Goal: Contribute content: Contribute content

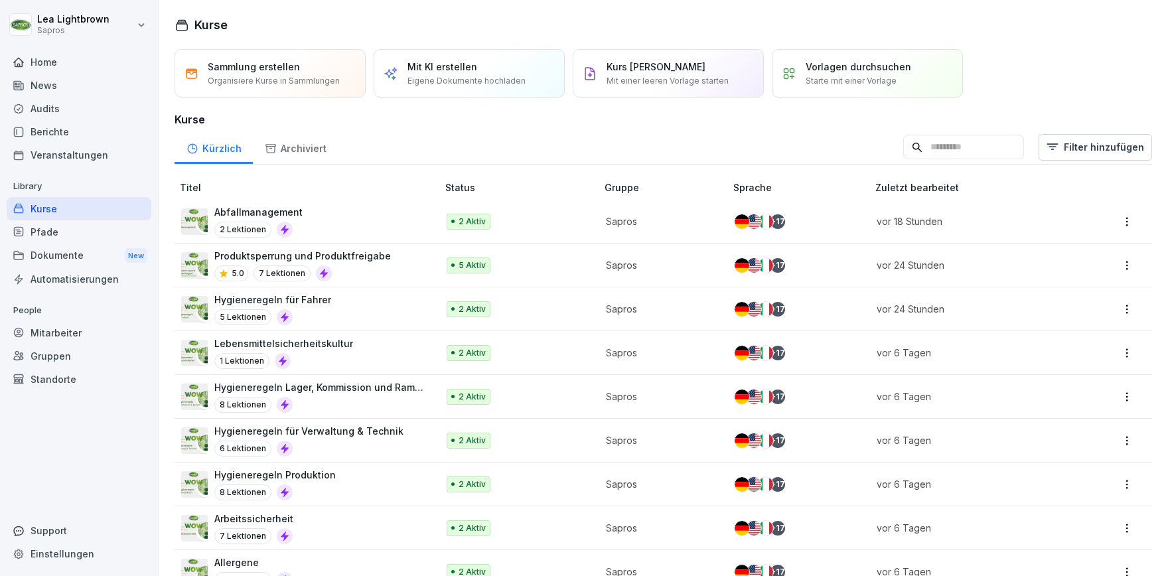
click at [359, 216] on div "Abfallmanagement 2 Lektionen" at bounding box center [302, 221] width 243 height 33
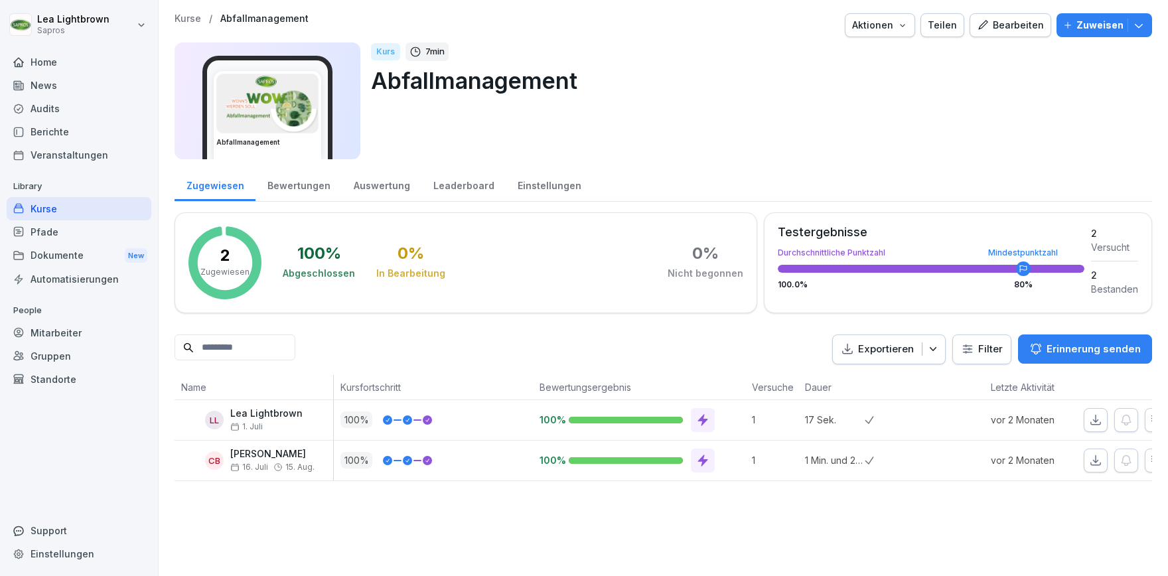
click at [546, 176] on div "Einstellungen" at bounding box center [549, 184] width 87 height 34
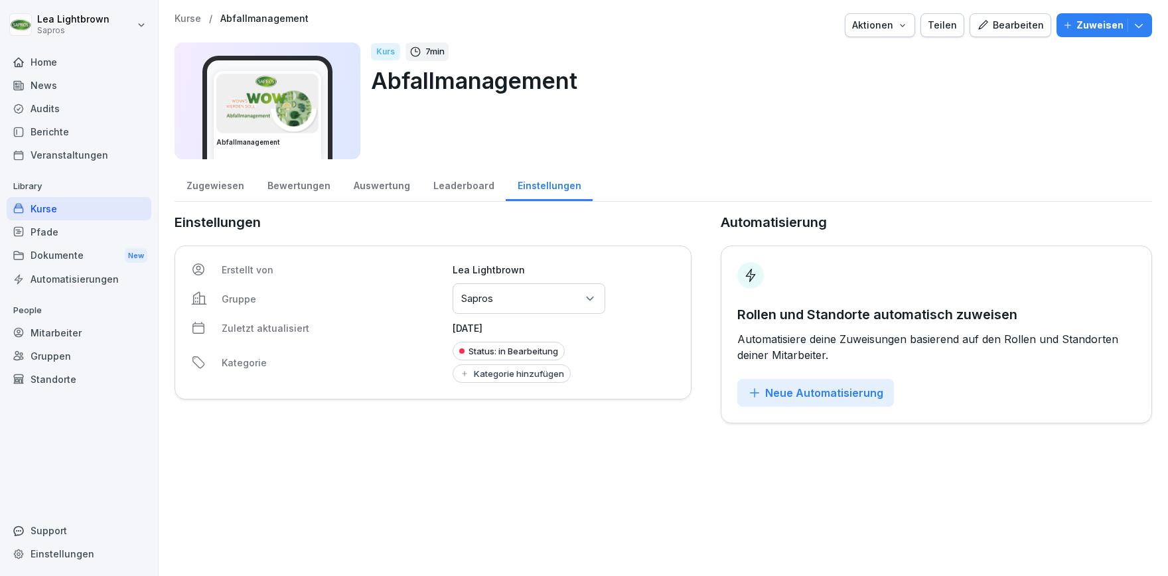
click at [811, 391] on div "Neue Automatisierung" at bounding box center [815, 393] width 135 height 15
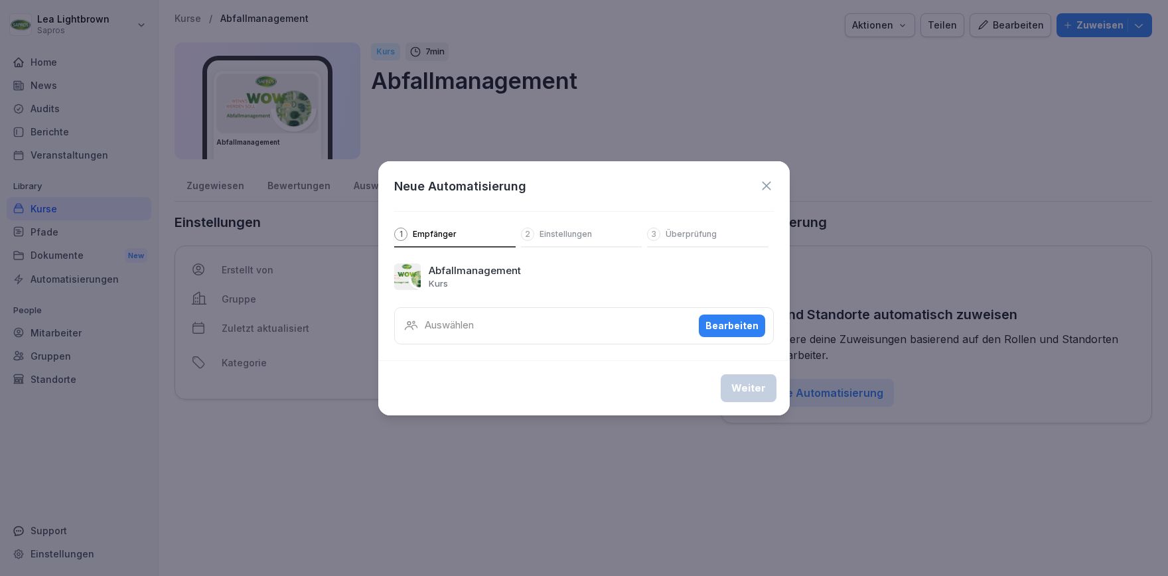
click at [723, 325] on div "Bearbeiten" at bounding box center [731, 326] width 53 height 15
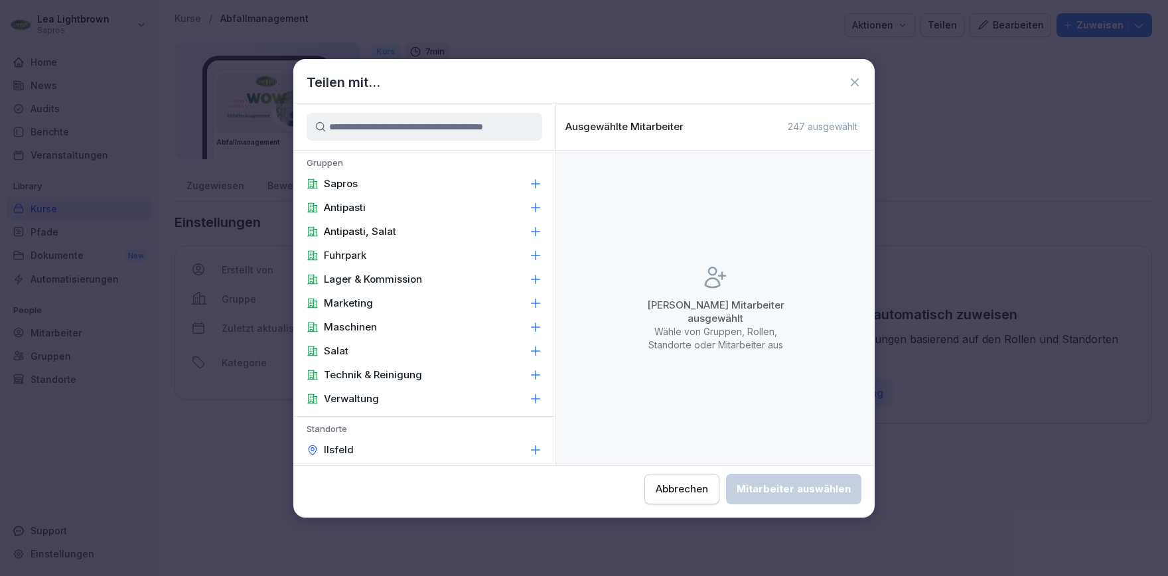
click at [370, 347] on div "Salat" at bounding box center [424, 351] width 262 height 24
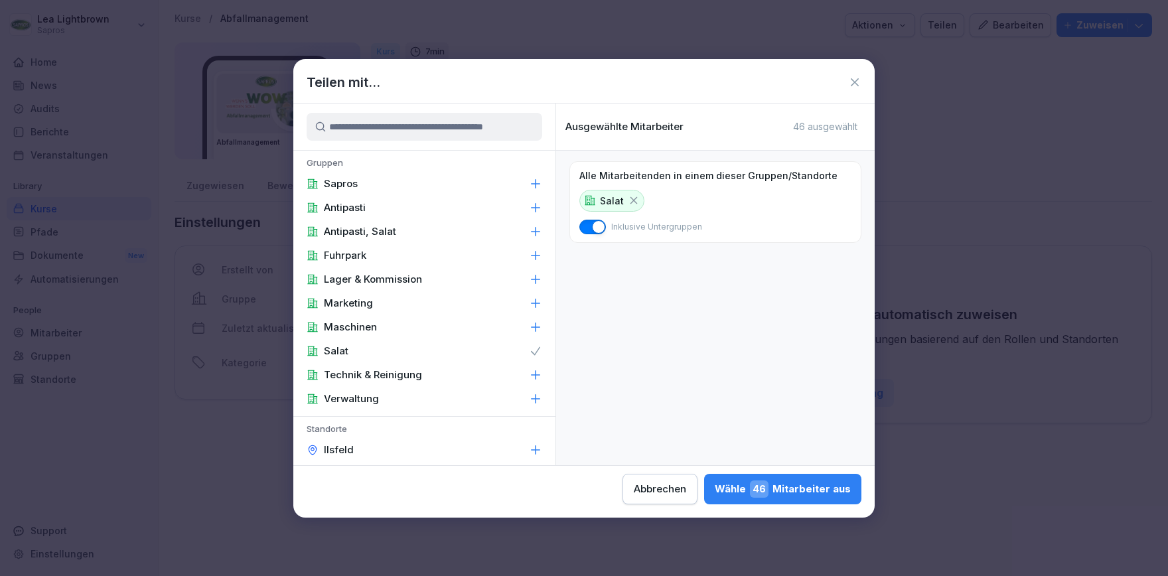
click at [634, 201] on icon at bounding box center [633, 200] width 7 height 7
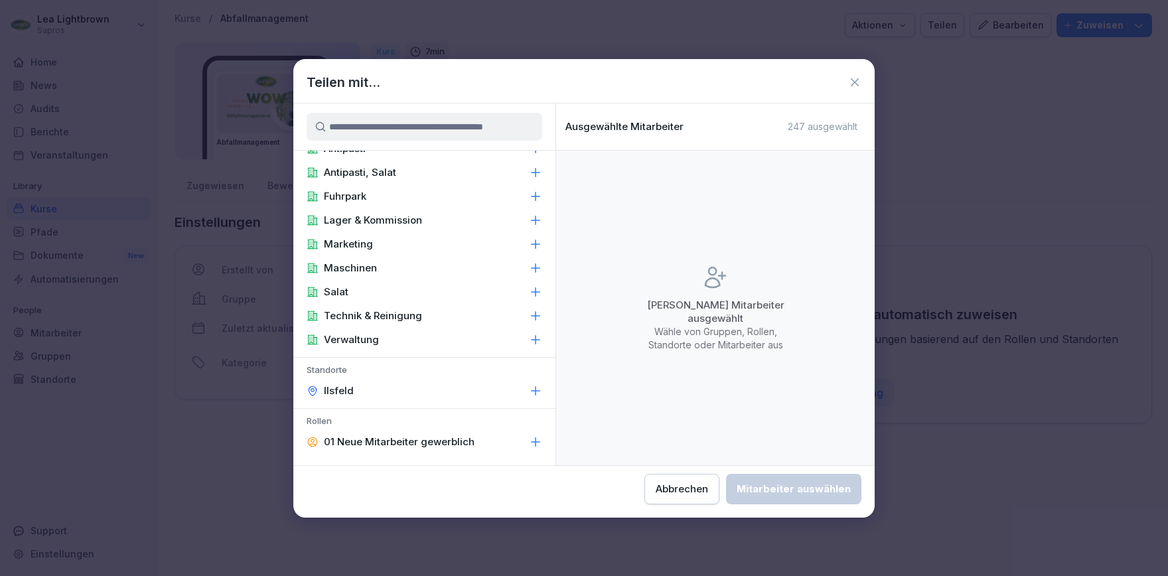
scroll to position [76, 0]
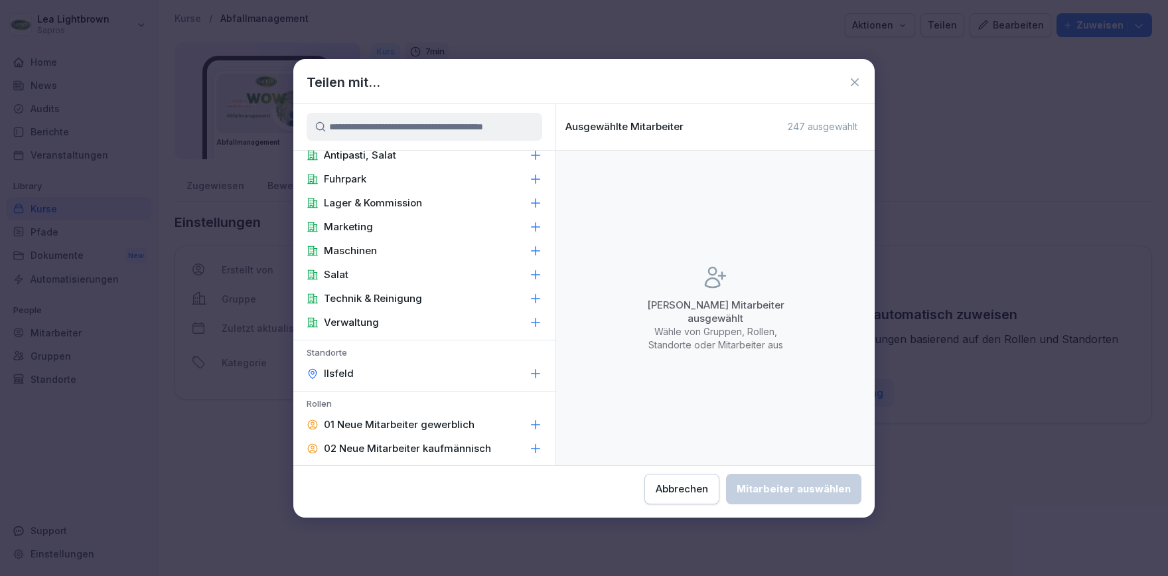
click at [379, 322] on div "Verwaltung" at bounding box center [424, 323] width 262 height 24
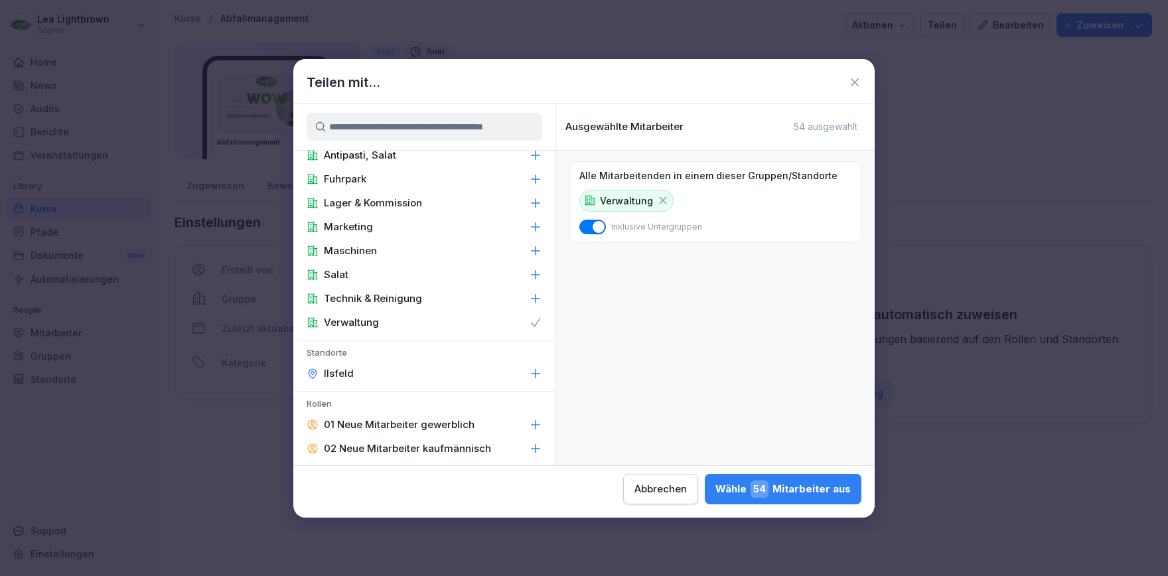
click at [379, 322] on div "Verwaltung" at bounding box center [424, 323] width 262 height 24
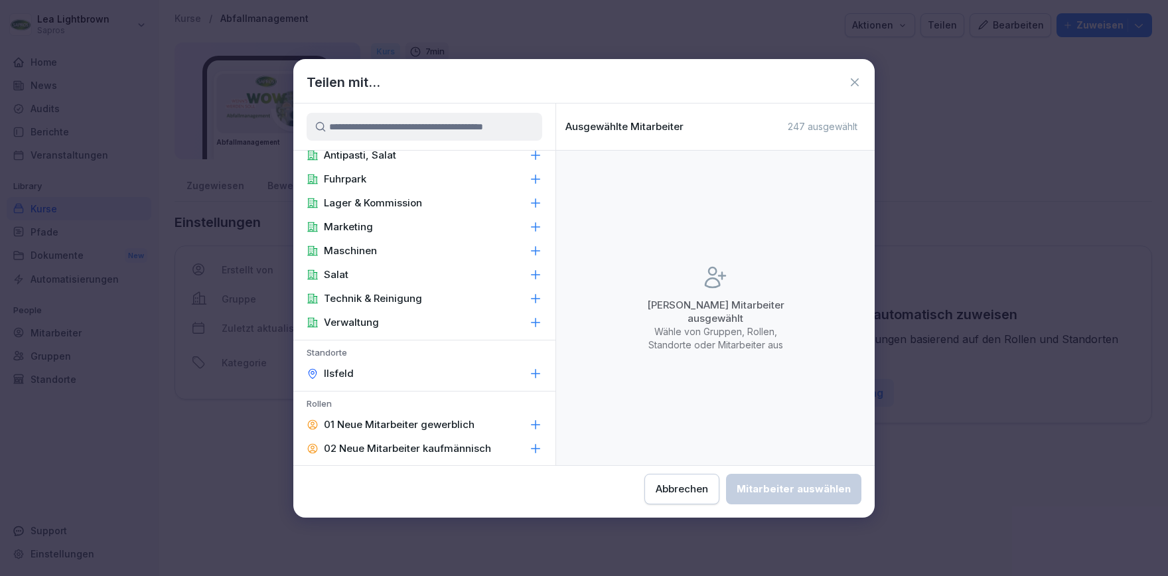
click at [408, 223] on div "Marketing" at bounding box center [424, 227] width 262 height 24
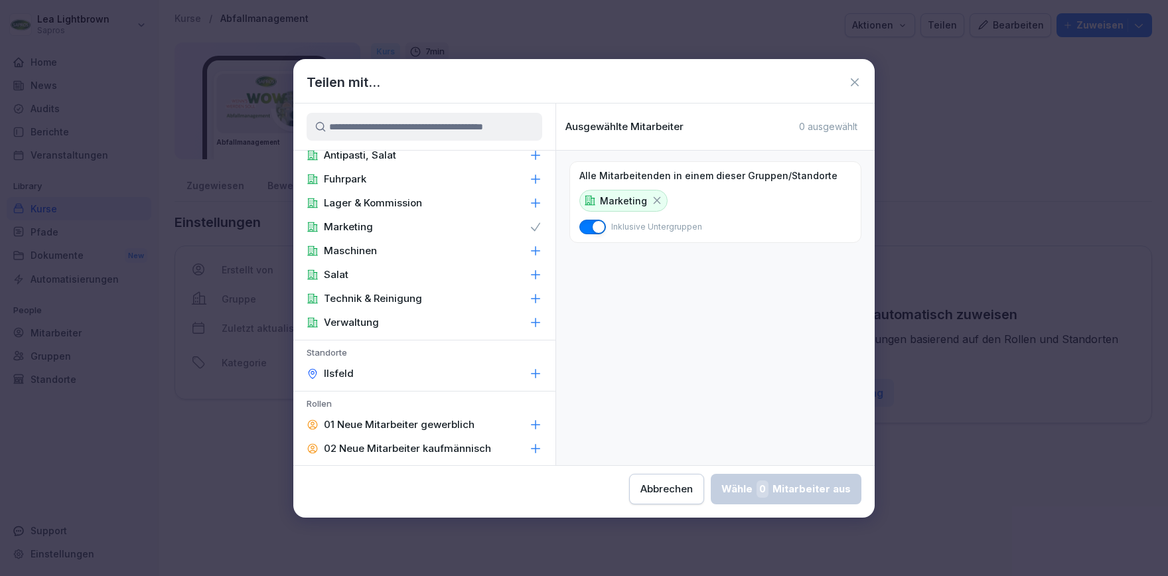
click at [408, 223] on div "Marketing" at bounding box center [424, 227] width 262 height 24
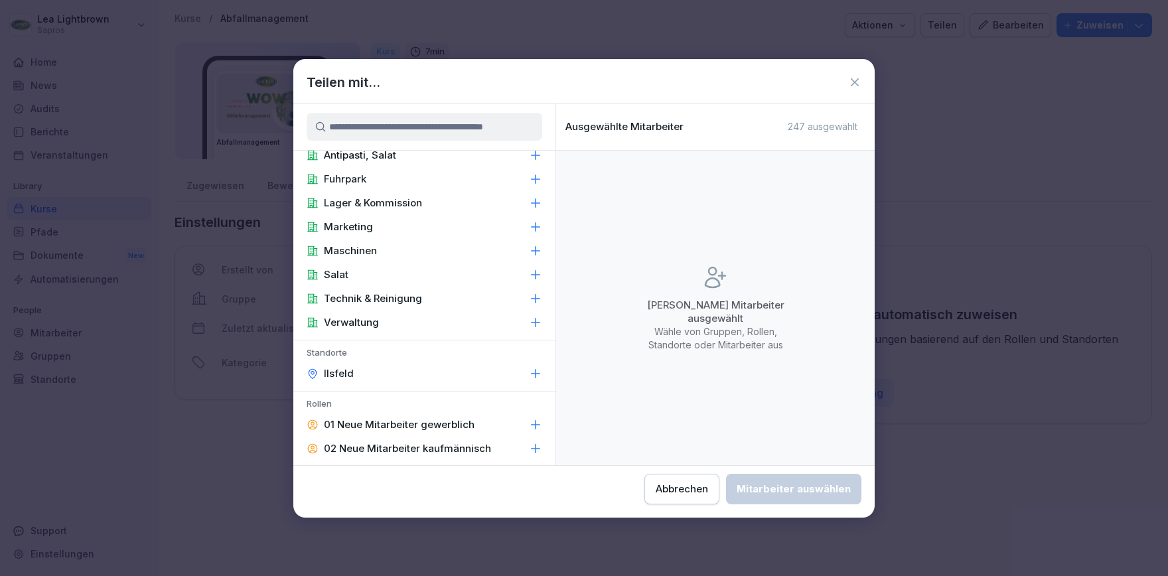
click at [366, 271] on div "Salat" at bounding box center [424, 275] width 262 height 24
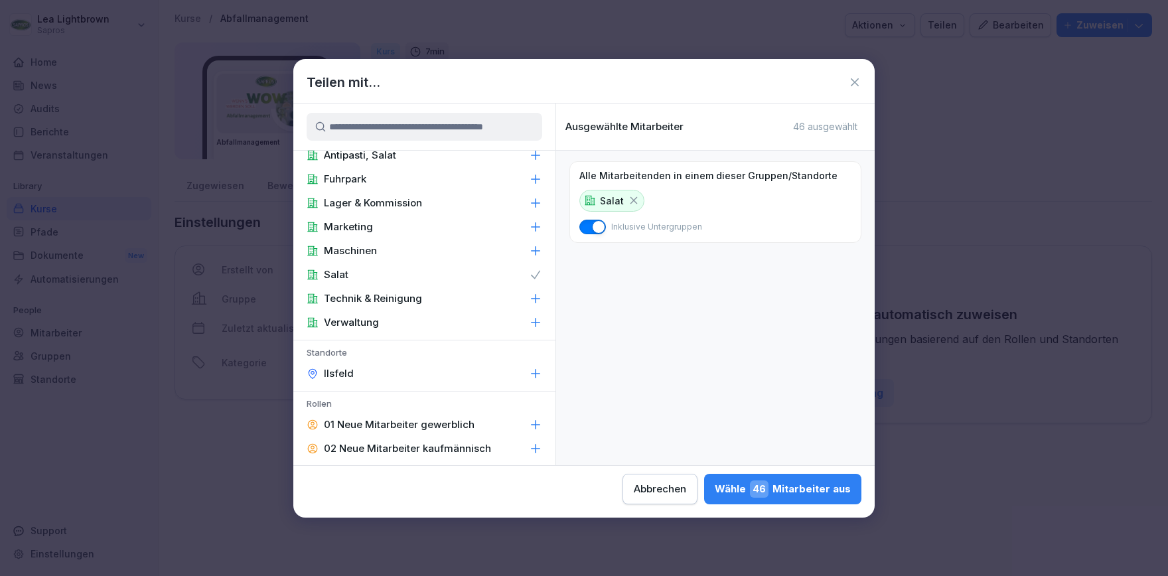
click at [366, 271] on div "Salat" at bounding box center [424, 275] width 262 height 24
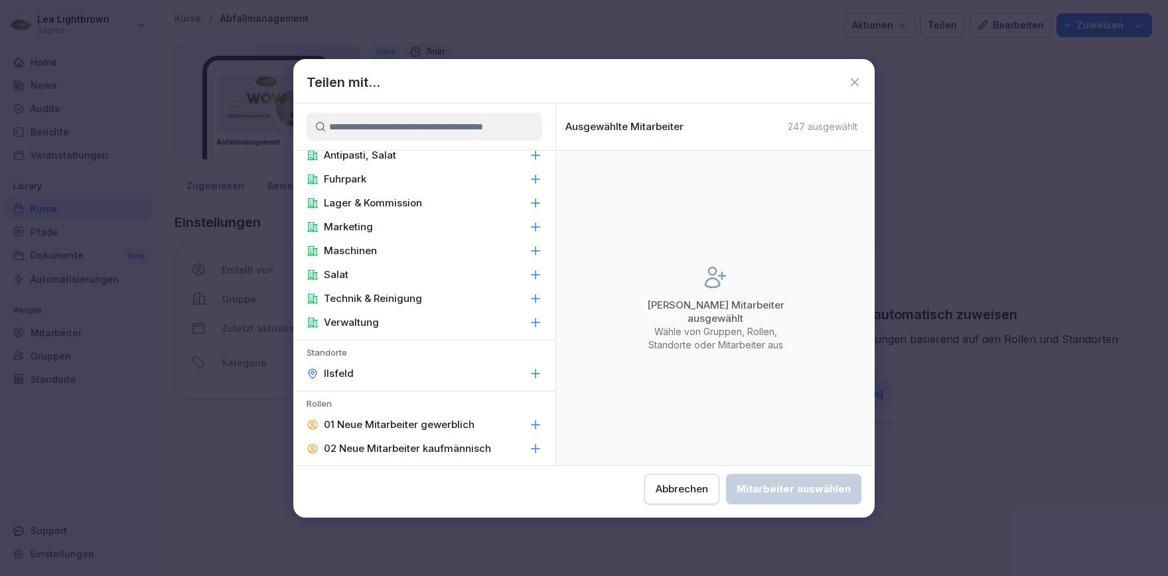
click at [364, 304] on p "Technik & Reinigung" at bounding box center [373, 298] width 98 height 13
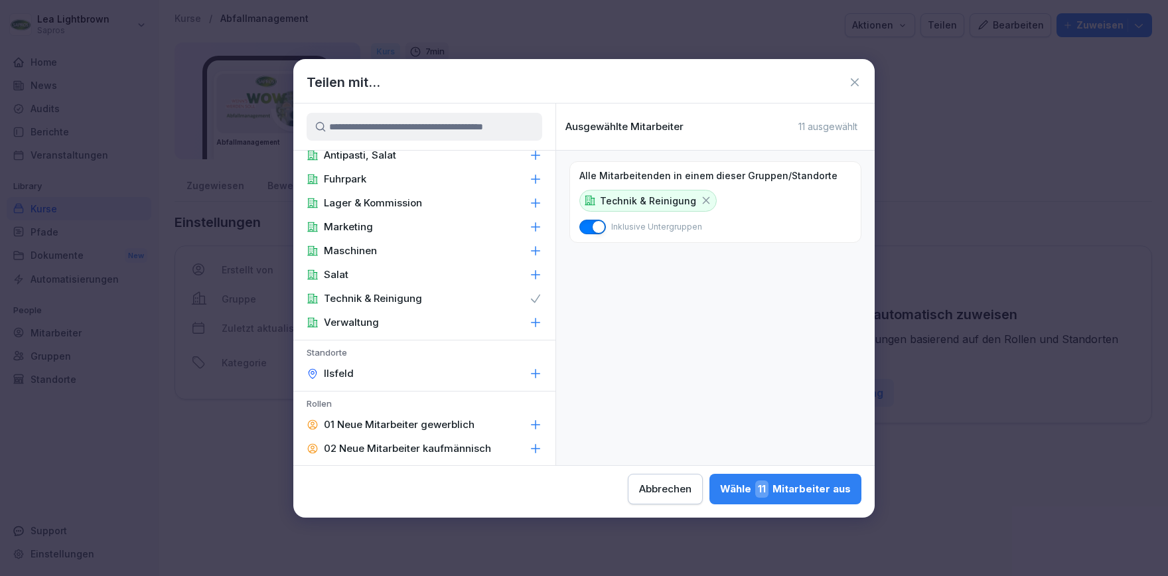
click at [369, 297] on p "Technik & Reinigung" at bounding box center [373, 298] width 98 height 13
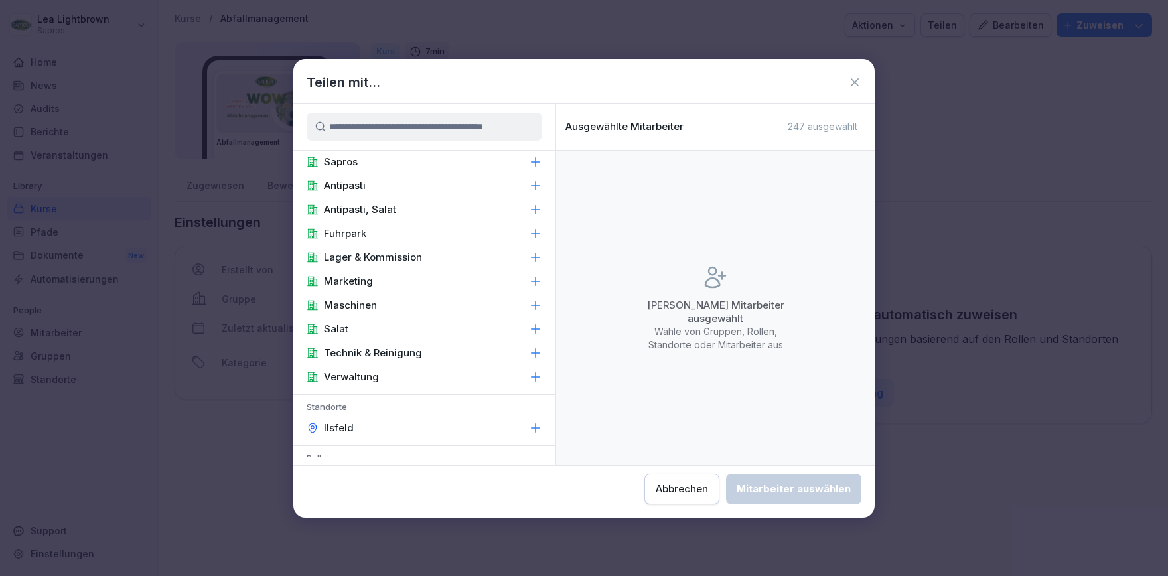
scroll to position [0, 0]
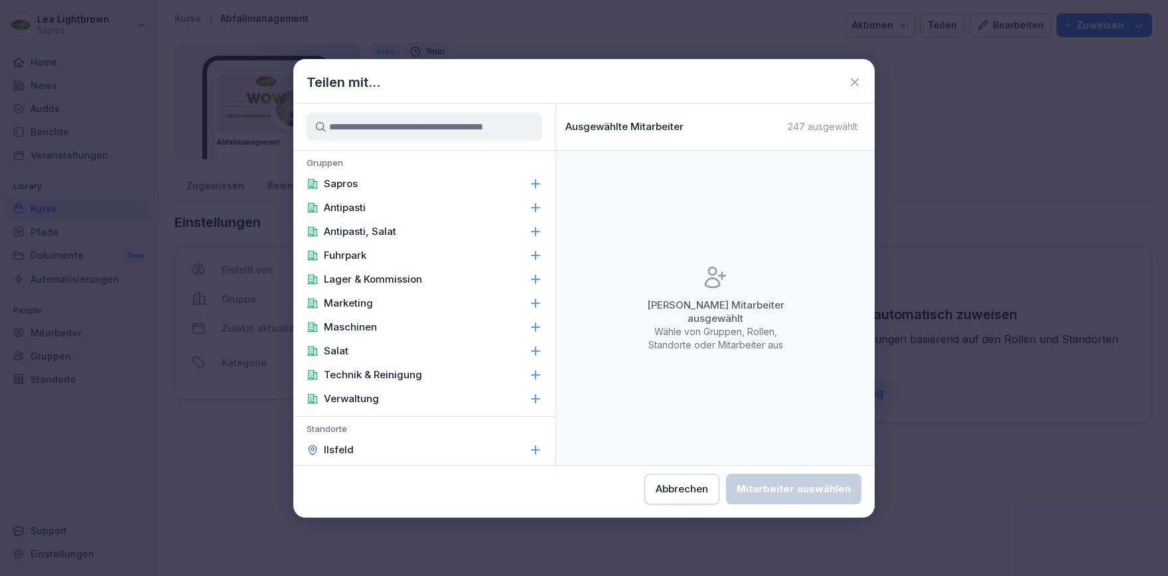
click at [377, 181] on div "Sapros" at bounding box center [424, 184] width 262 height 24
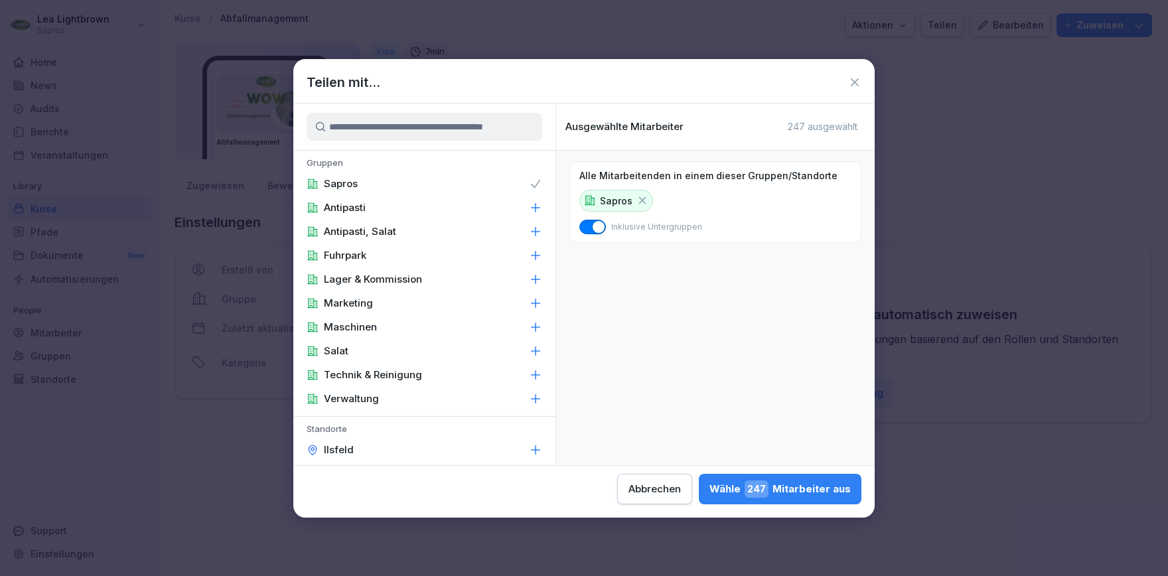
click at [377, 181] on div "Sapros" at bounding box center [424, 184] width 262 height 24
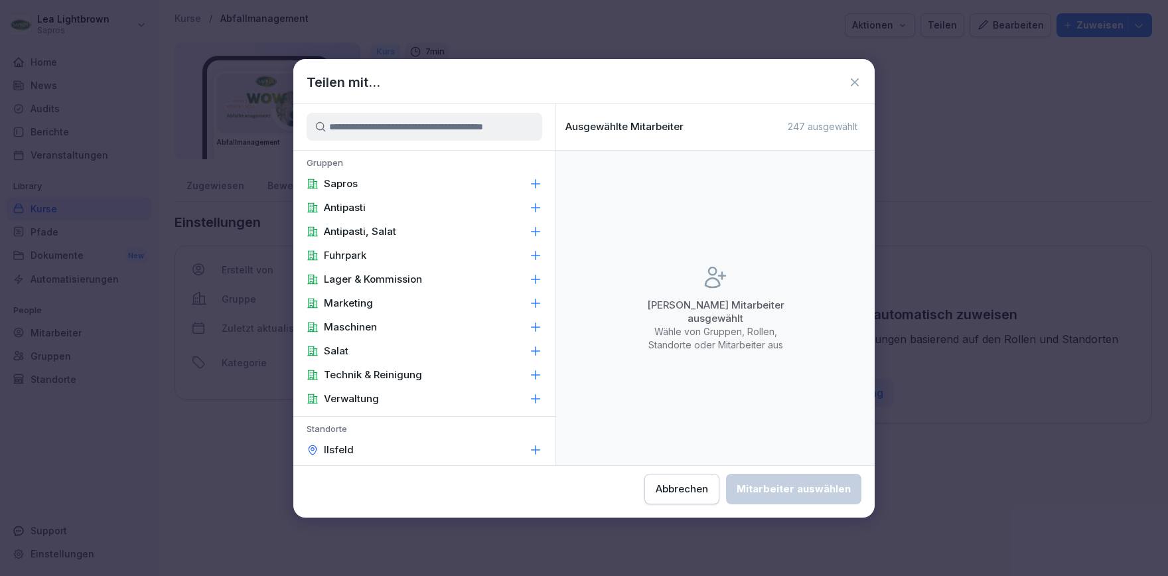
click at [368, 281] on p "Lager & Kommission" at bounding box center [373, 279] width 98 height 13
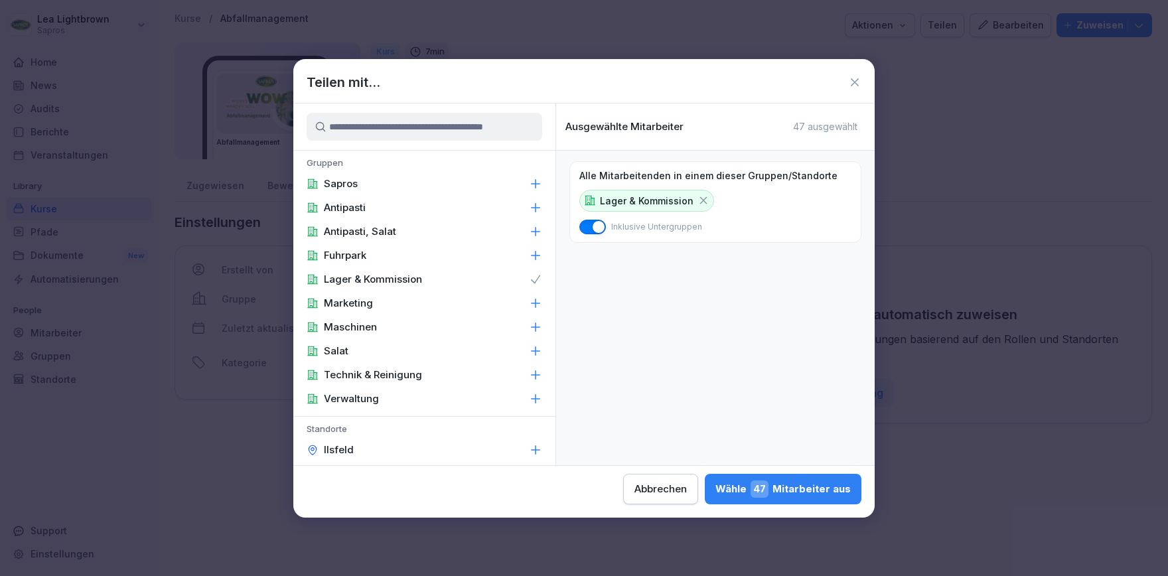
click at [373, 276] on p "Lager & Kommission" at bounding box center [373, 279] width 98 height 13
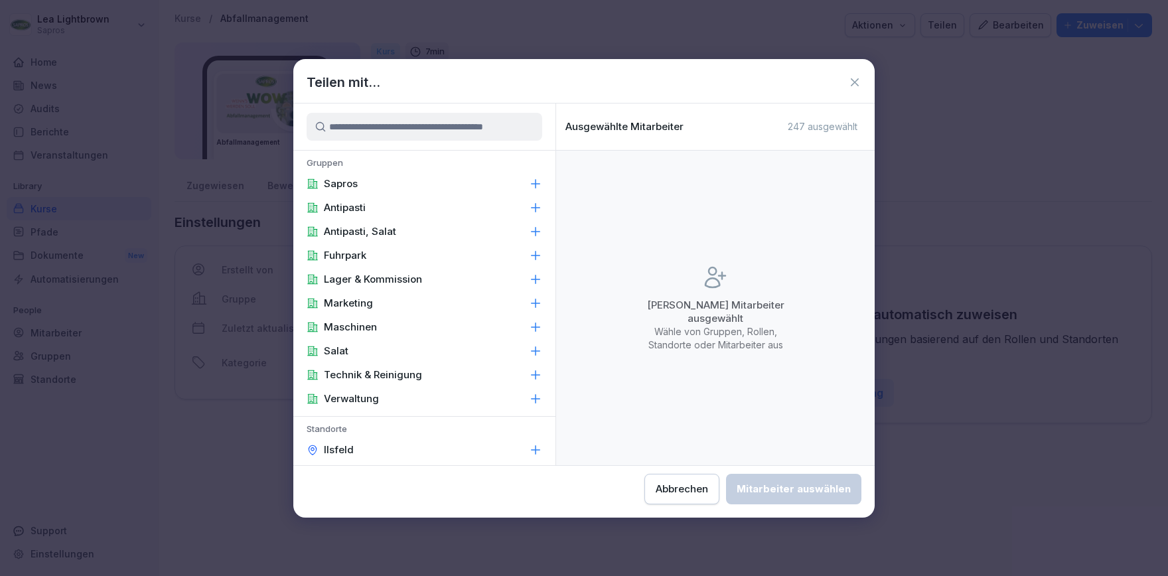
click at [356, 175] on div "Sapros" at bounding box center [424, 184] width 262 height 24
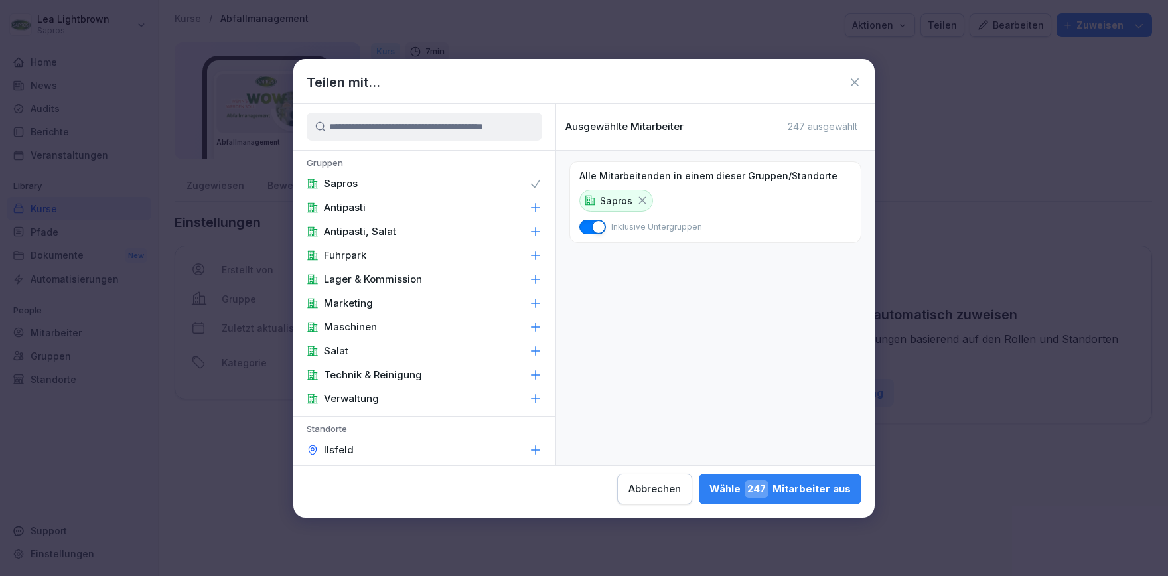
click at [644, 201] on icon at bounding box center [642, 200] width 12 height 12
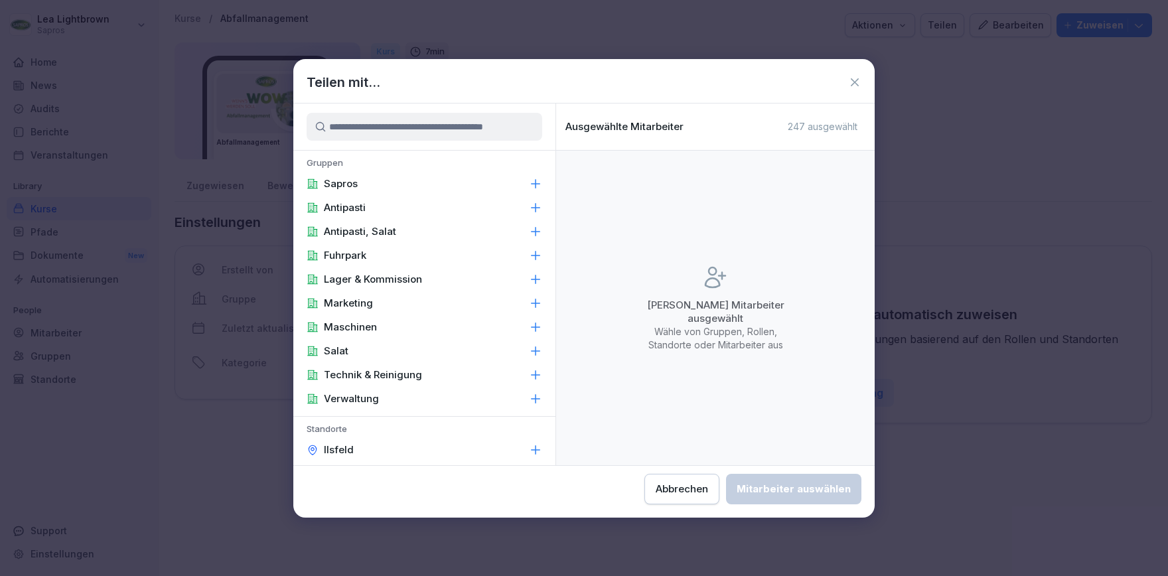
click at [394, 205] on div "Antipasti" at bounding box center [424, 208] width 262 height 24
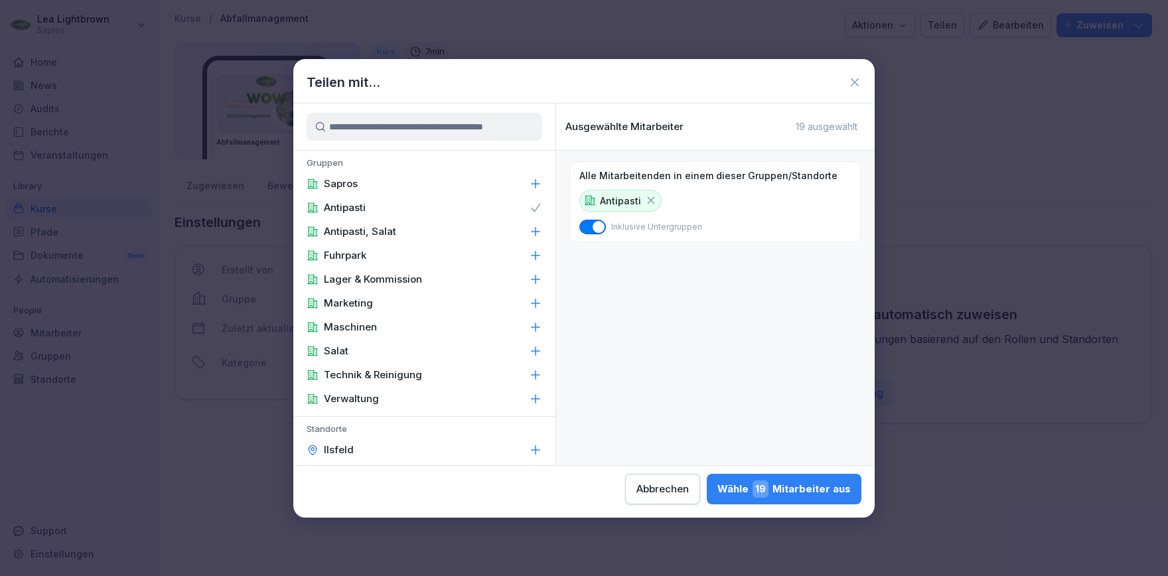
click at [649, 196] on icon at bounding box center [651, 200] width 12 height 12
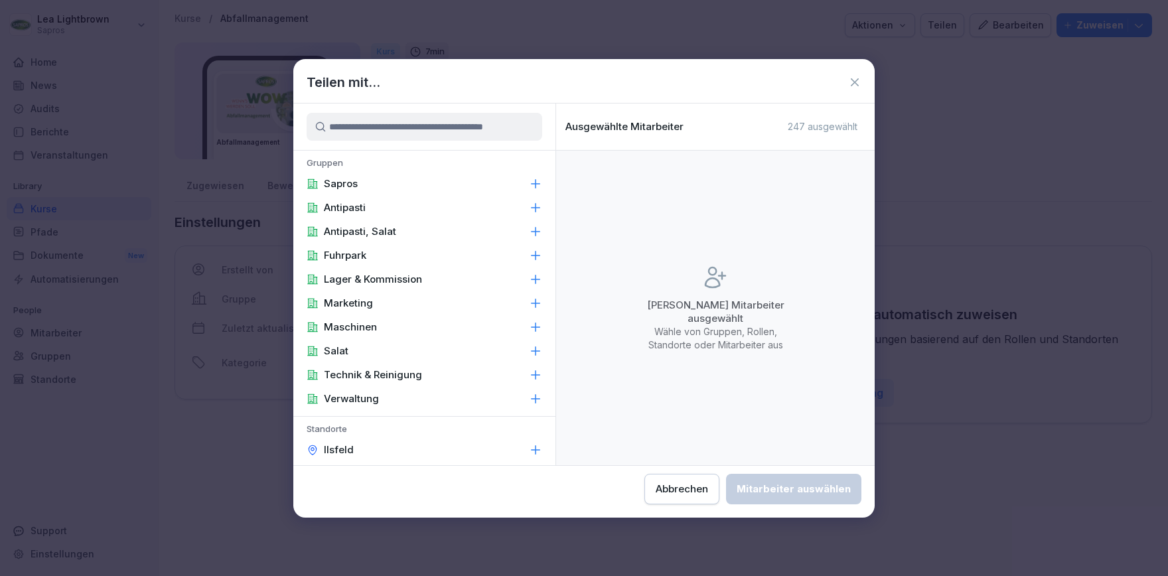
click at [399, 260] on div "Fuhrpark" at bounding box center [424, 256] width 262 height 24
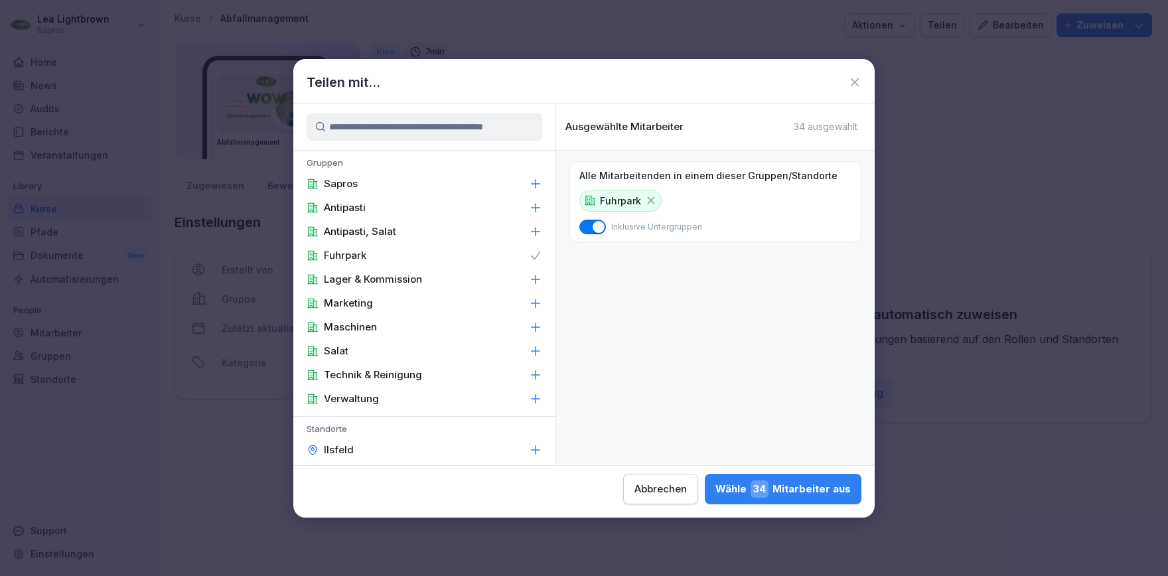
click at [645, 200] on icon at bounding box center [651, 200] width 12 height 12
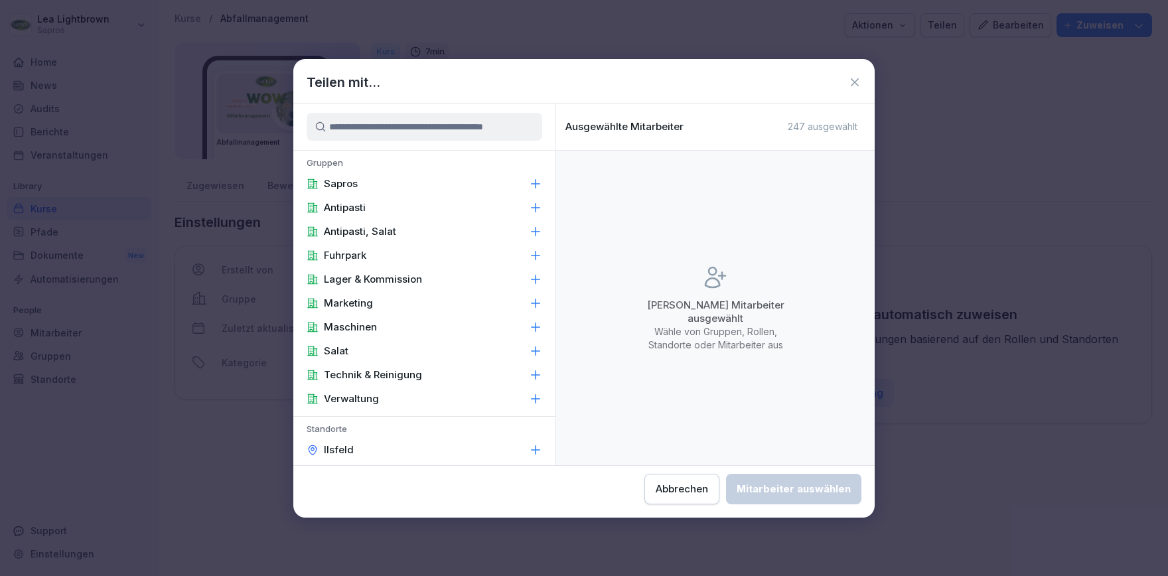
click at [470, 280] on div "Lager & Kommission" at bounding box center [424, 279] width 262 height 24
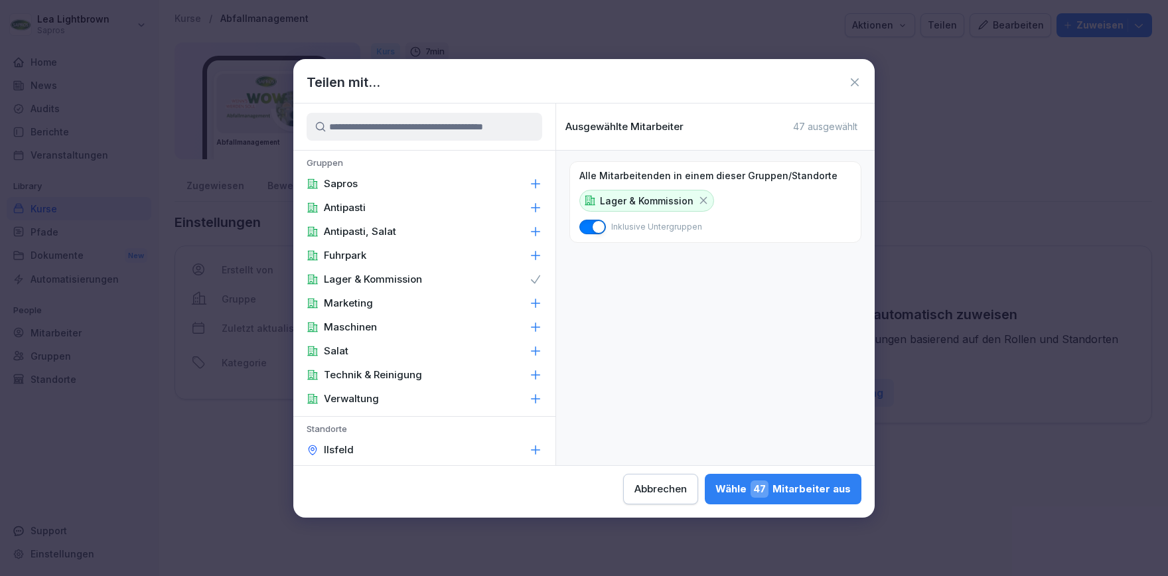
click at [368, 342] on div "Salat" at bounding box center [424, 351] width 262 height 24
click at [700, 198] on icon at bounding box center [703, 200] width 12 height 12
drag, startPoint x: 632, startPoint y: 200, endPoint x: 607, endPoint y: 255, distance: 60.6
click at [632, 200] on icon at bounding box center [633, 200] width 7 height 7
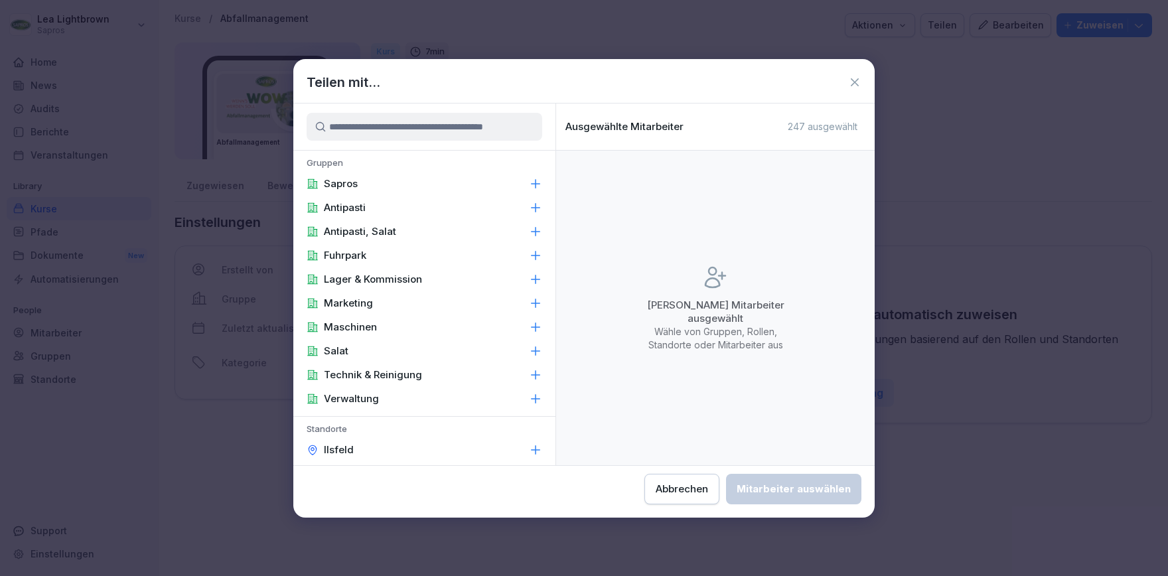
click at [425, 376] on div "Technik & Reinigung" at bounding box center [424, 375] width 262 height 24
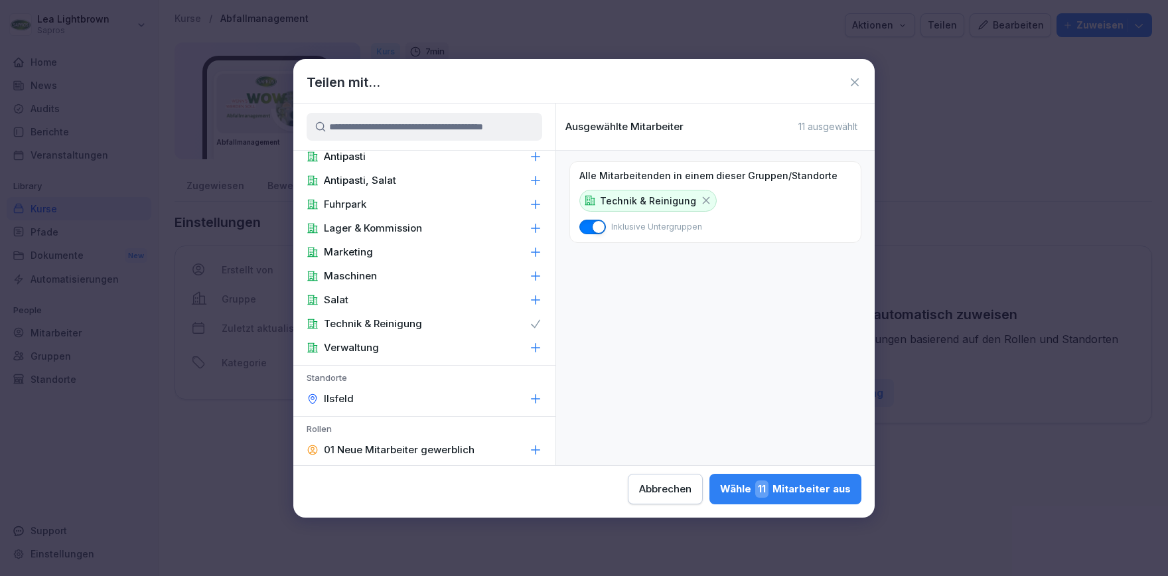
scroll to position [76, 0]
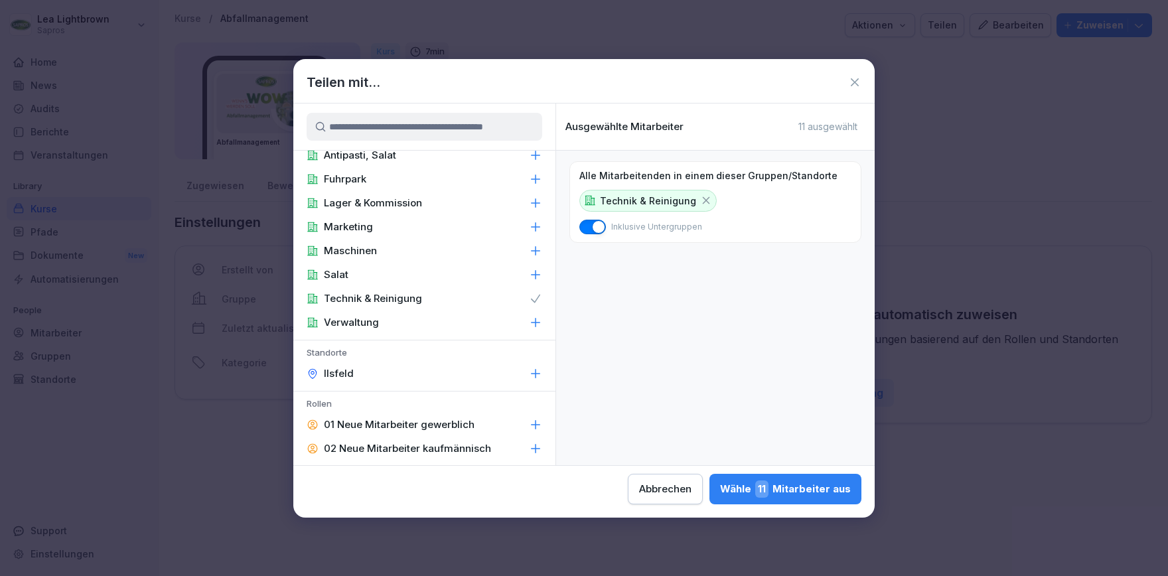
click at [704, 197] on icon at bounding box center [706, 200] width 12 height 12
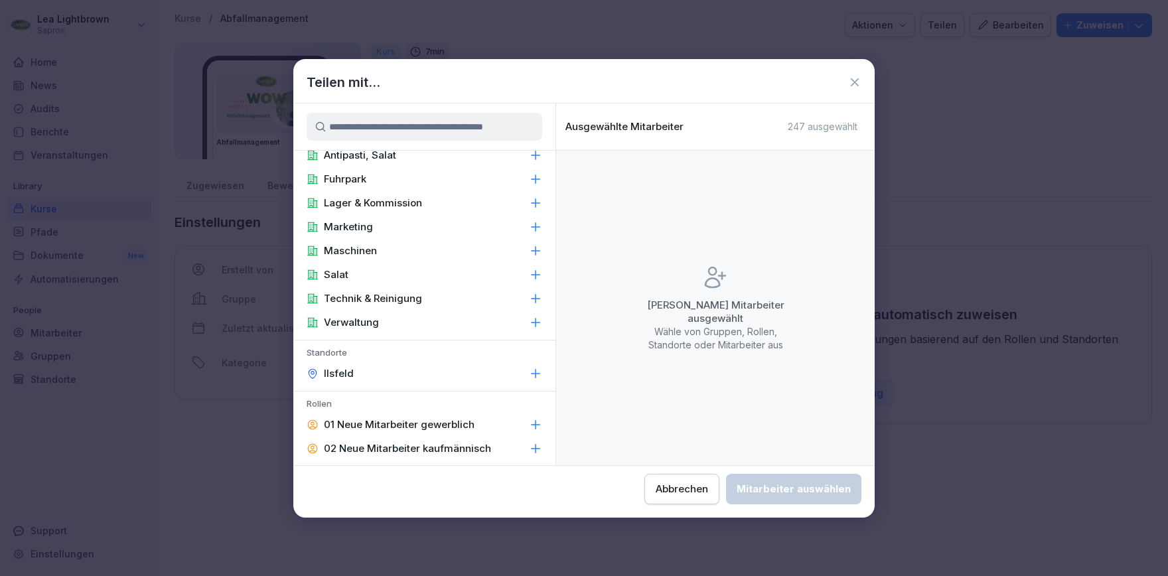
click at [398, 315] on div "Verwaltung" at bounding box center [424, 323] width 262 height 24
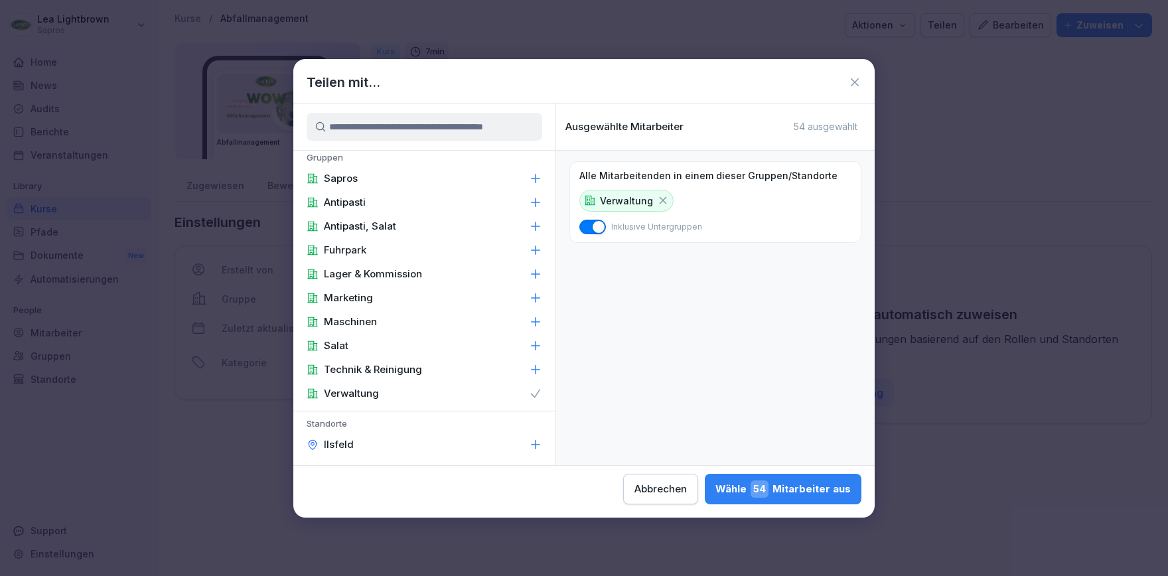
scroll to position [0, 0]
click at [661, 201] on icon at bounding box center [663, 200] width 12 height 12
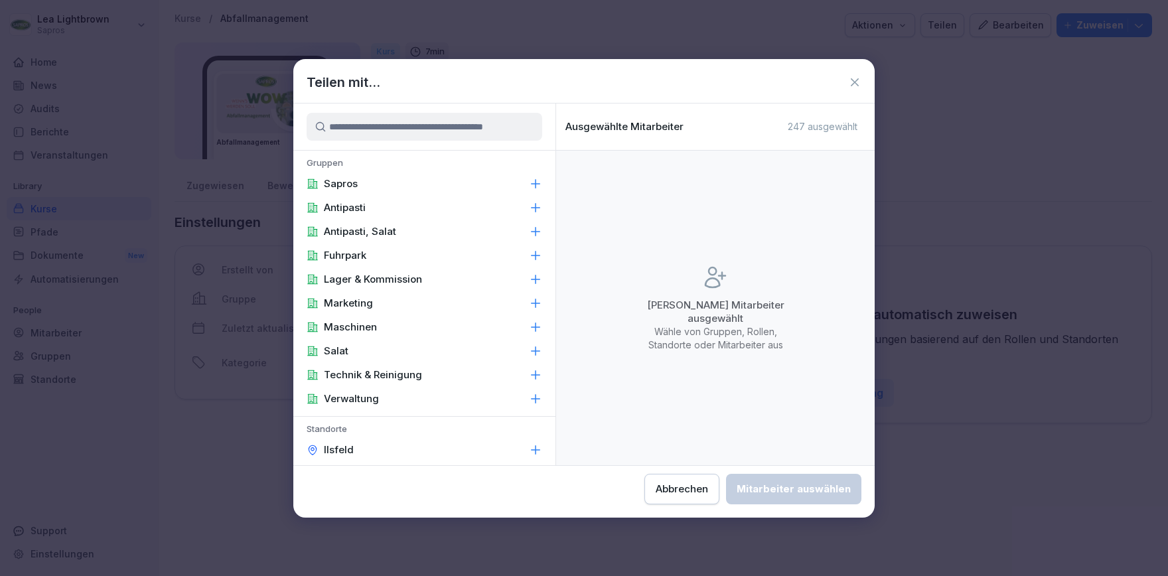
click at [856, 83] on icon at bounding box center [855, 82] width 8 height 8
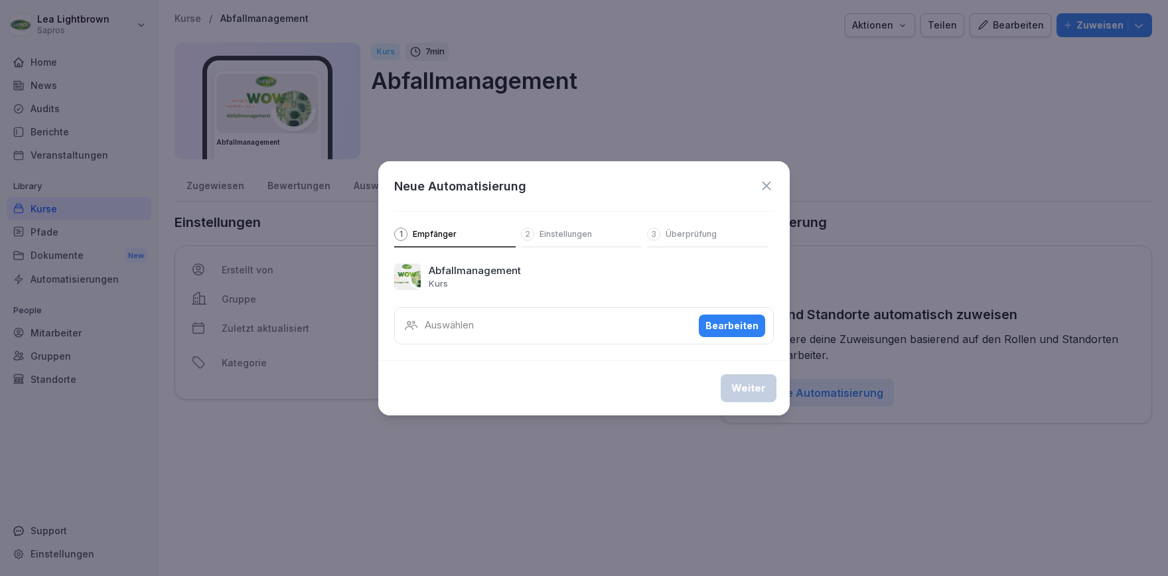
click at [768, 186] on icon at bounding box center [766, 185] width 9 height 9
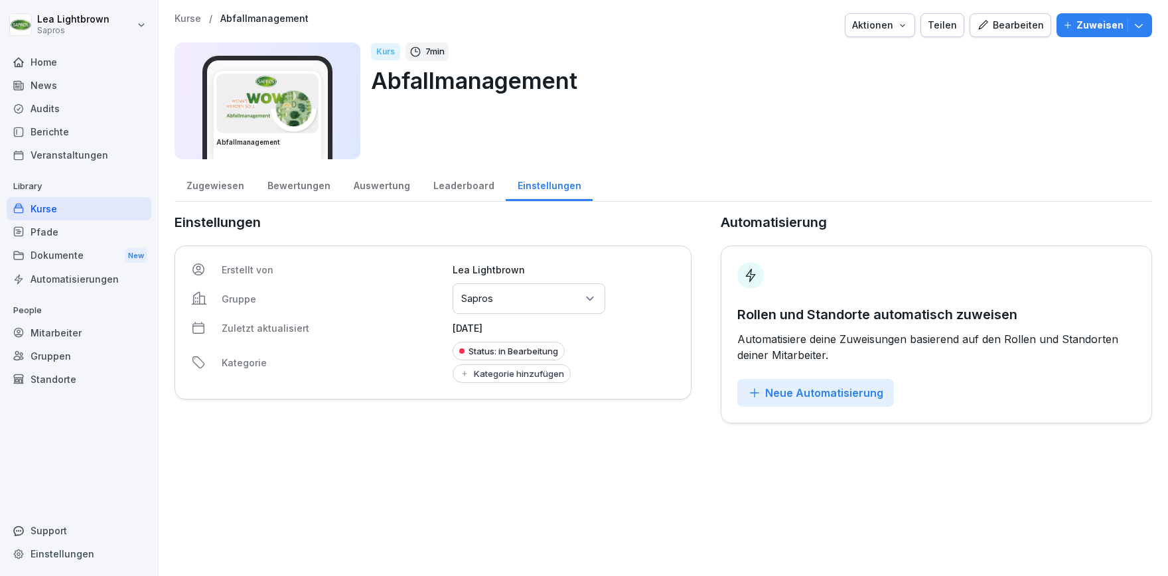
click at [78, 334] on div "Mitarbeiter" at bounding box center [79, 332] width 145 height 23
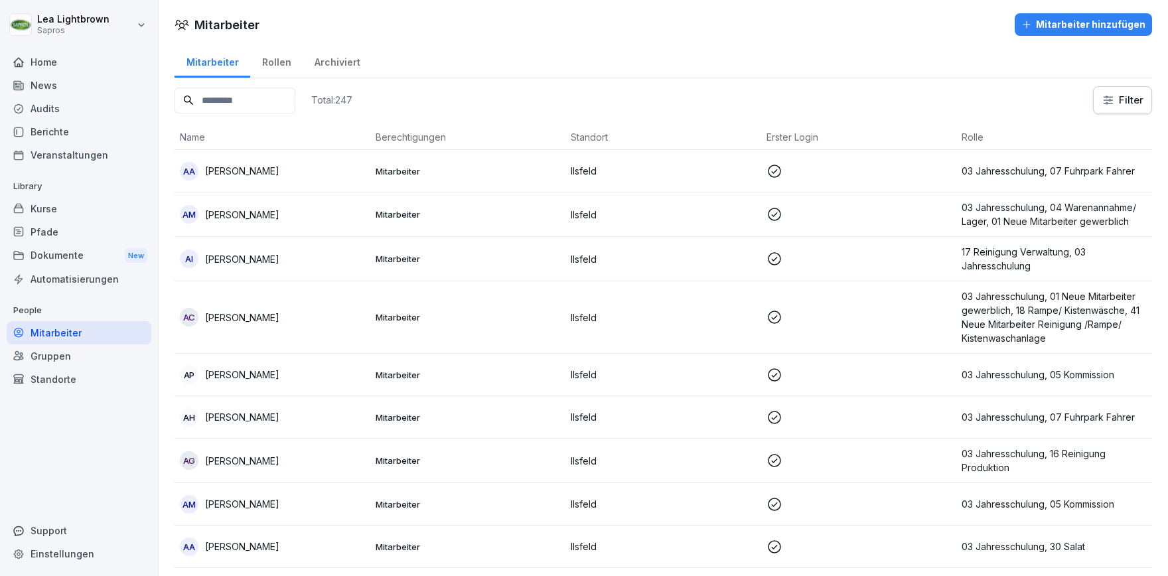
click at [283, 64] on div "Rollen" at bounding box center [276, 61] width 52 height 34
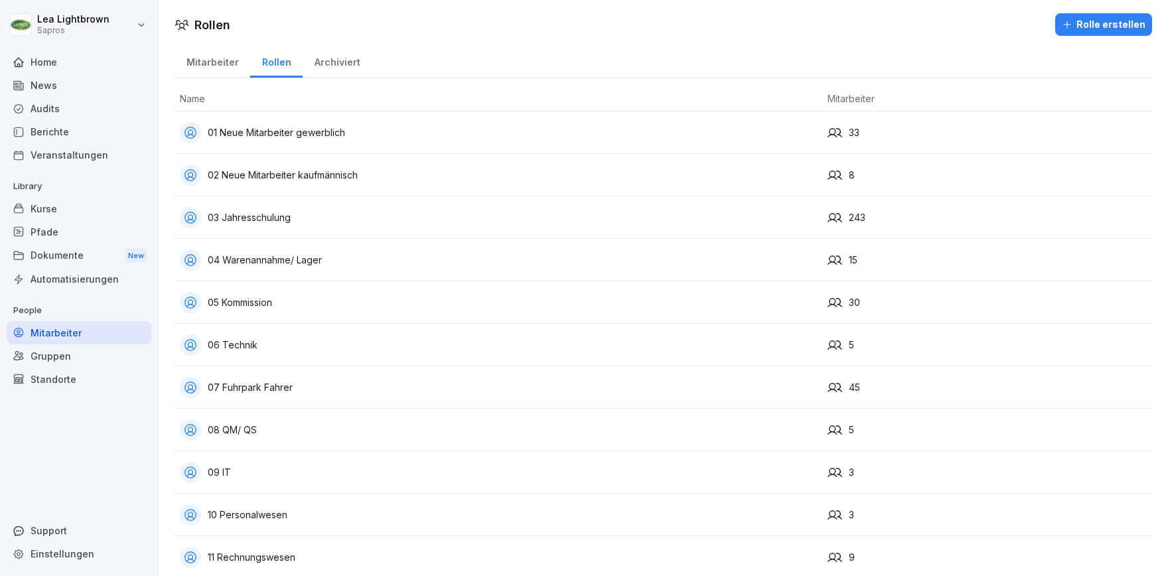
click at [445, 214] on div "03 Jahresschulung" at bounding box center [498, 217] width 637 height 21
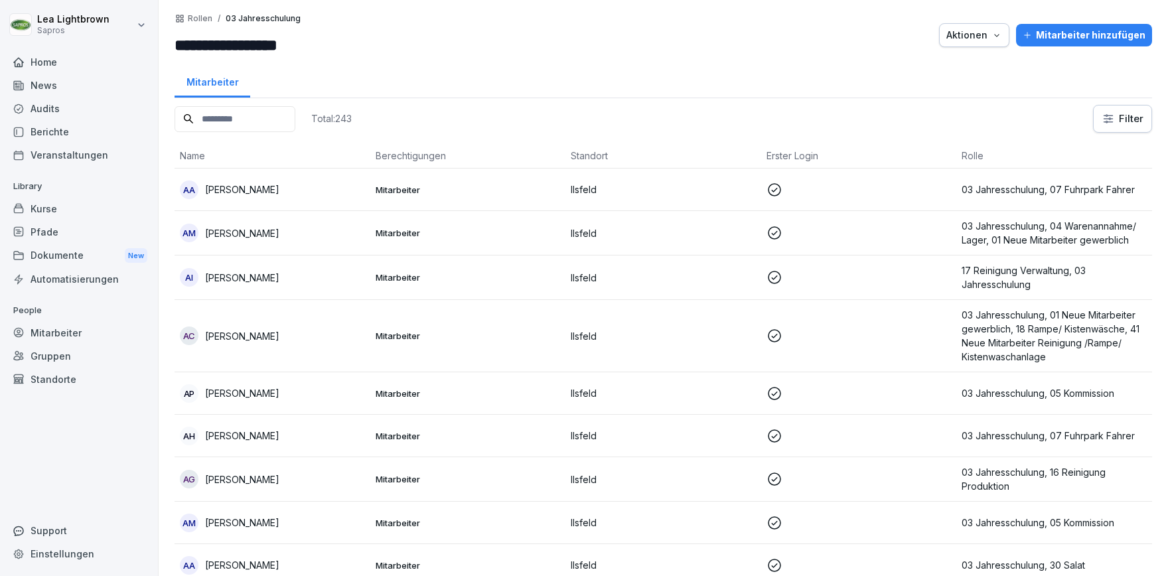
click at [62, 336] on div "Mitarbeiter" at bounding box center [79, 332] width 145 height 23
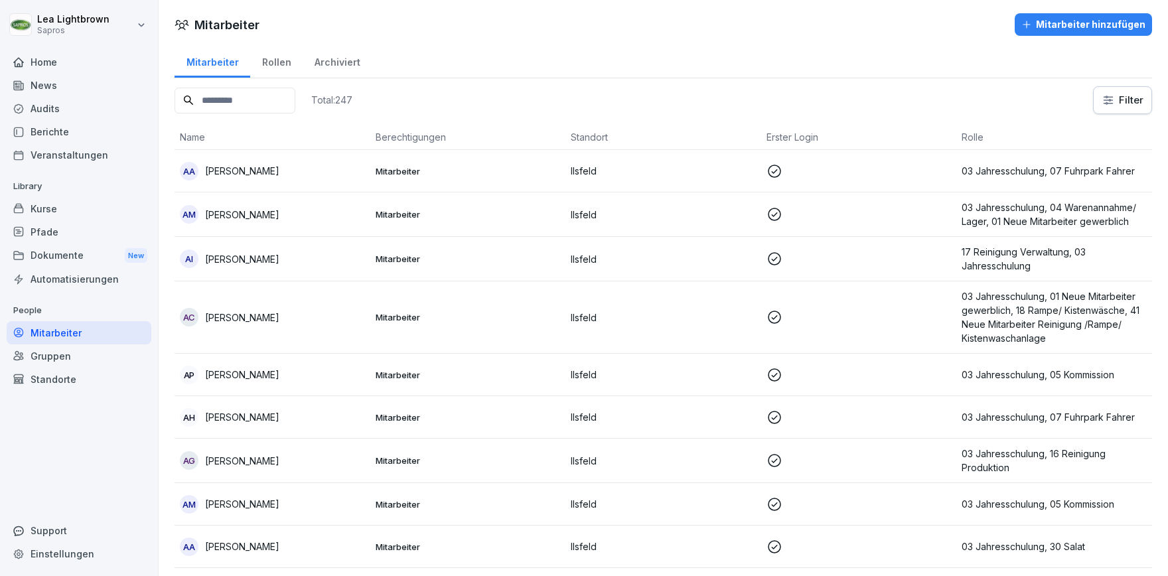
click at [282, 64] on div "Rollen" at bounding box center [276, 61] width 52 height 34
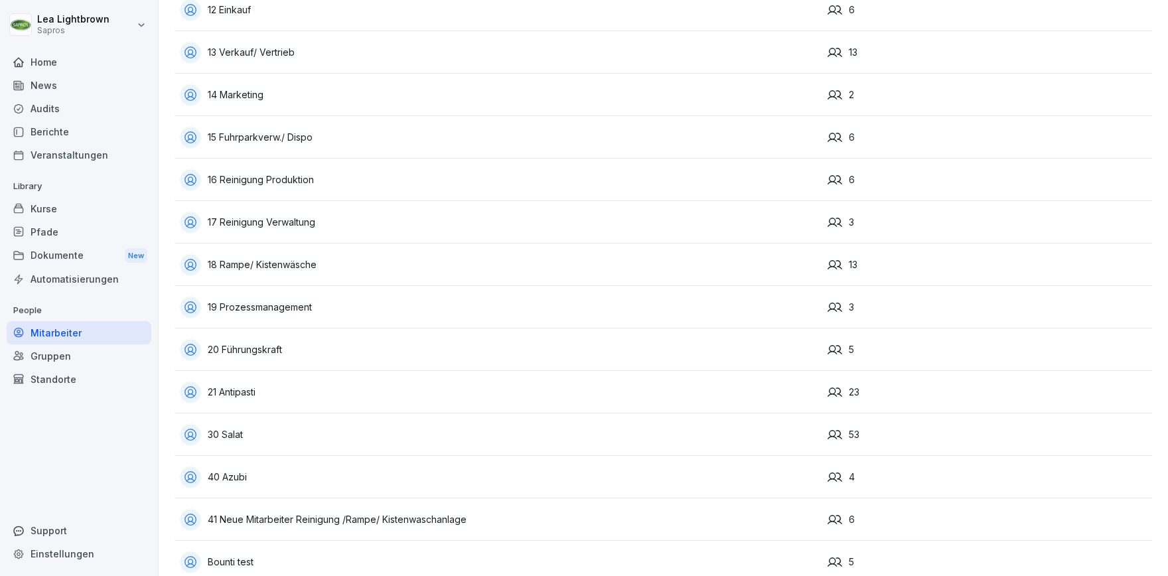
scroll to position [613, 0]
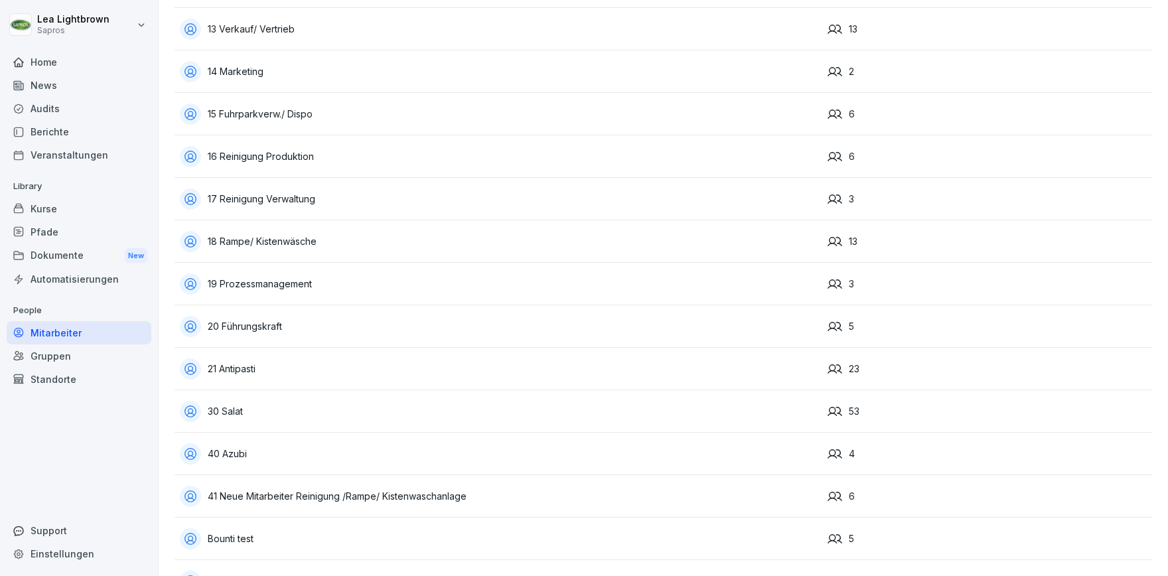
click at [394, 332] on div "20 Führungskraft" at bounding box center [498, 326] width 637 height 21
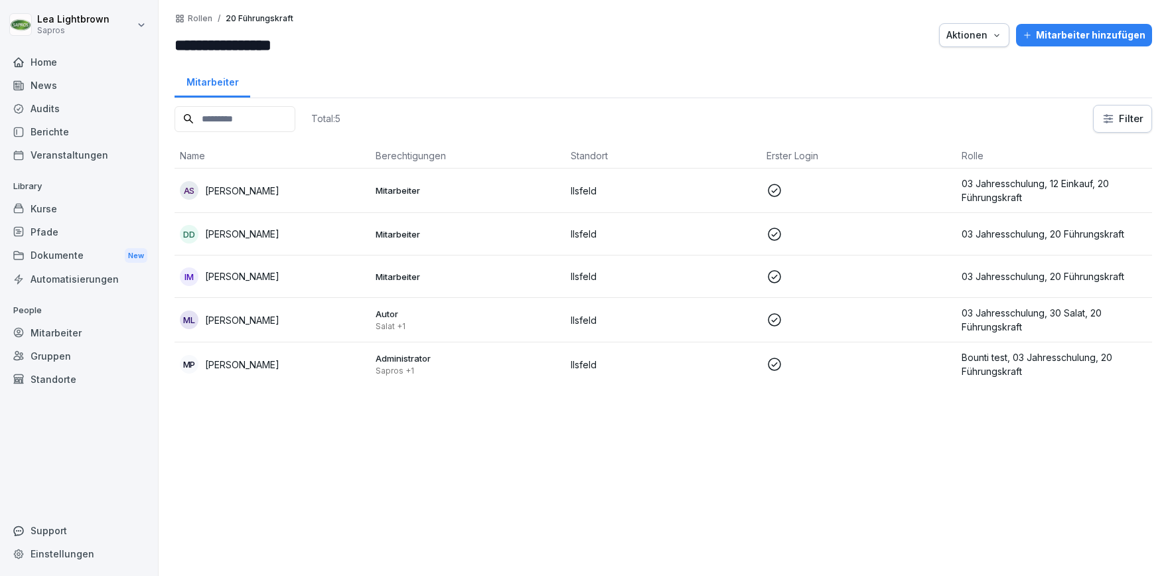
click at [46, 336] on div "Mitarbeiter" at bounding box center [79, 332] width 145 height 23
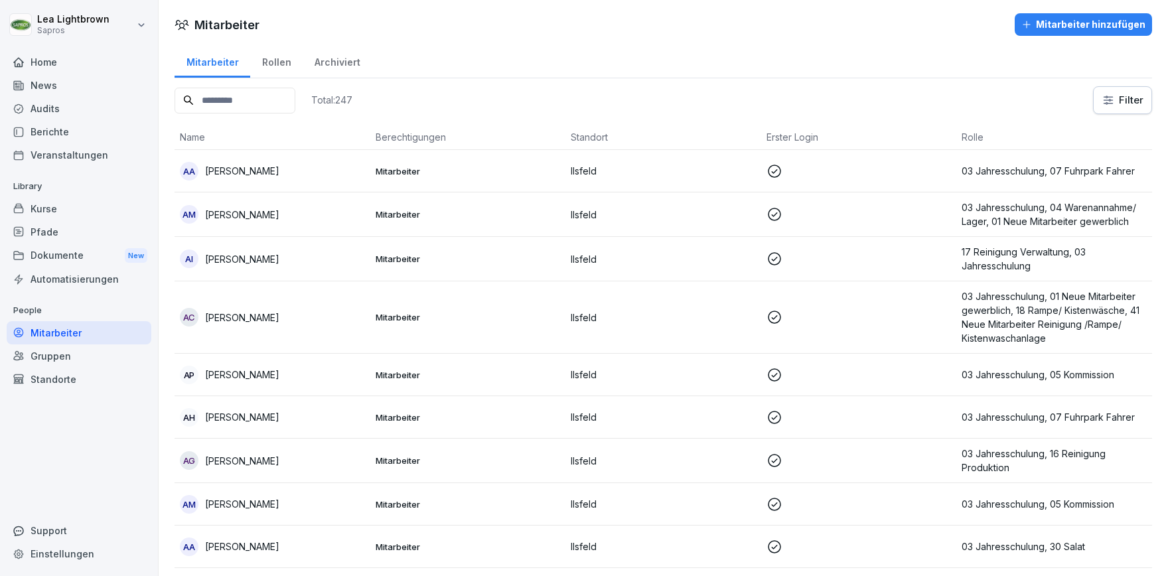
click at [274, 67] on div "Rollen" at bounding box center [276, 61] width 52 height 34
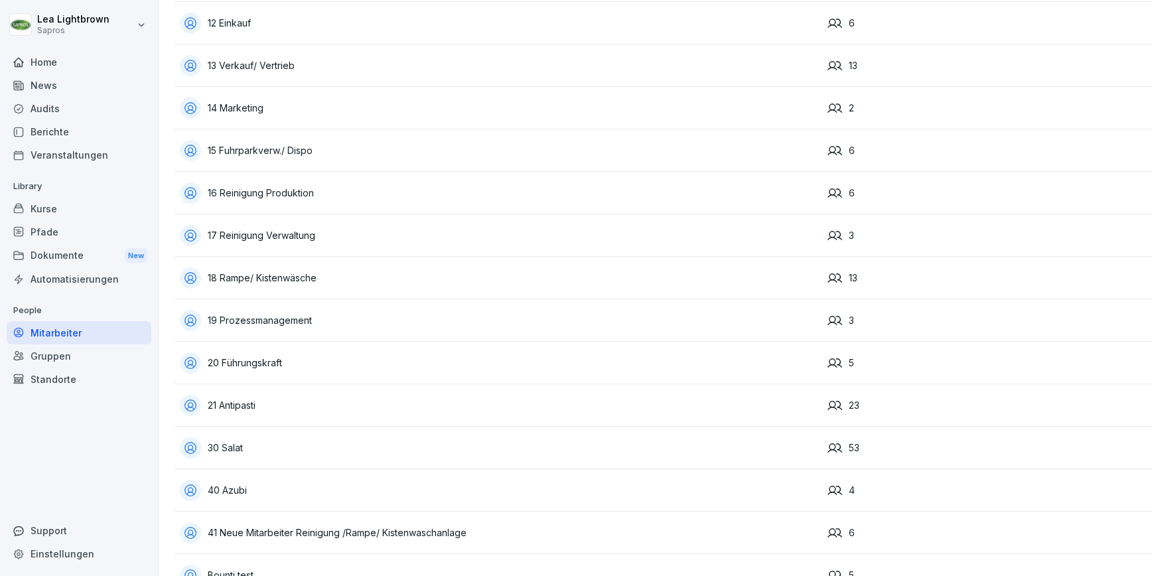
scroll to position [613, 0]
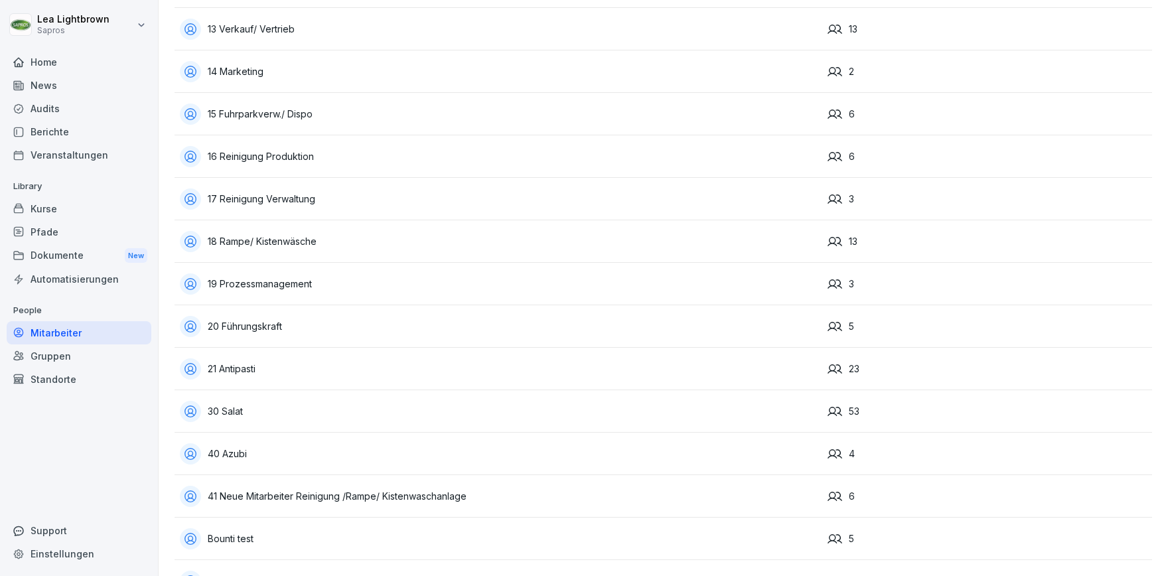
click at [490, 464] on div "40 Azubi" at bounding box center [498, 453] width 637 height 21
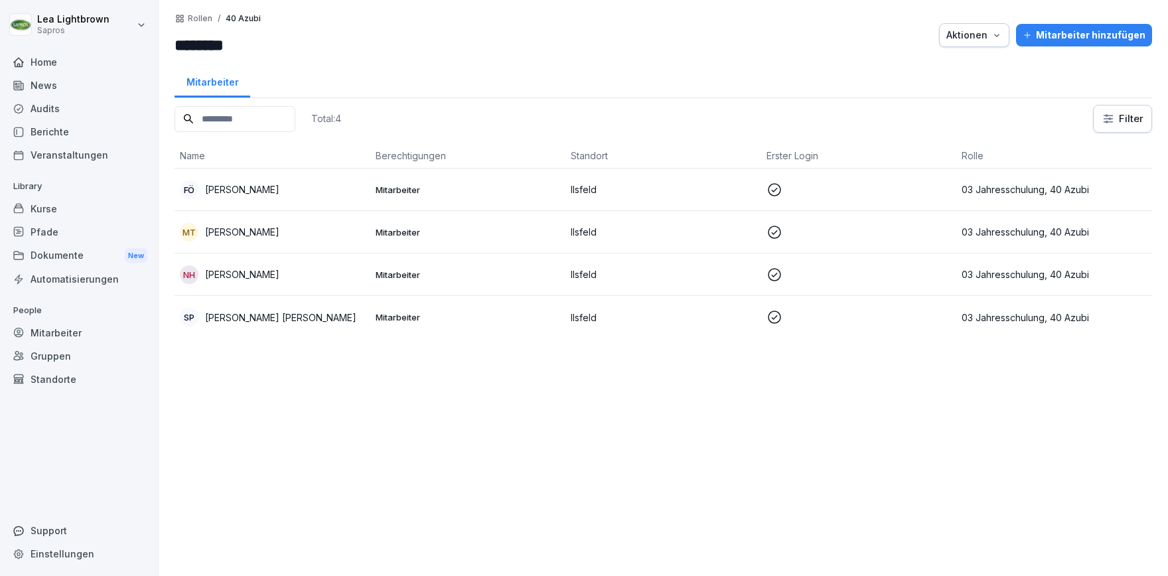
click at [426, 184] on p "Mitarbeiter" at bounding box center [468, 190] width 185 height 12
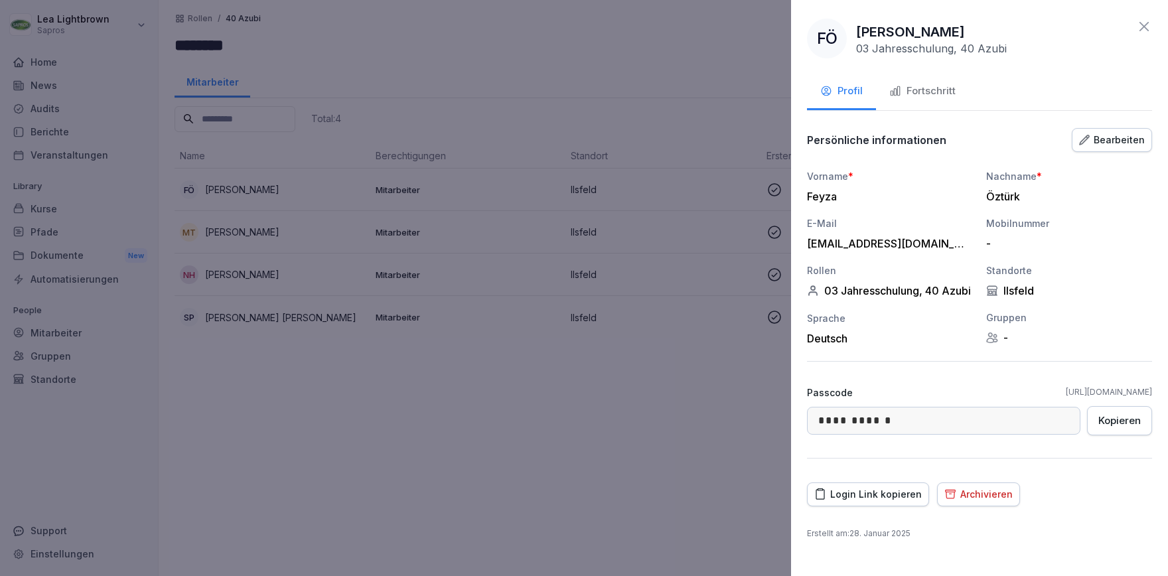
click at [424, 99] on div at bounding box center [584, 288] width 1168 height 576
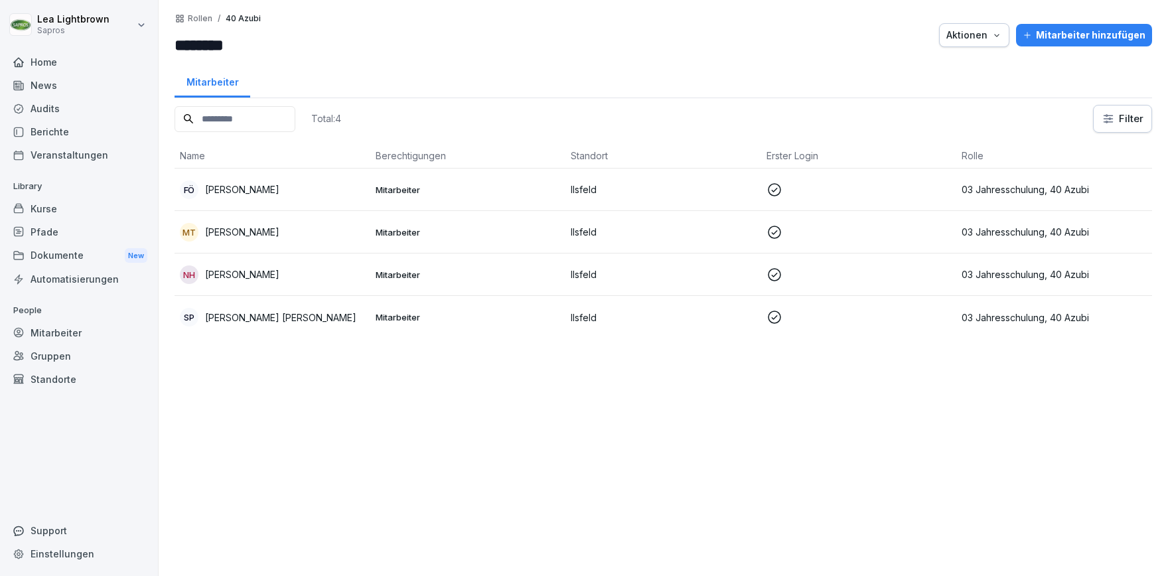
click at [77, 332] on div "Mitarbeiter" at bounding box center [79, 332] width 145 height 23
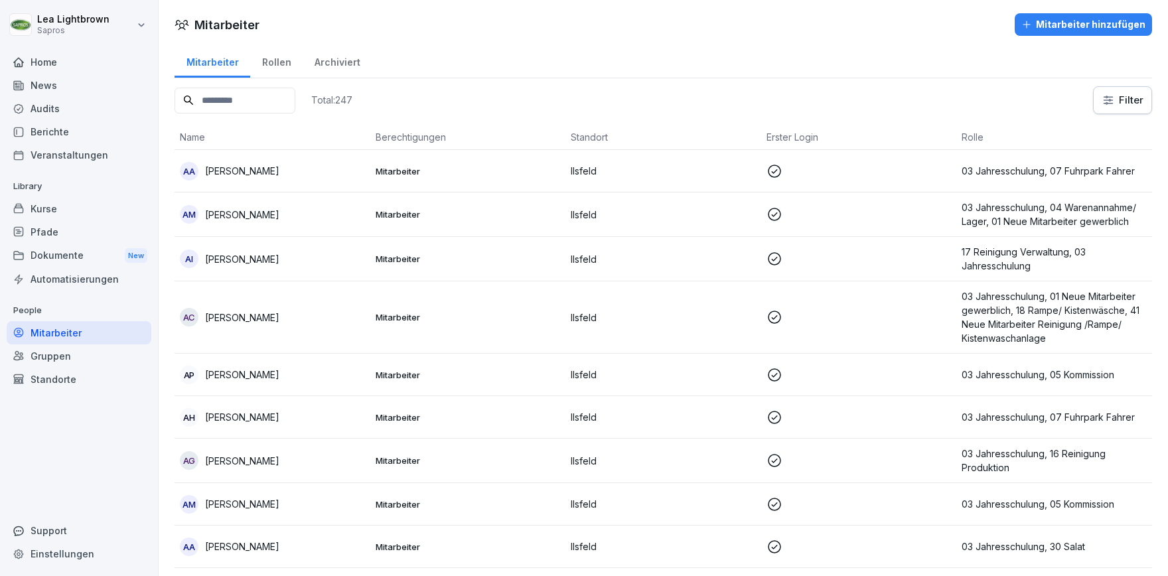
click at [279, 64] on div "Rollen" at bounding box center [276, 61] width 52 height 34
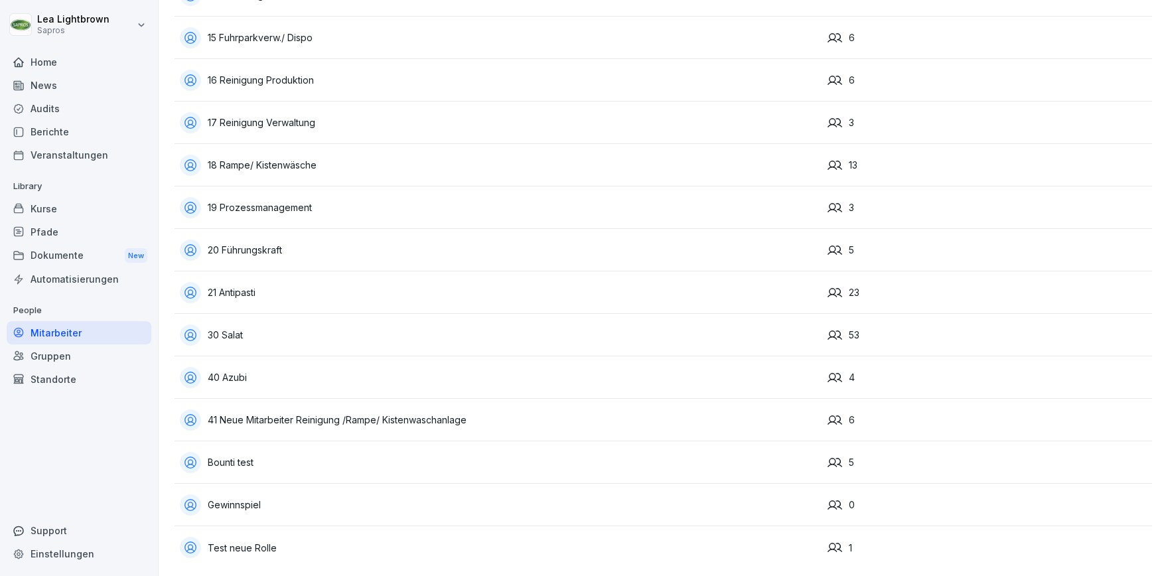
scroll to position [692, 0]
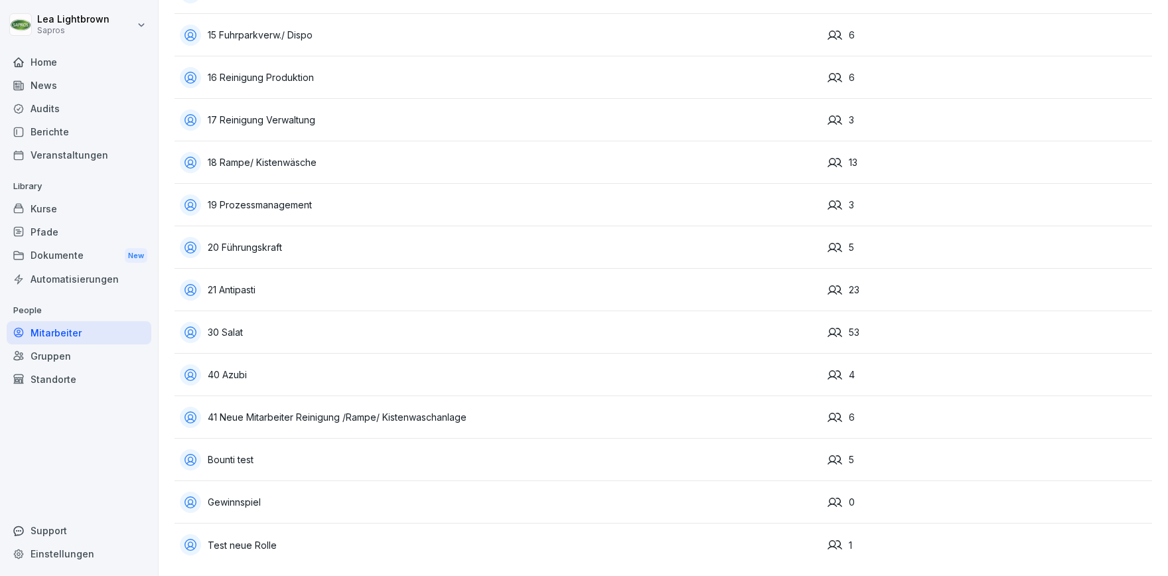
click at [505, 409] on div "41 Neue Mitarbeiter Reinigung /Rampe/ Kistenwaschanlage" at bounding box center [498, 417] width 637 height 21
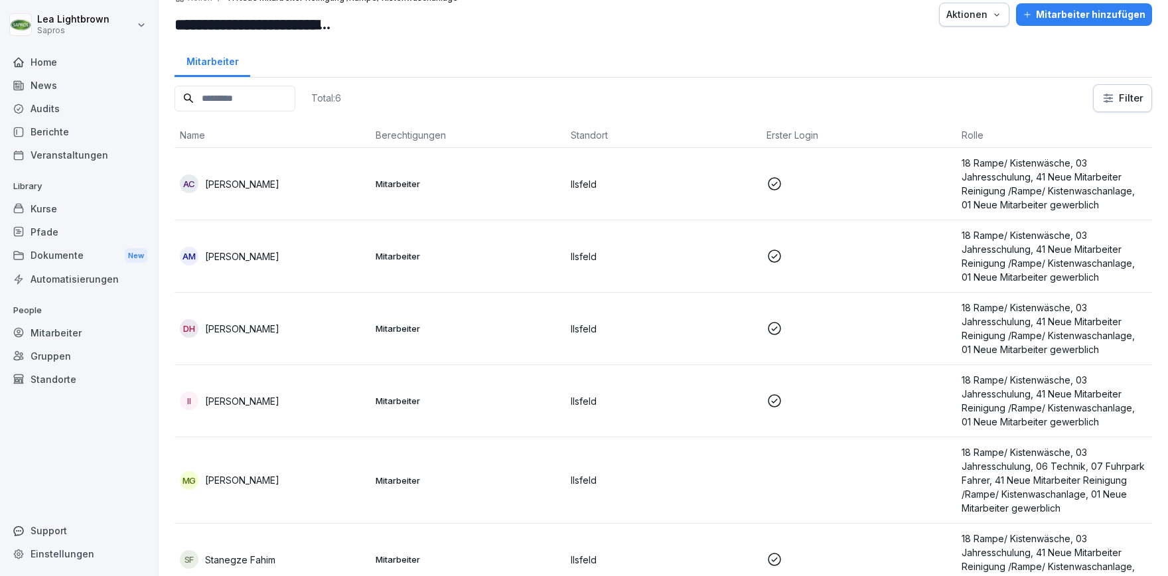
scroll to position [39, 0]
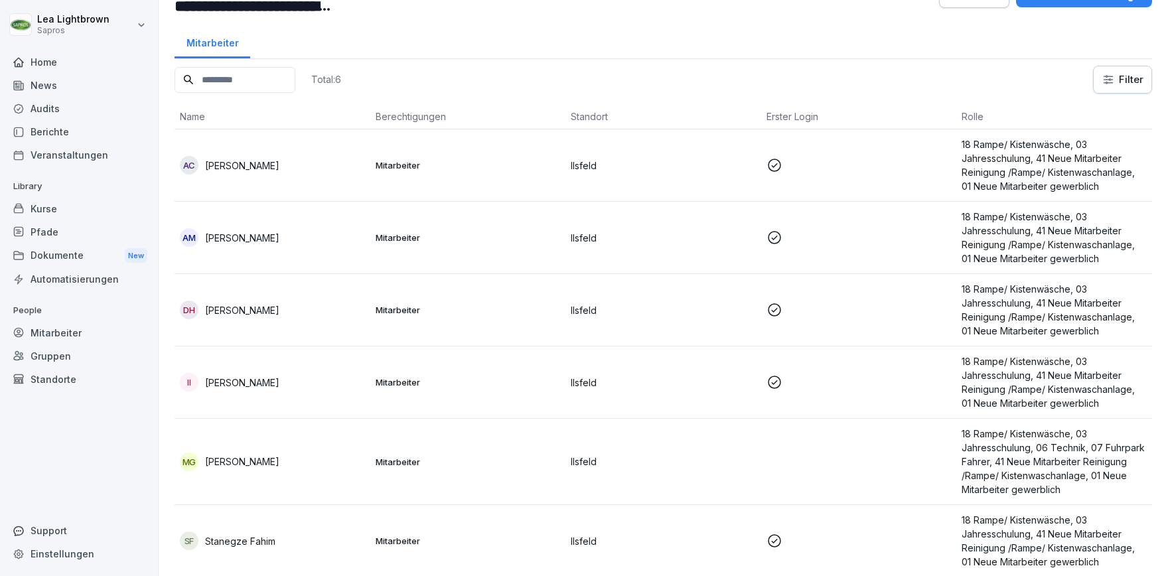
click at [668, 456] on p "Ilsfeld" at bounding box center [663, 462] width 185 height 14
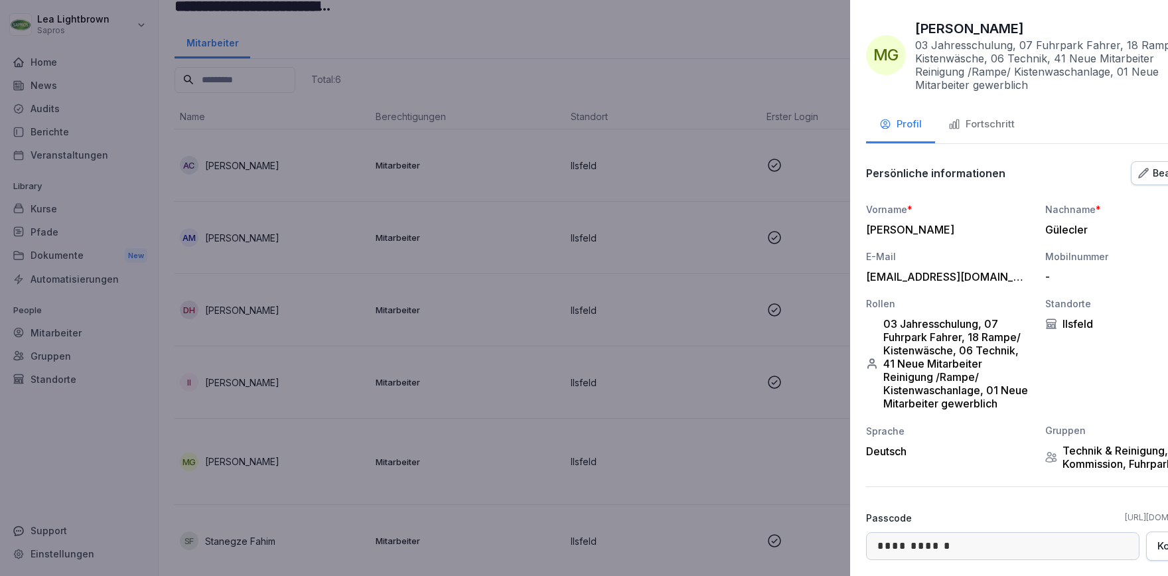
click at [427, 232] on div at bounding box center [584, 288] width 1168 height 576
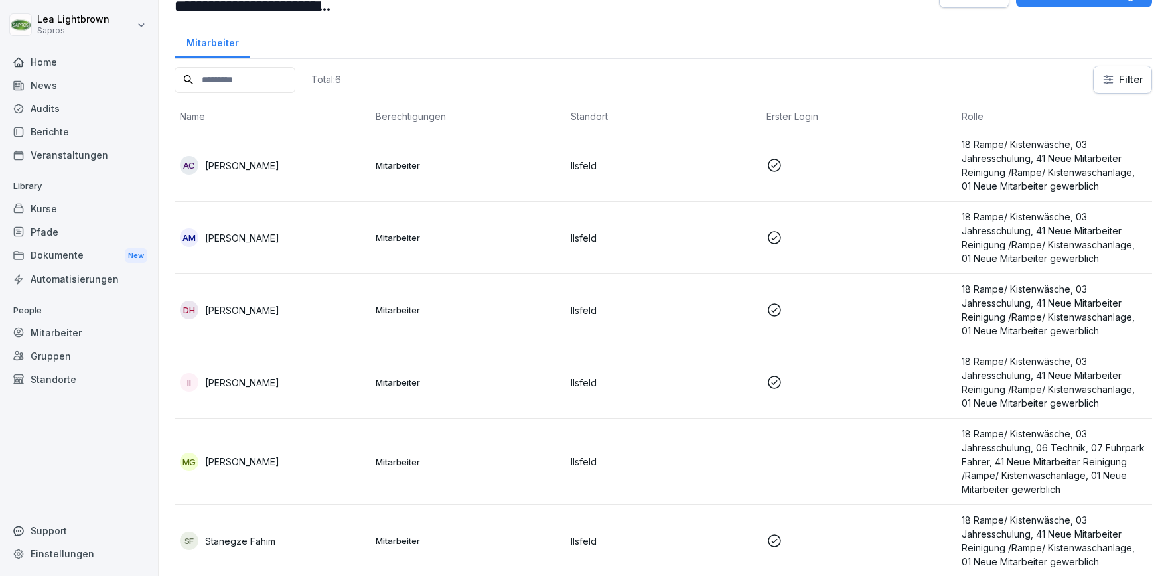
click at [82, 334] on div "Mitarbeiter" at bounding box center [79, 332] width 145 height 23
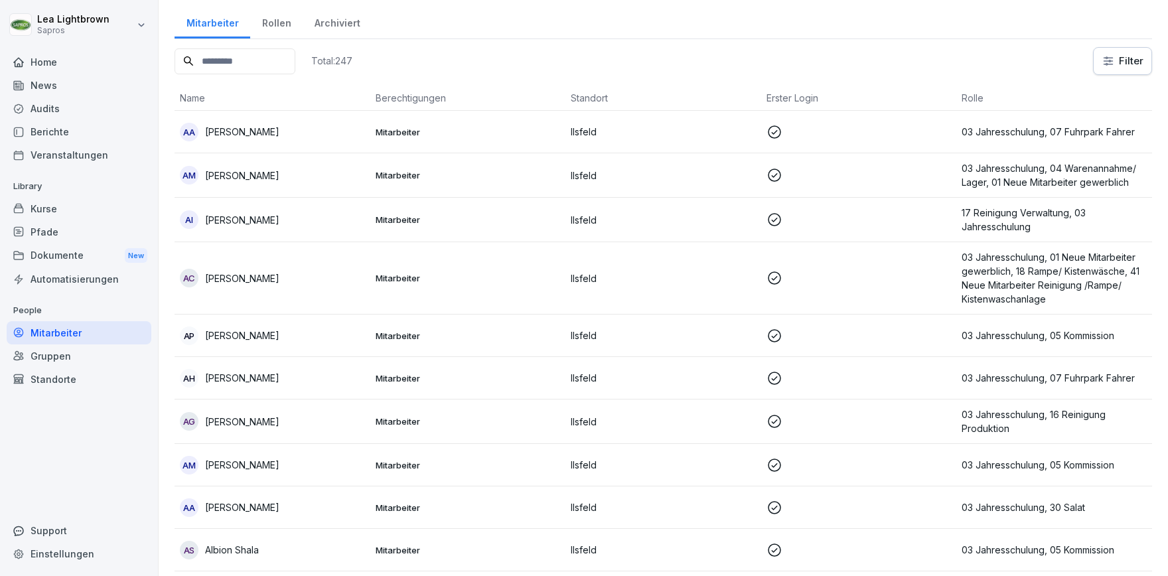
scroll to position [13, 0]
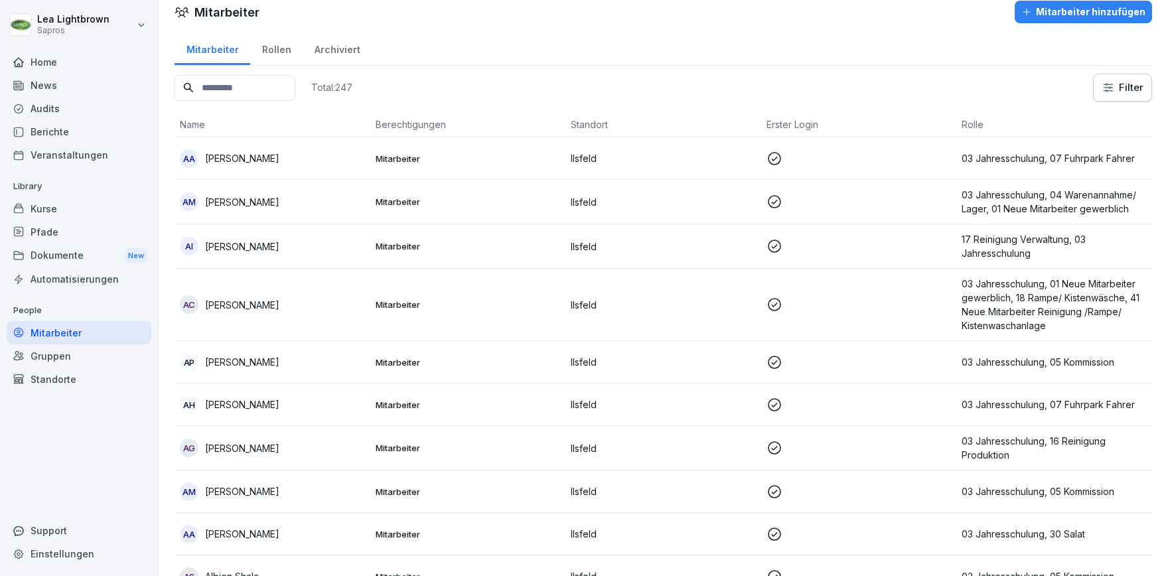
click at [273, 54] on div "Rollen" at bounding box center [276, 48] width 52 height 34
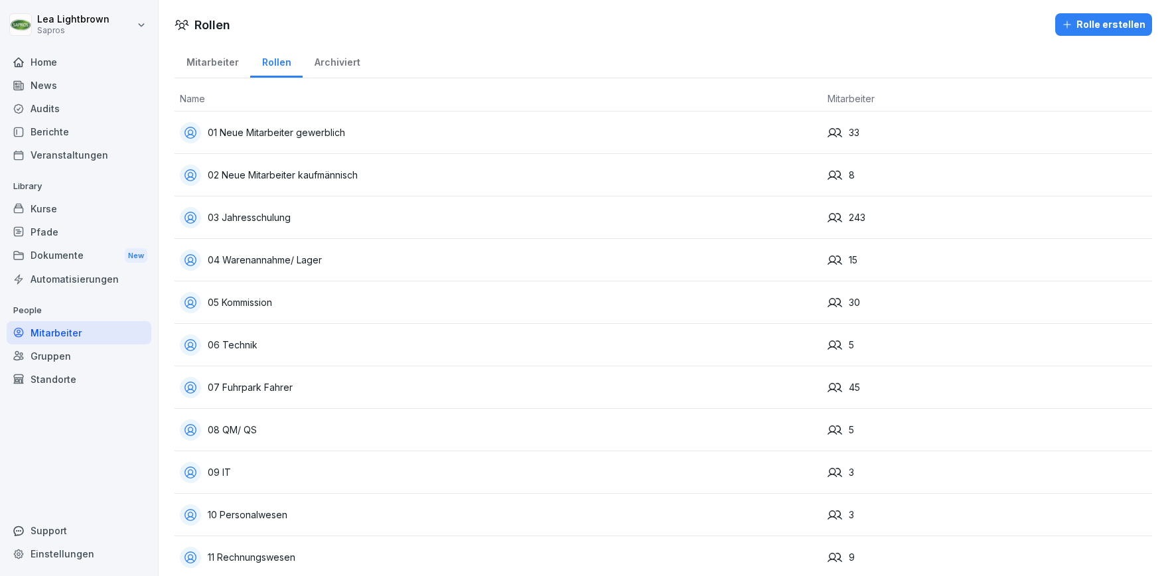
click at [77, 210] on div "Kurse" at bounding box center [79, 208] width 145 height 23
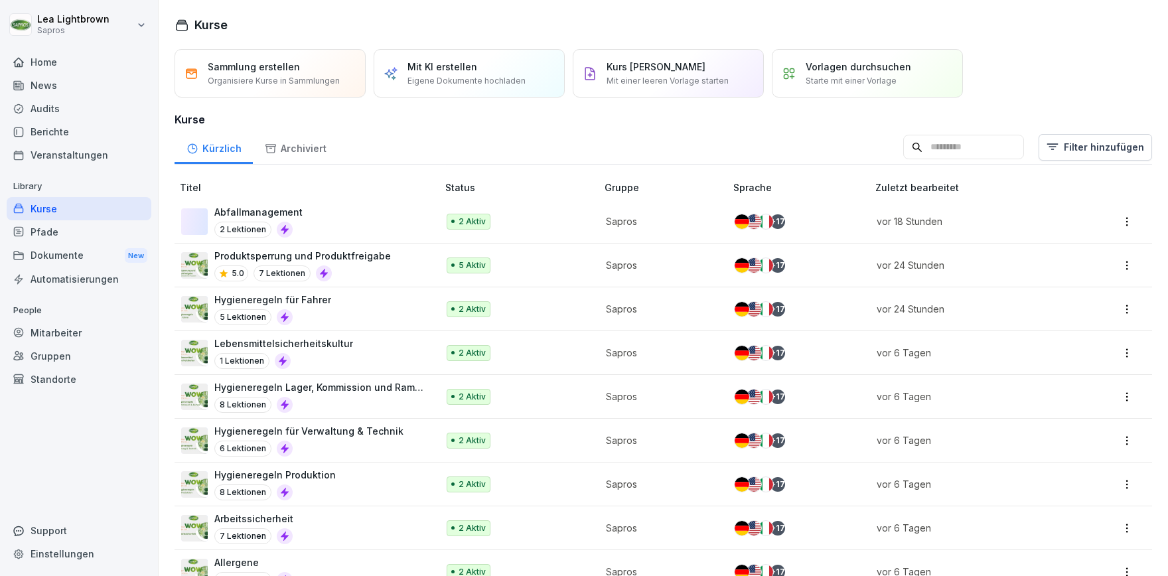
click at [402, 210] on div "Abfallmanagement 2 Lektionen" at bounding box center [302, 221] width 243 height 33
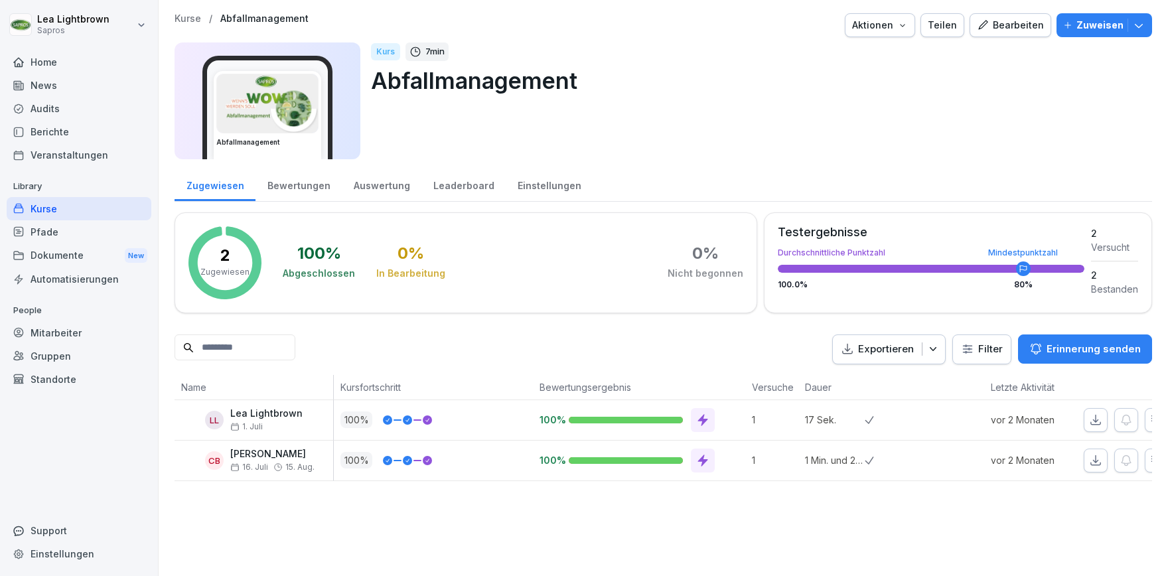
click at [526, 186] on div "Einstellungen" at bounding box center [549, 184] width 87 height 34
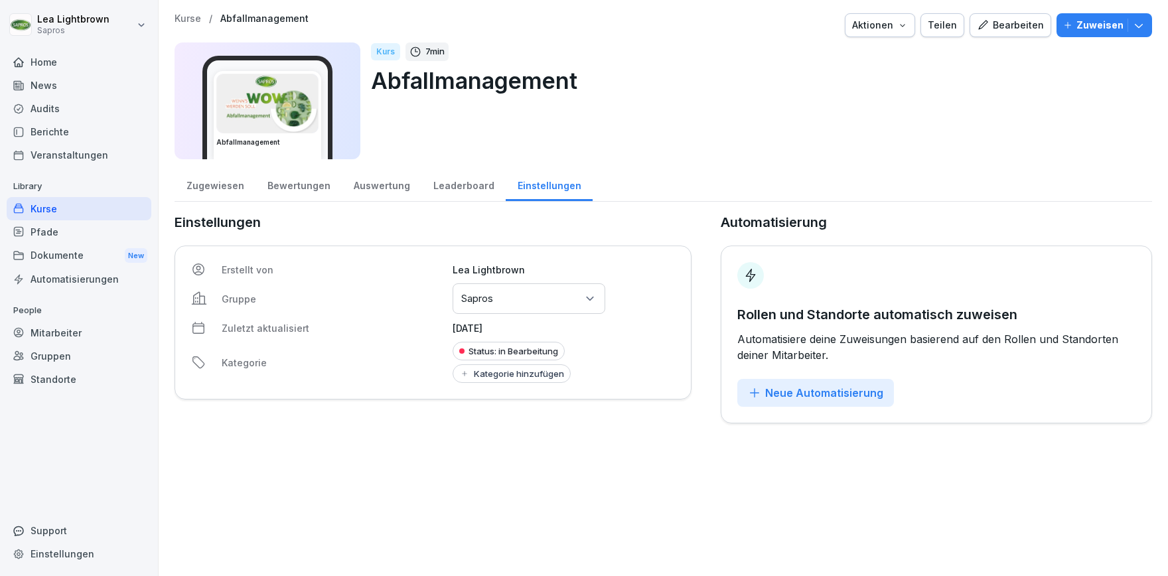
click at [774, 398] on div "Neue Automatisierung" at bounding box center [815, 393] width 135 height 15
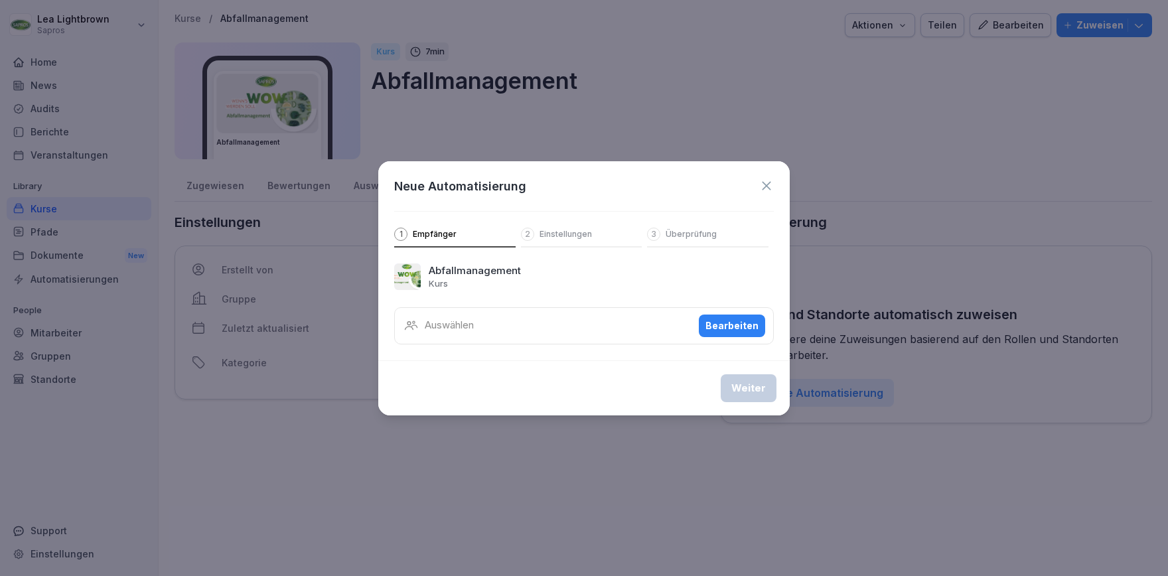
click at [770, 184] on icon at bounding box center [766, 186] width 15 height 15
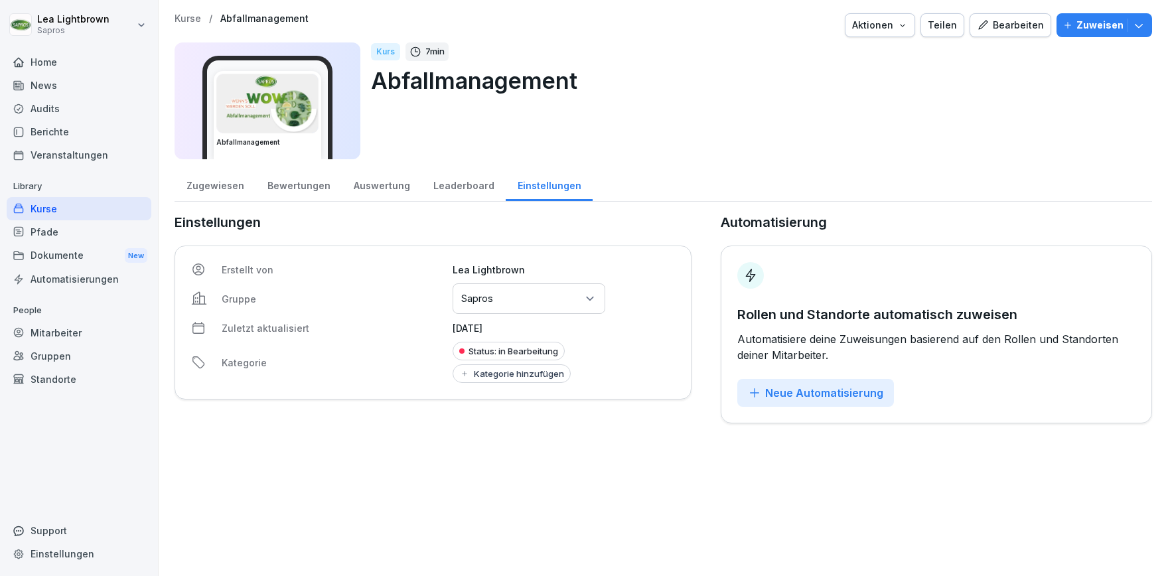
click at [515, 347] on div "Status: in Bearbeitung" at bounding box center [509, 351] width 112 height 19
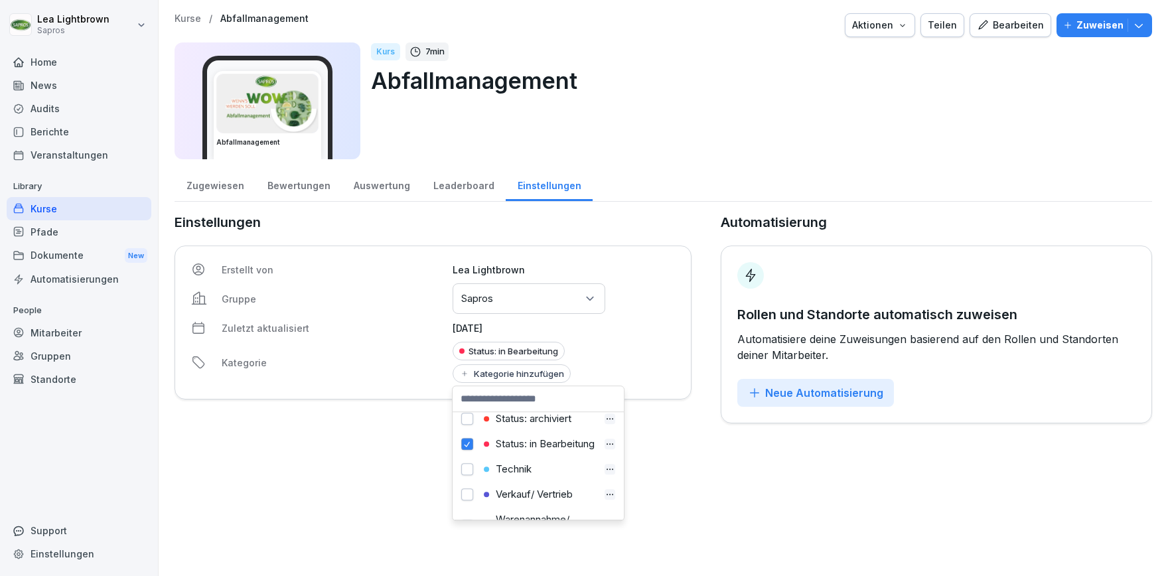
scroll to position [327, 0]
click at [471, 478] on button "button" at bounding box center [467, 478] width 12 height 12
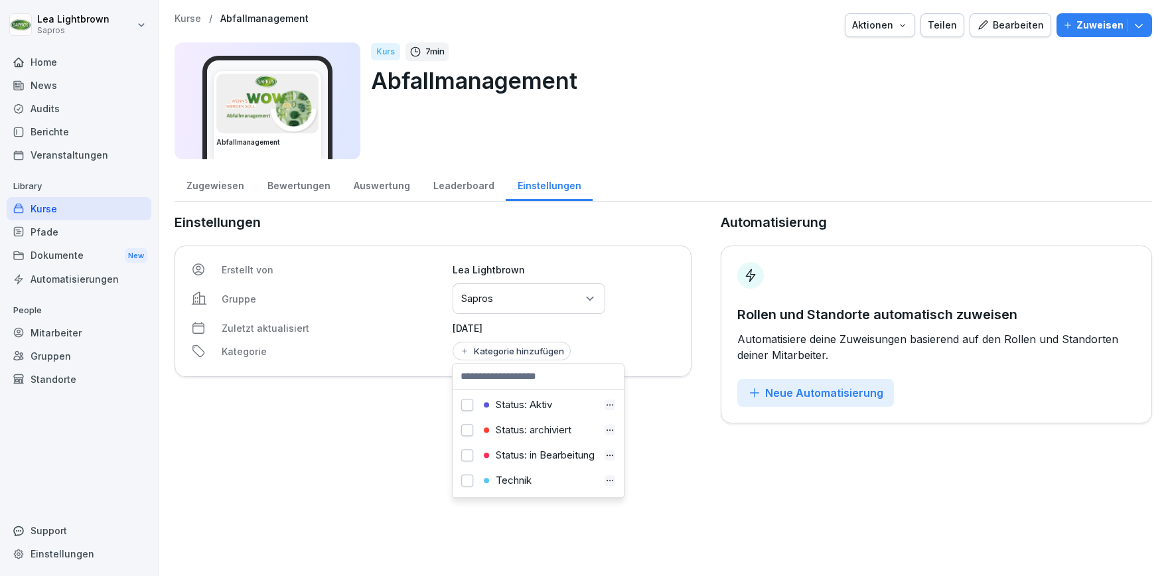
click at [473, 407] on div "Status: Aktiv" at bounding box center [538, 404] width 165 height 25
click at [469, 407] on button "button" at bounding box center [467, 405] width 12 height 12
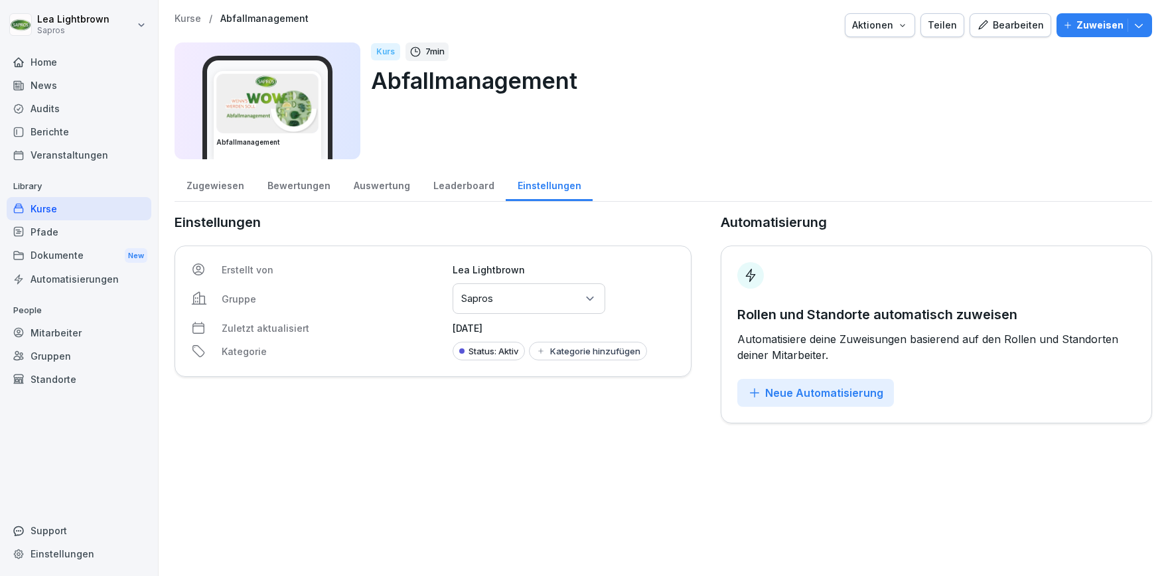
click at [695, 471] on div "Kurse / Abfallmanagement Aktionen Teilen Bearbeiten Zuweisen Abfallmanagement K…" at bounding box center [663, 288] width 1009 height 576
click at [800, 390] on div "Neue Automatisierung" at bounding box center [815, 393] width 135 height 15
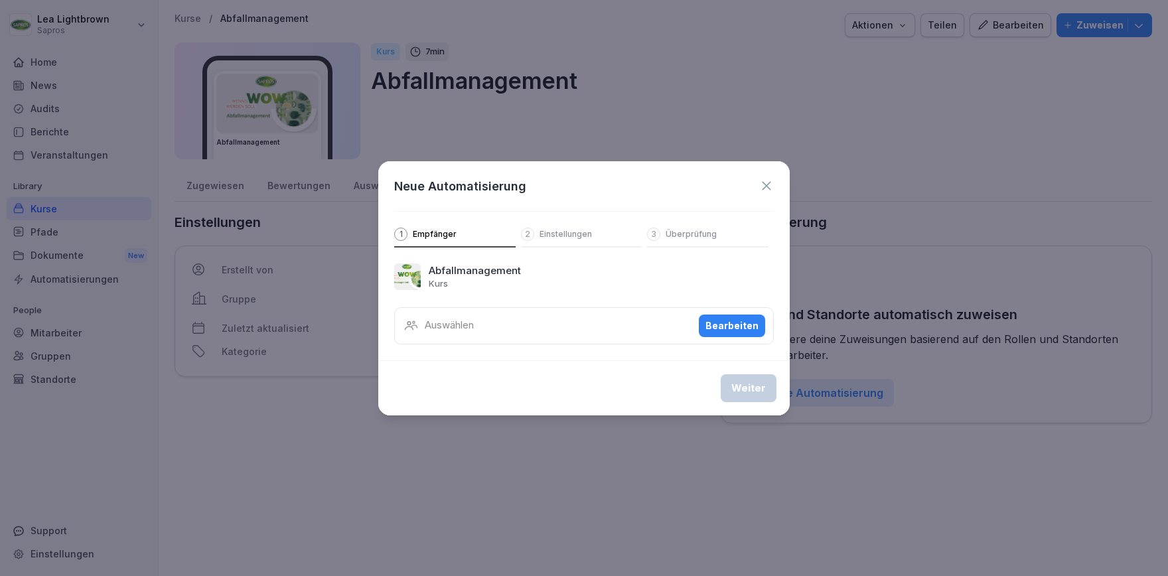
click at [749, 328] on div "Bearbeiten" at bounding box center [731, 326] width 53 height 15
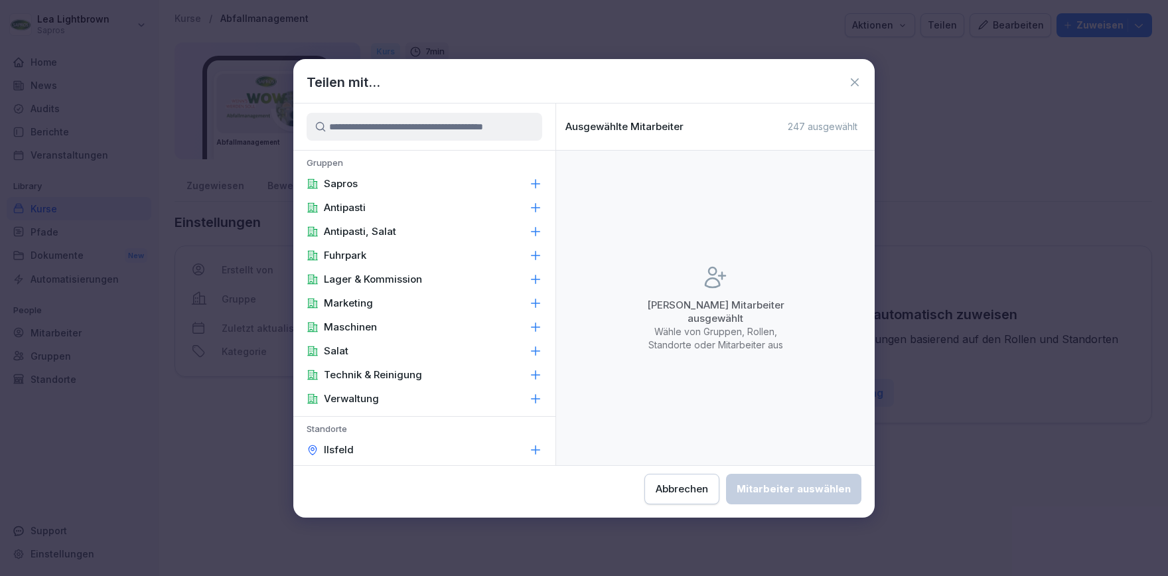
click at [441, 184] on div "Sapros" at bounding box center [424, 184] width 262 height 24
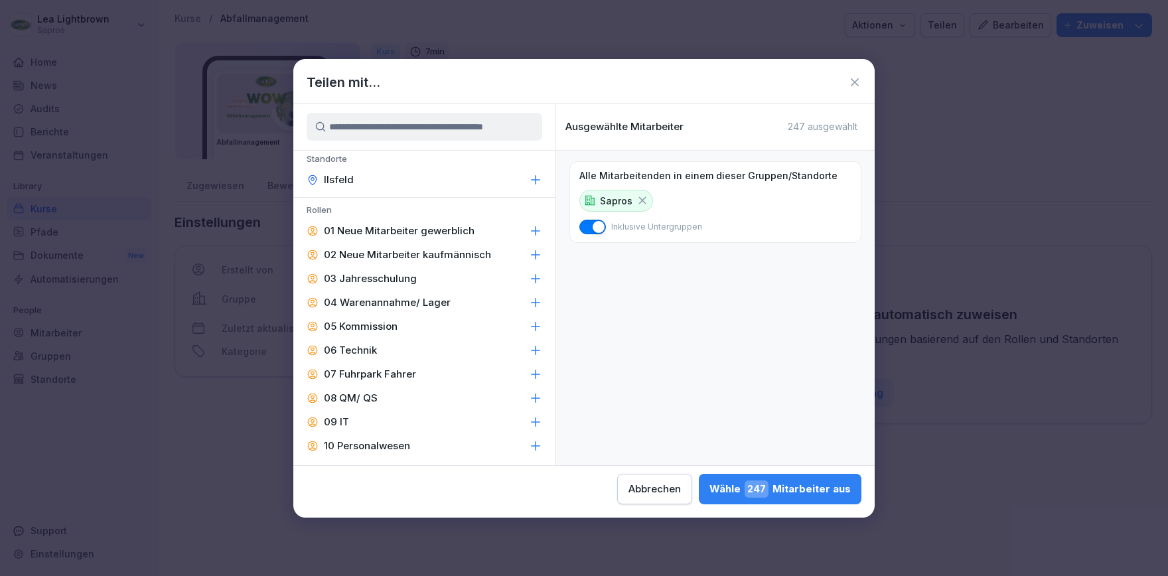
scroll to position [307, 0]
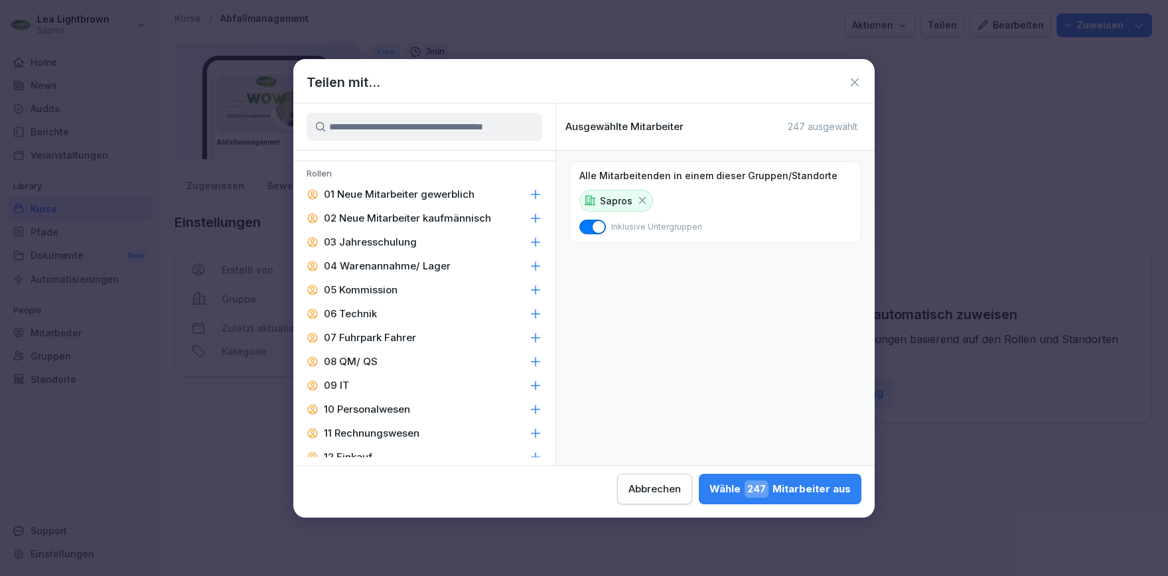
click at [431, 244] on div "03 Jahresschulung" at bounding box center [424, 242] width 262 height 24
click at [709, 488] on div "Wähle 243 Mitarbeiter aus" at bounding box center [779, 488] width 141 height 17
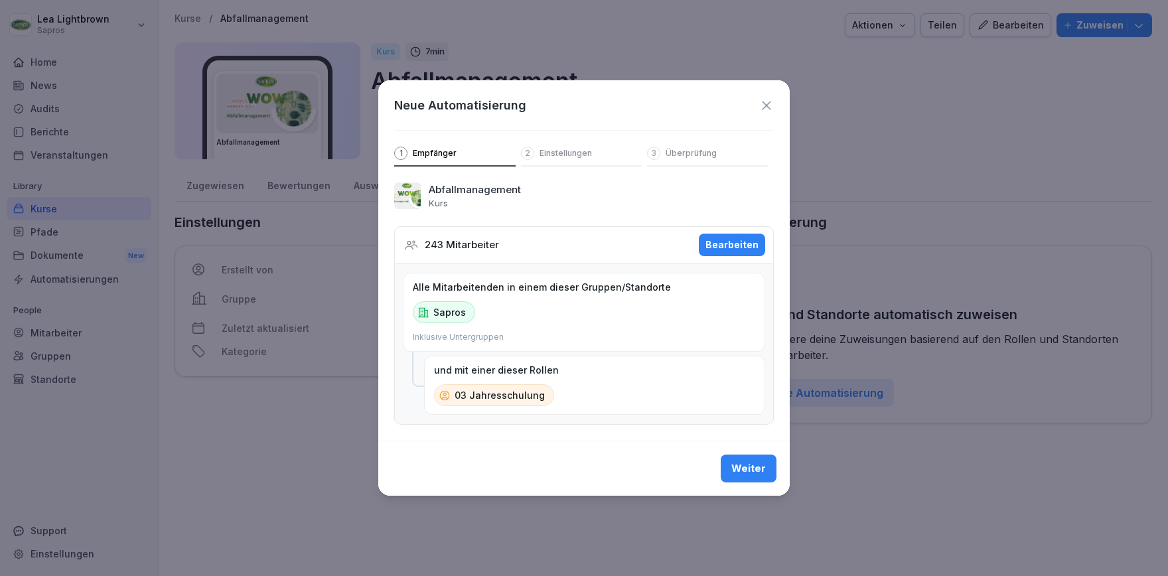
click at [762, 455] on button "Weiter" at bounding box center [749, 469] width 56 height 28
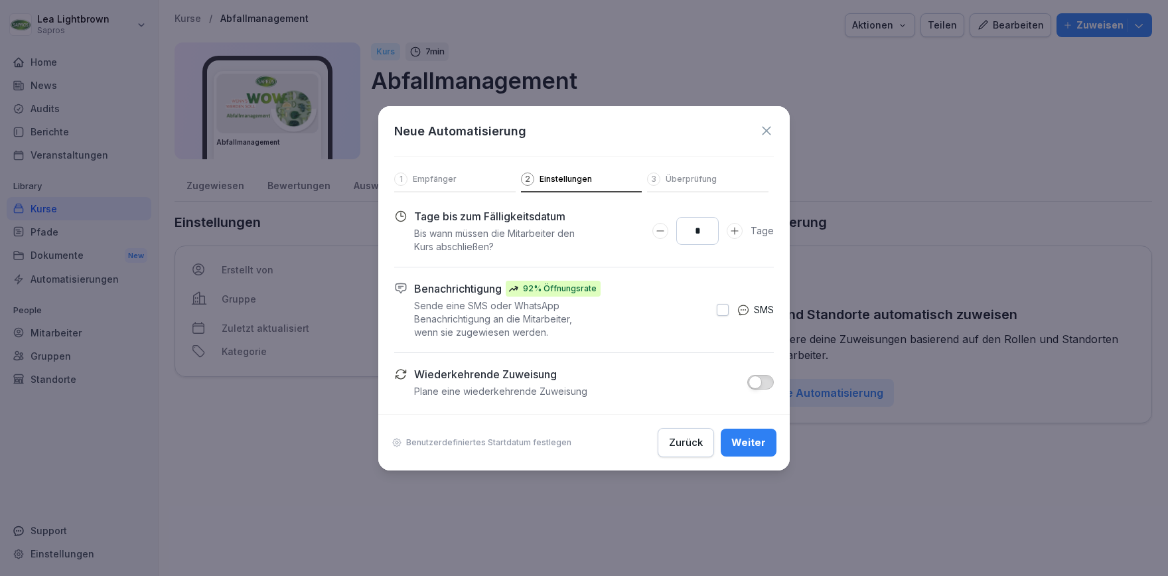
click at [737, 227] on icon "Days to complete number input erhöhen" at bounding box center [734, 231] width 11 height 11
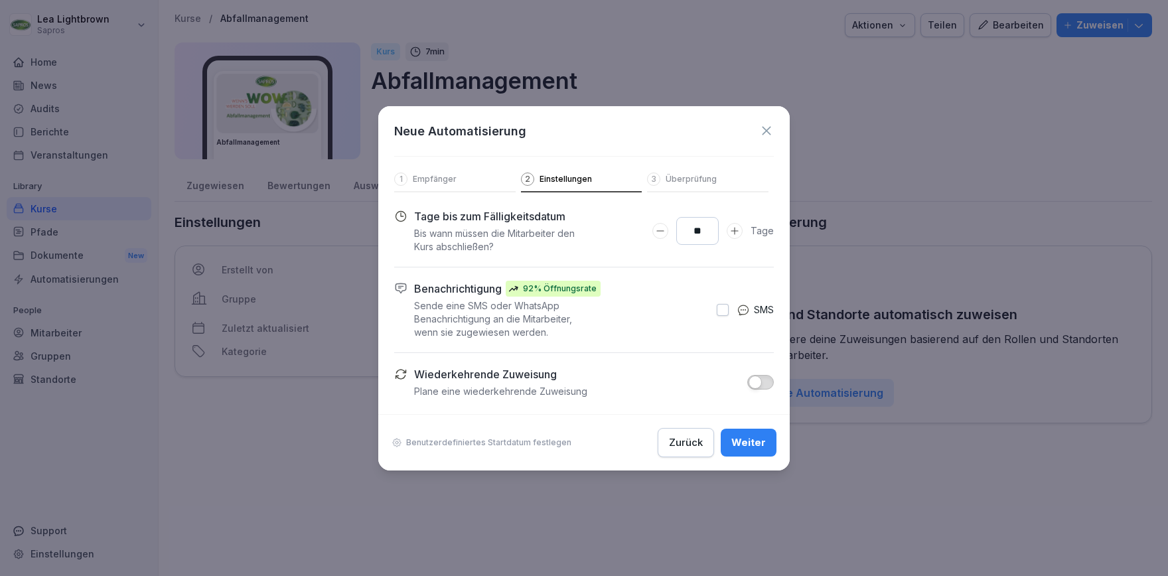
click at [737, 227] on icon "Days to complete number input erhöhen" at bounding box center [734, 231] width 11 height 11
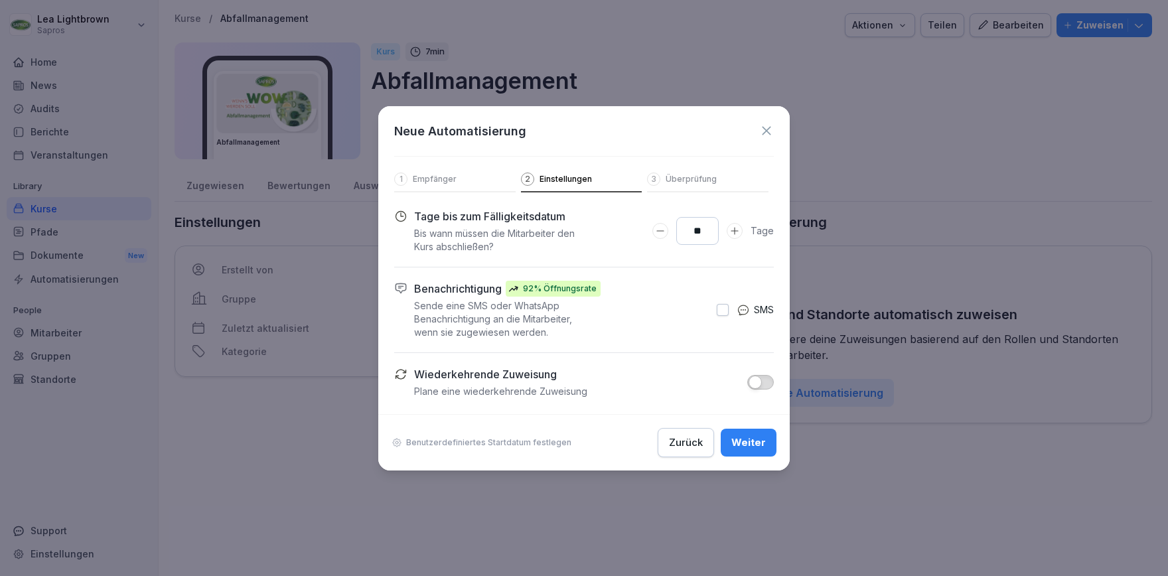
click at [737, 227] on icon "Days to complete number input erhöhen" at bounding box center [734, 231] width 11 height 11
drag, startPoint x: 711, startPoint y: 228, endPoint x: 693, endPoint y: 228, distance: 18.6
click at [693, 228] on input "**" at bounding box center [697, 231] width 42 height 28
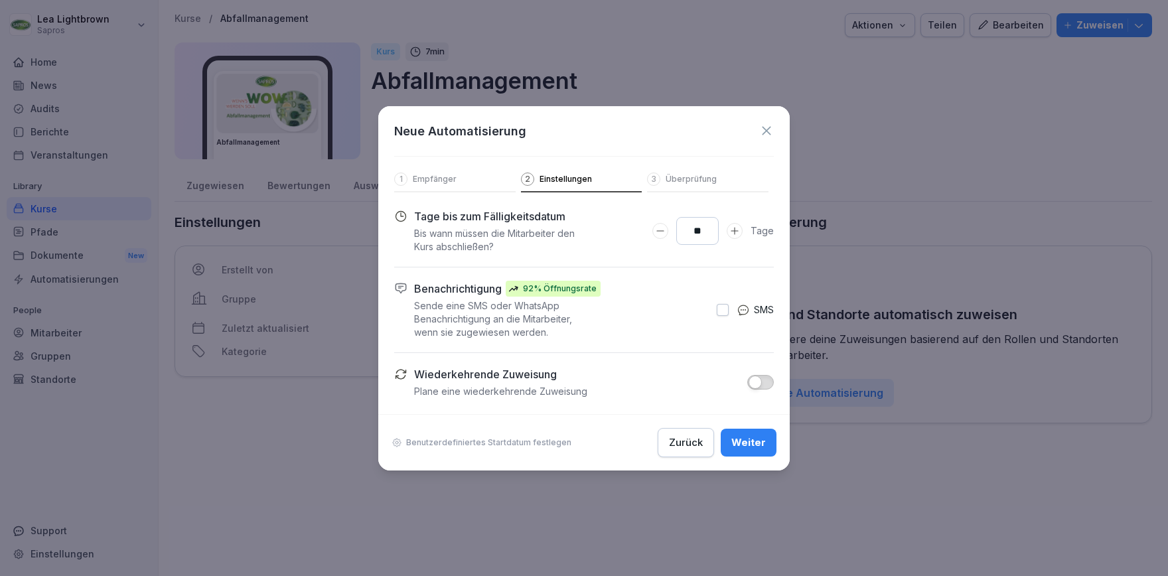
type input "**"
click at [759, 439] on div "Weiter" at bounding box center [748, 442] width 35 height 15
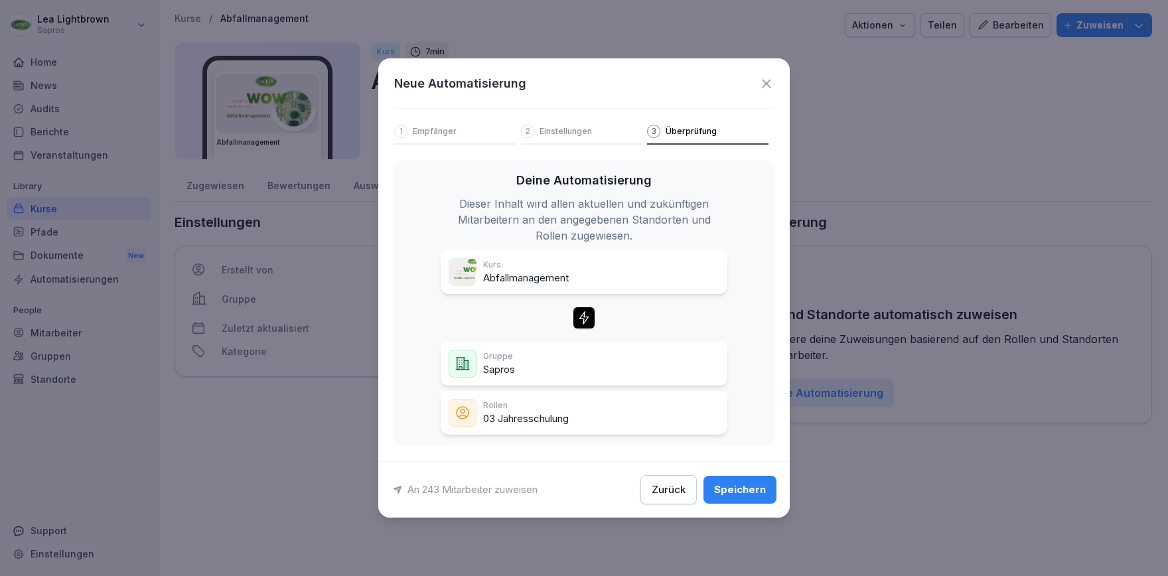
click at [744, 497] on button "Speichern" at bounding box center [739, 490] width 73 height 28
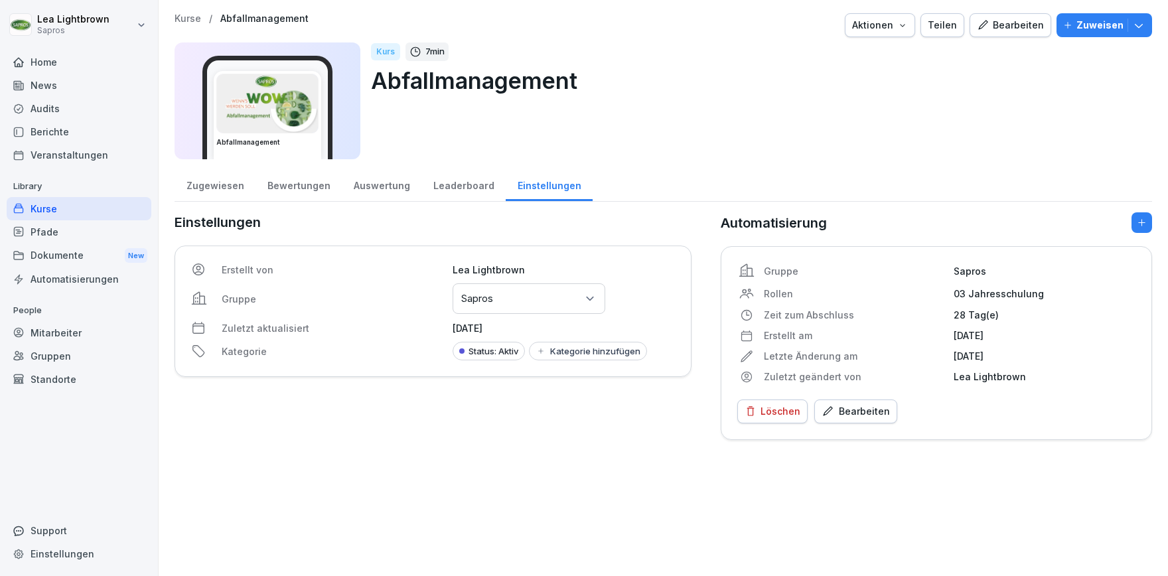
click at [107, 209] on div "Kurse" at bounding box center [79, 208] width 145 height 23
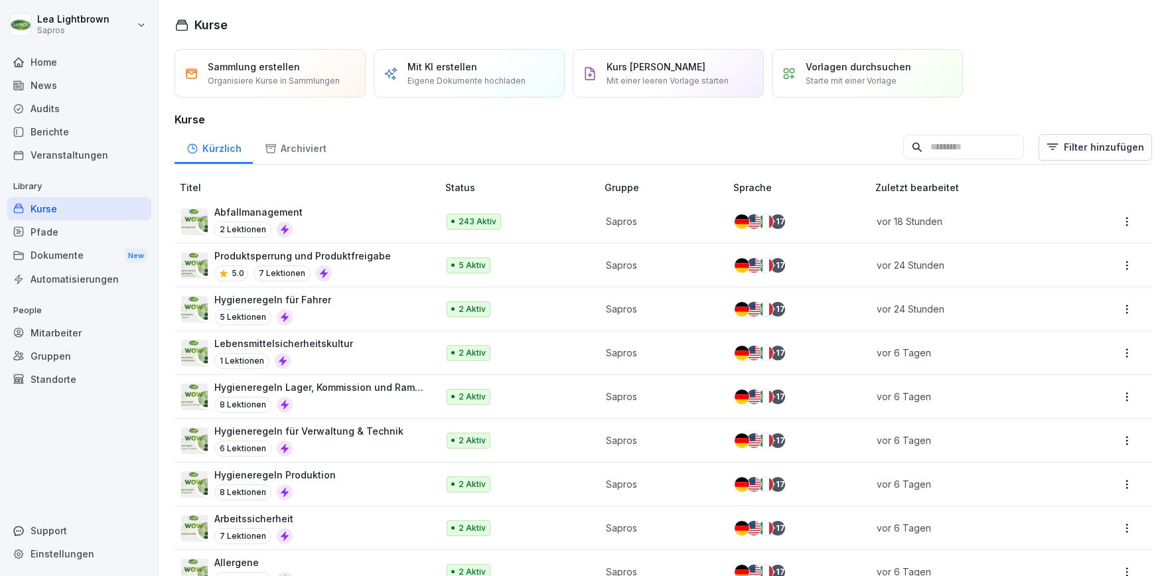
click at [406, 256] on div "Produktsperrung und Produktfreigabe 5.0 7 Lektionen" at bounding box center [302, 265] width 243 height 33
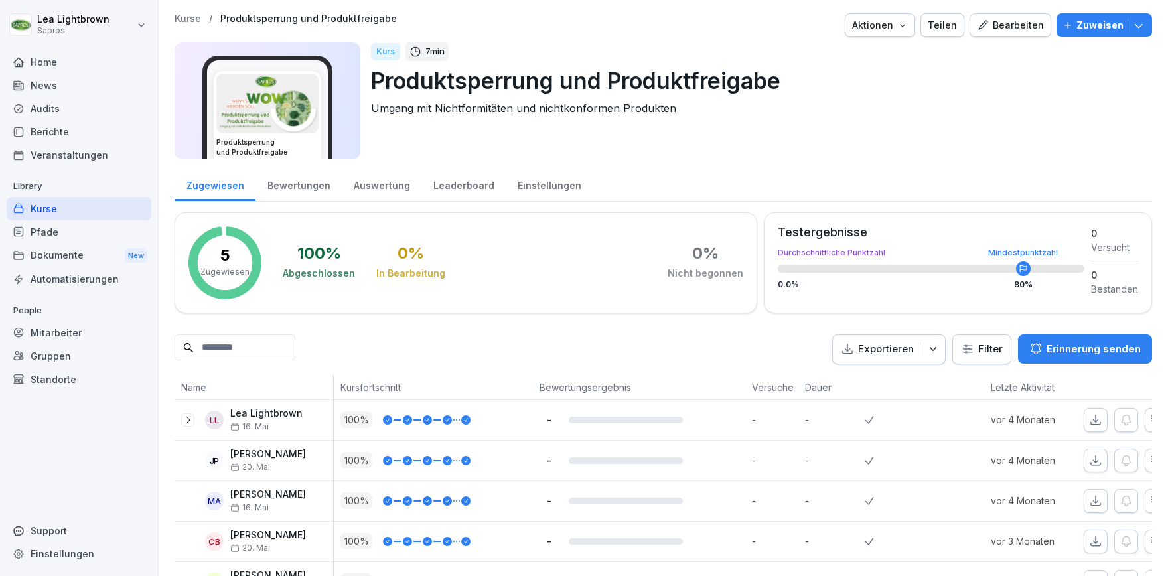
click at [562, 187] on div "Einstellungen" at bounding box center [549, 184] width 87 height 34
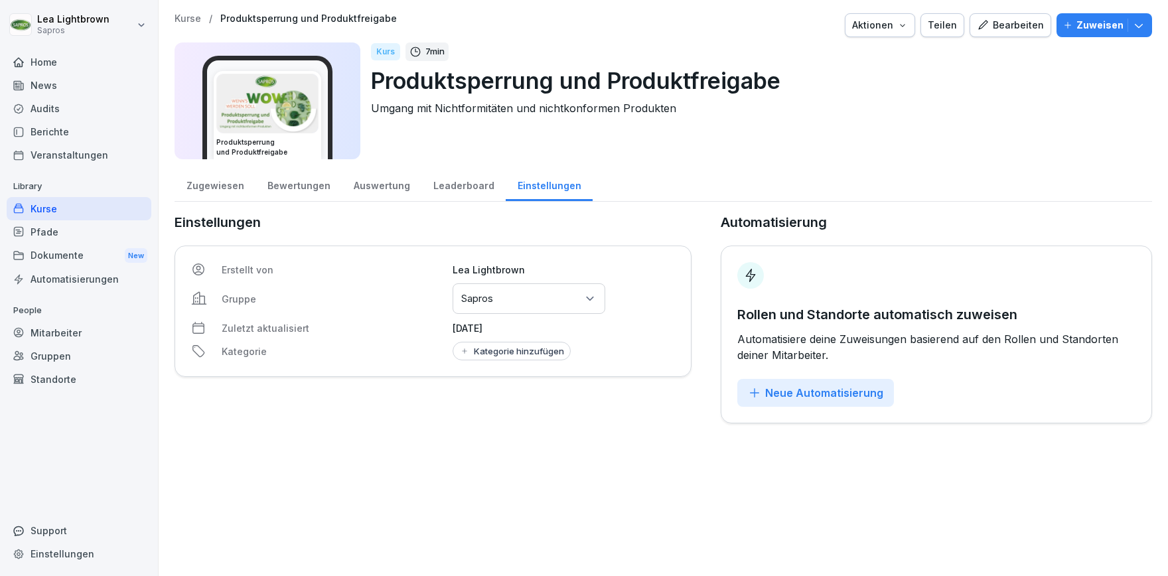
click at [861, 394] on div "Neue Automatisierung" at bounding box center [815, 393] width 135 height 15
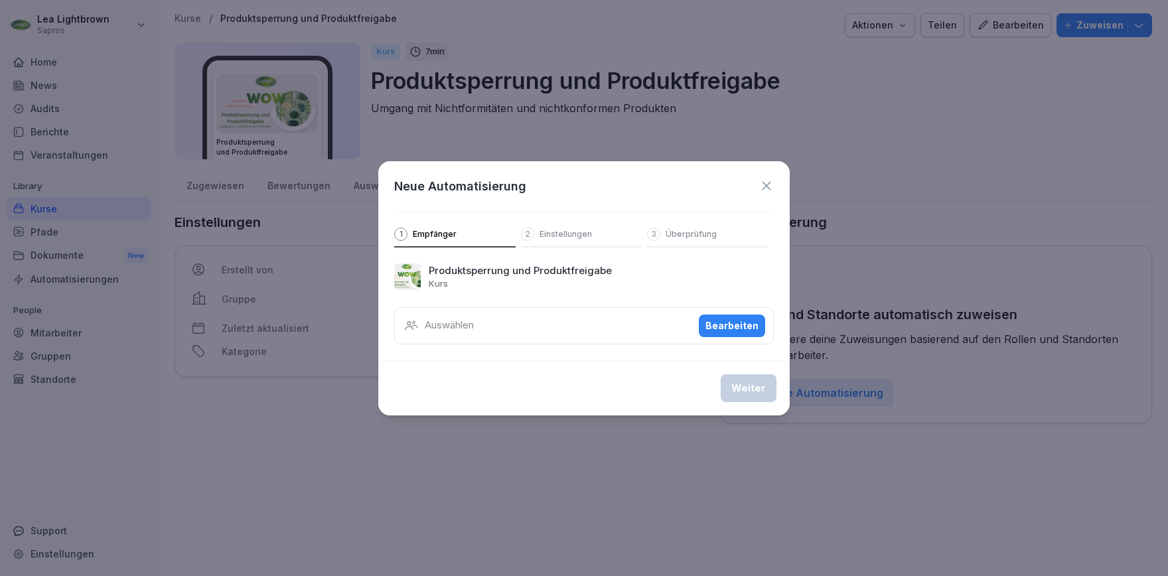
click at [723, 327] on div "Bearbeiten" at bounding box center [731, 326] width 53 height 15
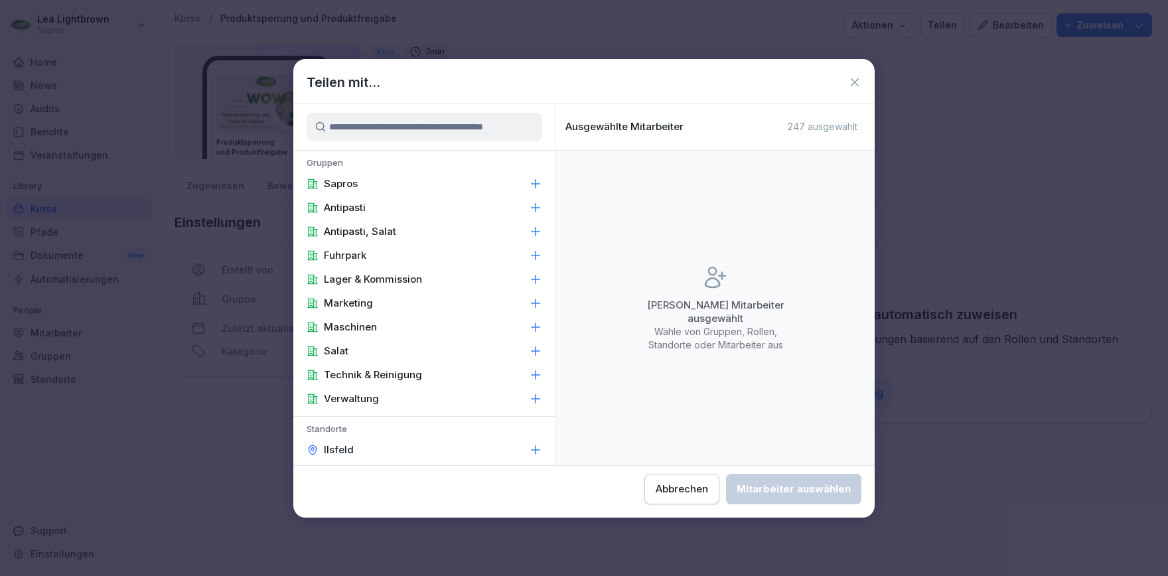
click at [402, 183] on div "Sapros" at bounding box center [424, 184] width 262 height 24
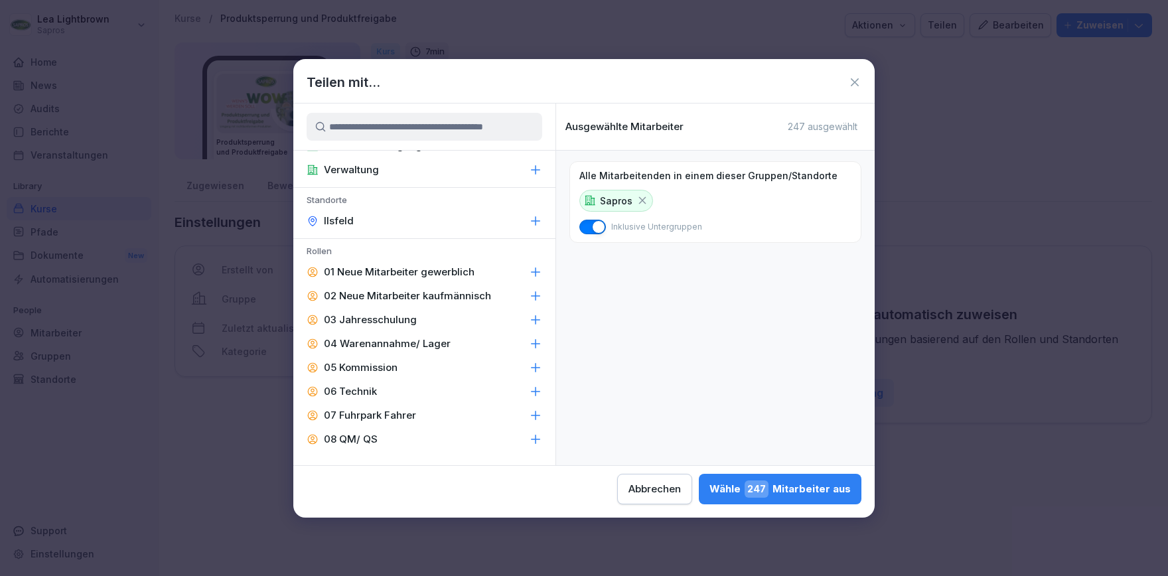
scroll to position [230, 0]
click at [400, 322] on p "03 Jahresschulung" at bounding box center [370, 319] width 93 height 13
click at [709, 488] on div "Wähle 243 Mitarbeiter aus" at bounding box center [779, 488] width 141 height 17
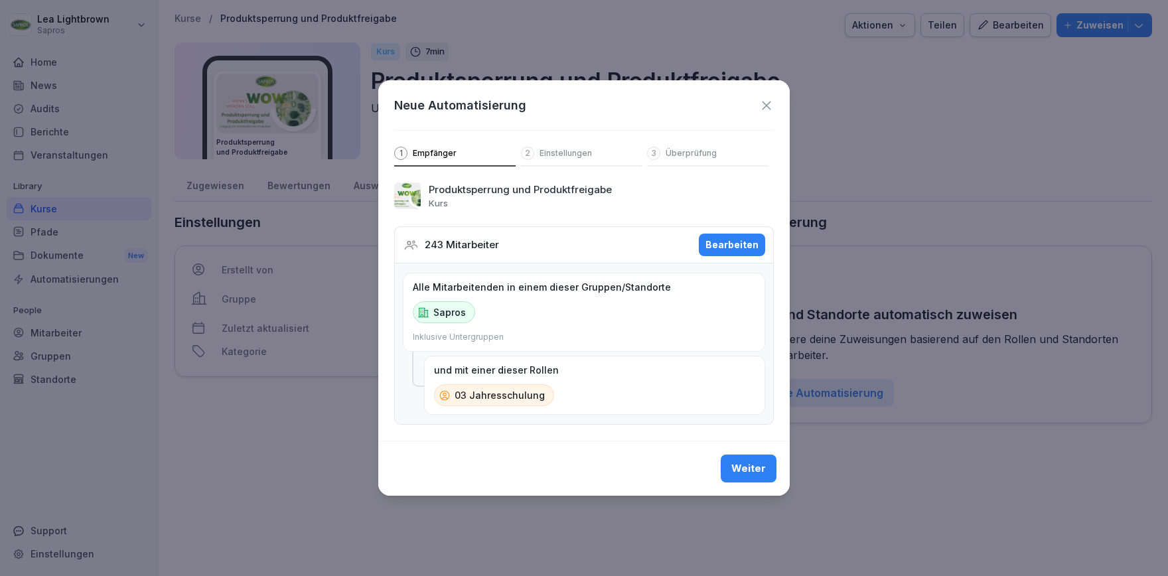
click at [743, 243] on div "Bearbeiten" at bounding box center [731, 245] width 53 height 15
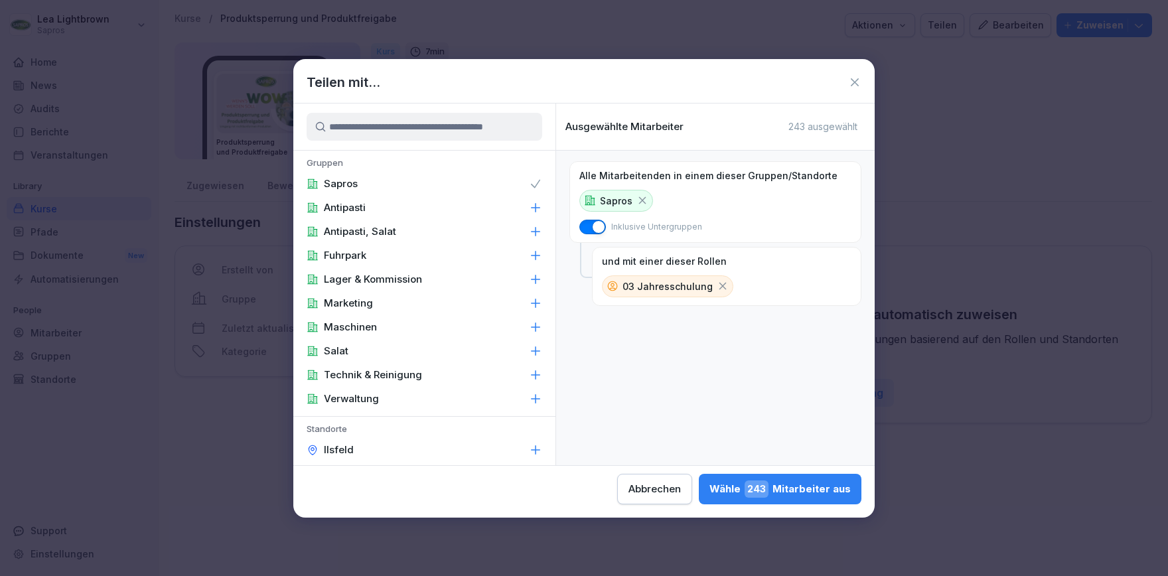
click at [709, 488] on div "Wähle 243 Mitarbeiter aus" at bounding box center [779, 488] width 141 height 17
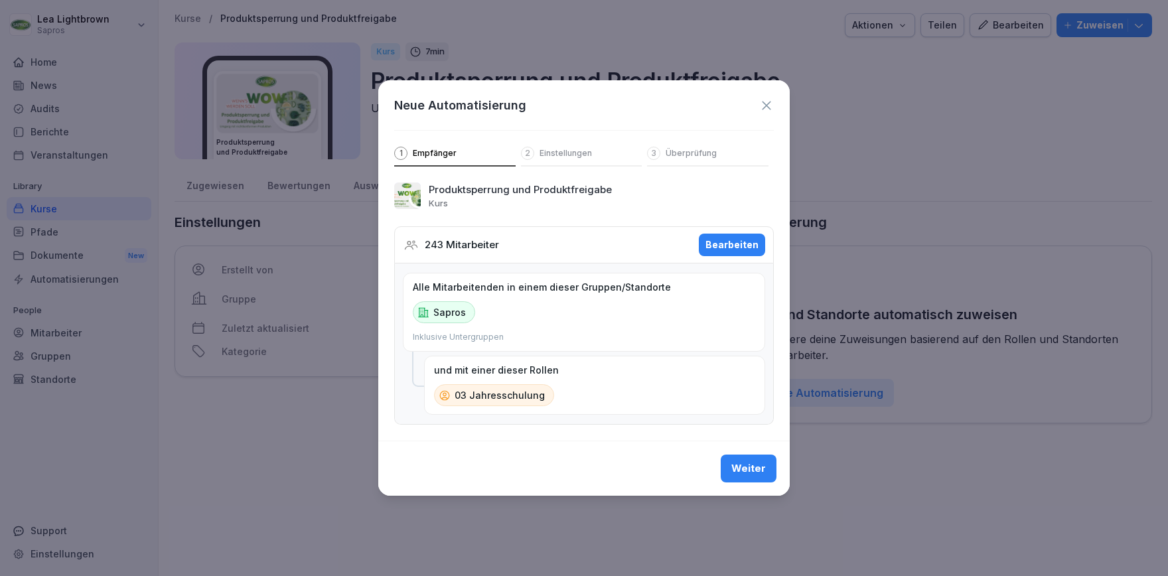
click at [753, 463] on div "Weiter" at bounding box center [748, 468] width 35 height 15
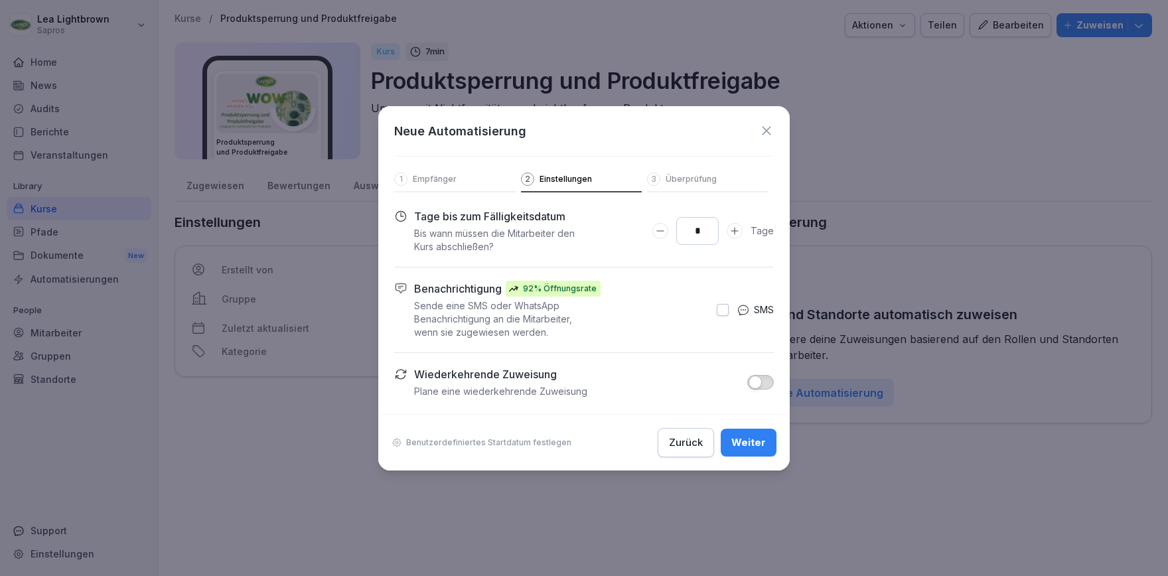
drag, startPoint x: 711, startPoint y: 232, endPoint x: 694, endPoint y: 236, distance: 17.6
click at [694, 236] on input "*" at bounding box center [697, 231] width 42 height 28
type input "**"
click at [755, 446] on div "Weiter" at bounding box center [748, 442] width 35 height 15
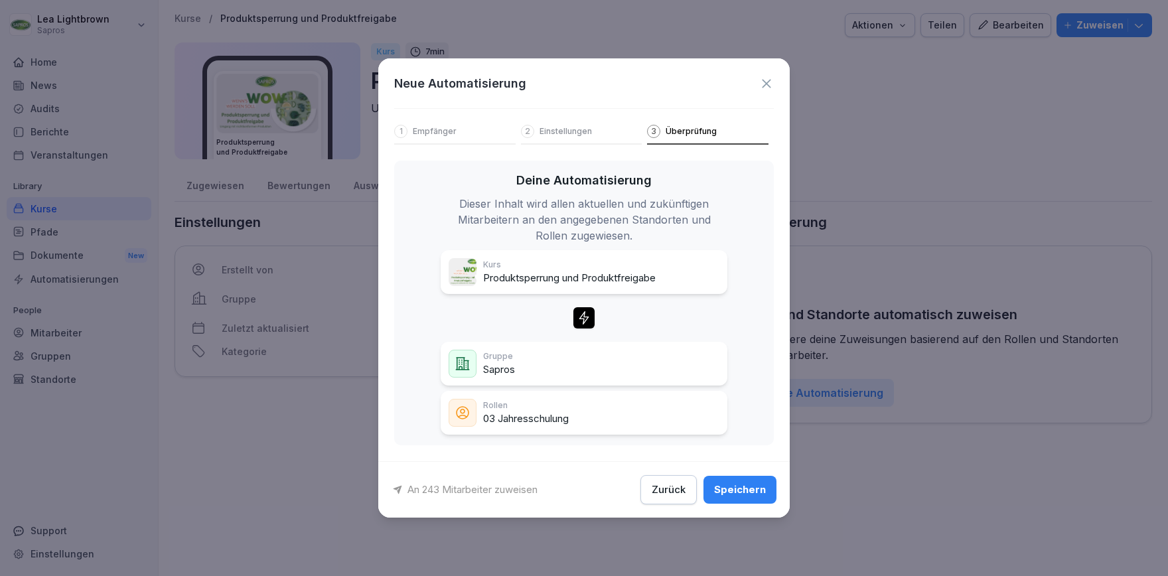
click at [745, 496] on div "Speichern" at bounding box center [740, 489] width 52 height 15
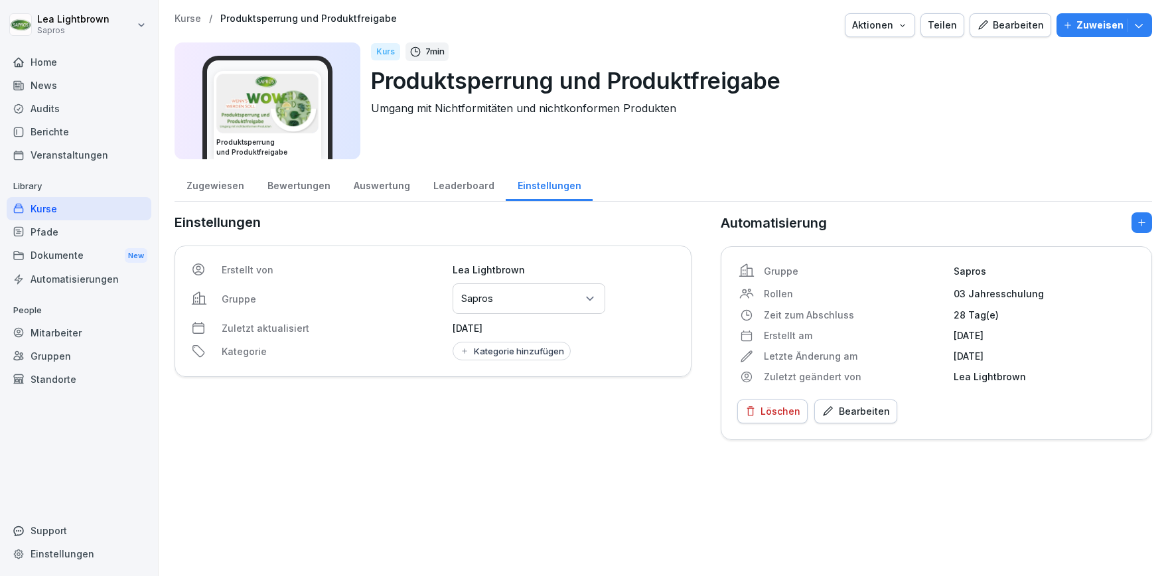
click at [210, 190] on div "Zugewiesen" at bounding box center [215, 184] width 81 height 34
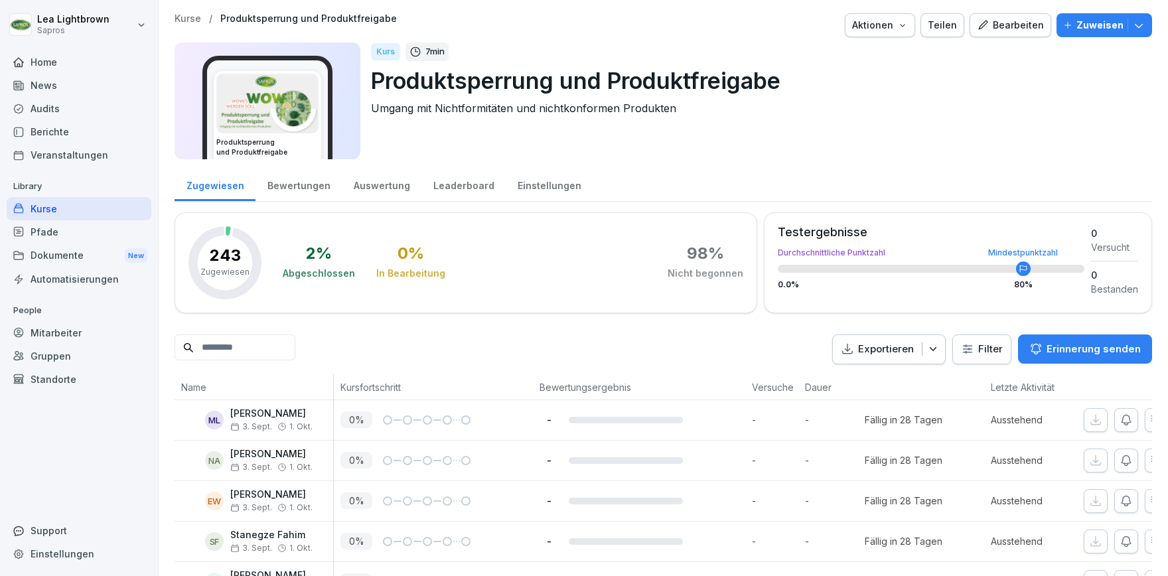
click at [94, 203] on div "Kurse" at bounding box center [79, 208] width 145 height 23
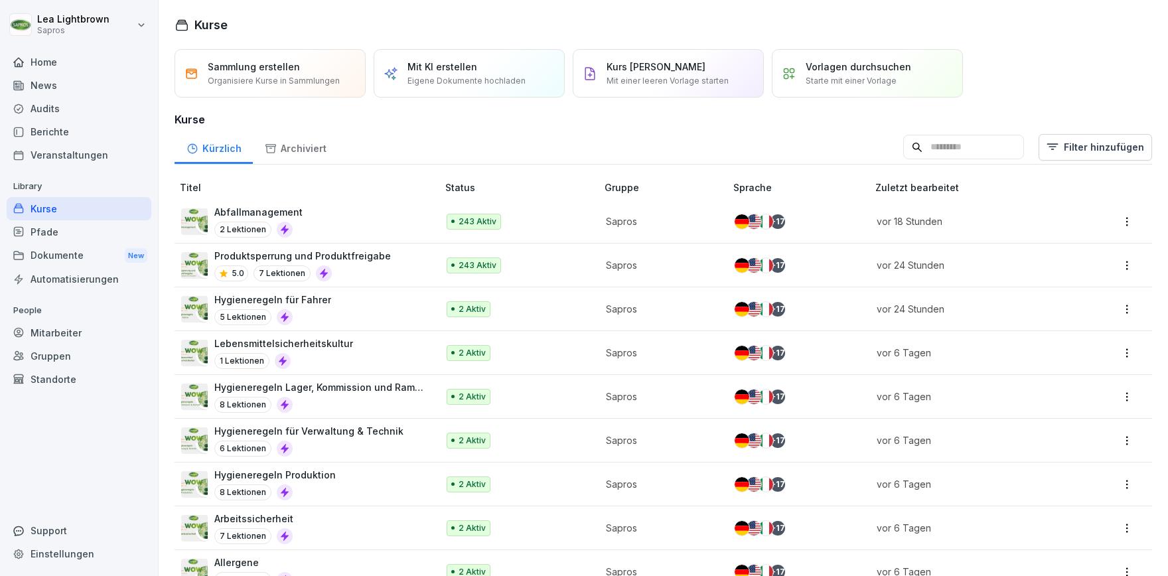
click at [947, 151] on input at bounding box center [963, 147] width 121 height 25
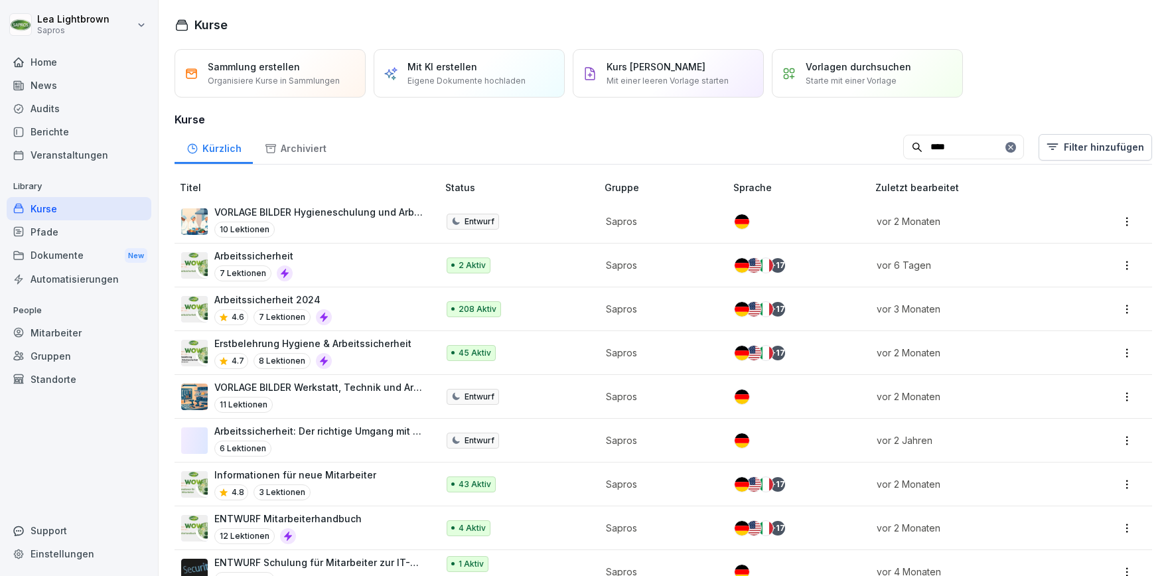
type input "****"
click at [373, 267] on div "Arbeitssicherheit 7 Lektionen" at bounding box center [302, 265] width 243 height 33
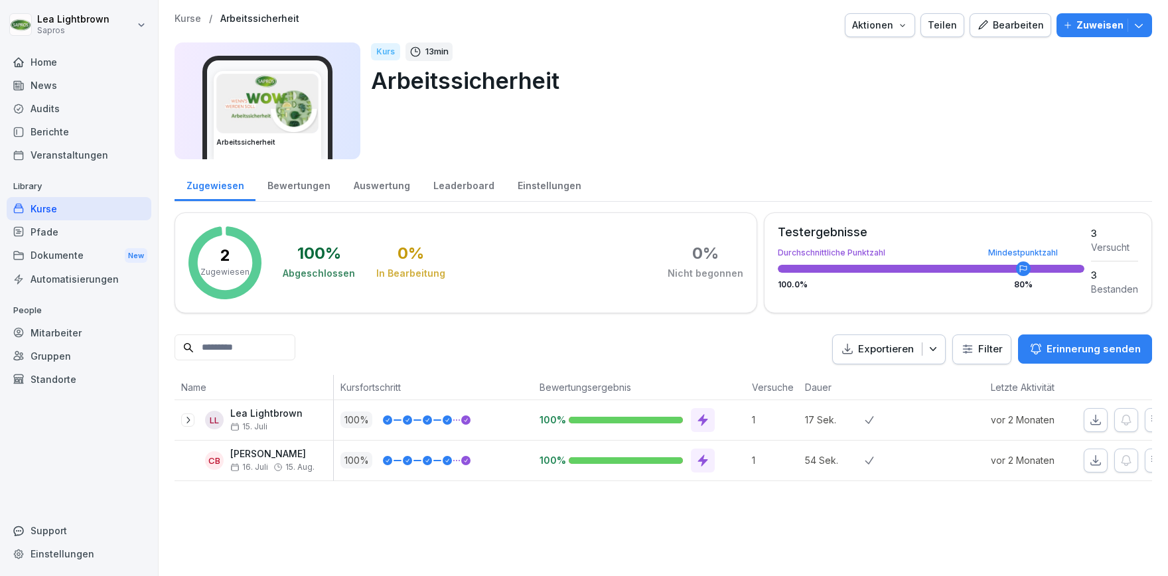
click at [543, 180] on div "Einstellungen" at bounding box center [549, 184] width 87 height 34
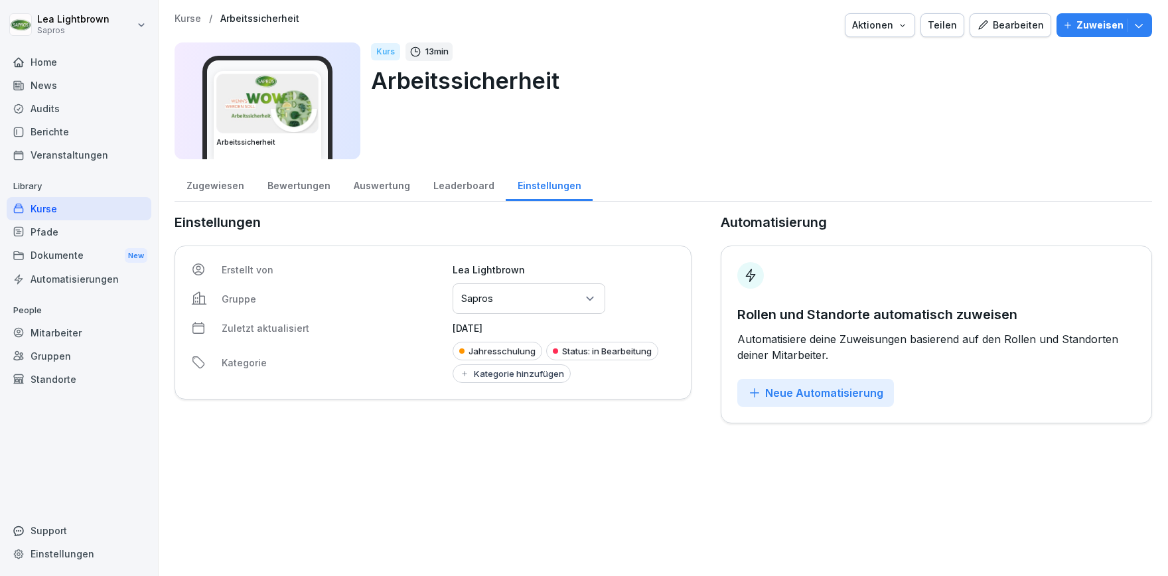
click at [573, 352] on div "Status: in Bearbeitung" at bounding box center [602, 351] width 112 height 19
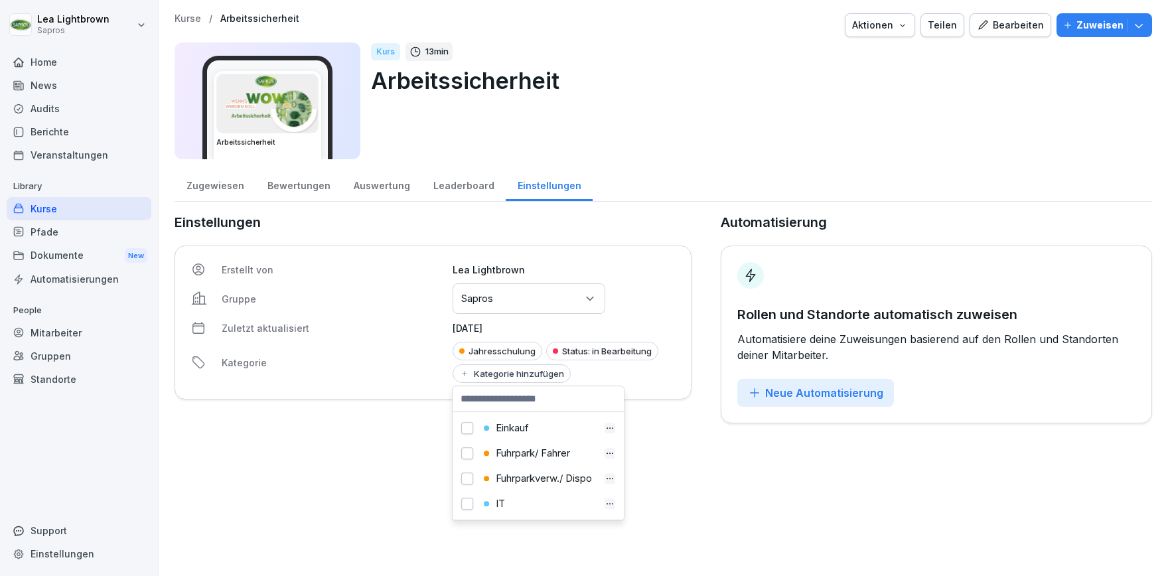
click at [516, 405] on input at bounding box center [538, 398] width 171 height 25
type input "*"
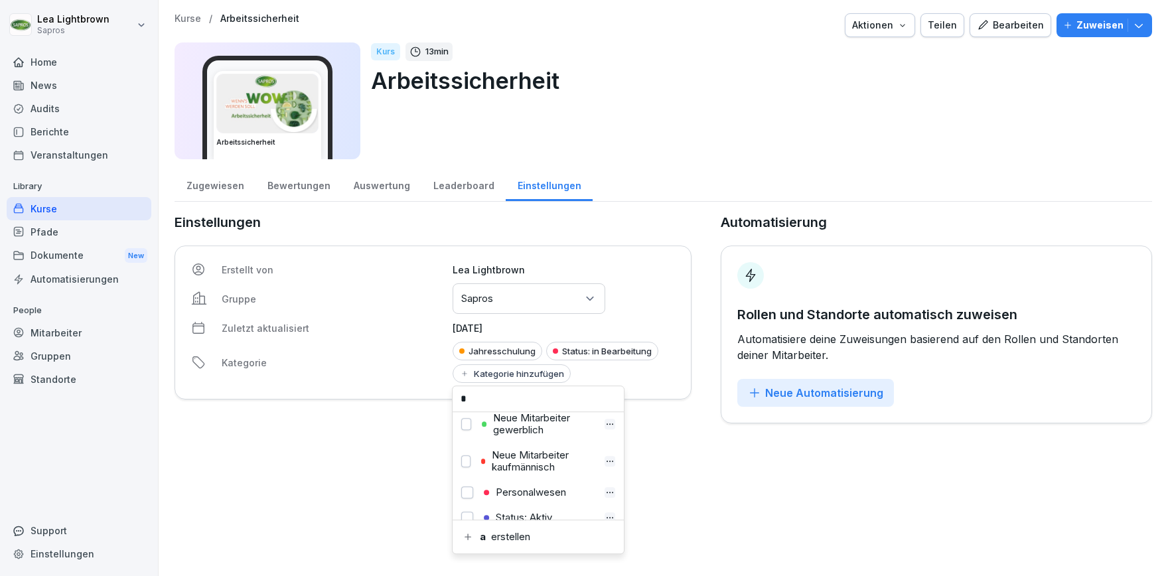
scroll to position [184, 0]
click at [465, 467] on button "button" at bounding box center [467, 469] width 12 height 12
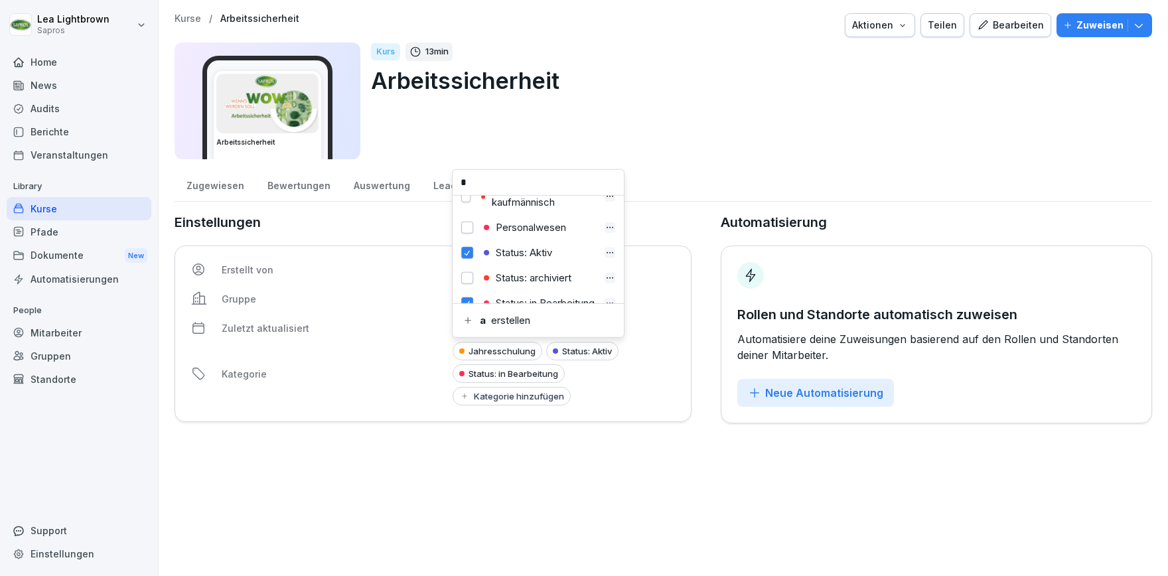
scroll to position [203, 0]
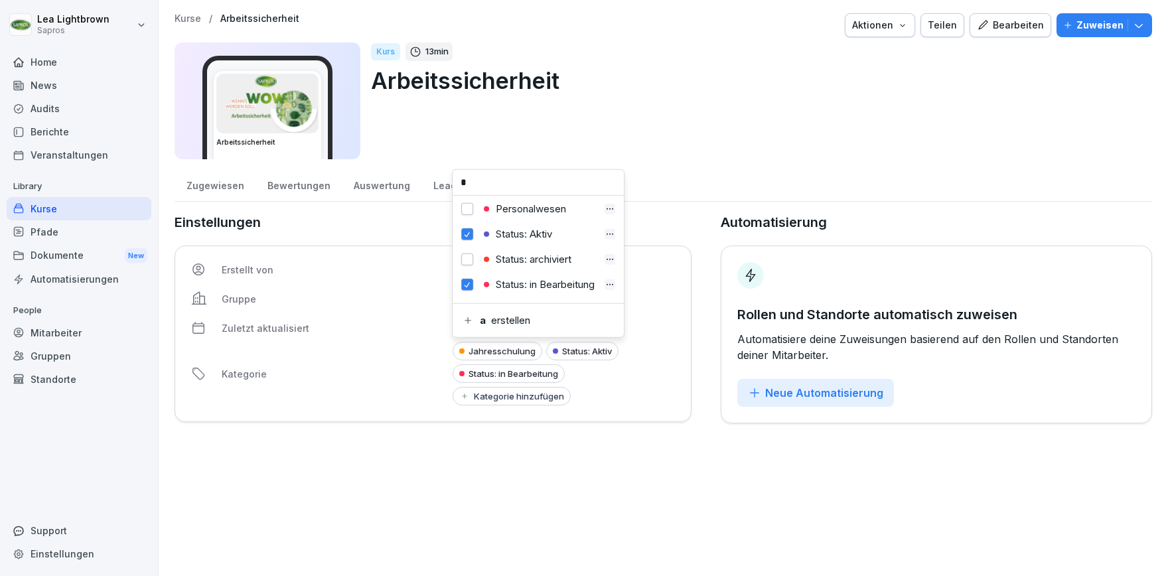
click at [469, 287] on button "button" at bounding box center [467, 285] width 12 height 12
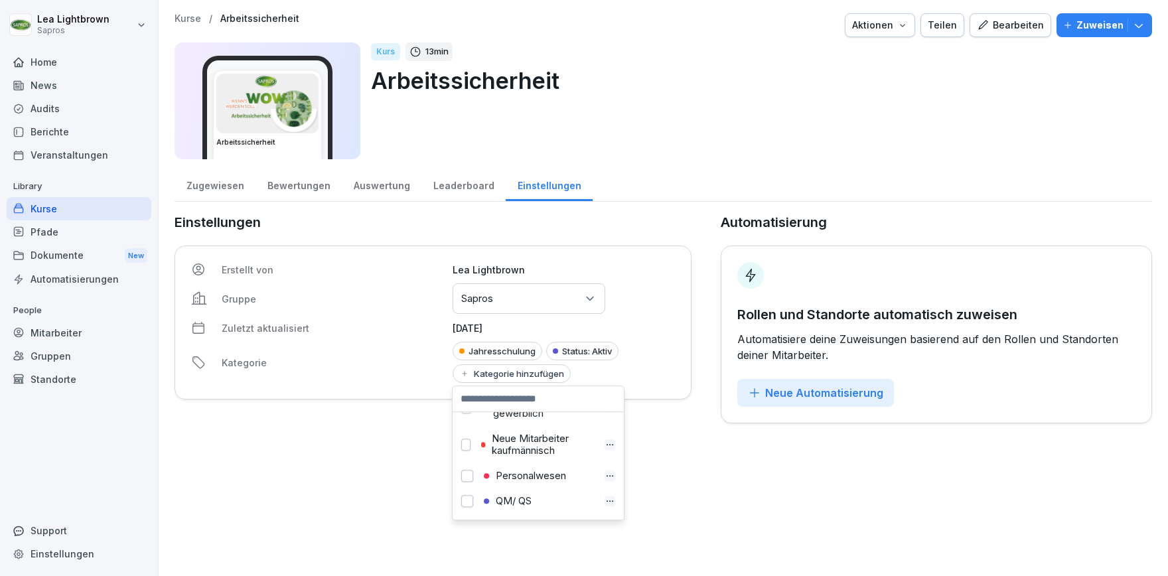
scroll to position [254, 0]
click at [708, 475] on div "Kurse / Arbeitssicherheit Aktionen Teilen Bearbeiten Zuweisen Arbeitssicherheit…" at bounding box center [663, 288] width 1009 height 576
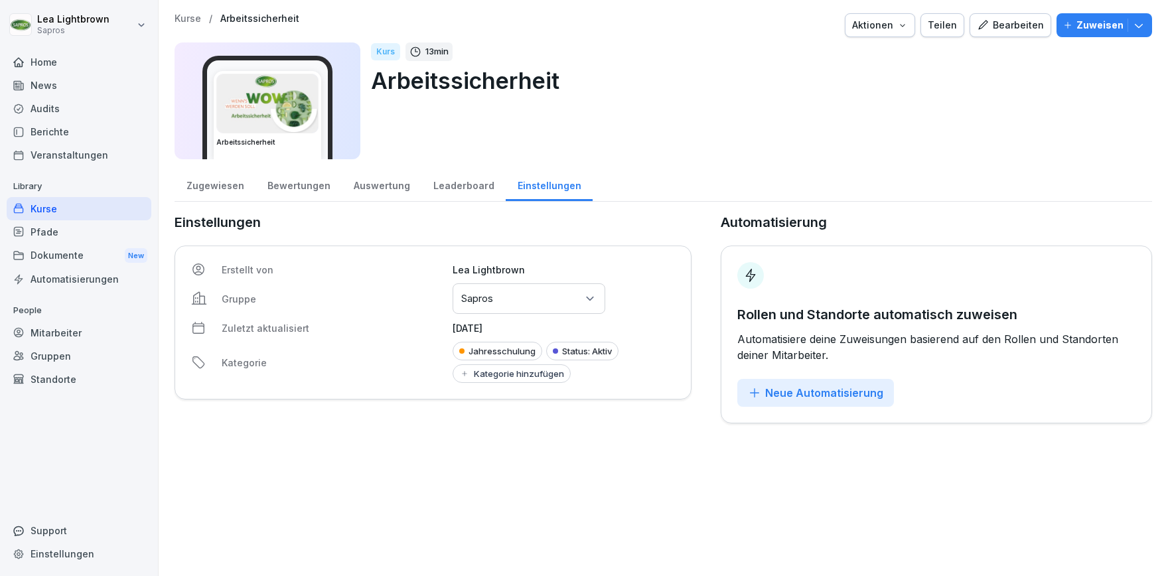
click at [806, 397] on div "Neue Automatisierung" at bounding box center [815, 393] width 135 height 15
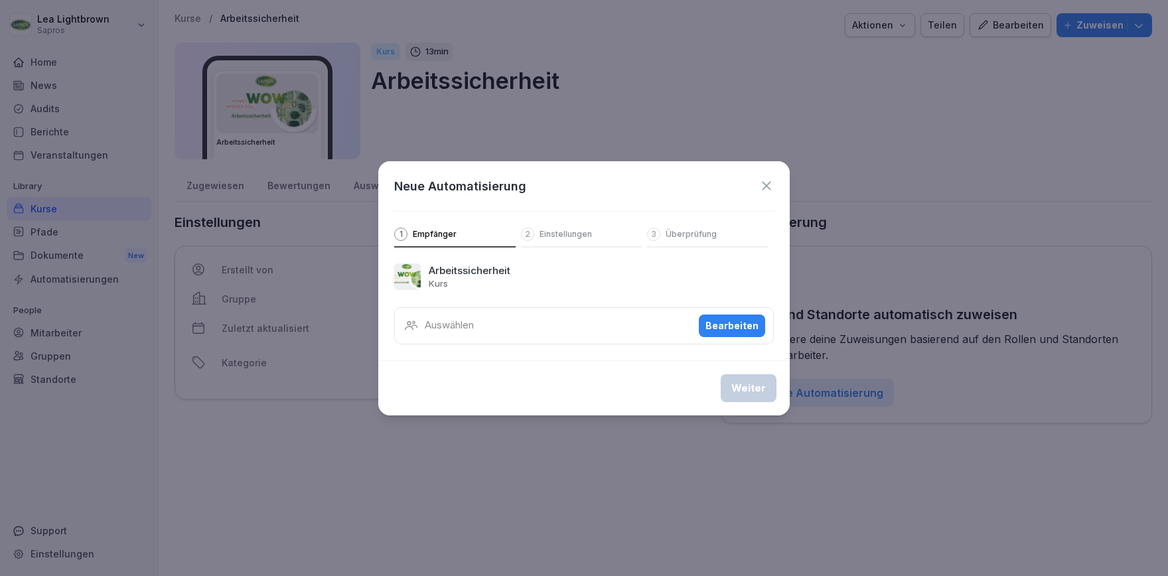
click at [736, 323] on div "Bearbeiten" at bounding box center [731, 326] width 53 height 15
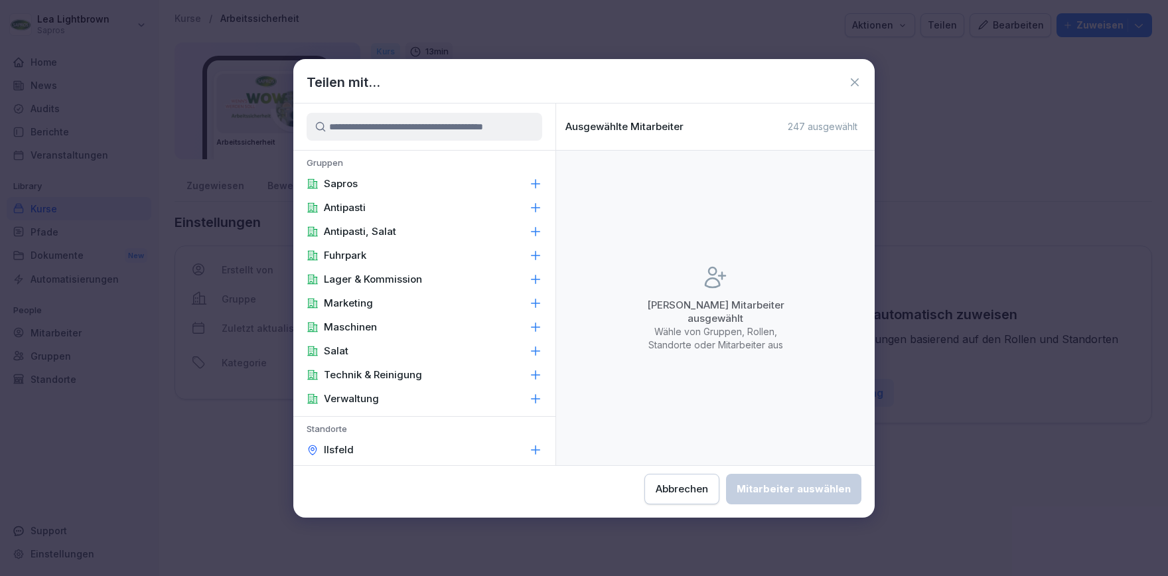
click at [359, 183] on div "Sapros" at bounding box center [424, 184] width 262 height 24
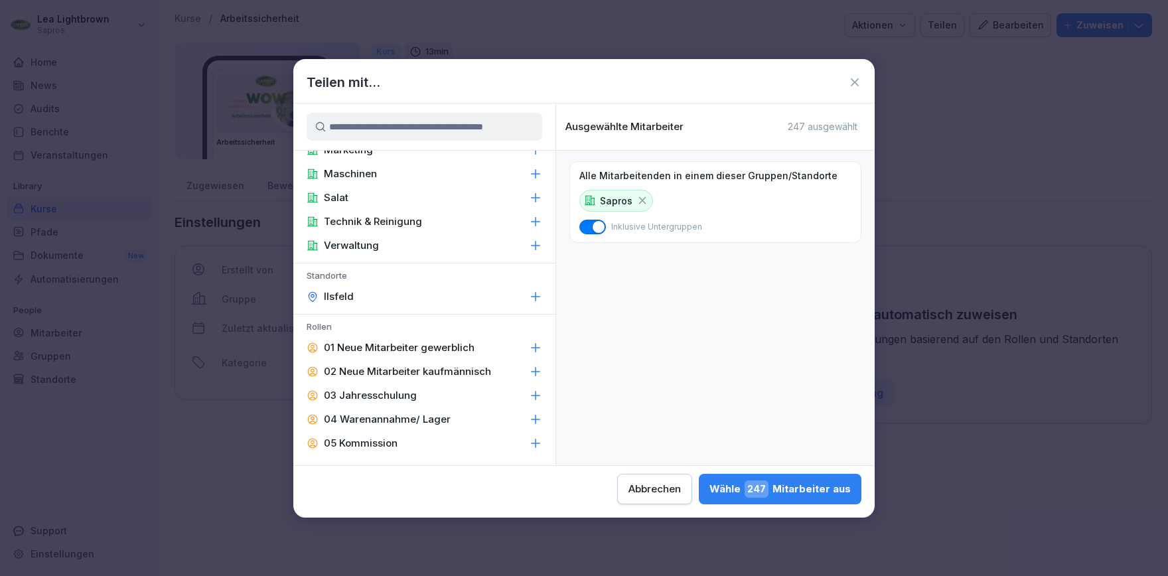
scroll to position [230, 0]
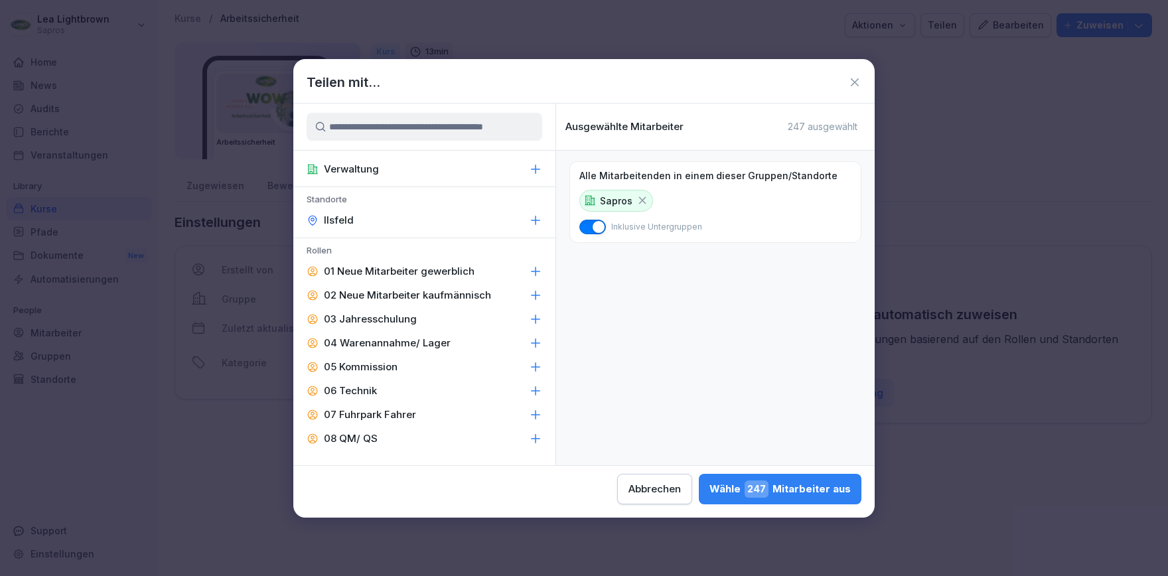
click at [390, 321] on p "03 Jahresschulung" at bounding box center [370, 319] width 93 height 13
click at [709, 486] on div "Wähle 243 Mitarbeiter aus" at bounding box center [779, 488] width 141 height 17
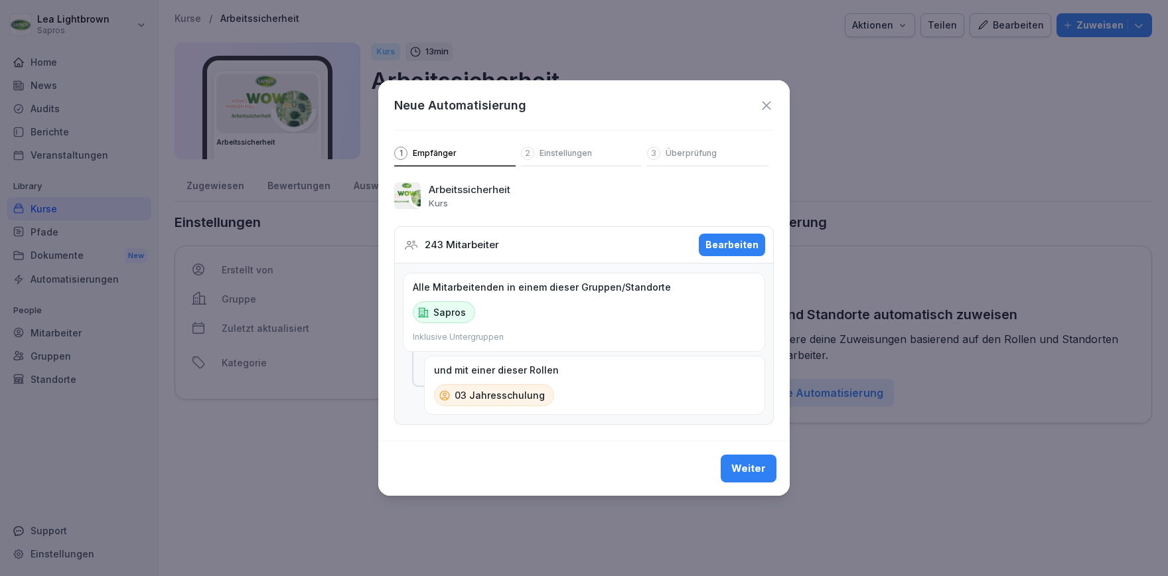
click at [751, 476] on button "Weiter" at bounding box center [749, 469] width 56 height 28
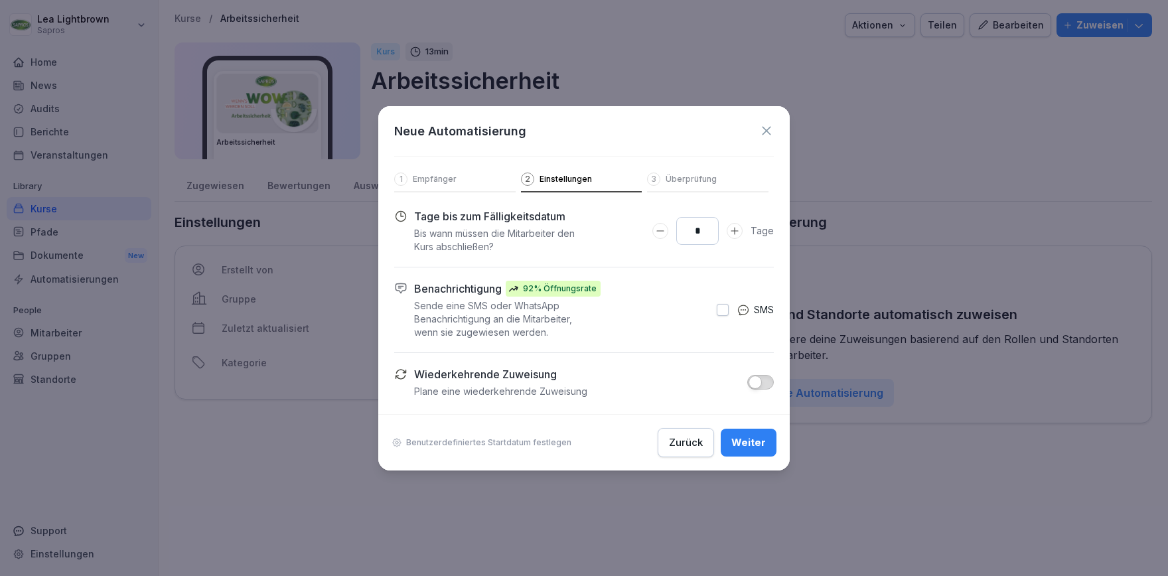
drag, startPoint x: 705, startPoint y: 236, endPoint x: 694, endPoint y: 239, distance: 11.6
click at [694, 239] on input "*" at bounding box center [697, 231] width 42 height 28
type input "**"
click at [753, 445] on div "Weiter" at bounding box center [748, 442] width 35 height 15
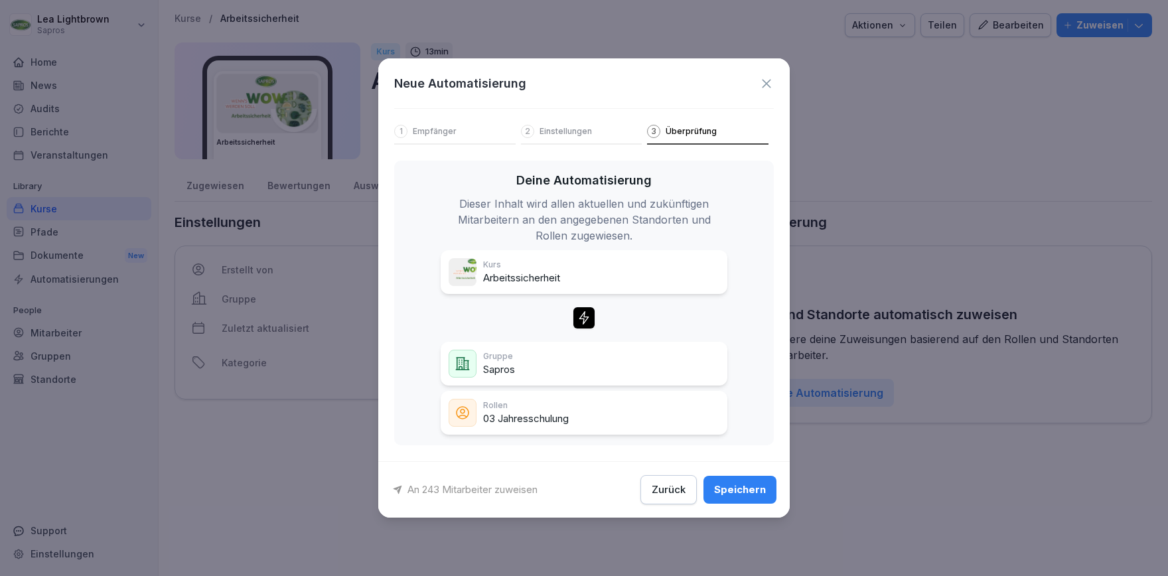
click at [758, 481] on button "Speichern" at bounding box center [739, 490] width 73 height 28
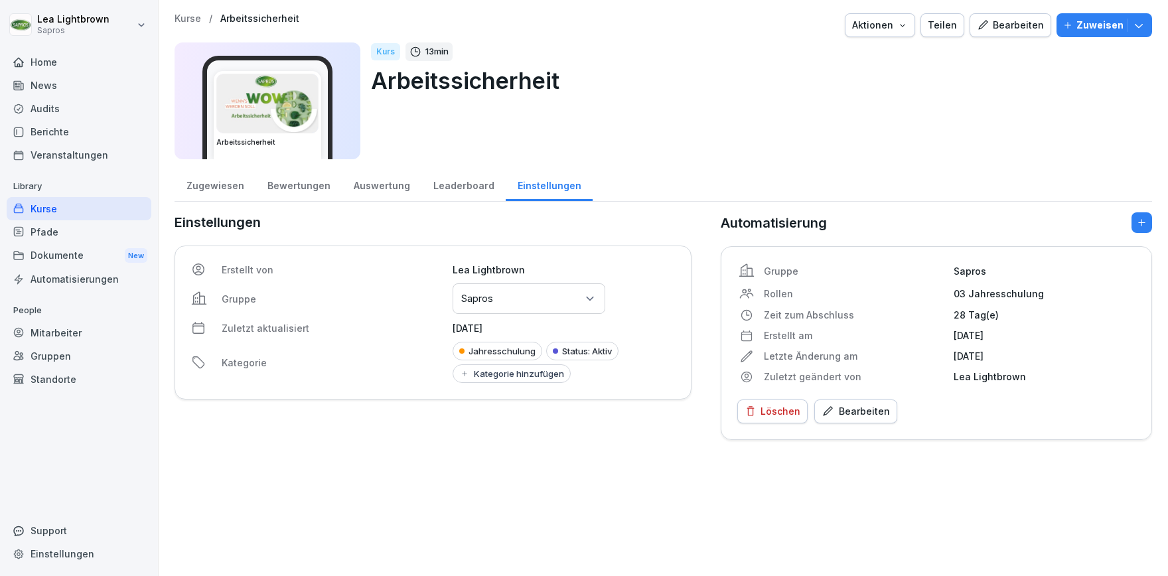
click at [50, 211] on div "Kurse" at bounding box center [79, 208] width 145 height 23
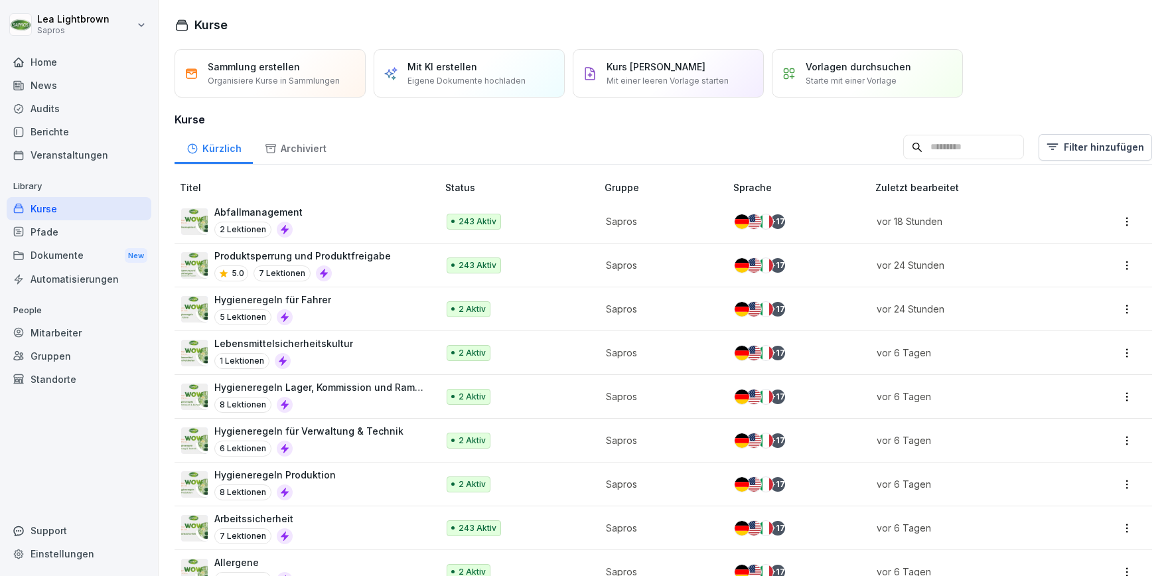
click at [1000, 155] on input at bounding box center [963, 147] width 121 height 25
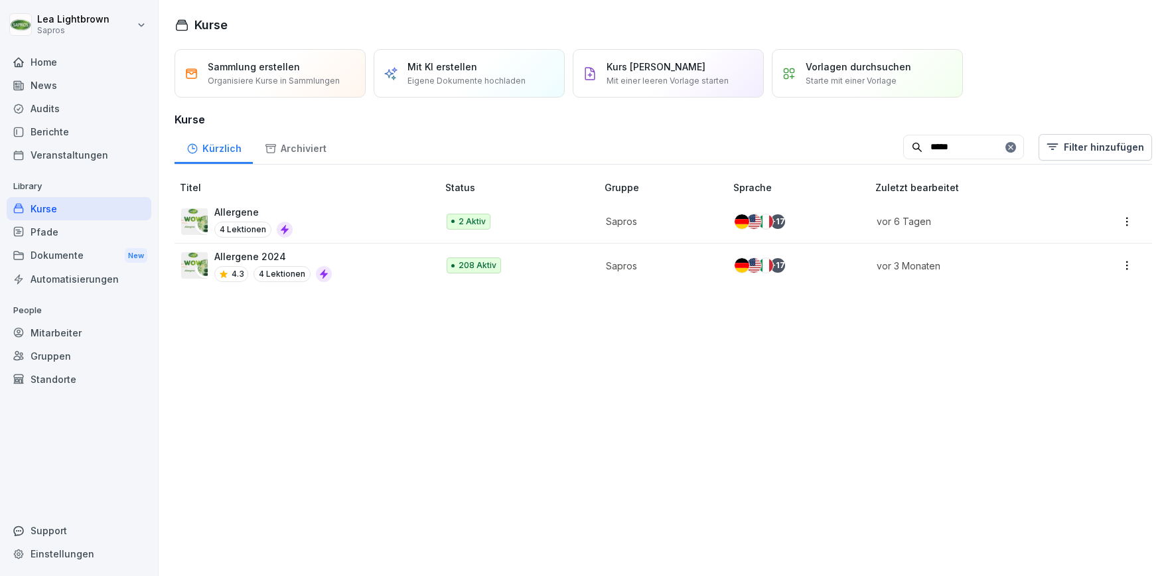
type input "*****"
click at [347, 213] on div "Allergene 4 Lektionen" at bounding box center [302, 221] width 243 height 33
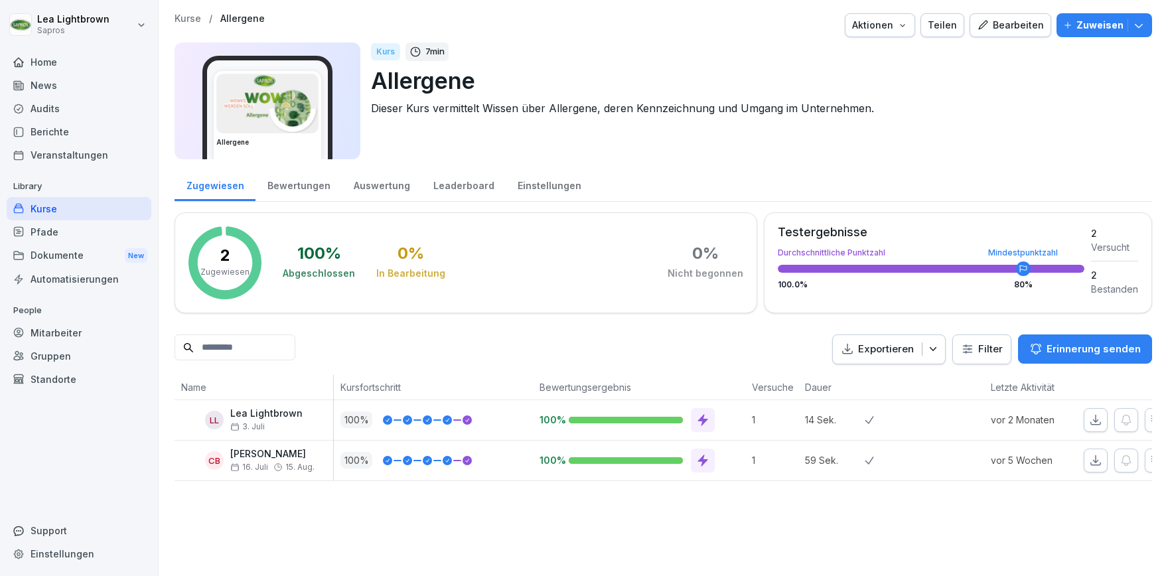
click at [546, 183] on div "Einstellungen" at bounding box center [549, 184] width 87 height 34
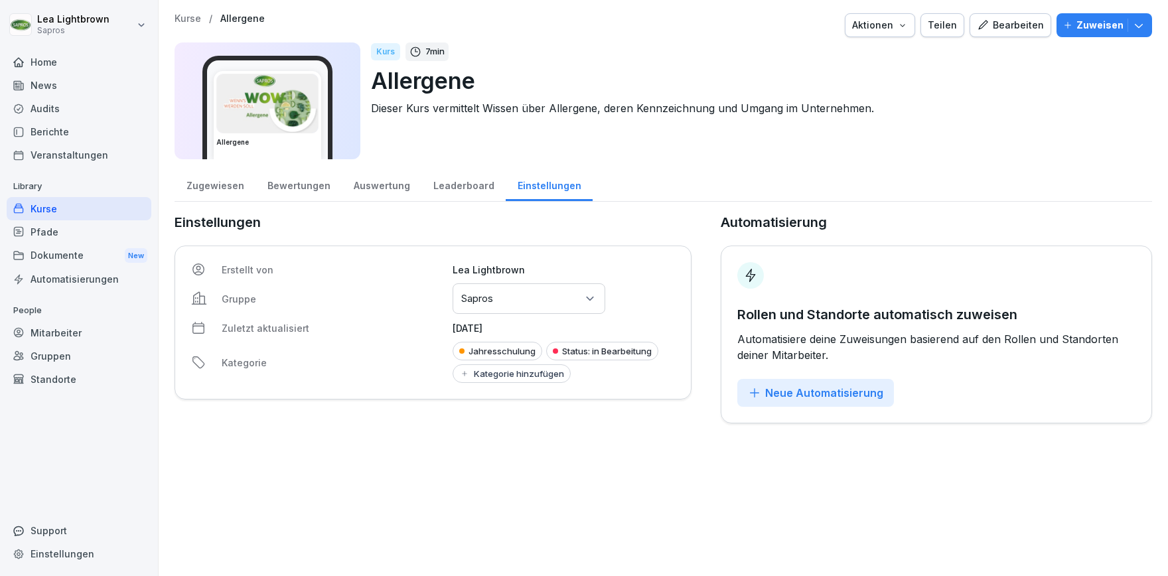
click at [837, 389] on div "Neue Automatisierung" at bounding box center [815, 393] width 135 height 15
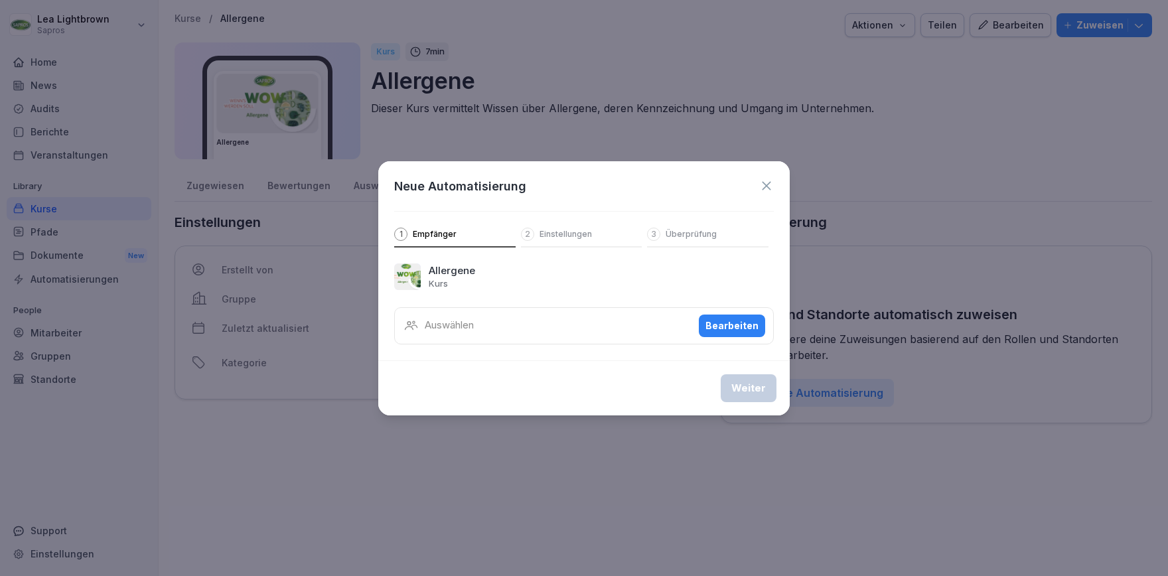
click at [745, 324] on div "Bearbeiten" at bounding box center [731, 326] width 53 height 15
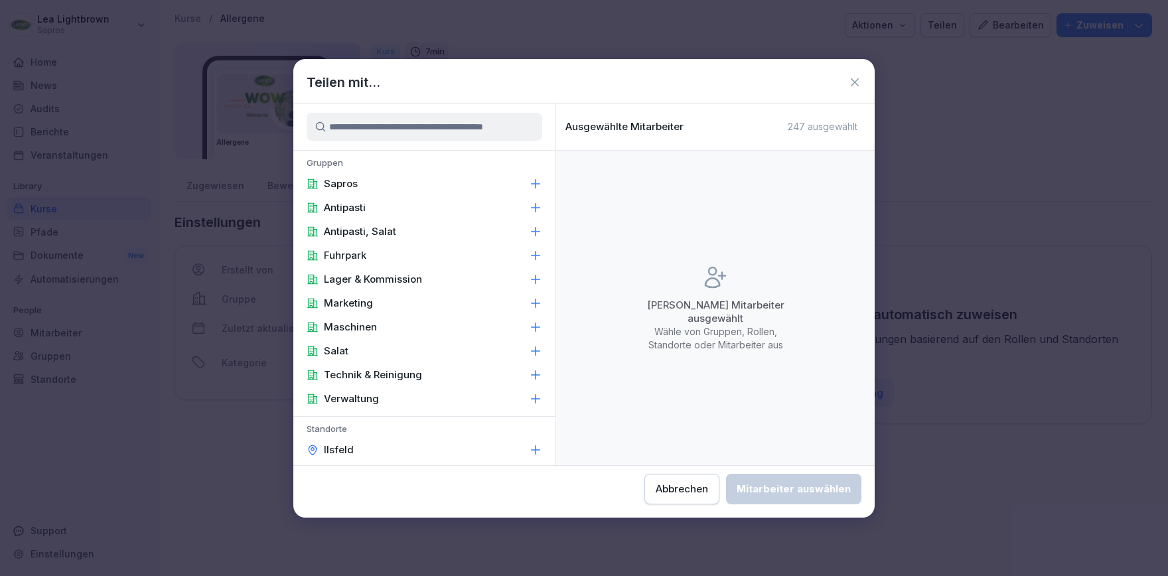
click at [357, 183] on p "Sapros" at bounding box center [341, 183] width 34 height 13
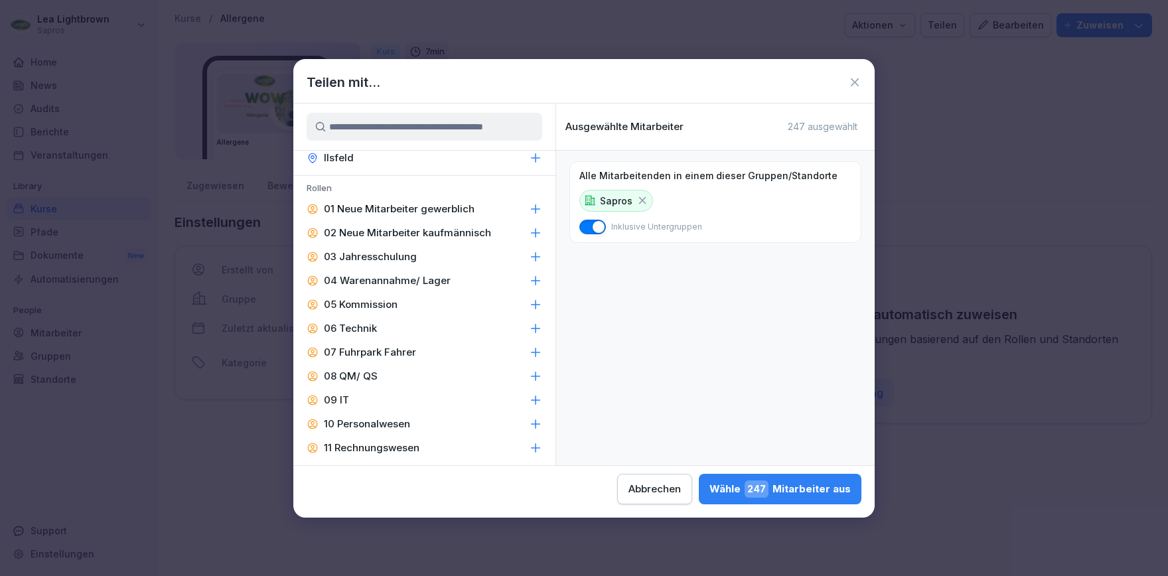
scroll to position [307, 0]
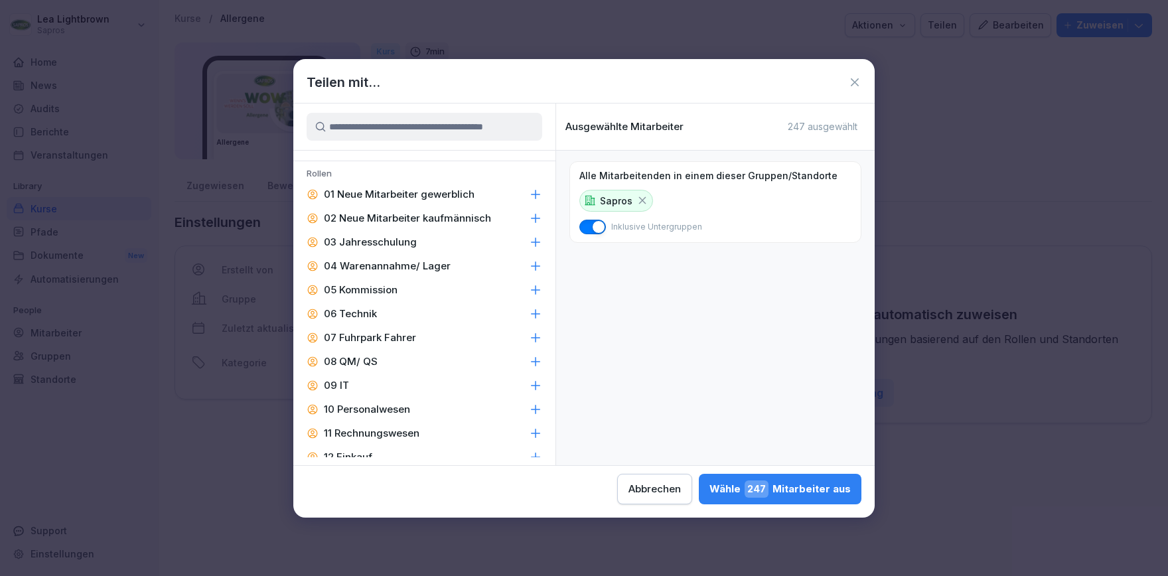
click at [397, 241] on p "03 Jahresschulung" at bounding box center [370, 242] width 93 height 13
click at [745, 490] on span "243" at bounding box center [757, 488] width 24 height 17
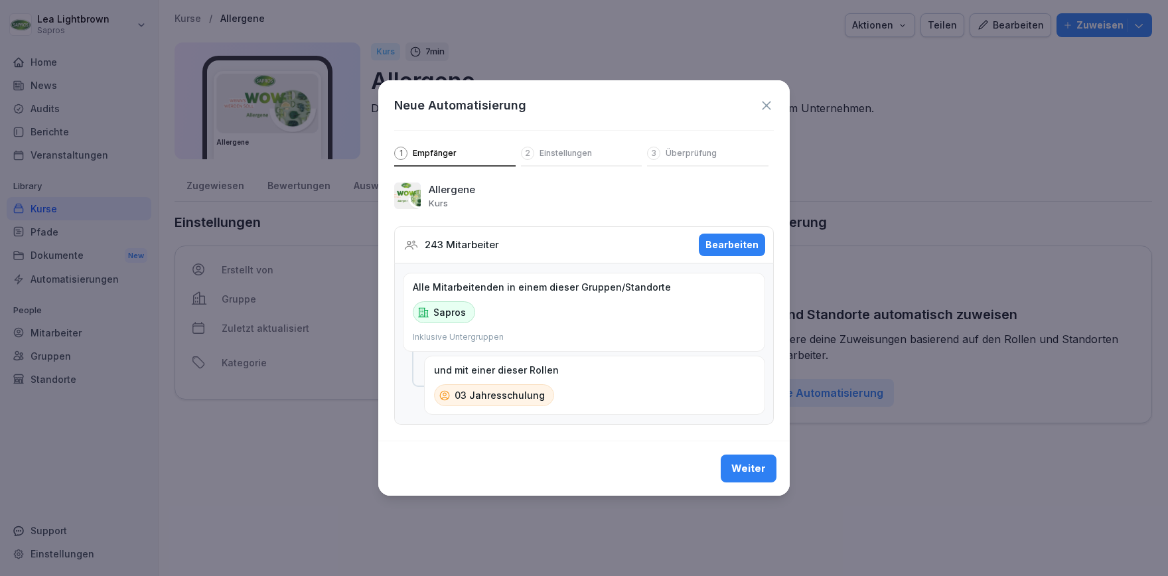
click at [743, 467] on div "Weiter" at bounding box center [748, 468] width 35 height 15
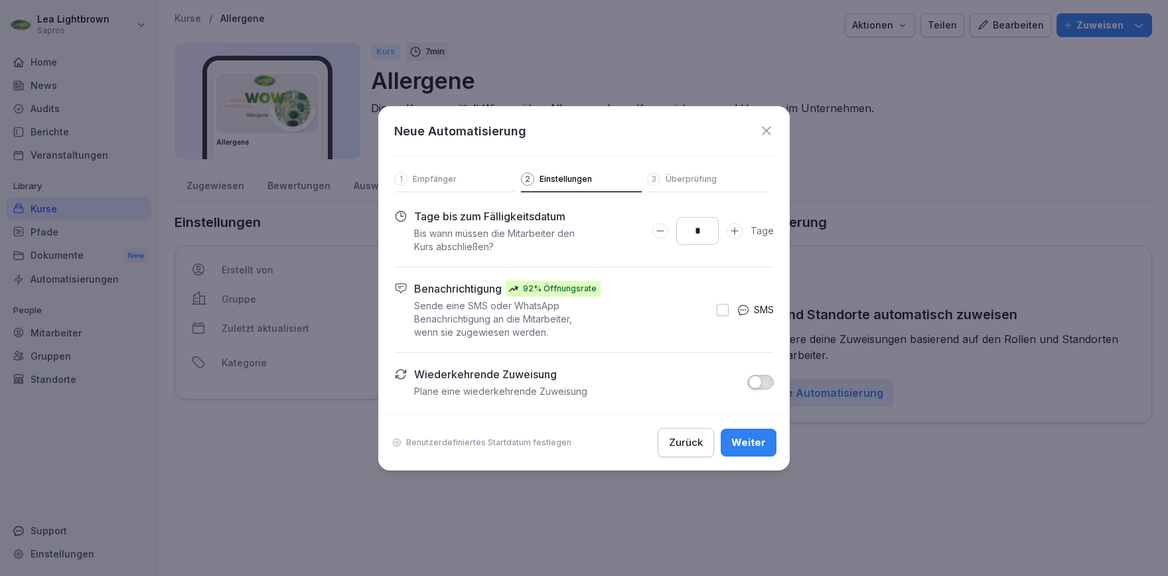
drag, startPoint x: 707, startPoint y: 232, endPoint x: 696, endPoint y: 234, distance: 10.7
click at [696, 234] on input "*" at bounding box center [697, 231] width 42 height 28
type input "**"
click at [768, 437] on button "Weiter" at bounding box center [749, 443] width 56 height 28
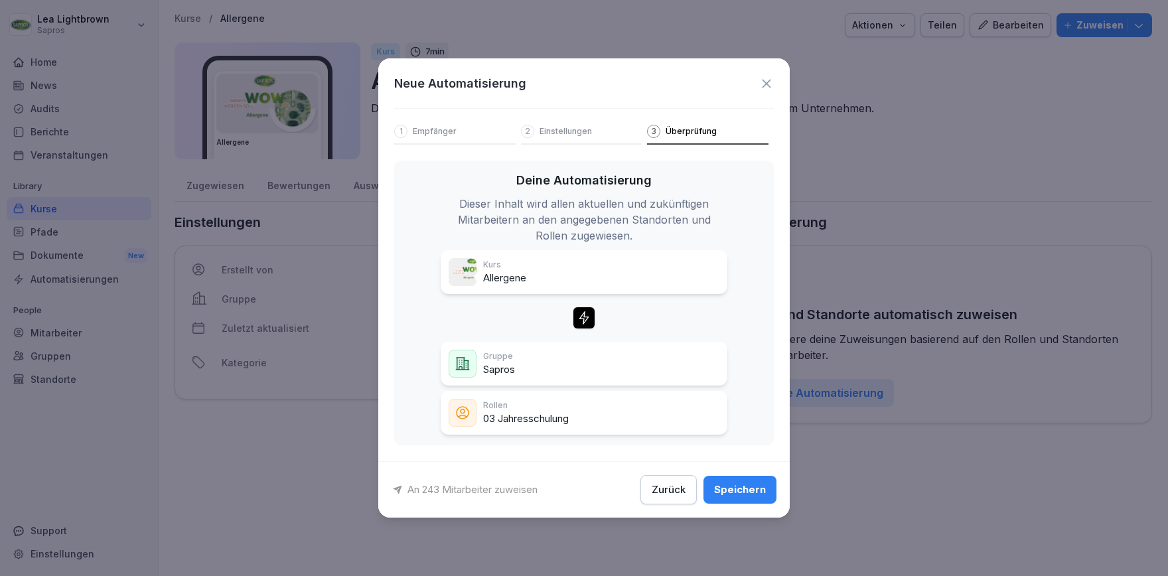
click at [735, 489] on div "Speichern" at bounding box center [740, 489] width 52 height 15
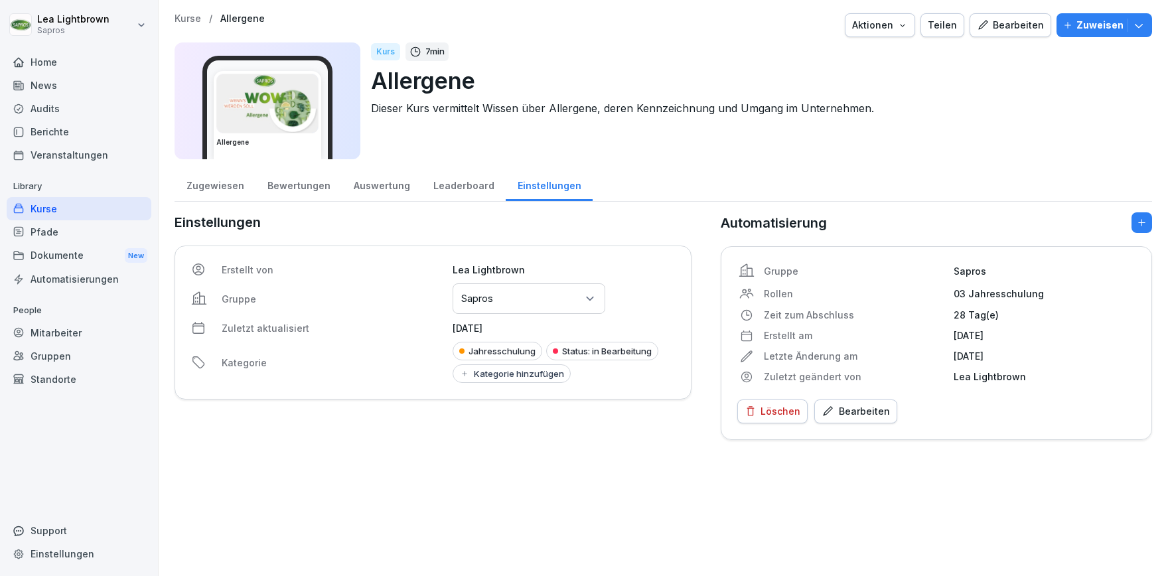
click at [78, 209] on div "Kurse" at bounding box center [79, 208] width 145 height 23
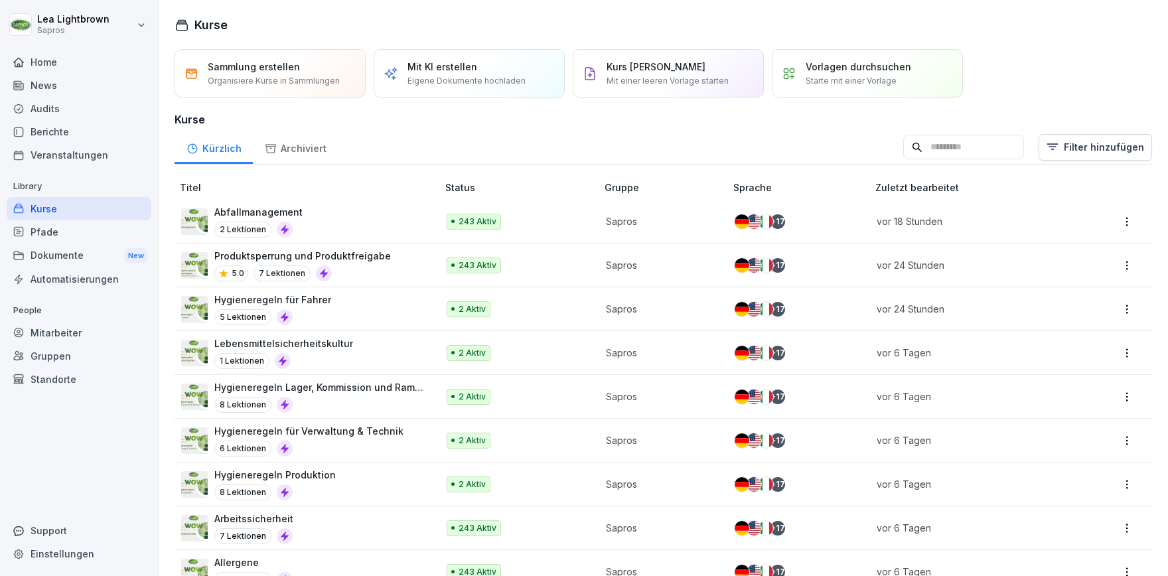
click at [931, 148] on input at bounding box center [963, 147] width 121 height 25
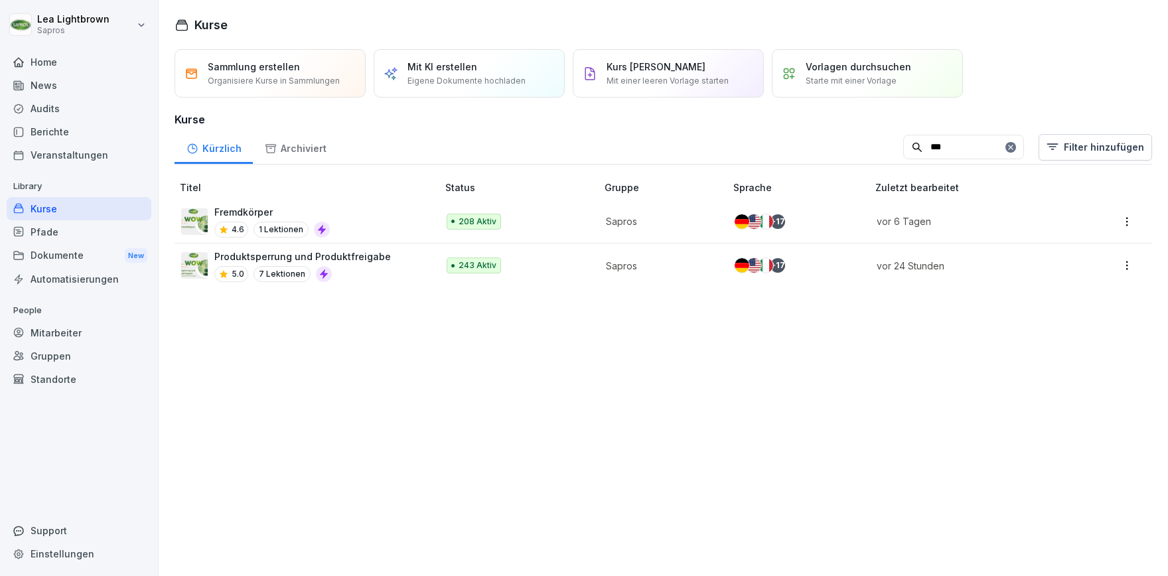
type input "***"
click at [390, 228] on div "Fremdkörper 4.6 1 Lektionen" at bounding box center [302, 221] width 243 height 33
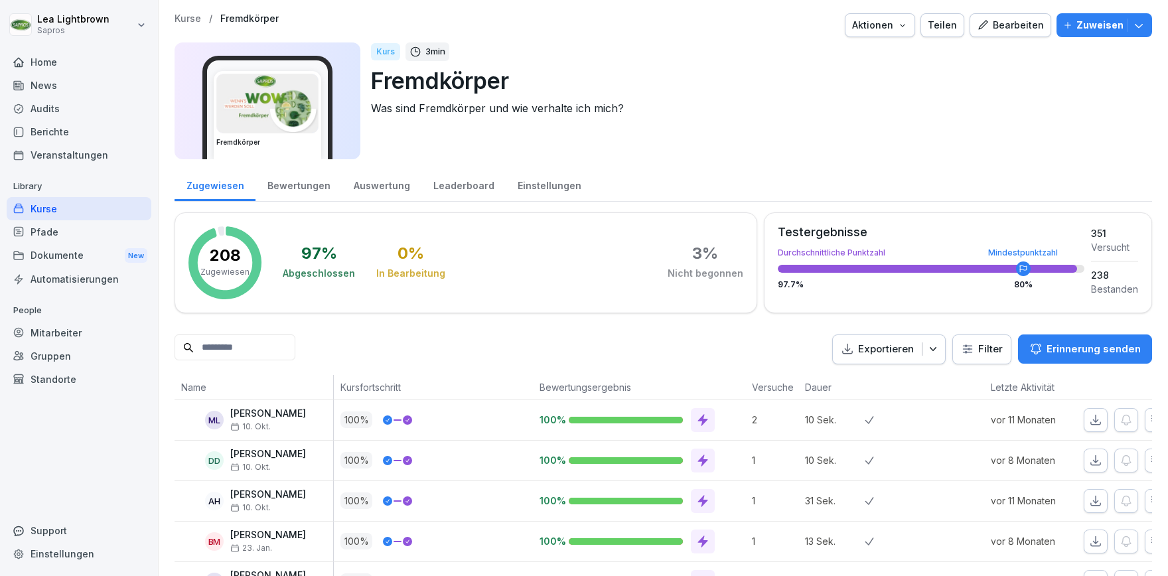
click at [515, 182] on div "Einstellungen" at bounding box center [549, 184] width 87 height 34
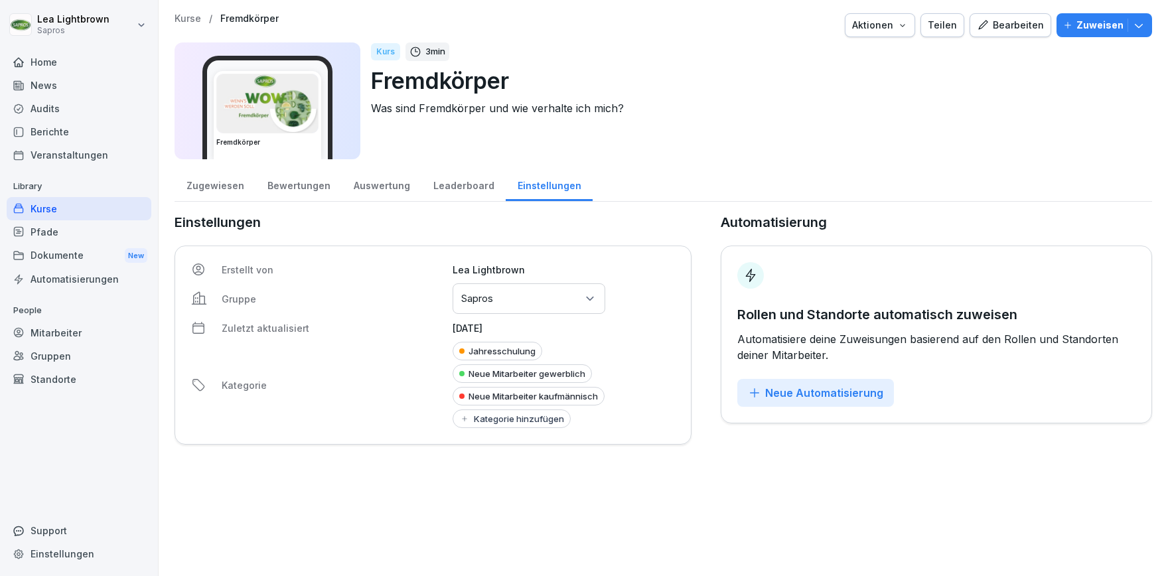
click at [790, 390] on div "Neue Automatisierung" at bounding box center [815, 393] width 135 height 15
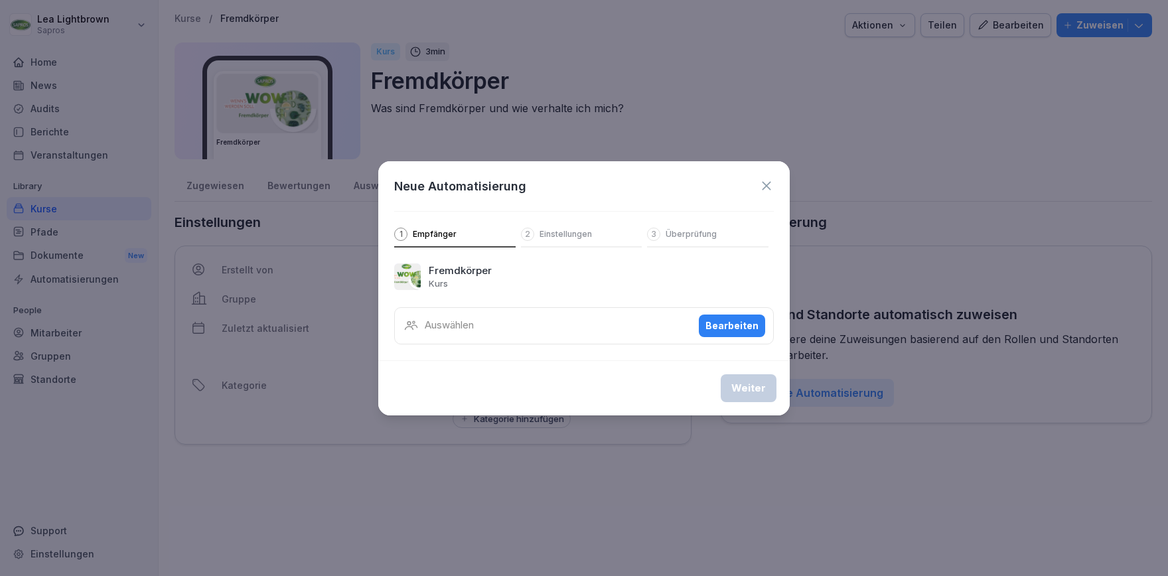
click at [764, 184] on icon at bounding box center [766, 185] width 9 height 9
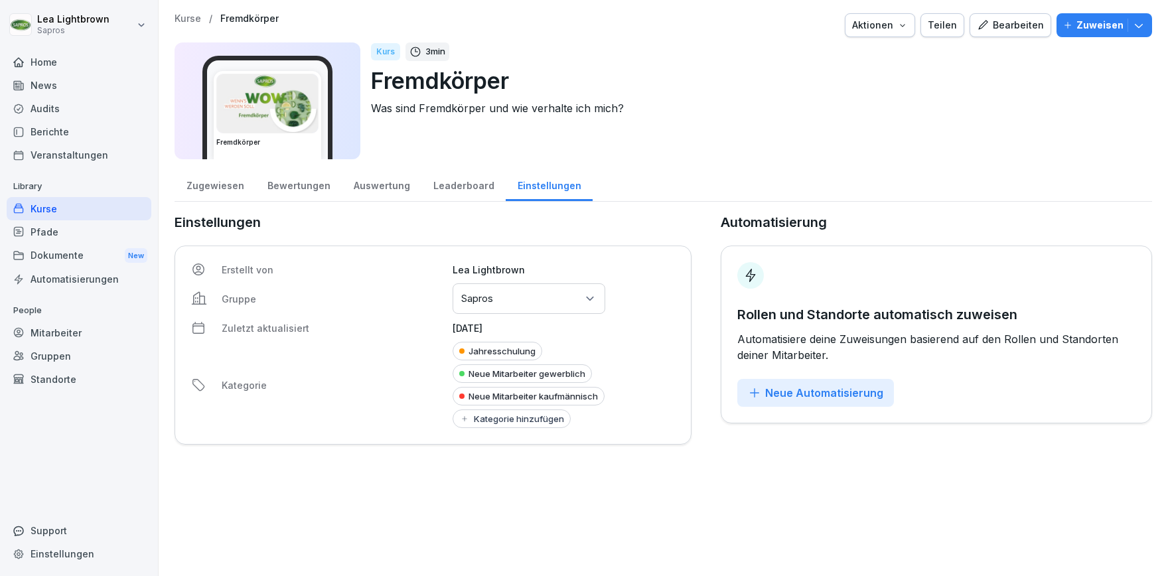
click at [514, 419] on div "Kategorie hinzufügen" at bounding box center [511, 418] width 105 height 11
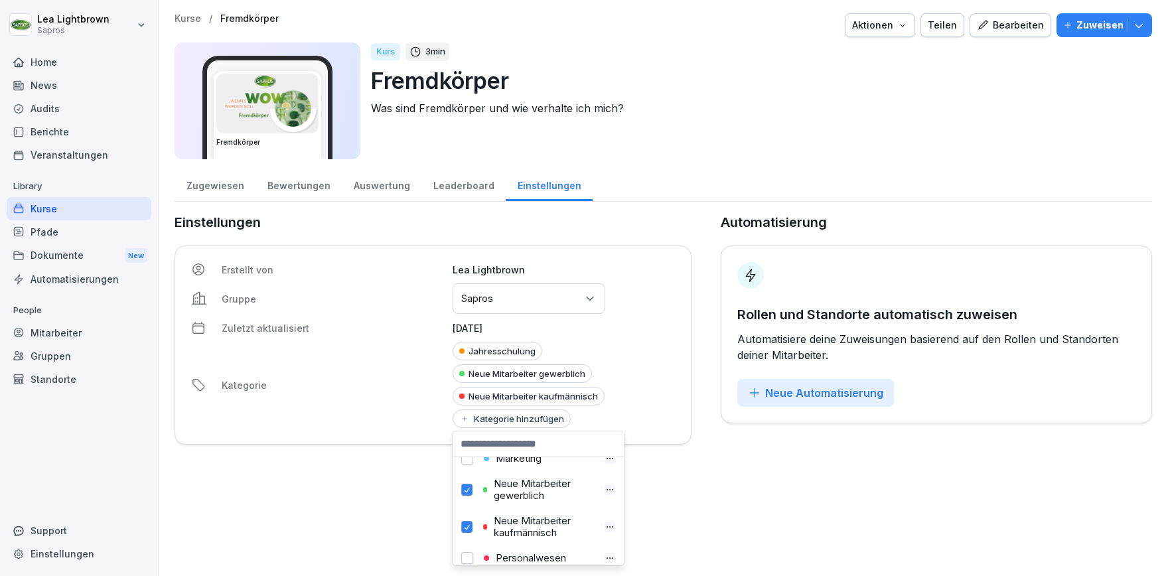
scroll to position [169, 0]
click at [465, 481] on button "button" at bounding box center [466, 486] width 11 height 12
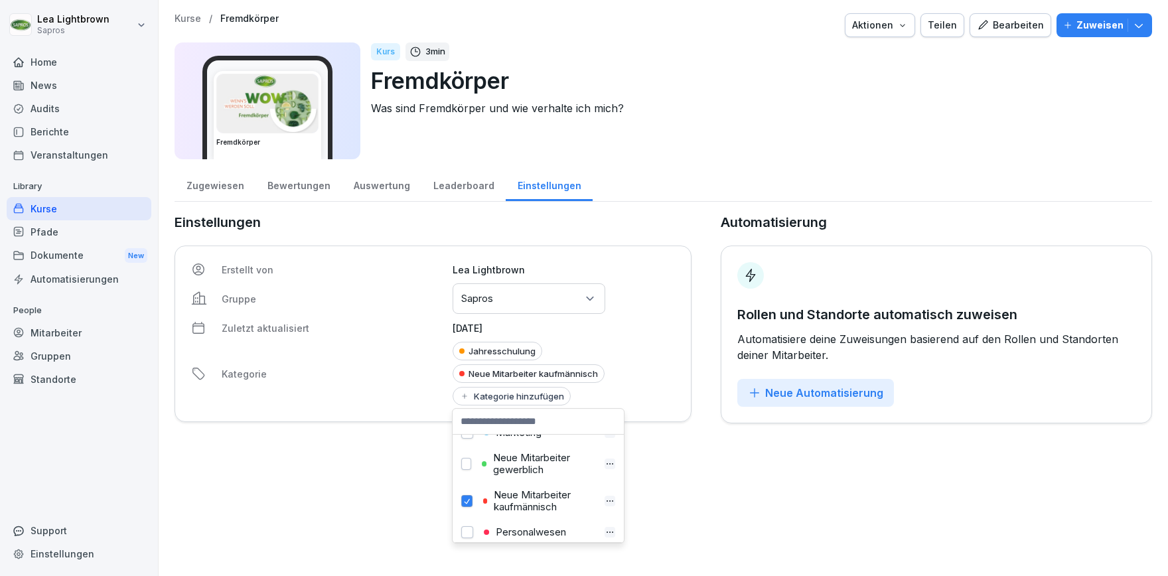
click at [467, 502] on button "button" at bounding box center [466, 501] width 11 height 12
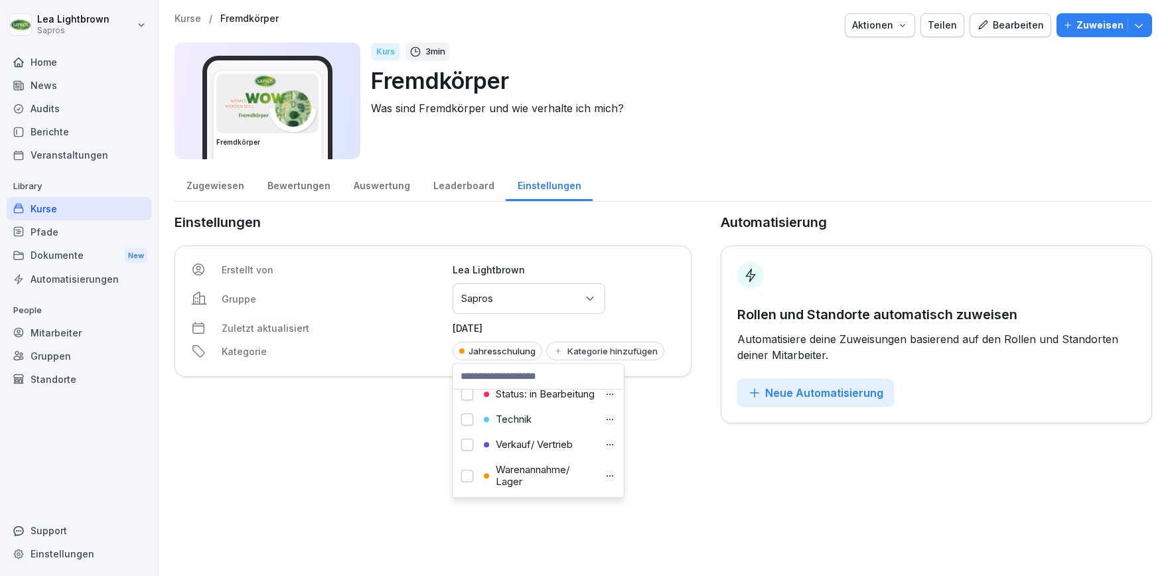
scroll to position [315, 0]
click at [468, 419] on button "button" at bounding box center [467, 417] width 12 height 12
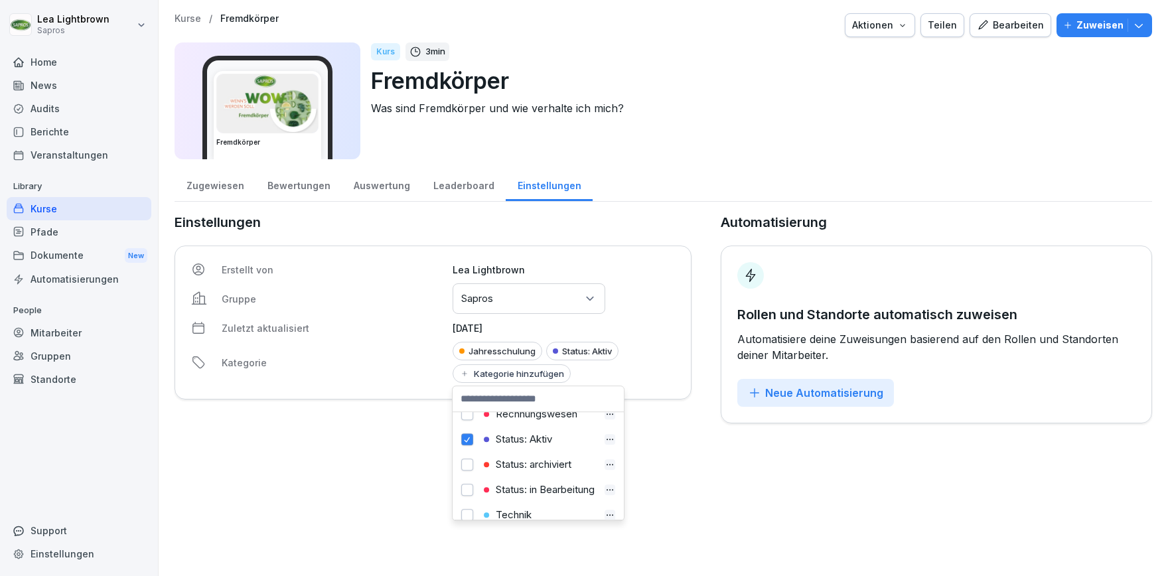
click at [423, 436] on div "Kurse / Fremdkörper Aktionen Teilen Bearbeiten Zuweisen Fremdkörper Kurs 3 min …" at bounding box center [663, 218] width 1009 height 437
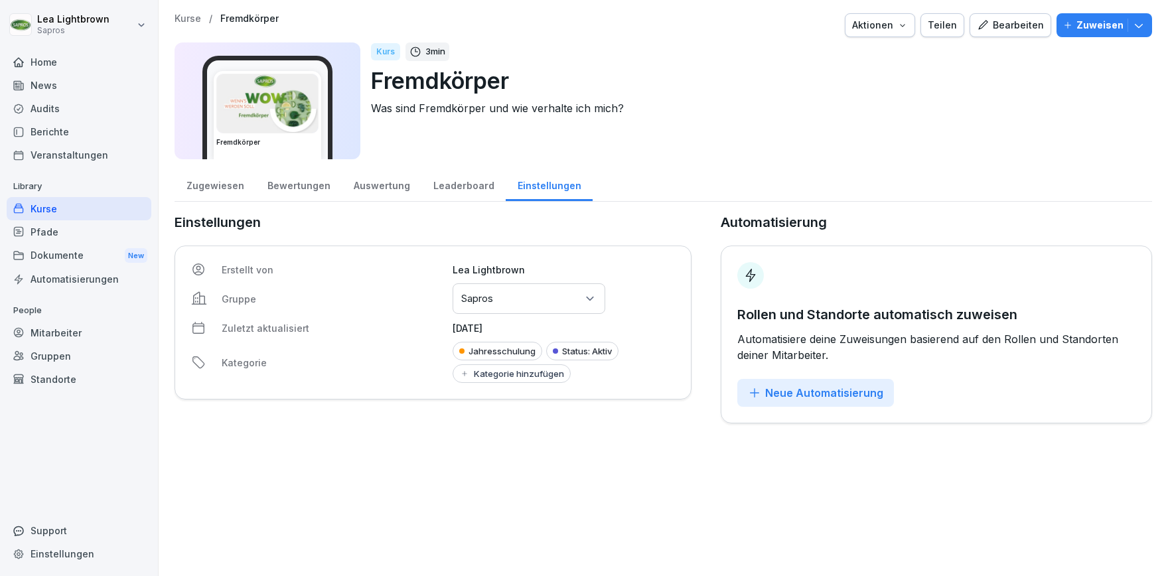
click at [843, 395] on div "Neue Automatisierung" at bounding box center [815, 393] width 135 height 15
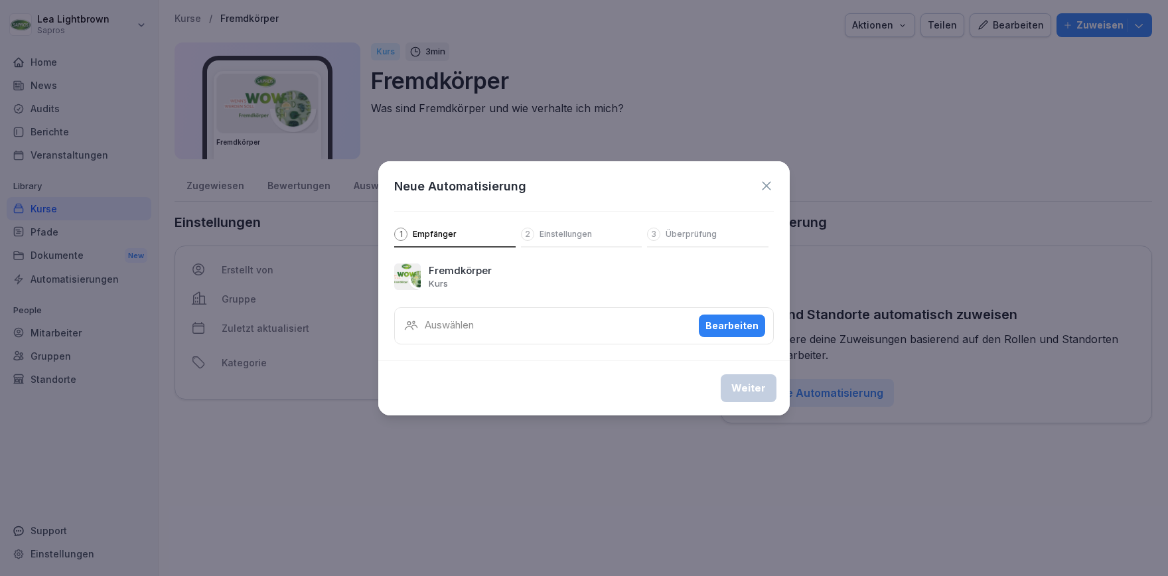
click at [745, 327] on div "Bearbeiten" at bounding box center [731, 326] width 53 height 15
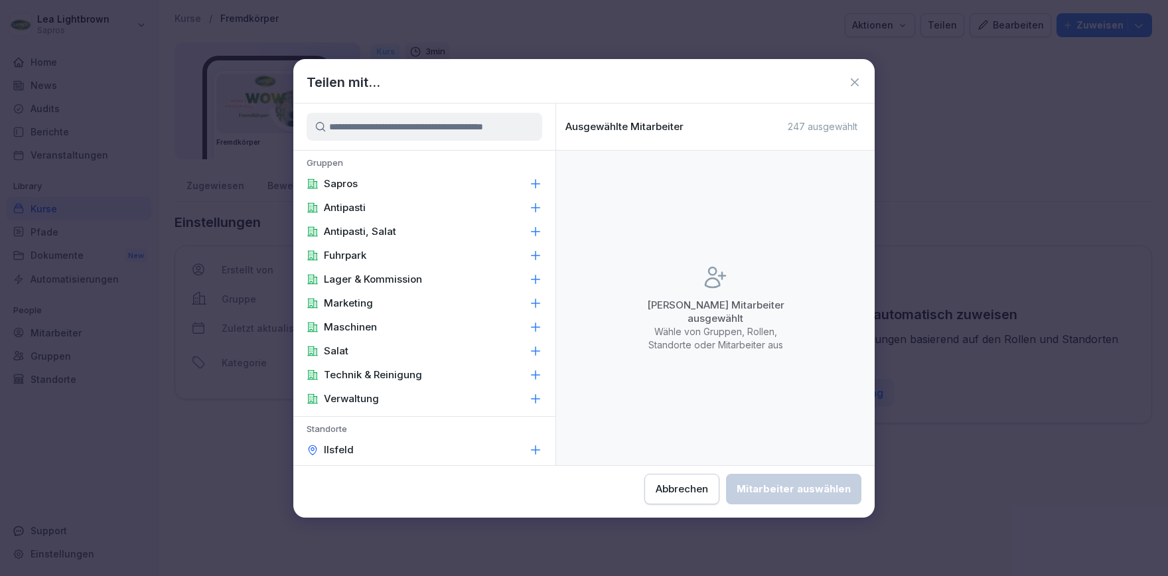
click at [378, 181] on div "Sapros" at bounding box center [424, 184] width 262 height 24
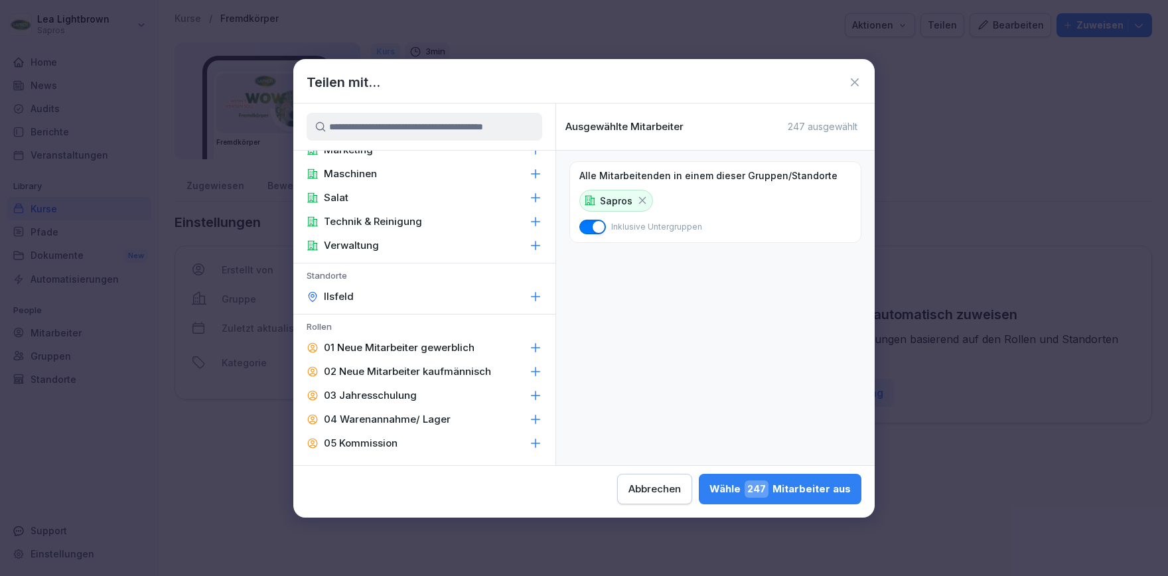
scroll to position [230, 0]
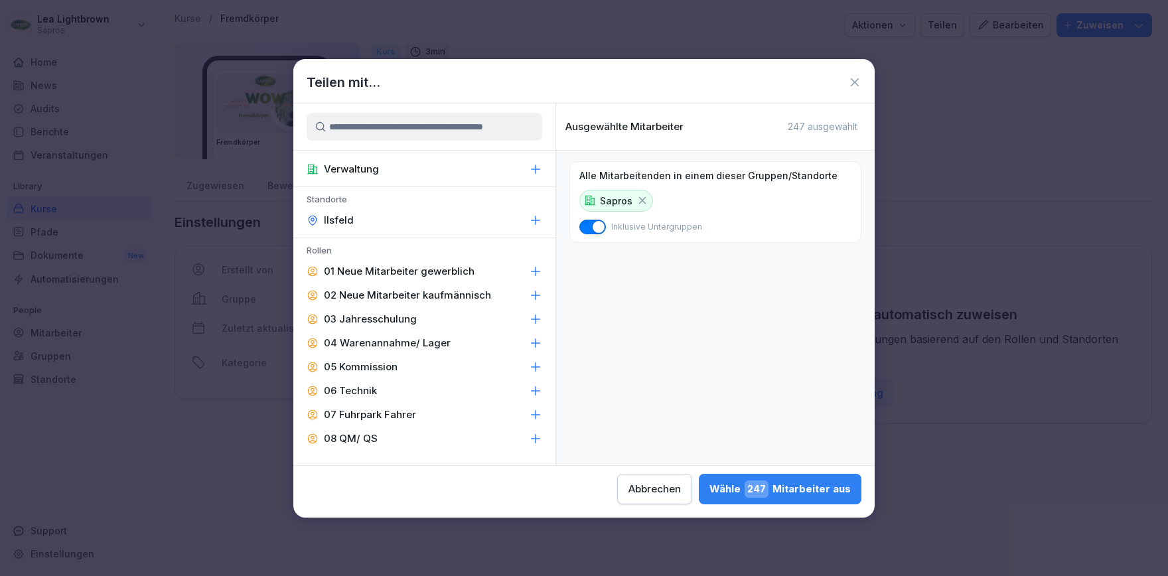
click at [407, 315] on p "03 Jahresschulung" at bounding box center [370, 319] width 93 height 13
click at [709, 487] on div "Wähle 243 Mitarbeiter aus" at bounding box center [779, 488] width 141 height 17
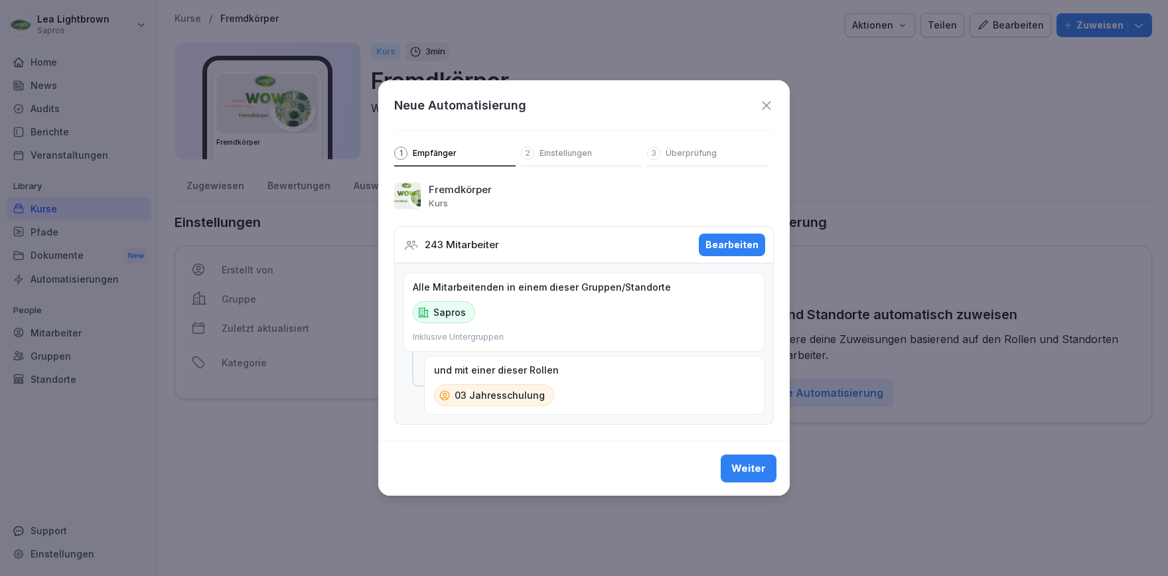
click at [737, 465] on div "Weiter" at bounding box center [748, 468] width 35 height 15
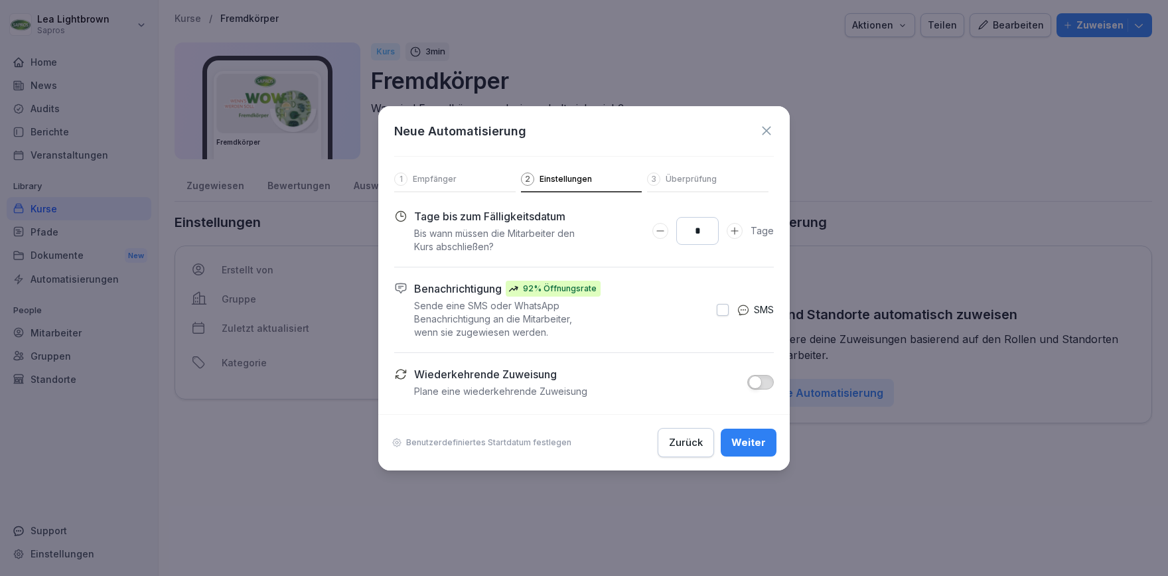
click at [698, 234] on input "*" at bounding box center [697, 231] width 42 height 28
type input "**"
click at [760, 442] on div "Weiter" at bounding box center [748, 442] width 35 height 15
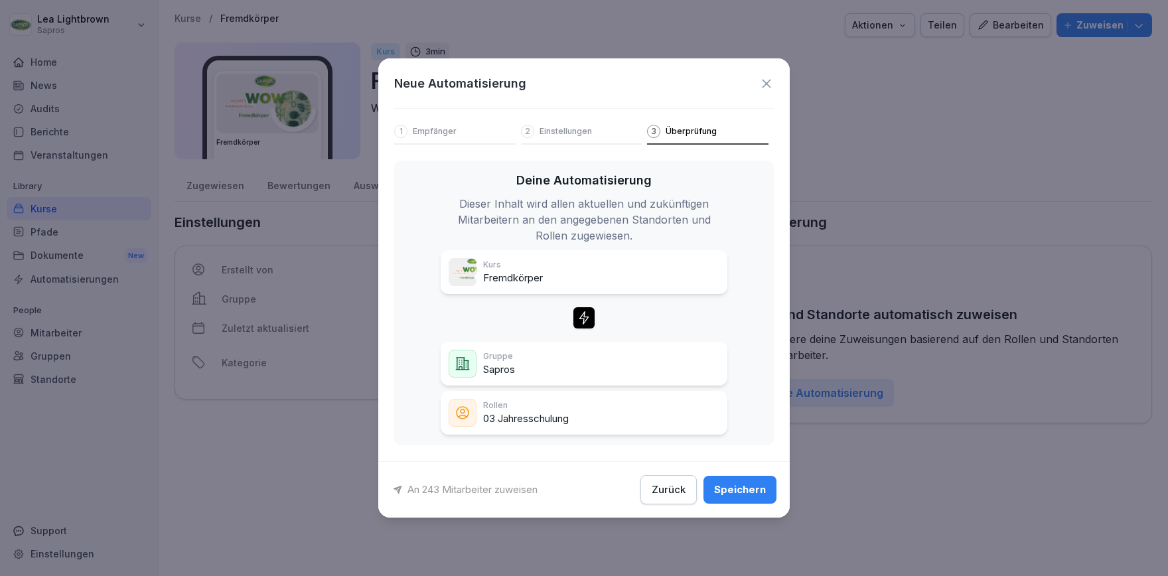
click at [749, 487] on div "Speichern" at bounding box center [740, 489] width 52 height 15
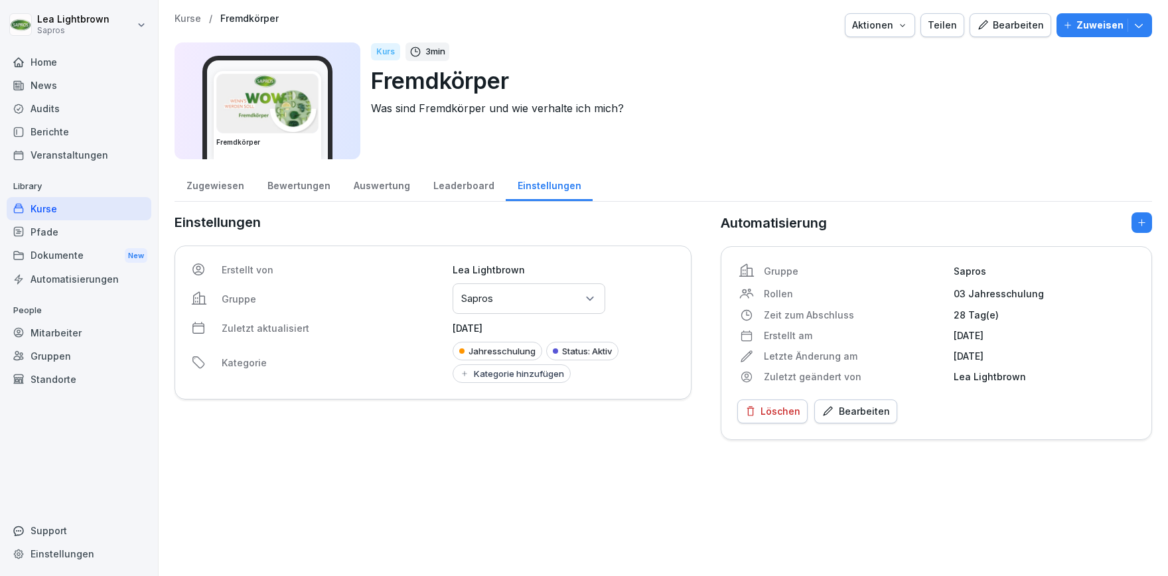
click at [75, 208] on div "Kurse" at bounding box center [79, 208] width 145 height 23
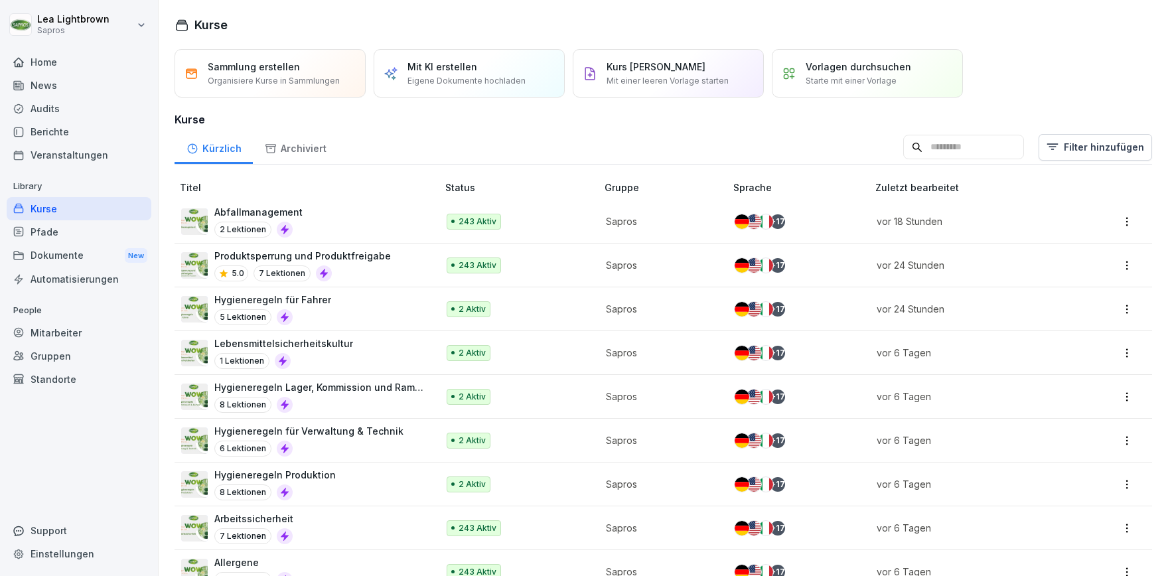
click at [936, 151] on input at bounding box center [963, 147] width 121 height 25
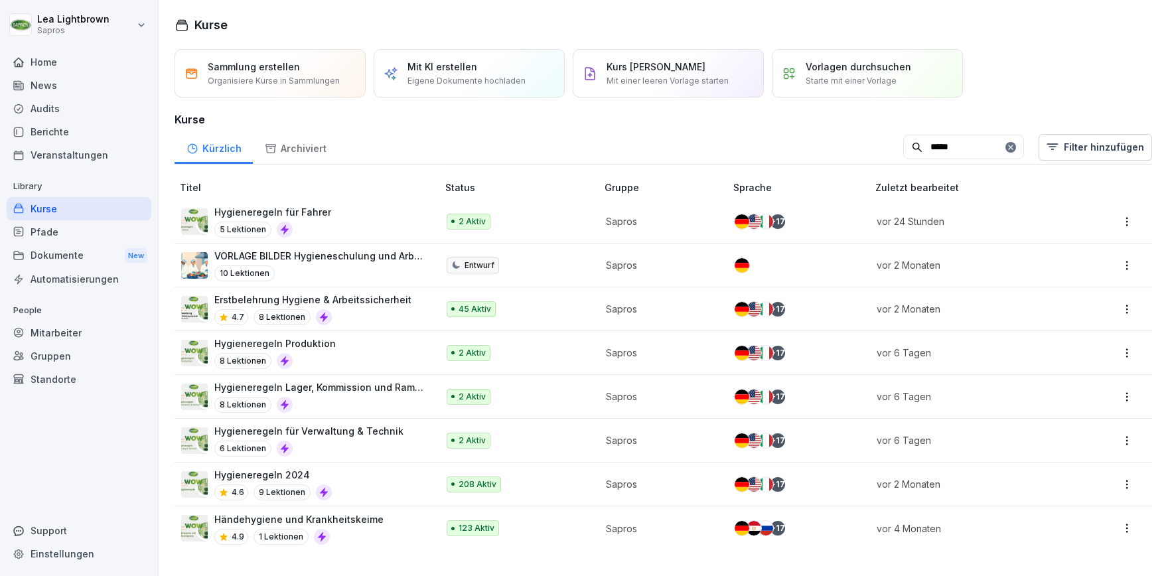
type input "*****"
click at [342, 224] on div "Hygieneregeln für Fahrer 5 Lektionen" at bounding box center [302, 221] width 243 height 33
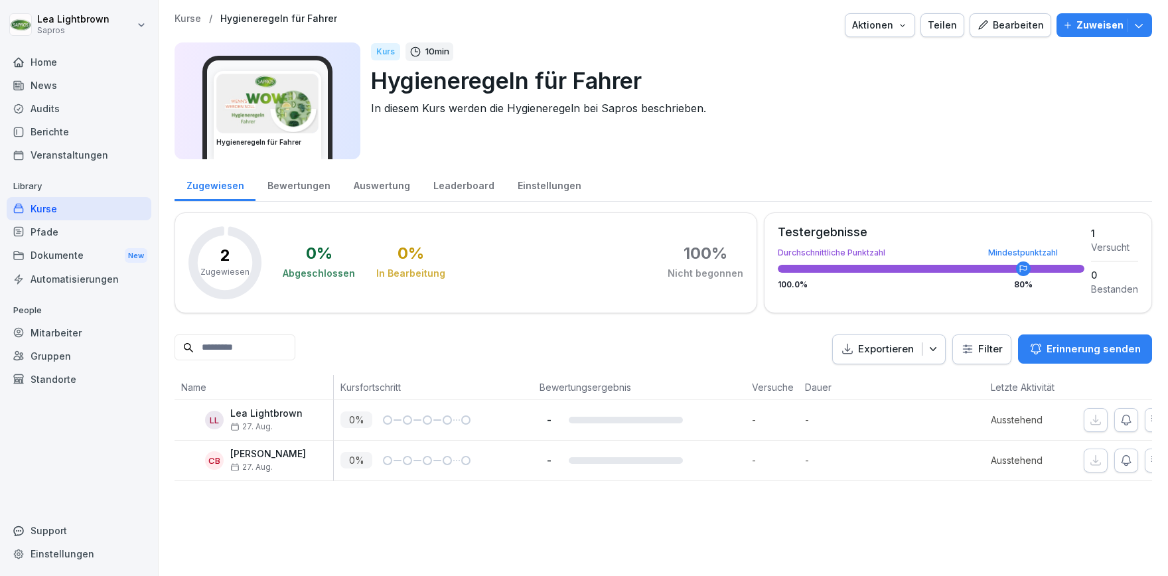
click at [529, 179] on div "Einstellungen" at bounding box center [549, 184] width 87 height 34
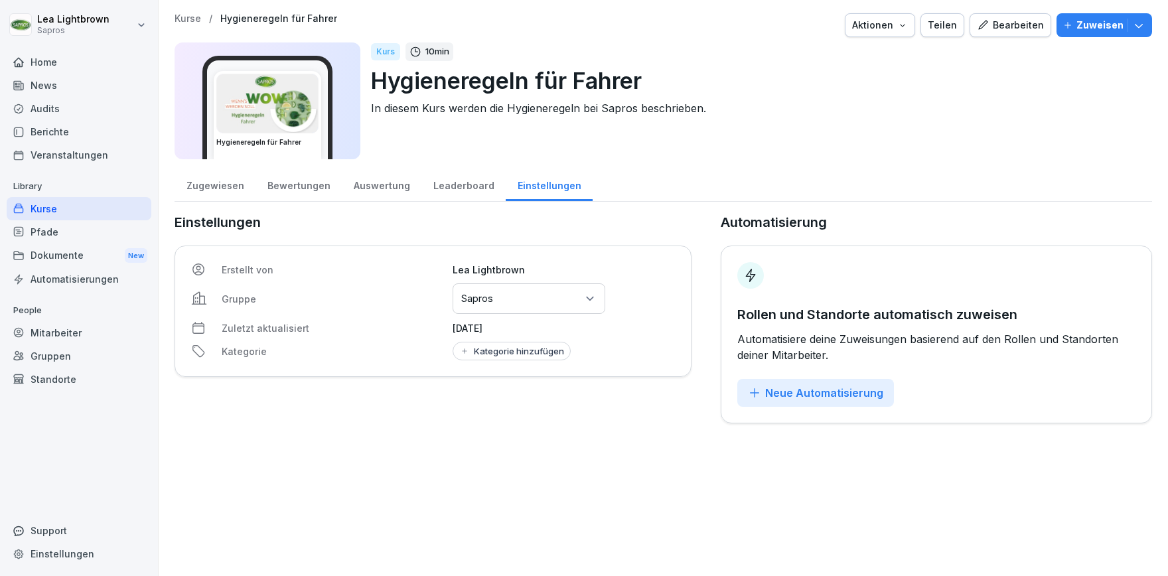
click at [812, 395] on div "Neue Automatisierung" at bounding box center [815, 393] width 135 height 15
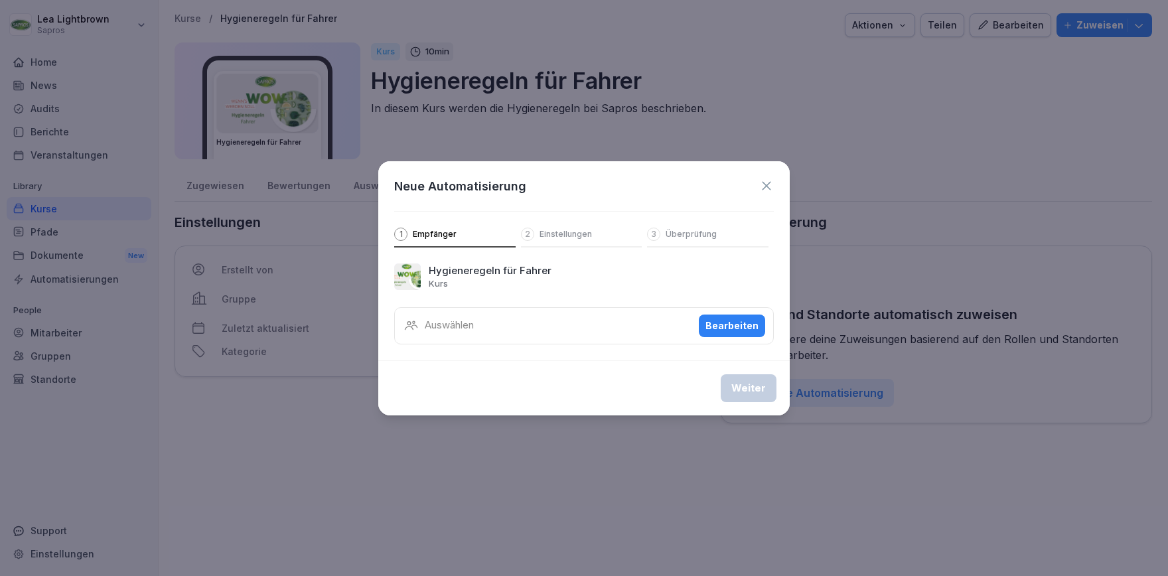
click at [712, 325] on div "Bearbeiten" at bounding box center [731, 326] width 53 height 15
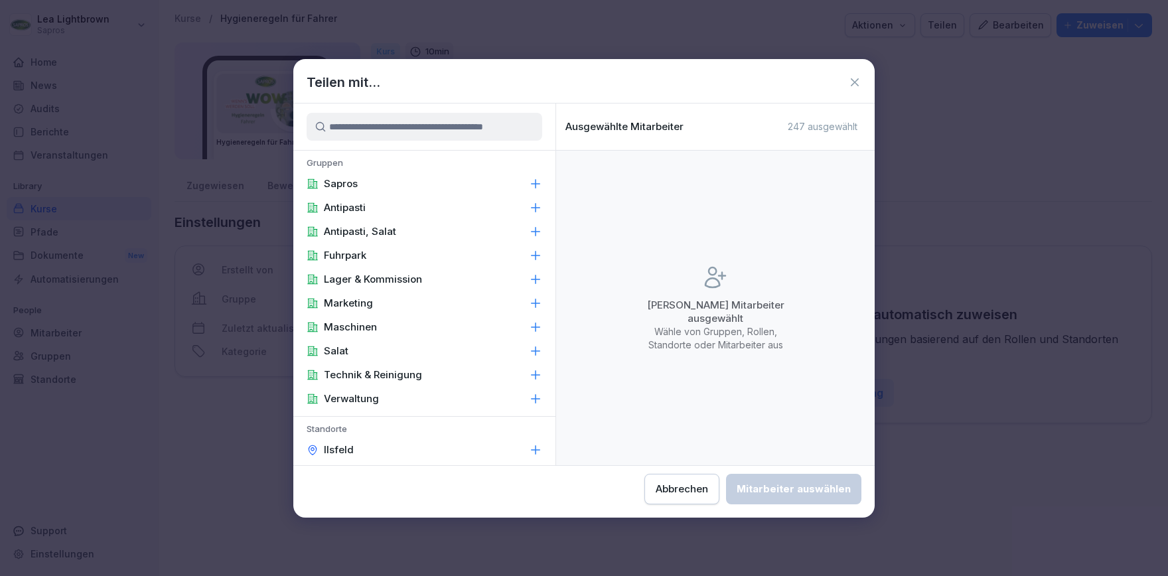
click at [363, 186] on div "Sapros" at bounding box center [424, 184] width 262 height 24
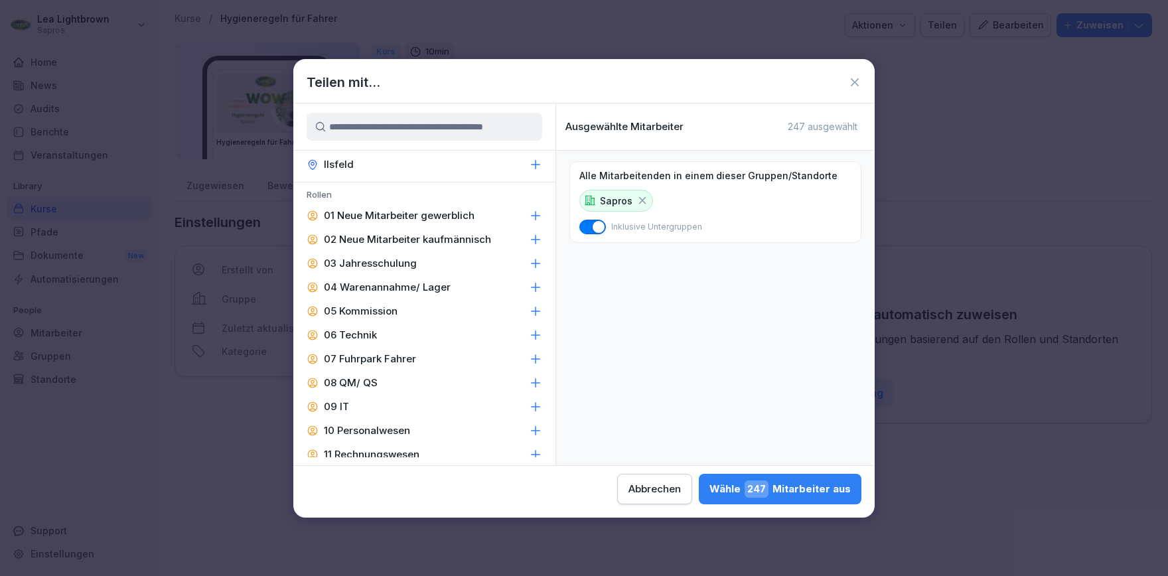
scroll to position [307, 0]
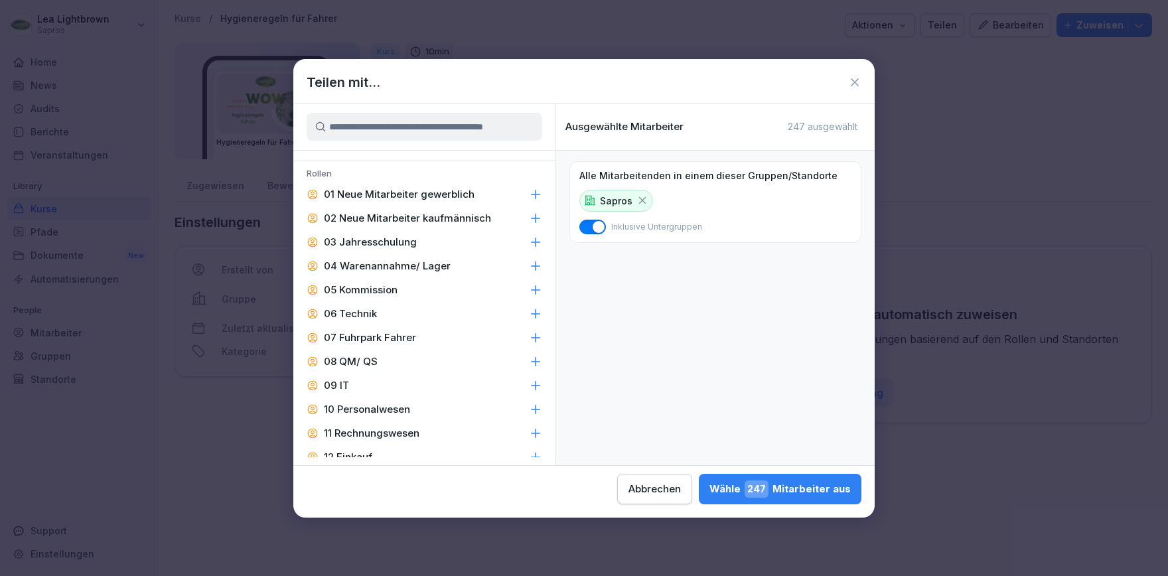
click at [412, 338] on p "07 Fuhrpark Fahrer" at bounding box center [370, 337] width 92 height 13
click at [715, 488] on div "Wähle 45 Mitarbeiter aus" at bounding box center [782, 488] width 135 height 17
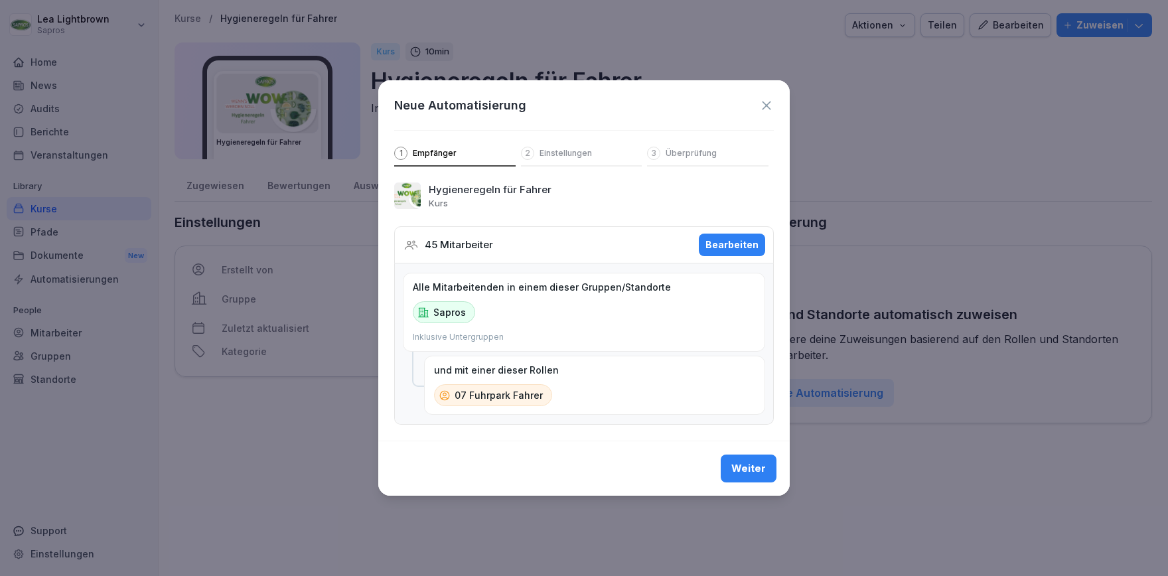
click at [755, 470] on div "Weiter" at bounding box center [748, 468] width 35 height 15
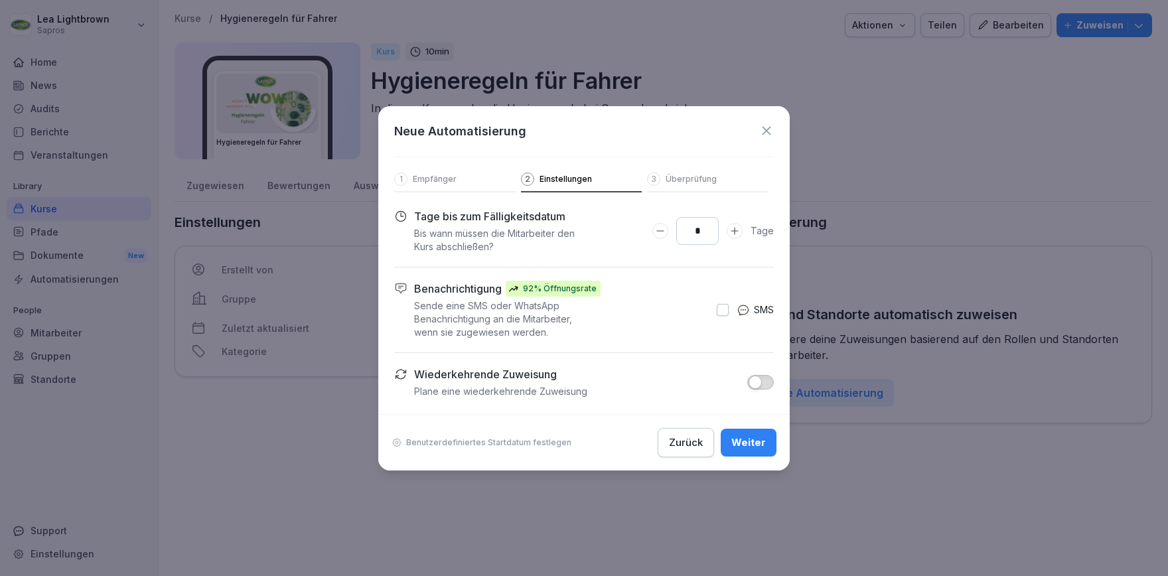
click at [697, 234] on input "*" at bounding box center [697, 231] width 42 height 28
type input "**"
click at [743, 442] on div "Weiter" at bounding box center [748, 442] width 35 height 15
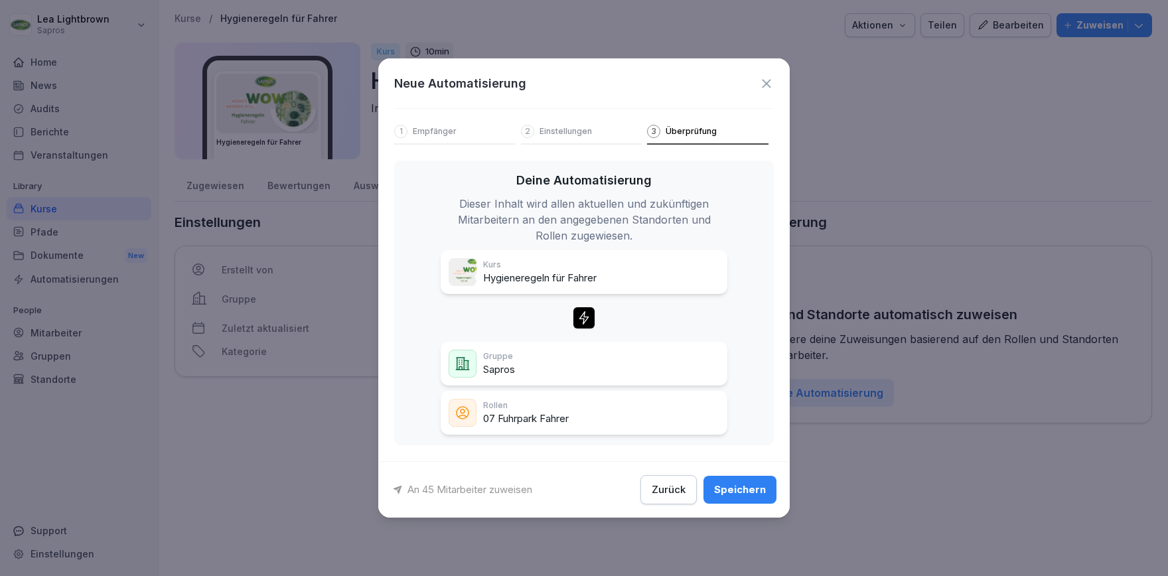
click at [751, 493] on div "Speichern" at bounding box center [740, 489] width 52 height 15
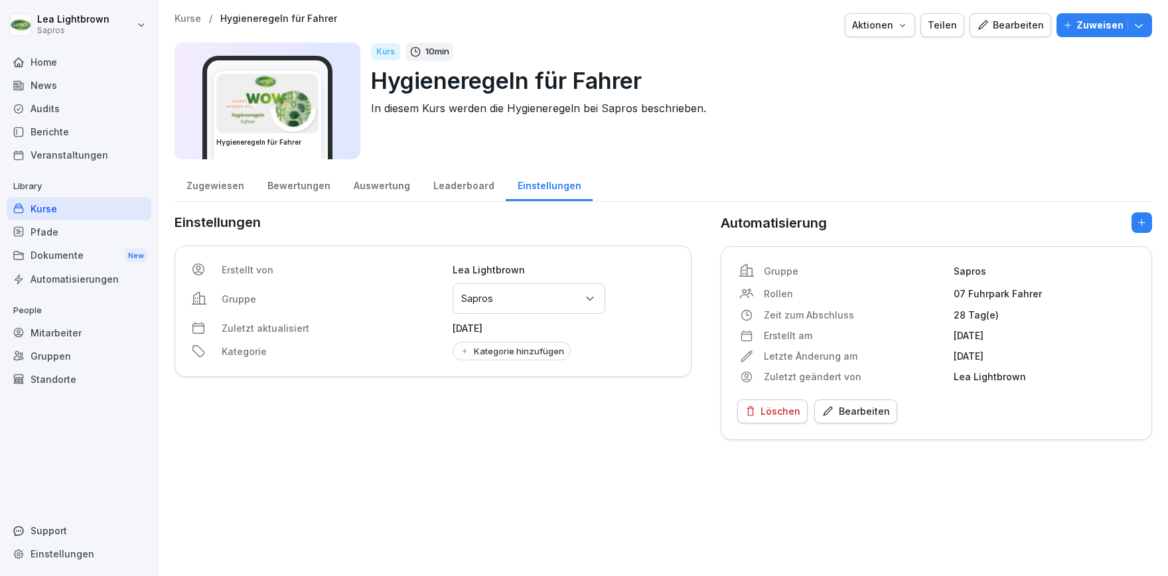
click at [86, 204] on div "Kurse" at bounding box center [79, 208] width 145 height 23
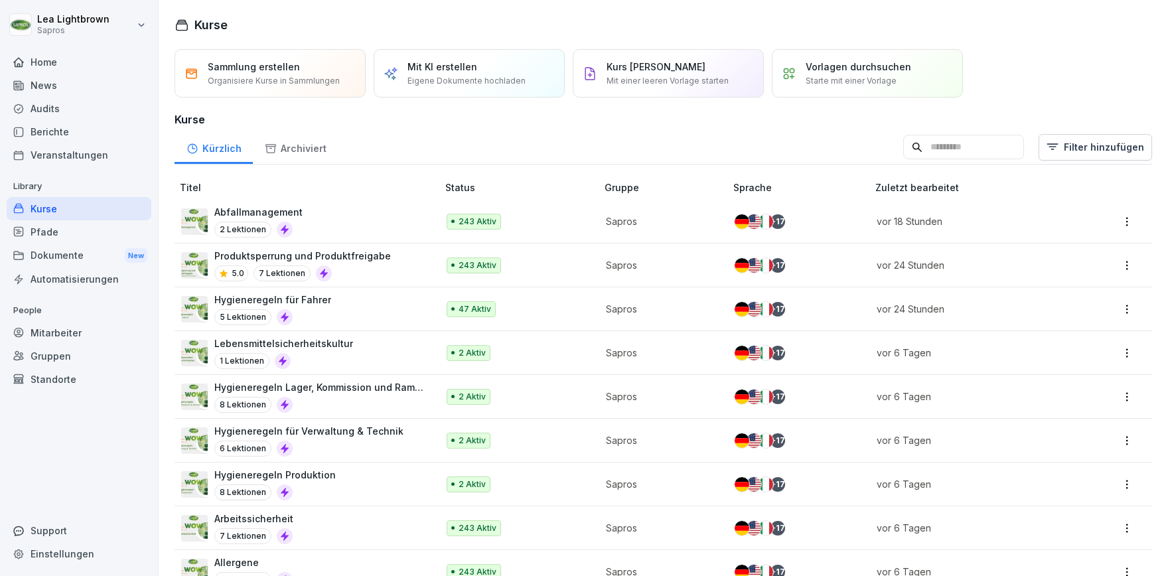
click at [986, 150] on input at bounding box center [963, 147] width 121 height 25
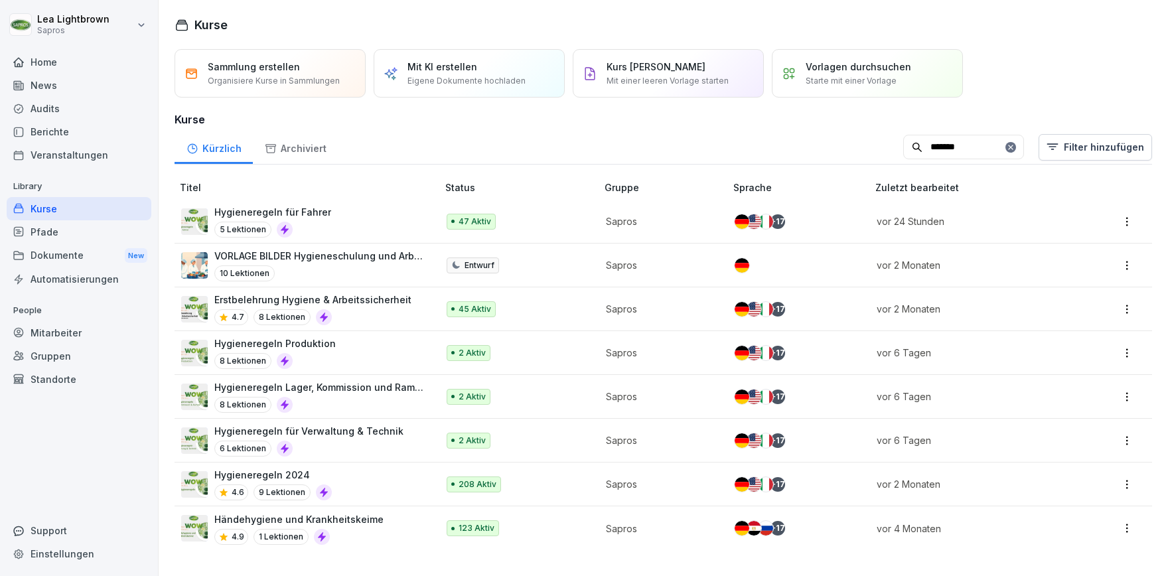
type input "*******"
click at [378, 390] on p "Hygieneregeln Lager, Kommission und Rampe" at bounding box center [319, 387] width 210 height 14
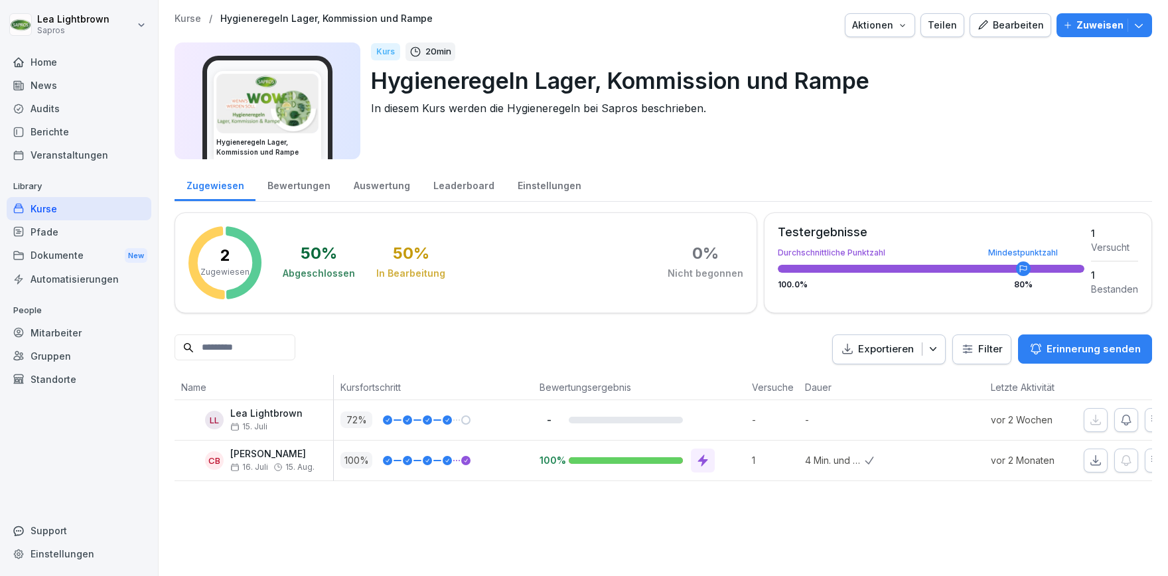
click at [534, 192] on div "Einstellungen" at bounding box center [549, 184] width 87 height 34
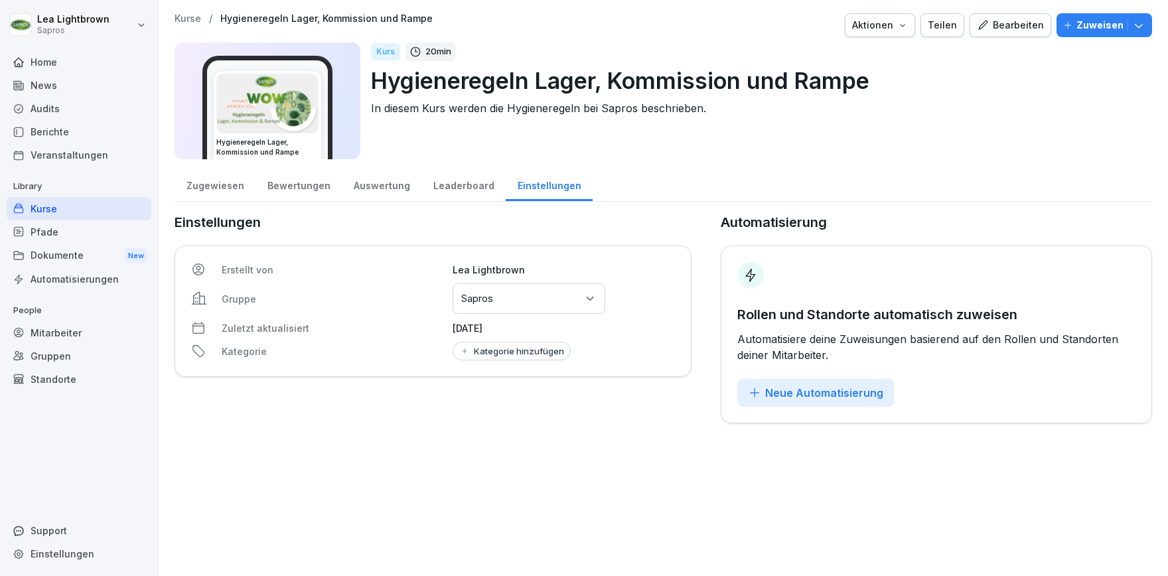
click at [788, 390] on div "Neue Automatisierung" at bounding box center [815, 393] width 135 height 15
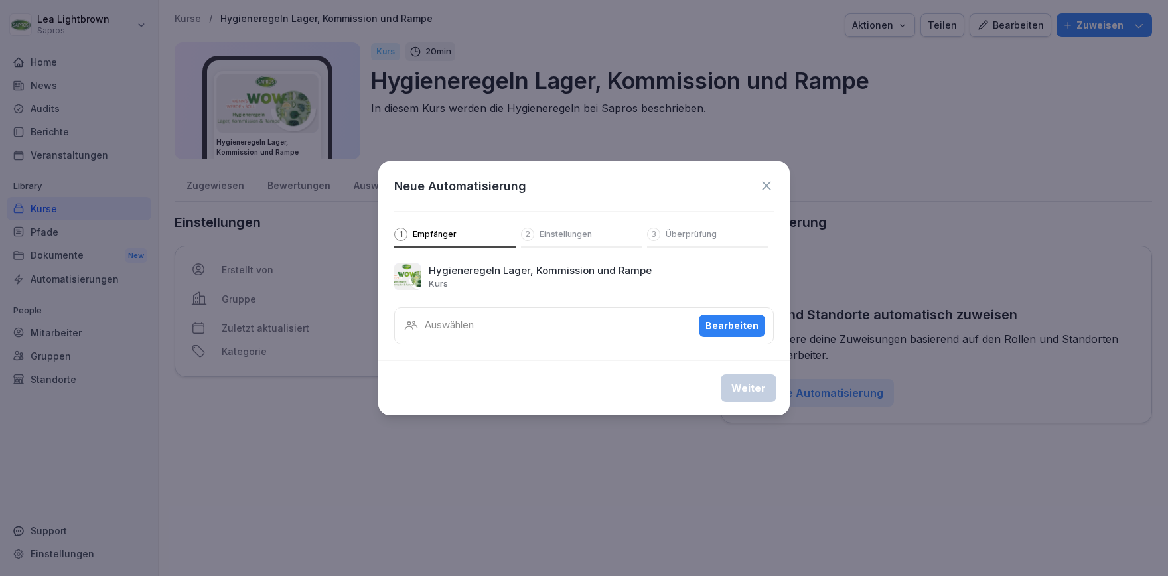
click at [717, 314] on div "Auswählen Bearbeiten" at bounding box center [584, 325] width 380 height 37
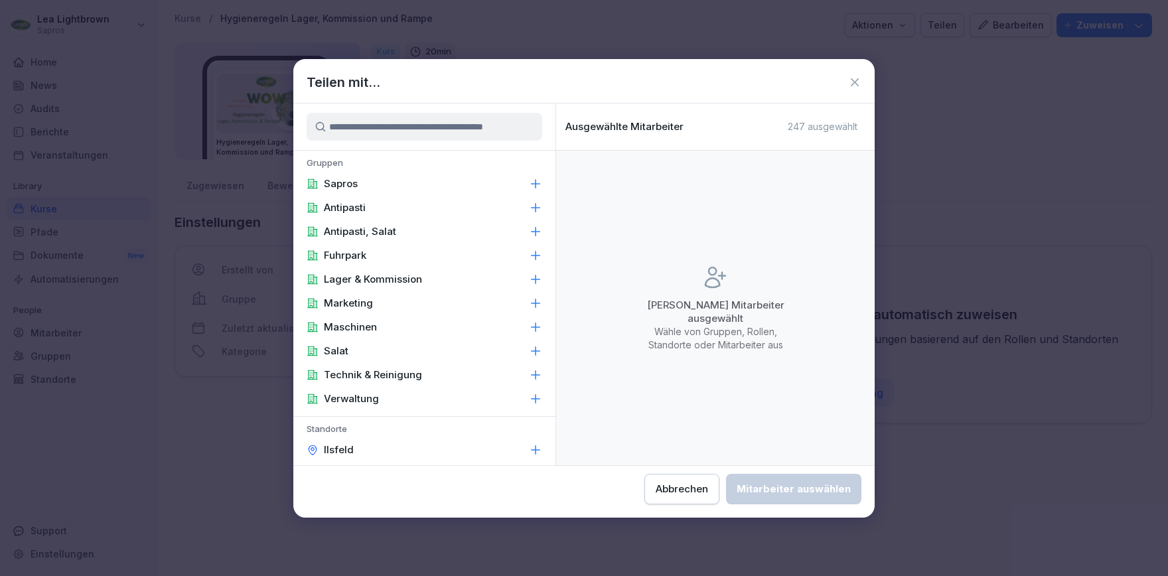
click at [367, 178] on div "Sapros" at bounding box center [424, 184] width 262 height 24
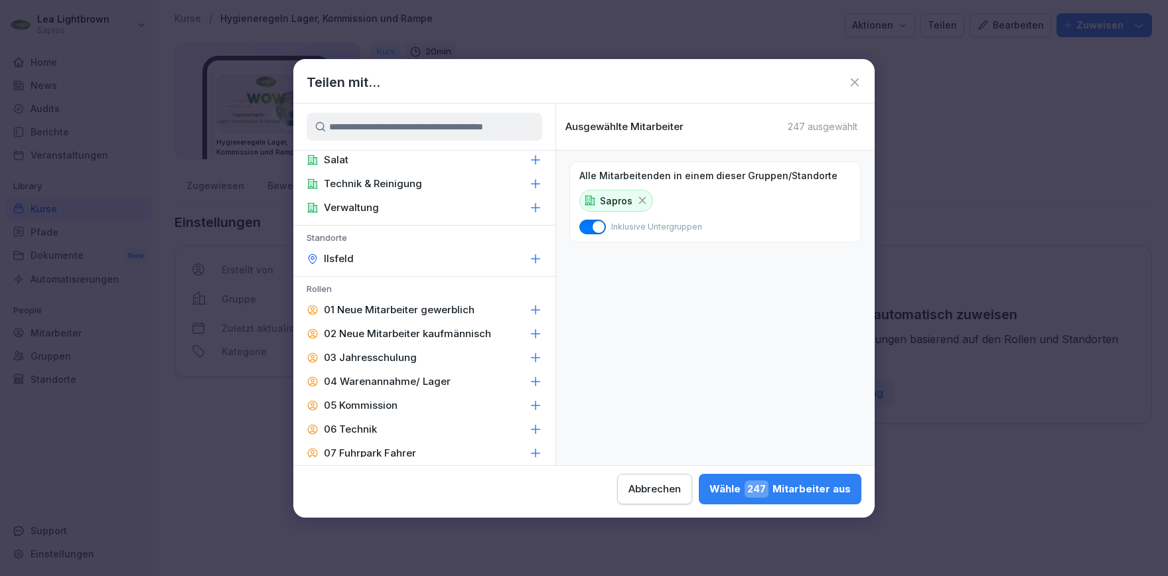
scroll to position [230, 0]
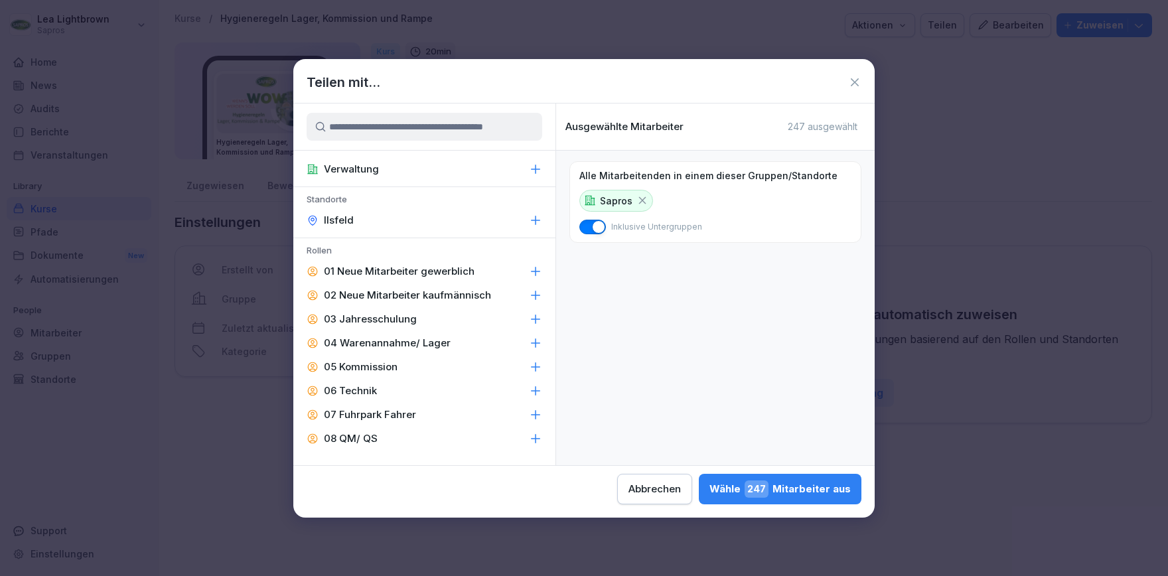
click at [429, 342] on p "04 Warenannahme/ Lager" at bounding box center [387, 342] width 127 height 13
click at [434, 374] on div "05 Kommission" at bounding box center [424, 367] width 262 height 24
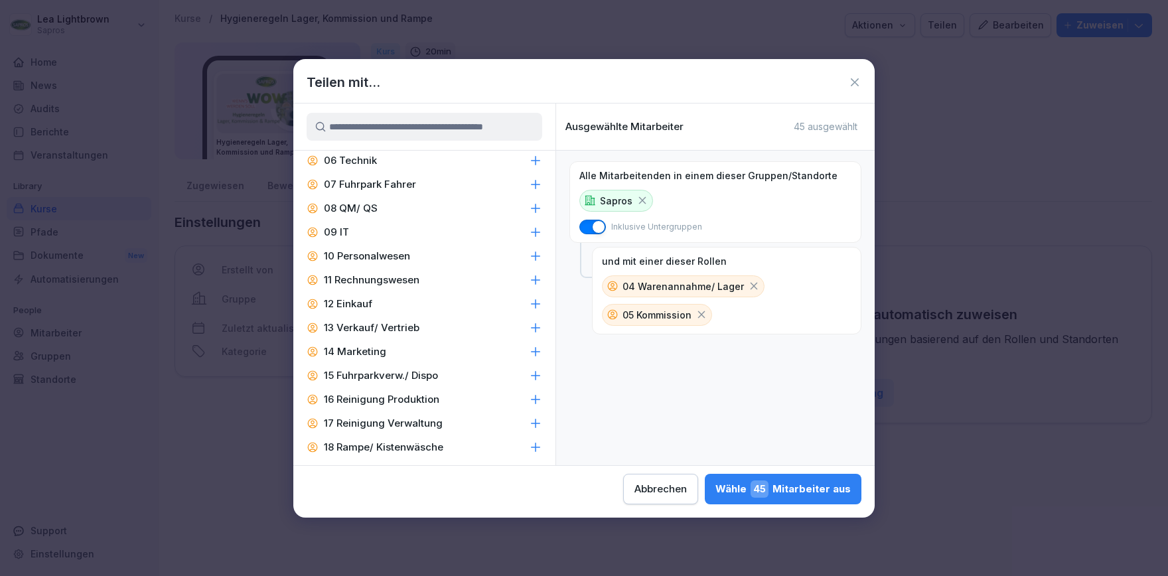
scroll to position [536, 0]
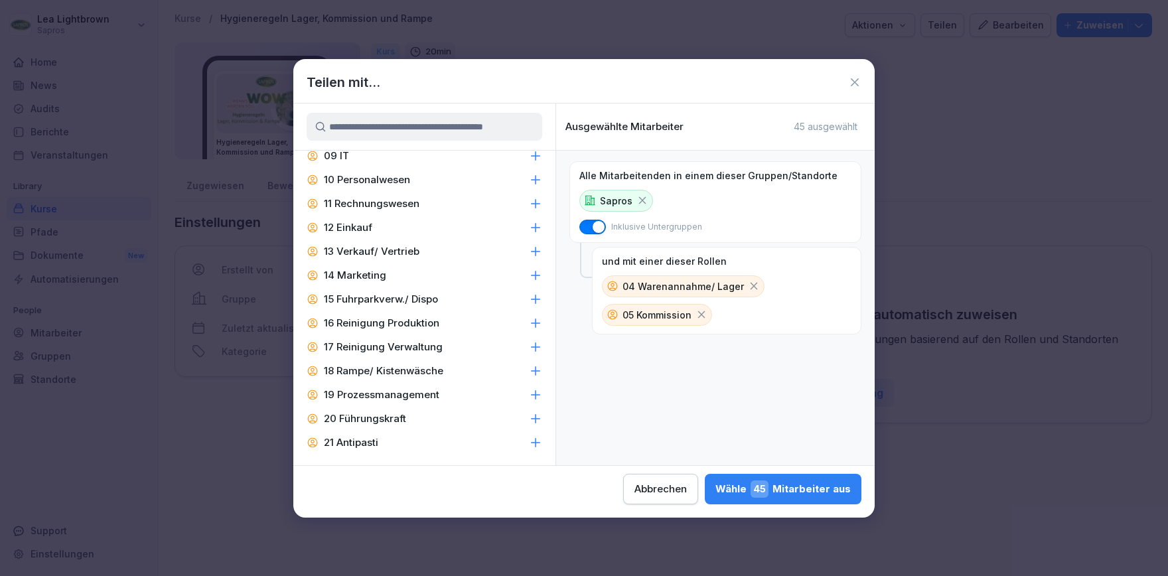
click at [421, 367] on p "18 Rampe/ Kistenwäsche" at bounding box center [383, 370] width 119 height 13
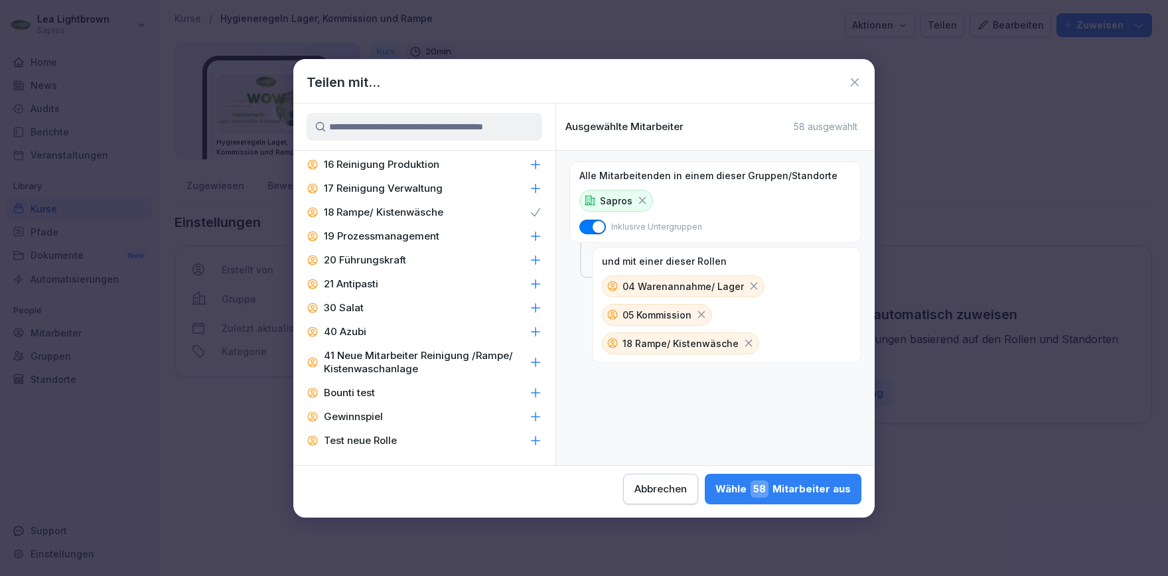
scroll to position [619, 0]
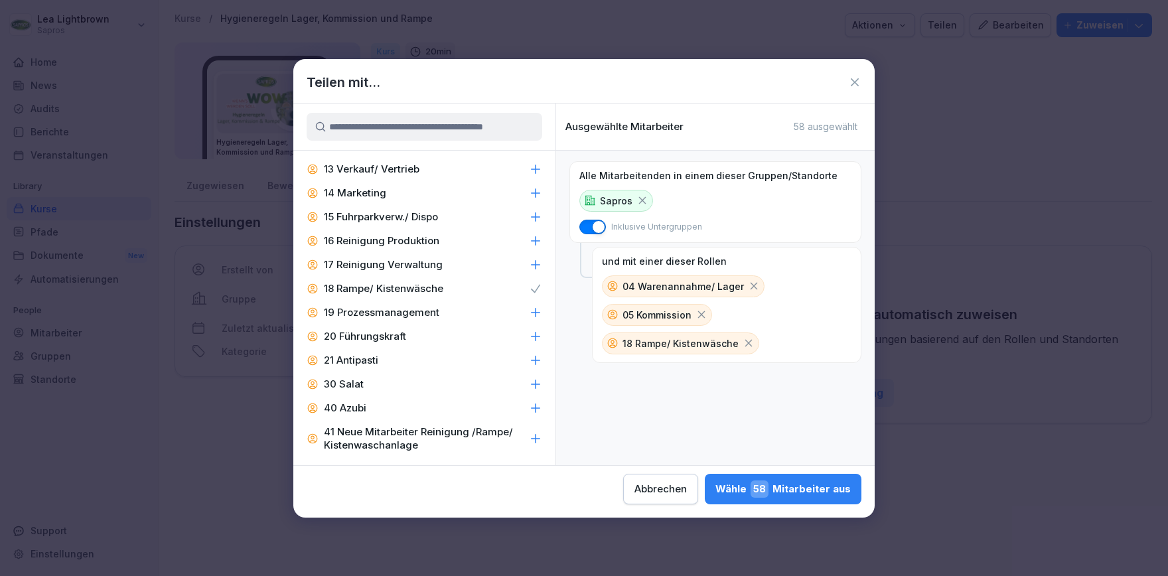
click at [715, 489] on div "Wähle 58 Mitarbeiter aus" at bounding box center [782, 488] width 135 height 17
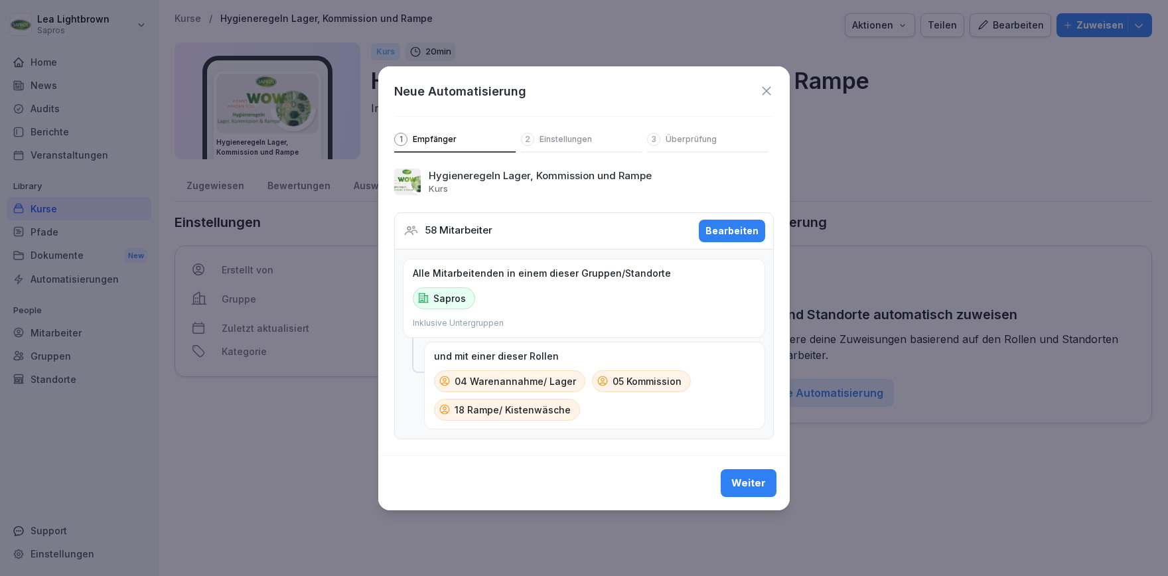
click at [749, 483] on div "Weiter" at bounding box center [748, 483] width 35 height 15
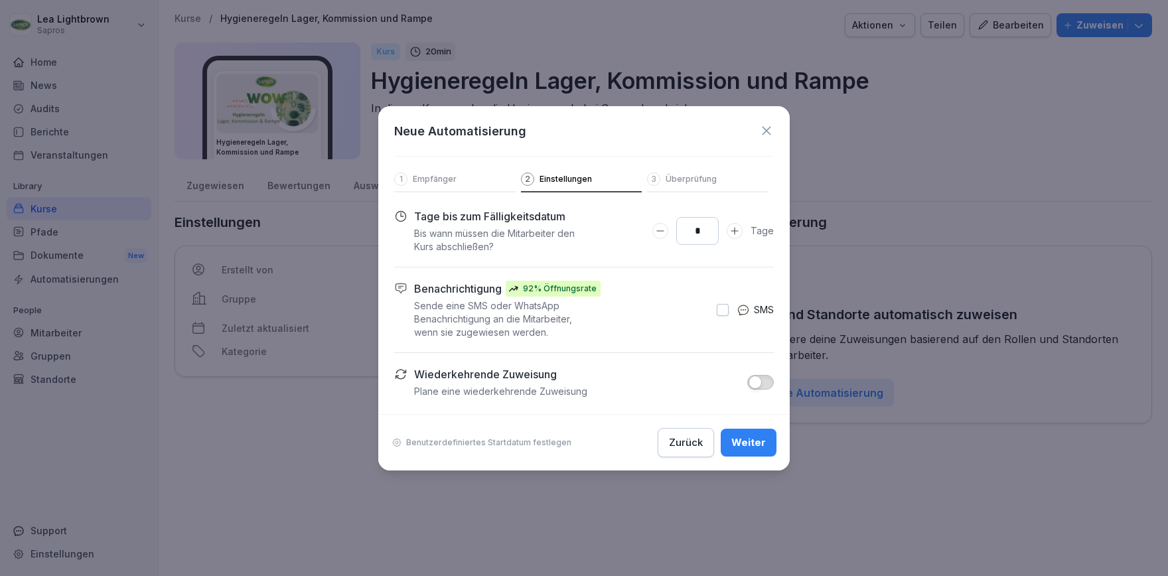
drag, startPoint x: 707, startPoint y: 234, endPoint x: 695, endPoint y: 234, distance: 11.3
click at [695, 234] on input "*" at bounding box center [697, 231] width 42 height 28
type input "**"
click at [753, 439] on div "Weiter" at bounding box center [748, 442] width 35 height 15
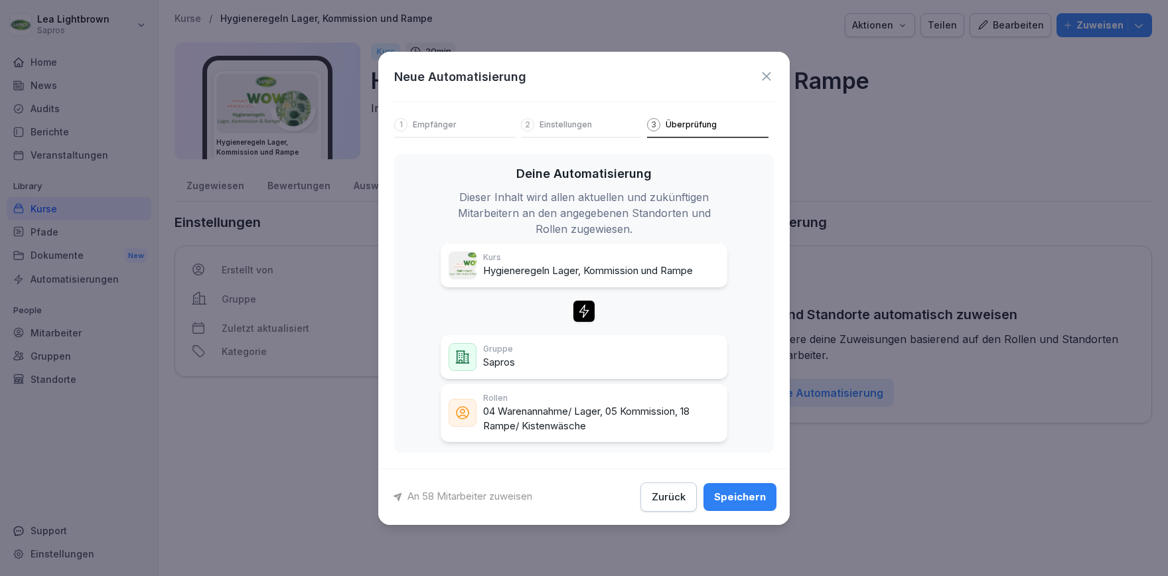
click at [753, 497] on div "Speichern" at bounding box center [740, 497] width 52 height 15
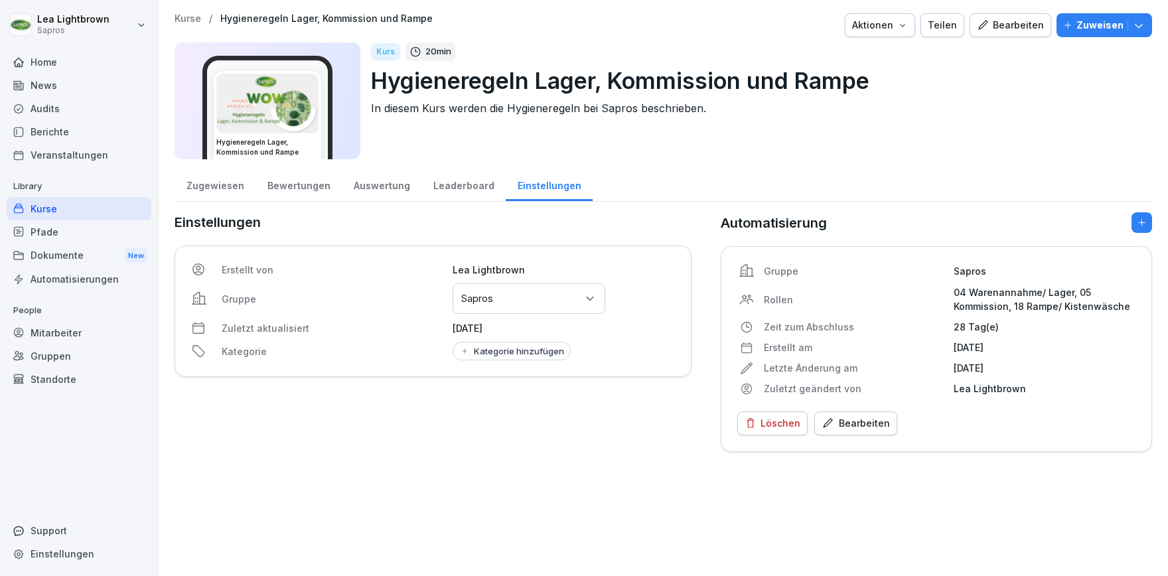
click at [76, 202] on div "Kurse" at bounding box center [79, 208] width 145 height 23
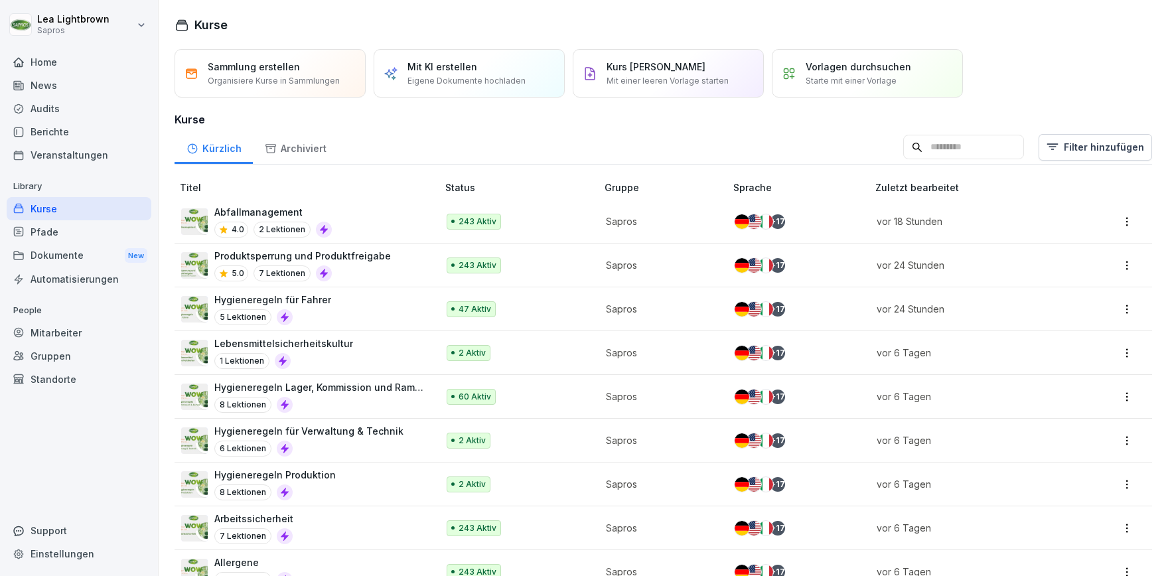
click at [972, 145] on input at bounding box center [963, 147] width 121 height 25
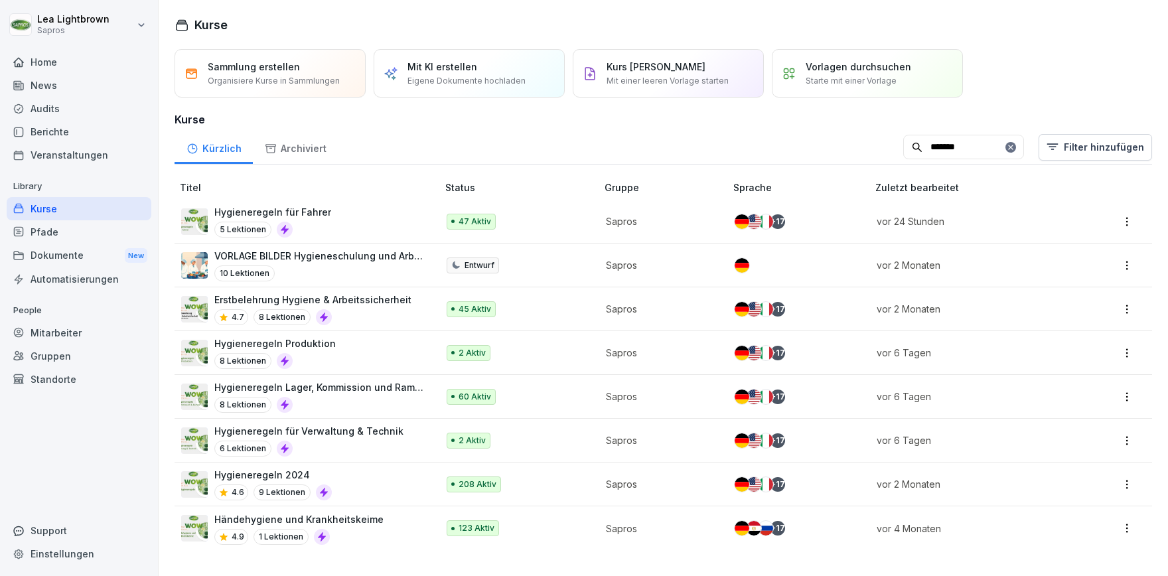
type input "*******"
click at [352, 354] on div "Hygieneregeln Produktion 8 Lektionen" at bounding box center [302, 352] width 243 height 33
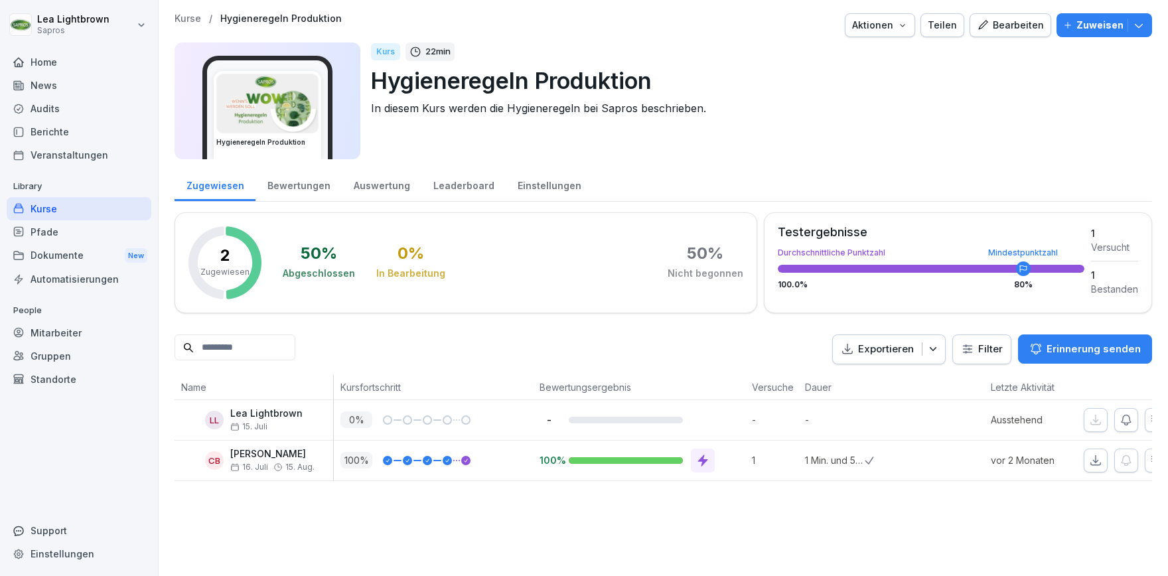
click at [553, 181] on div "Einstellungen" at bounding box center [549, 184] width 87 height 34
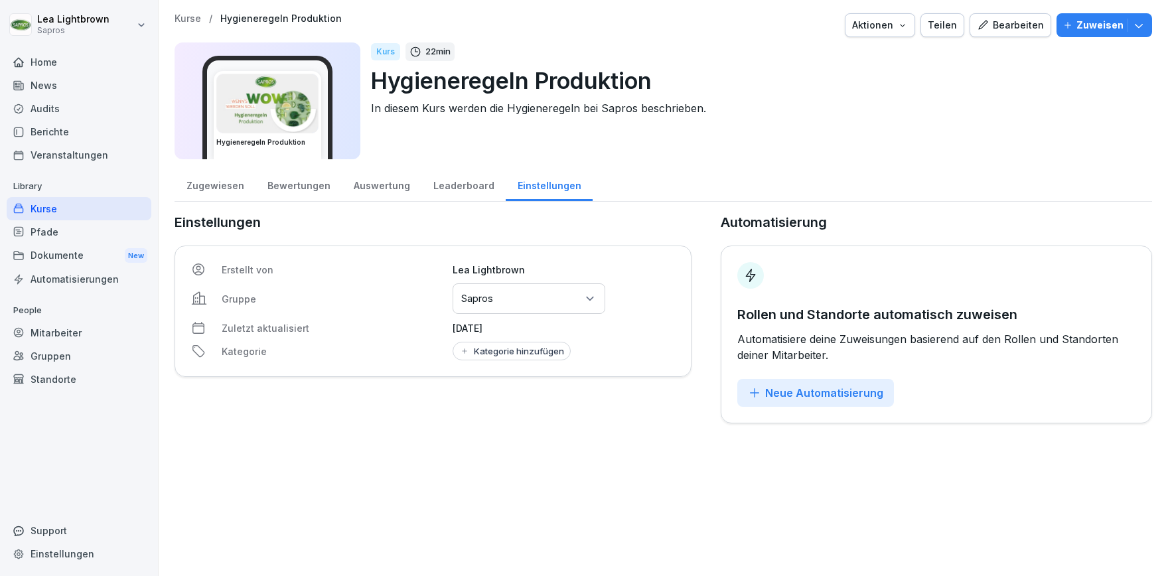
click at [860, 401] on button "Neue Automatisierung" at bounding box center [815, 393] width 157 height 28
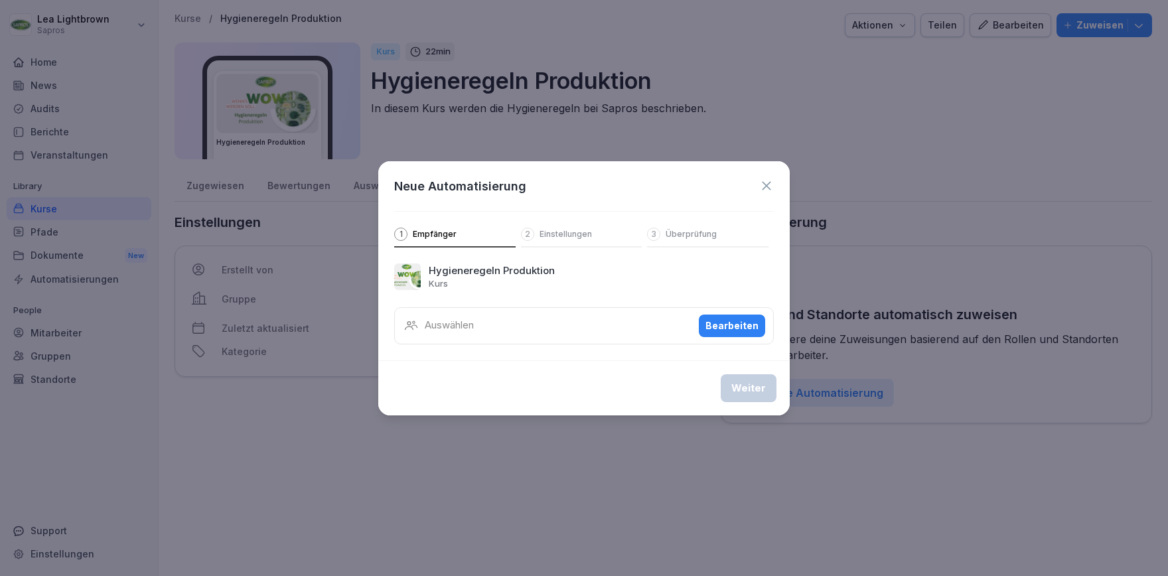
click at [719, 330] on div "Bearbeiten" at bounding box center [731, 326] width 53 height 15
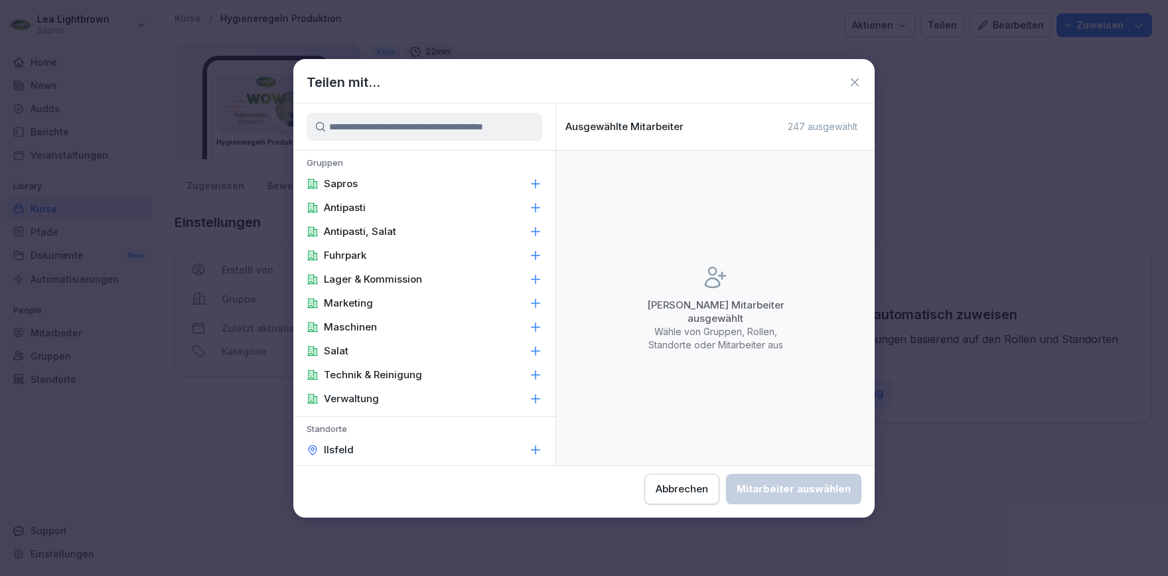
click at [383, 188] on div "Sapros" at bounding box center [424, 184] width 262 height 24
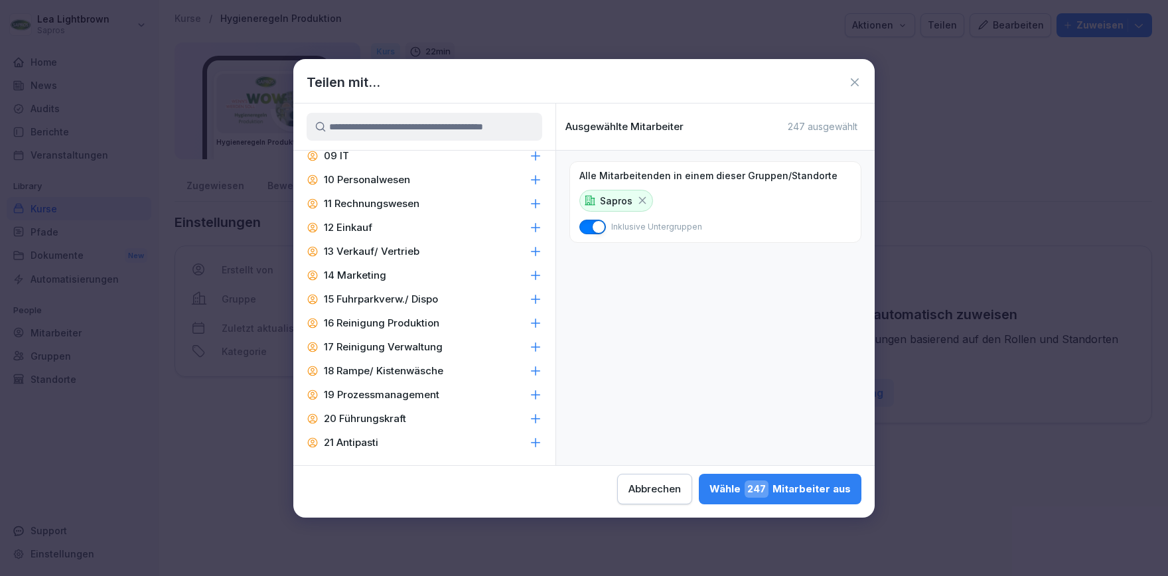
scroll to position [613, 0]
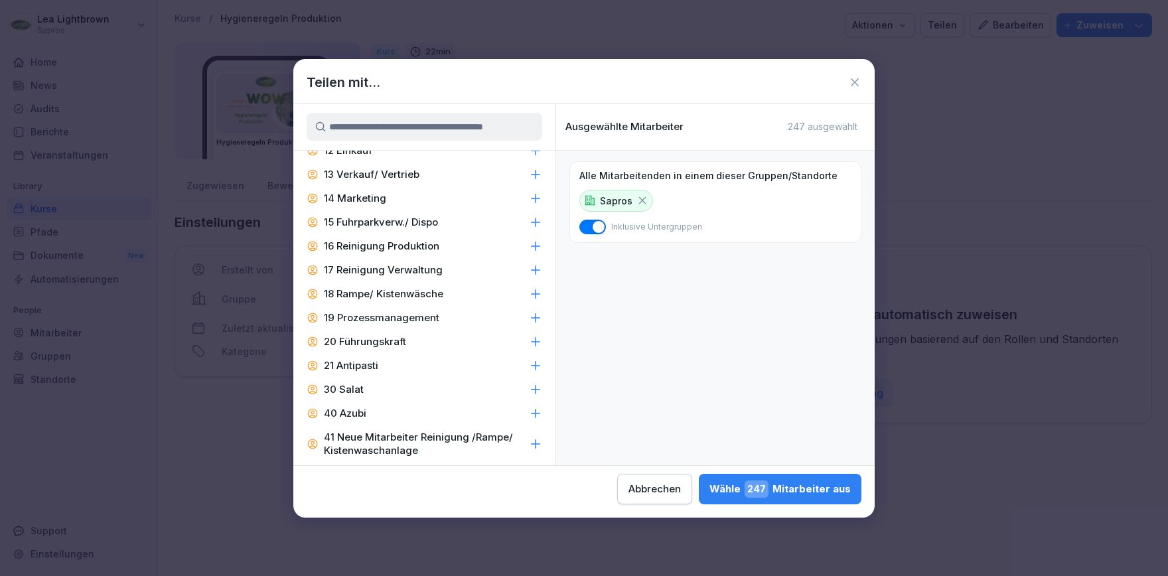
click at [390, 365] on div "21 Antipasti" at bounding box center [424, 366] width 262 height 24
click at [388, 385] on div "30 Salat" at bounding box center [424, 390] width 262 height 24
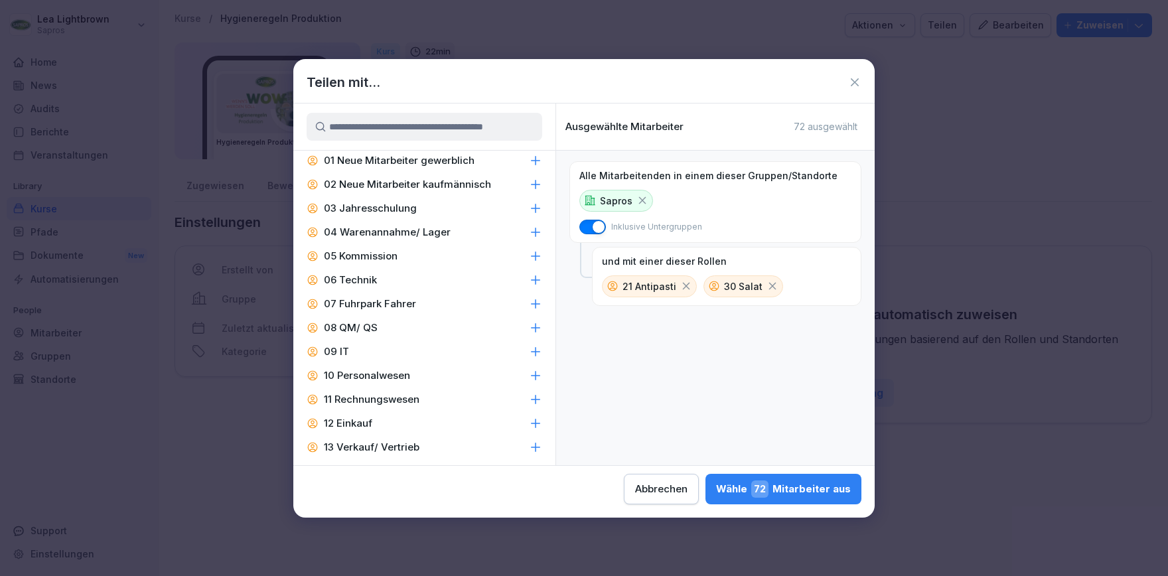
scroll to position [307, 0]
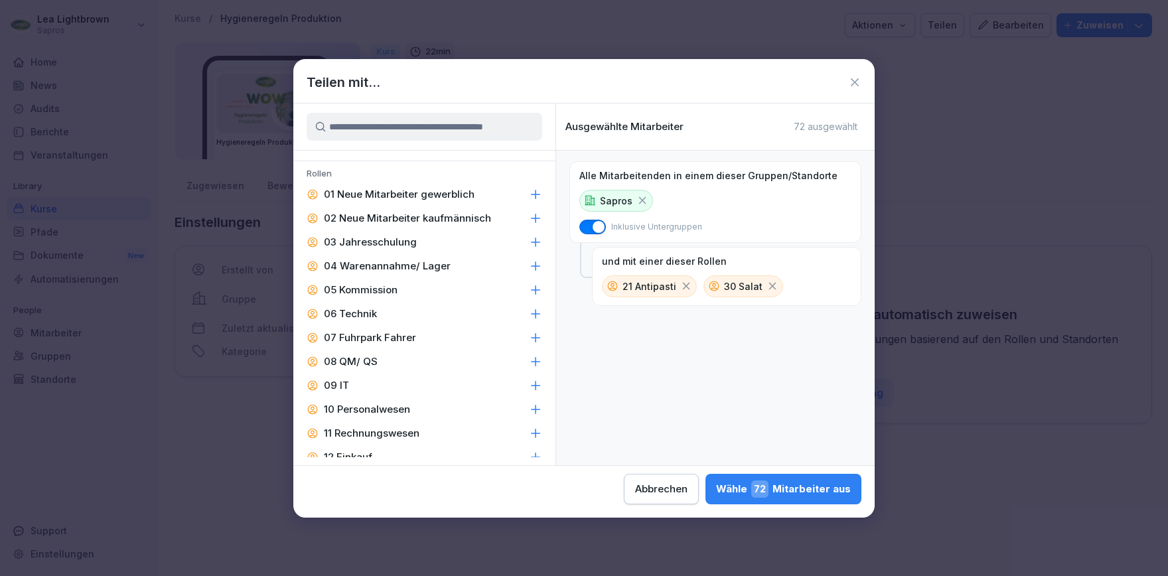
click at [716, 484] on div "Wähle 72 Mitarbeiter aus" at bounding box center [783, 488] width 135 height 17
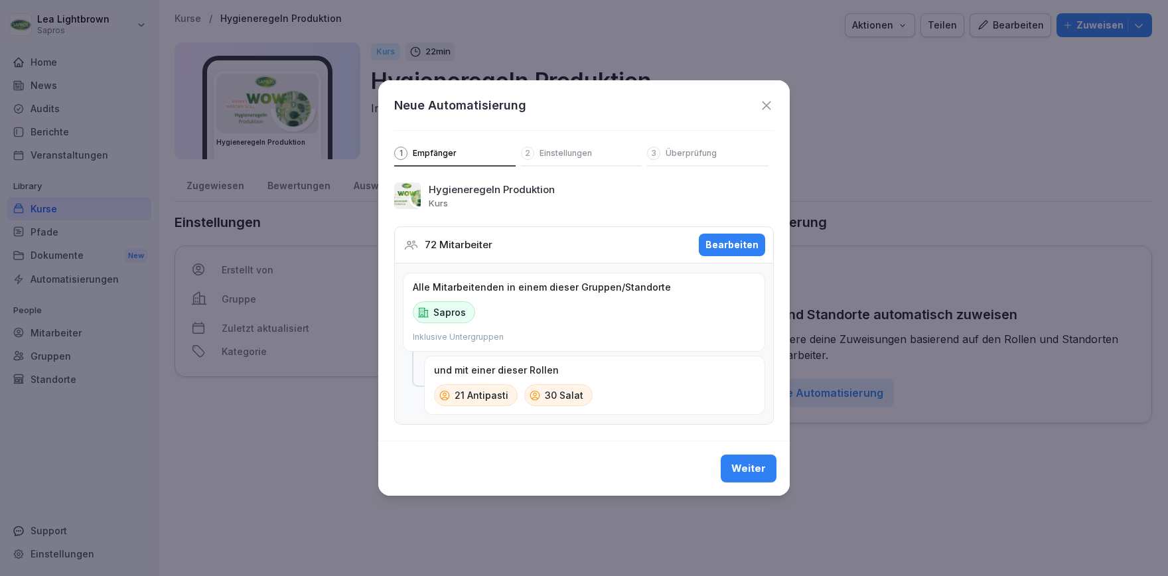
click at [745, 468] on div "Weiter" at bounding box center [748, 468] width 35 height 15
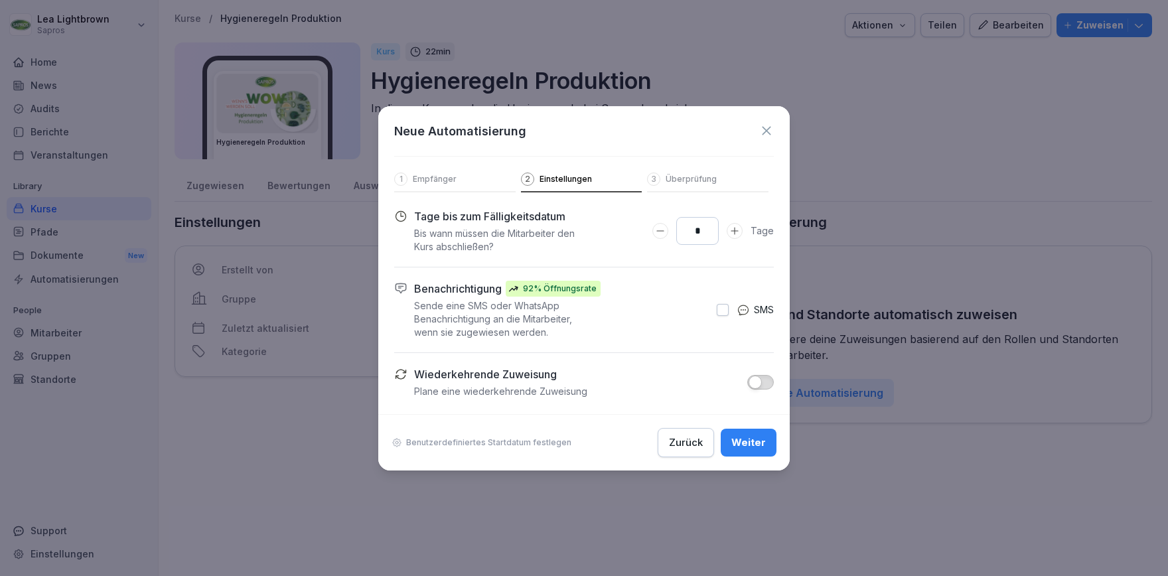
drag, startPoint x: 702, startPoint y: 225, endPoint x: 697, endPoint y: 230, distance: 7.5
click at [697, 230] on input "*" at bounding box center [697, 231] width 42 height 28
type input "**"
click at [741, 437] on div "Weiter" at bounding box center [748, 442] width 35 height 15
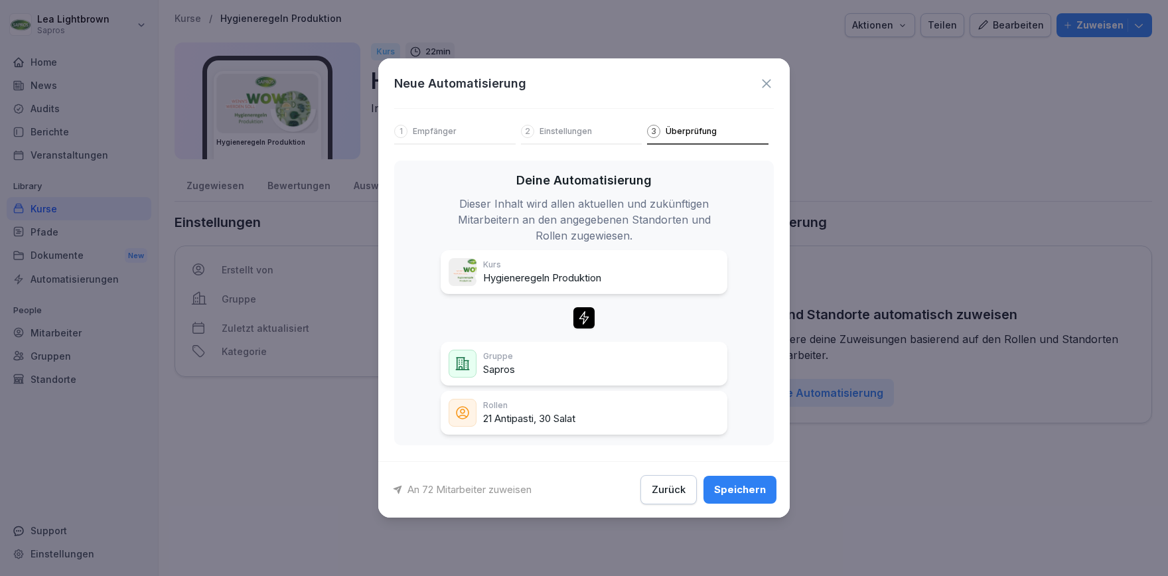
click at [750, 488] on div "Speichern" at bounding box center [740, 489] width 52 height 15
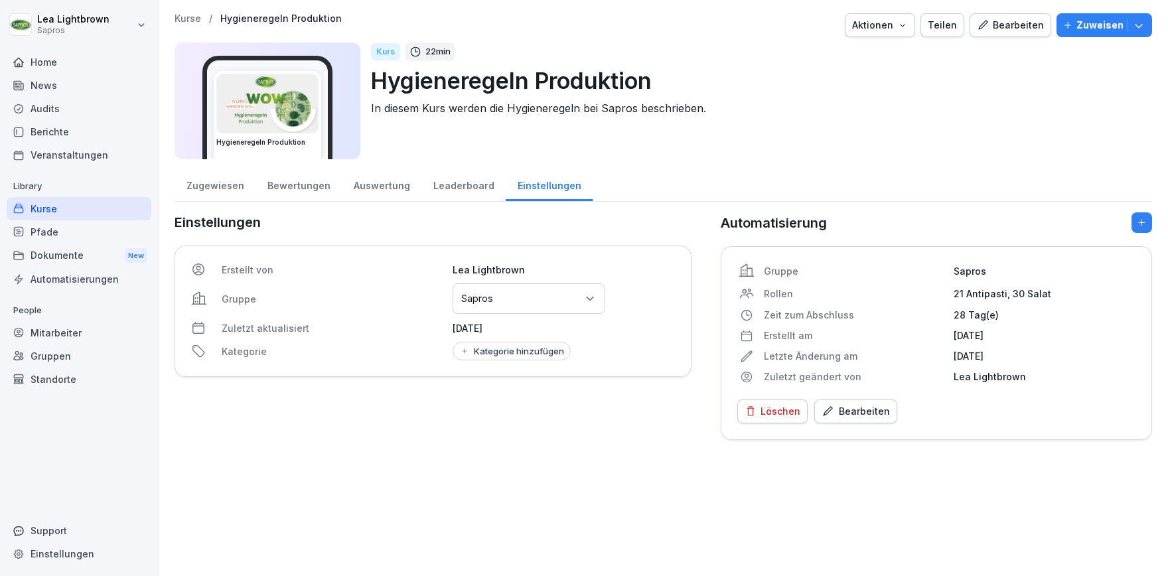
click at [212, 192] on div "Zugewiesen" at bounding box center [215, 184] width 81 height 34
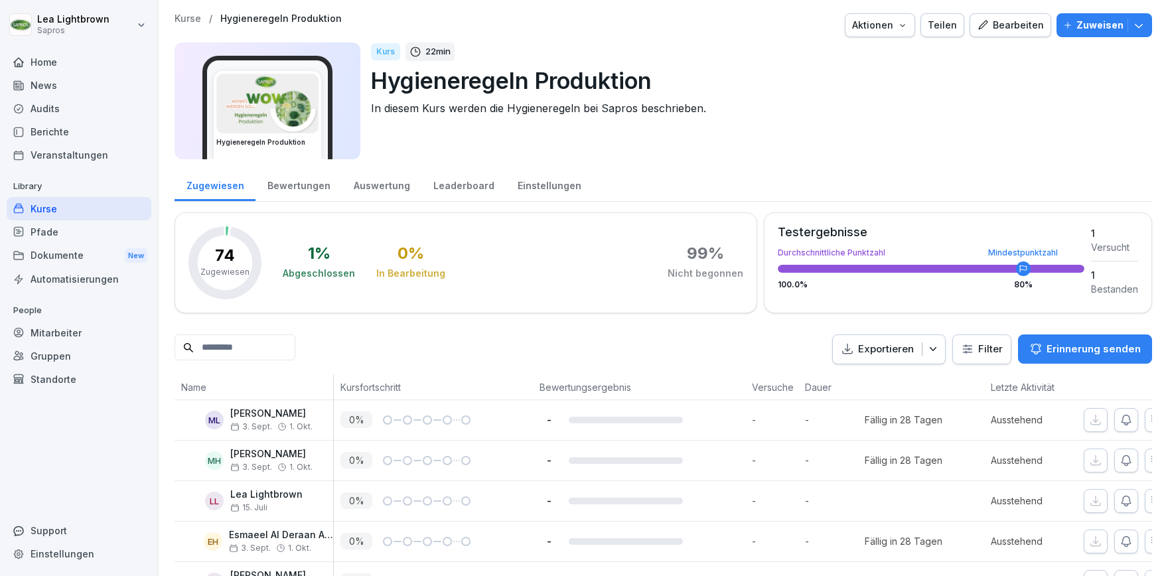
click at [73, 208] on div "Kurse" at bounding box center [79, 208] width 145 height 23
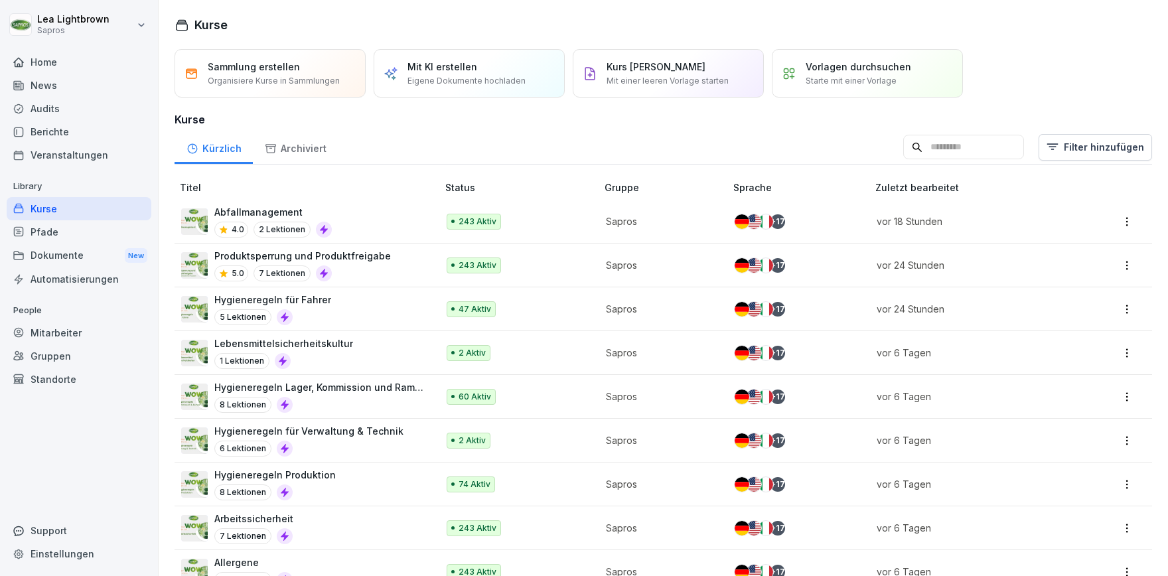
click at [936, 152] on input at bounding box center [963, 147] width 121 height 25
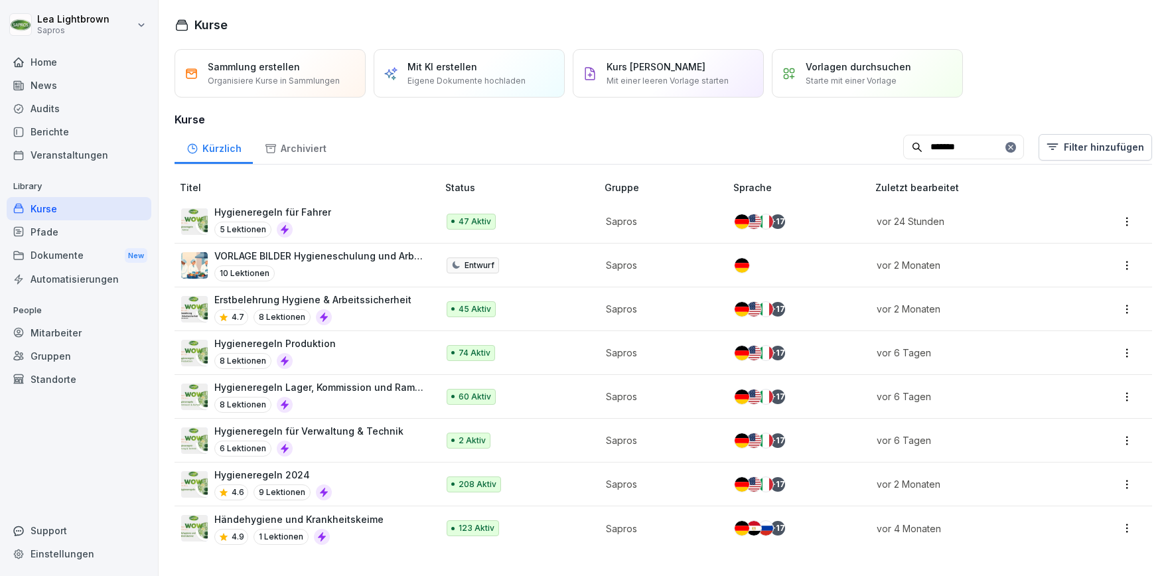
type input "*******"
click at [368, 445] on div "6 Lektionen" at bounding box center [308, 449] width 189 height 16
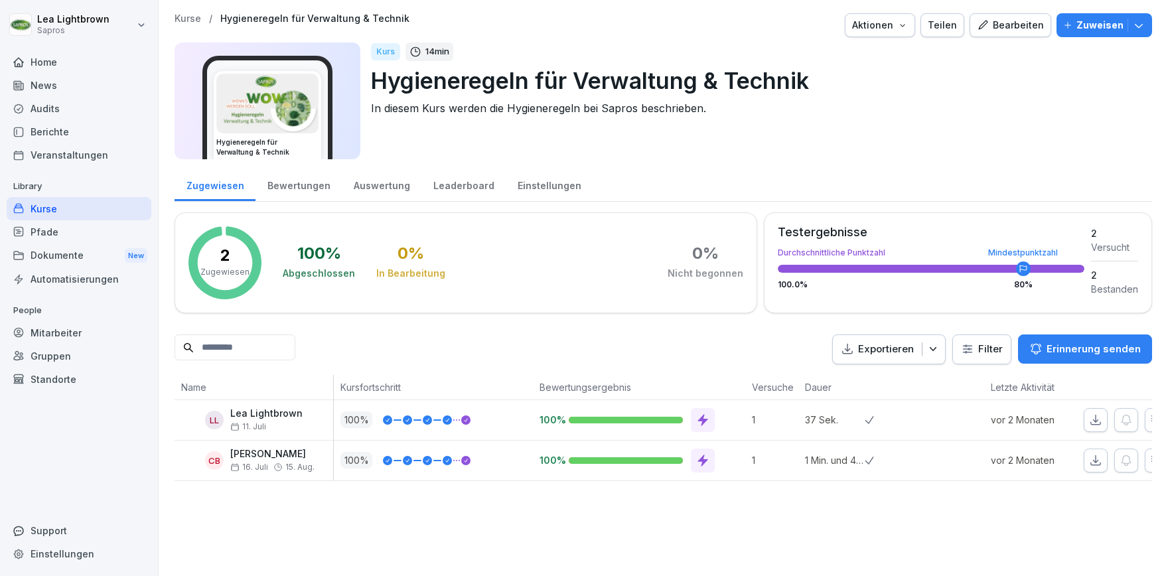
click at [544, 183] on div "Einstellungen" at bounding box center [549, 184] width 87 height 34
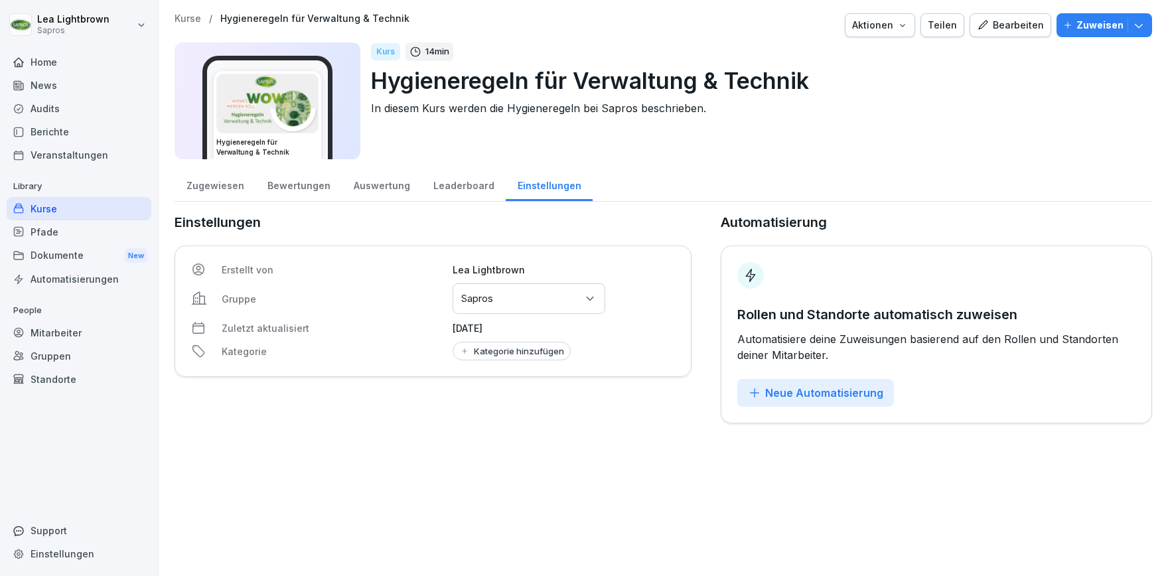
click at [779, 397] on div "Neue Automatisierung" at bounding box center [815, 393] width 135 height 15
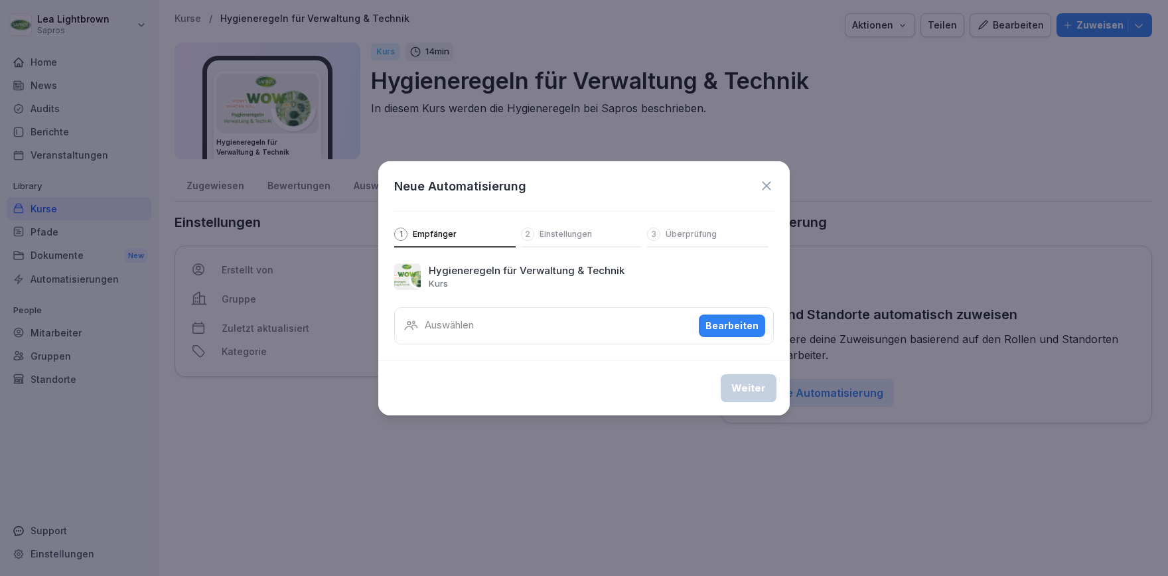
click at [728, 321] on div "Bearbeiten" at bounding box center [731, 326] width 53 height 15
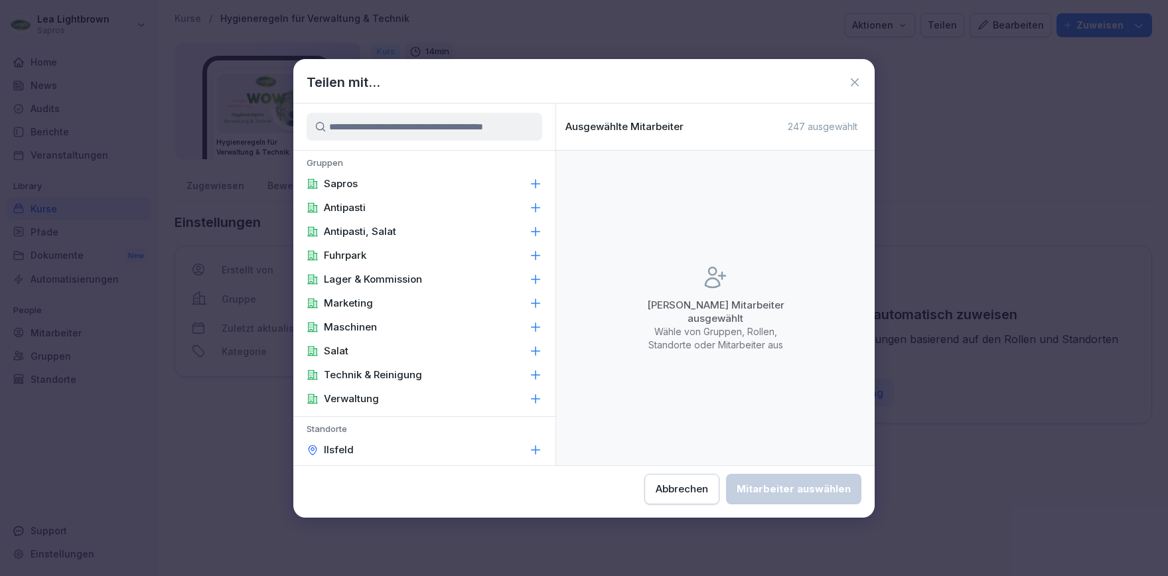
click at [381, 188] on div "Sapros" at bounding box center [424, 184] width 262 height 24
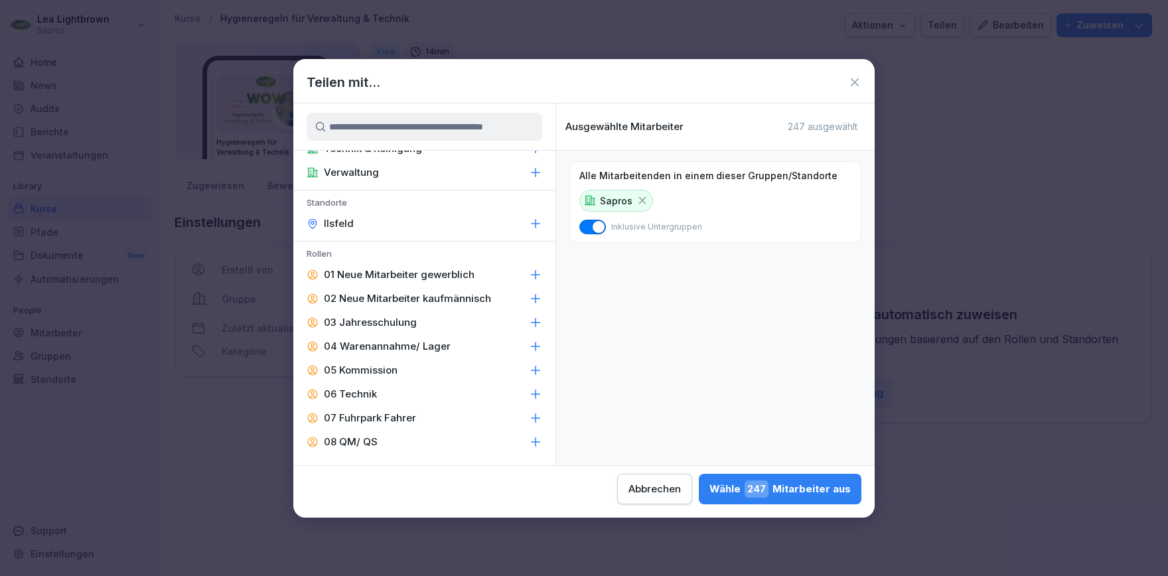
scroll to position [230, 0]
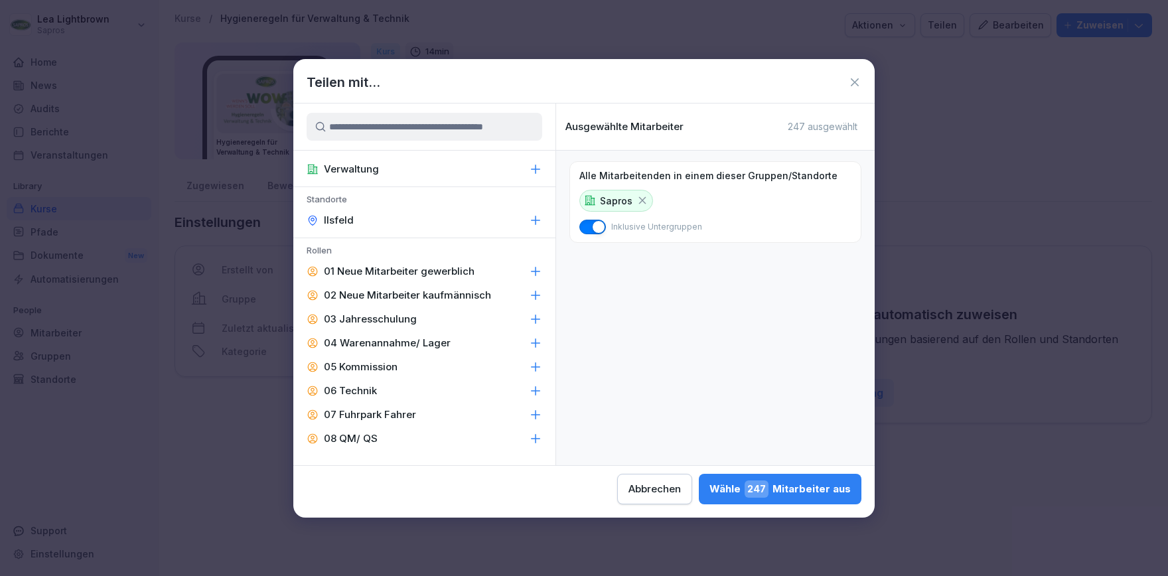
click at [382, 389] on div "06 Technik" at bounding box center [424, 391] width 262 height 24
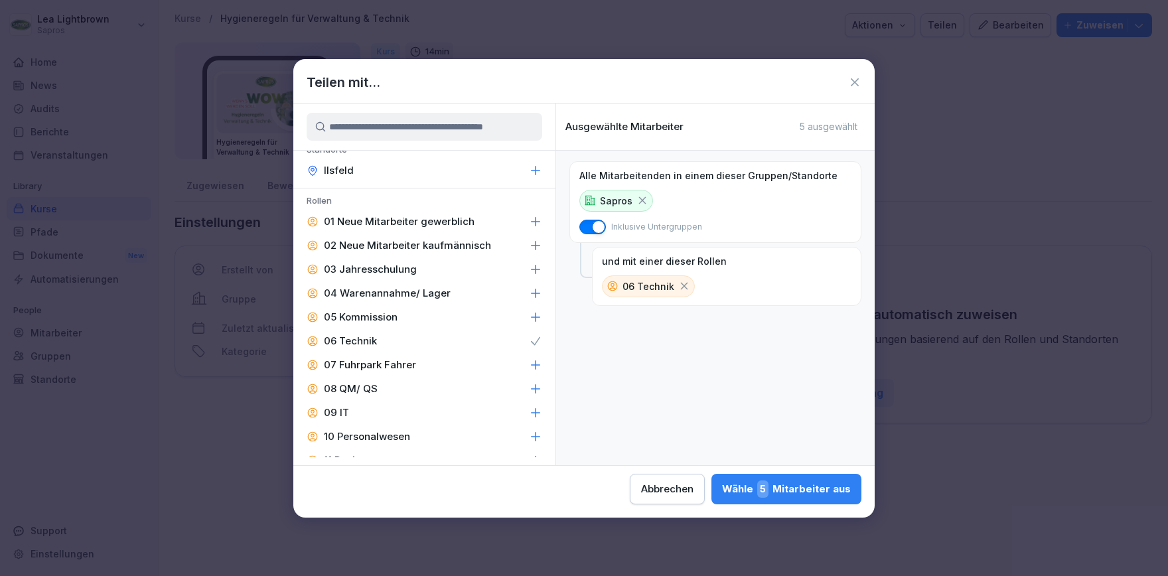
scroll to position [307, 0]
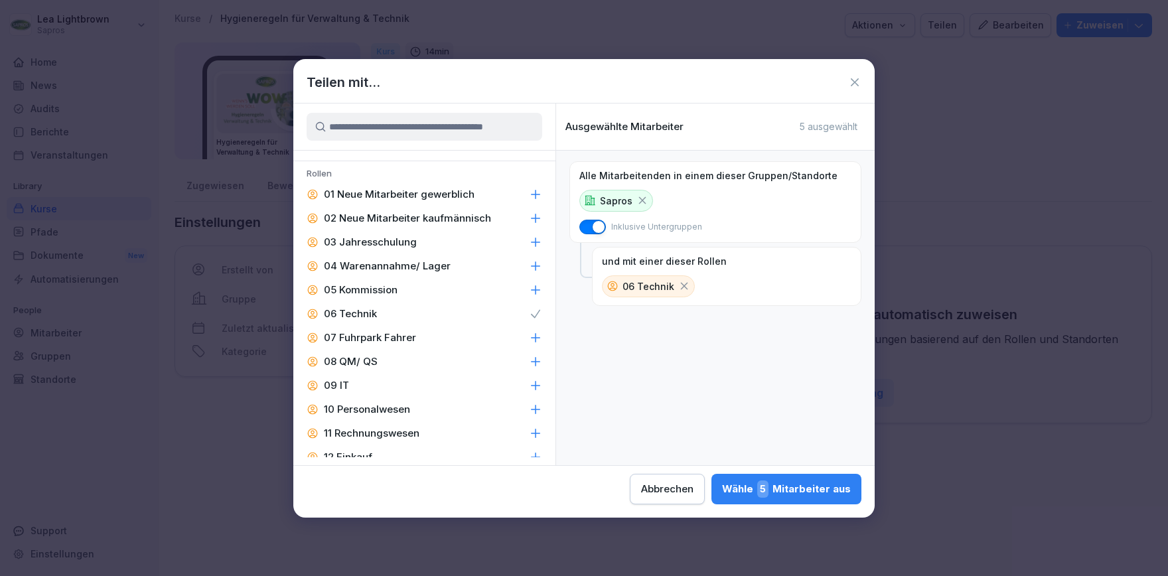
click at [382, 362] on div "08 QM/ QS" at bounding box center [424, 362] width 262 height 24
click at [382, 384] on div "09 IT" at bounding box center [424, 386] width 262 height 24
click at [383, 409] on p "10 Personalwesen" at bounding box center [367, 409] width 86 height 13
click at [380, 432] on p "11 Rechnungswesen" at bounding box center [372, 433] width 96 height 13
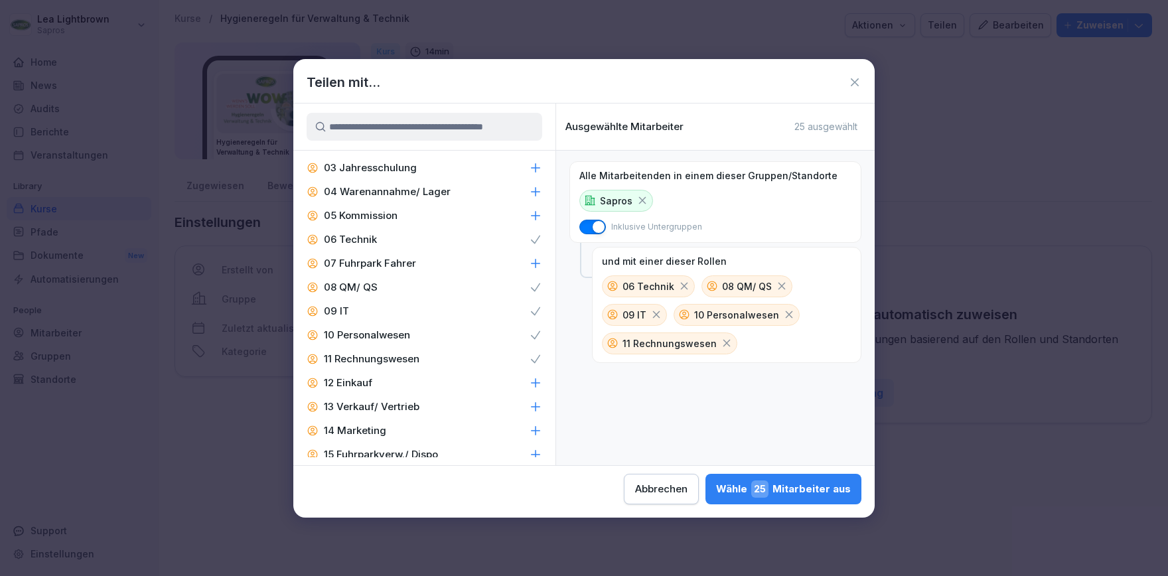
scroll to position [383, 0]
click at [373, 378] on div "12 Einkauf" at bounding box center [424, 381] width 262 height 24
click at [376, 405] on p "13 Verkauf/ Vertrieb" at bounding box center [372, 404] width 96 height 13
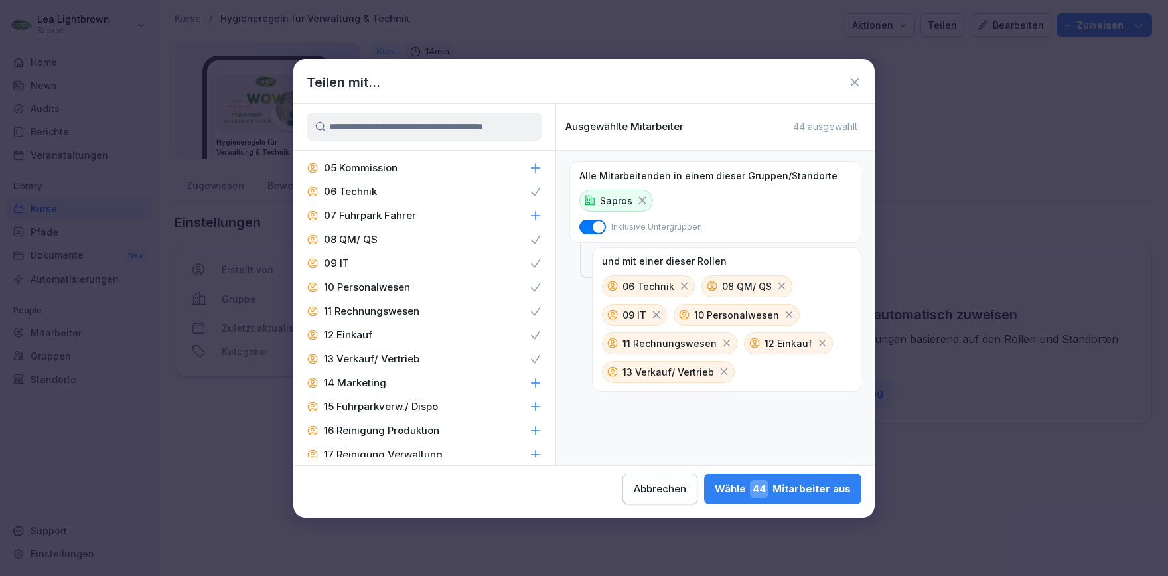
scroll to position [460, 0]
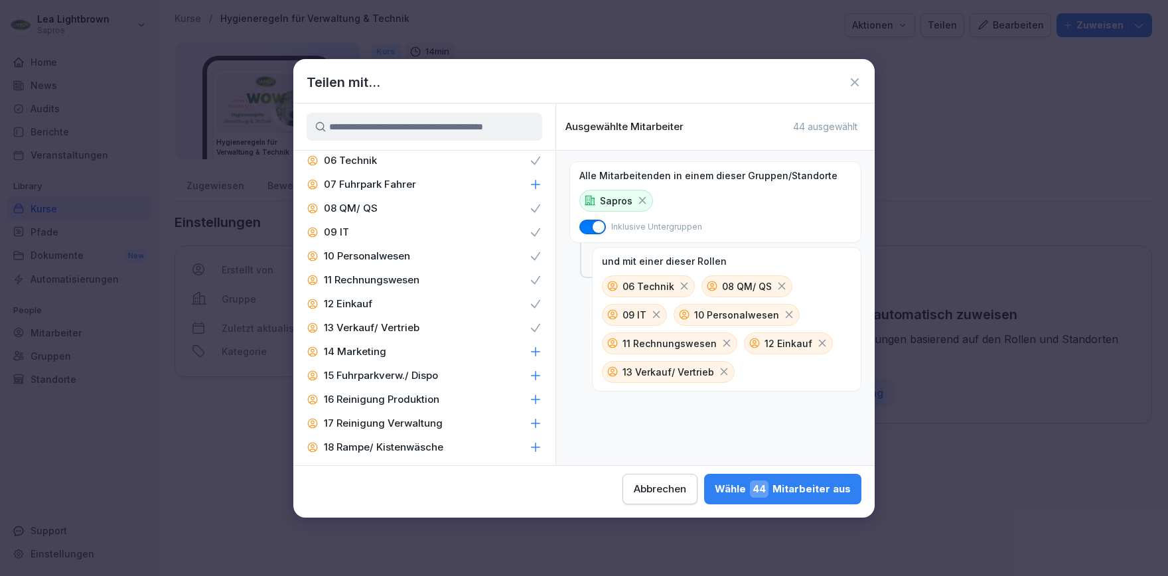
click at [375, 355] on p "14 Marketing" at bounding box center [355, 351] width 62 height 13
click at [384, 376] on p "15 Fuhrparkverw./ Dispo" at bounding box center [381, 375] width 114 height 13
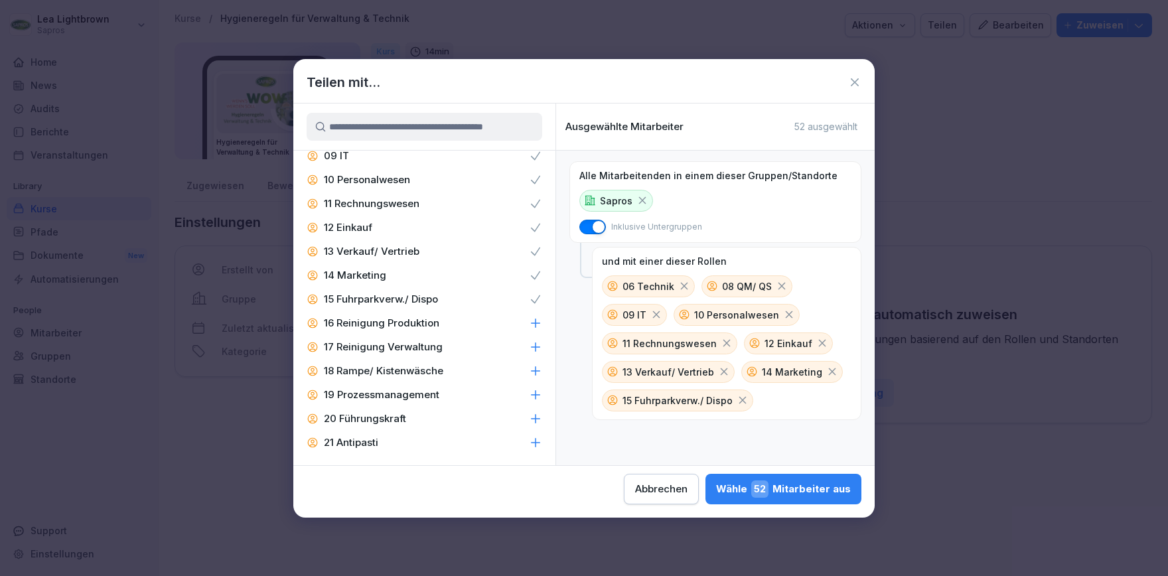
click at [400, 346] on p "17 Reinigung Verwaltung" at bounding box center [383, 346] width 119 height 13
click at [409, 323] on p "16 Reinigung Produktion" at bounding box center [381, 323] width 115 height 13
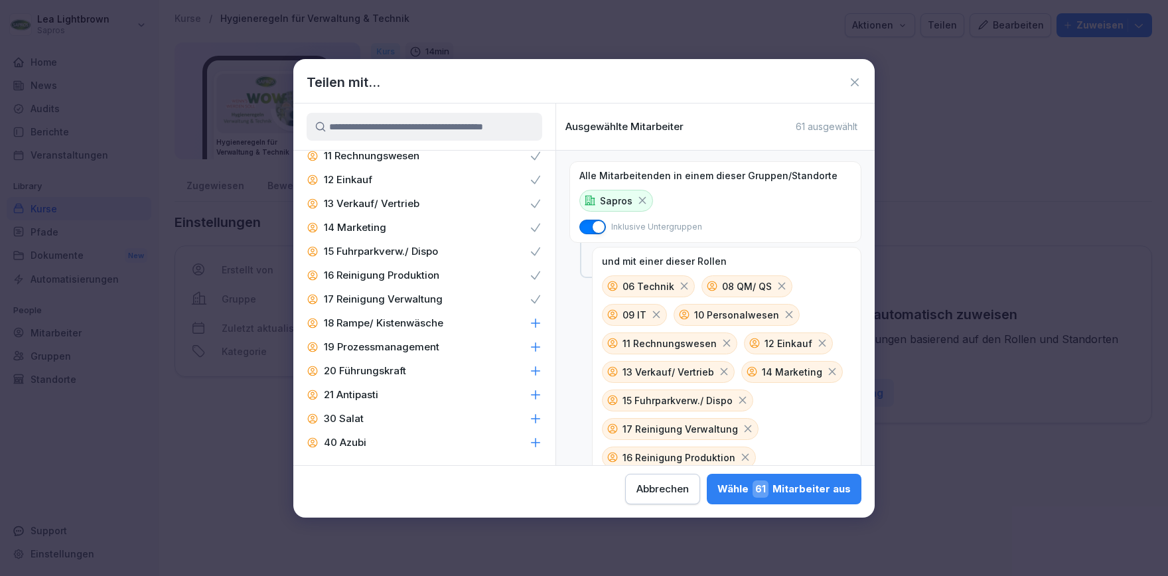
scroll to position [613, 0]
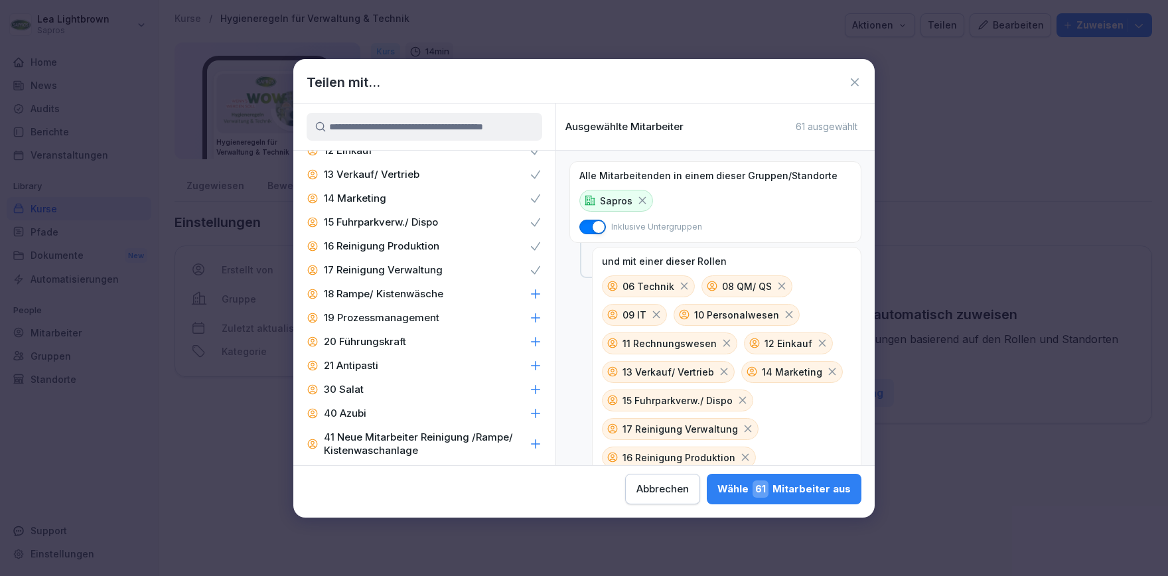
click at [402, 315] on p "19 Prozessmanagement" at bounding box center [381, 317] width 115 height 13
click at [380, 408] on div "40 Azubi" at bounding box center [424, 414] width 262 height 24
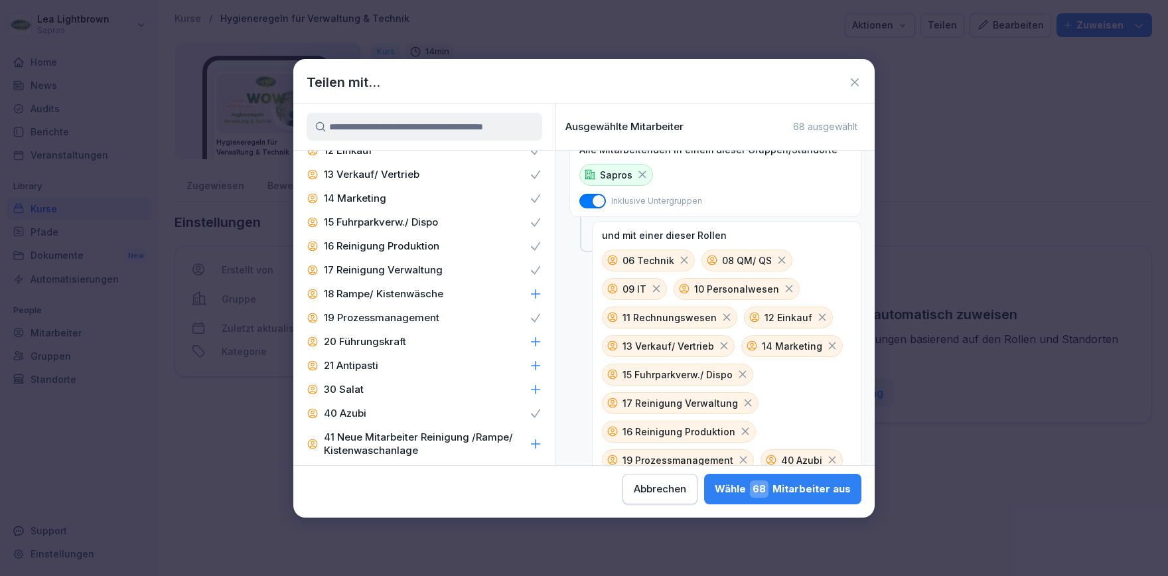
scroll to position [50, 0]
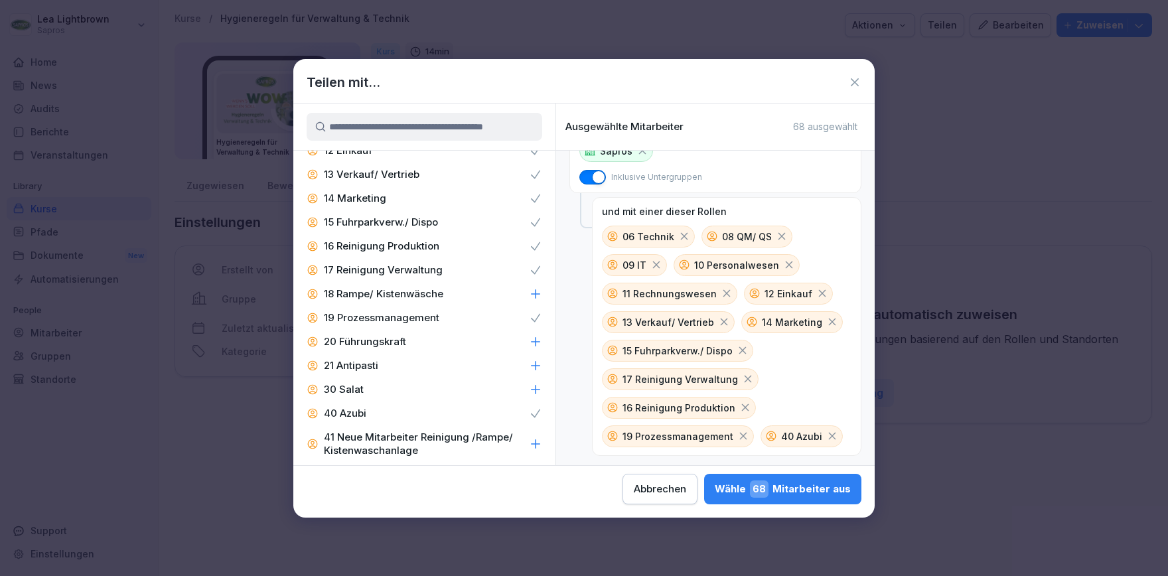
click at [382, 343] on p "20 Führungskraft" at bounding box center [365, 341] width 82 height 13
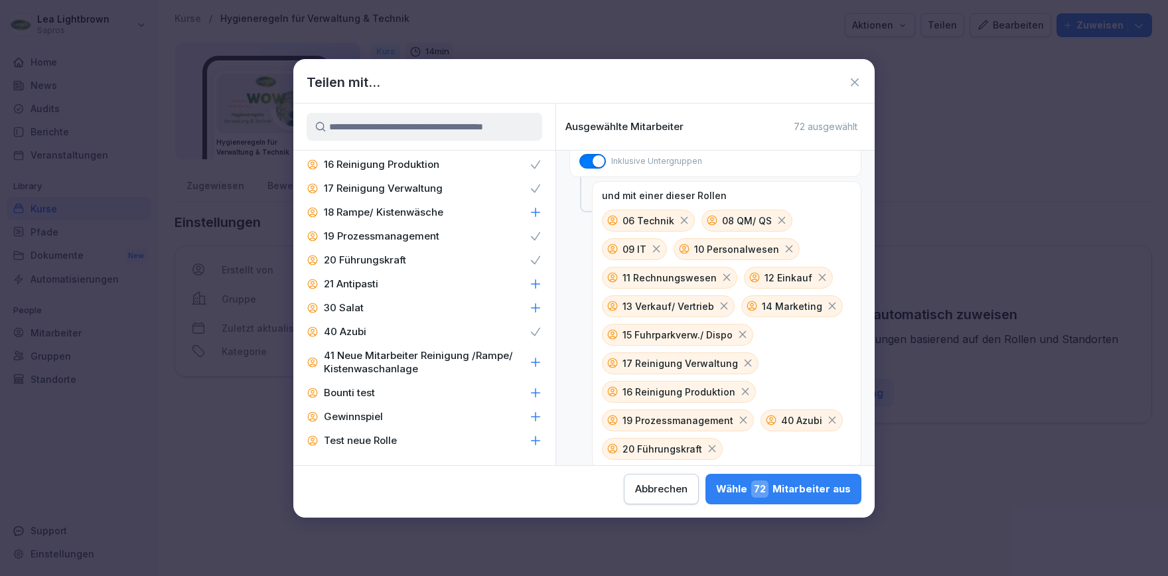
scroll to position [78, 0]
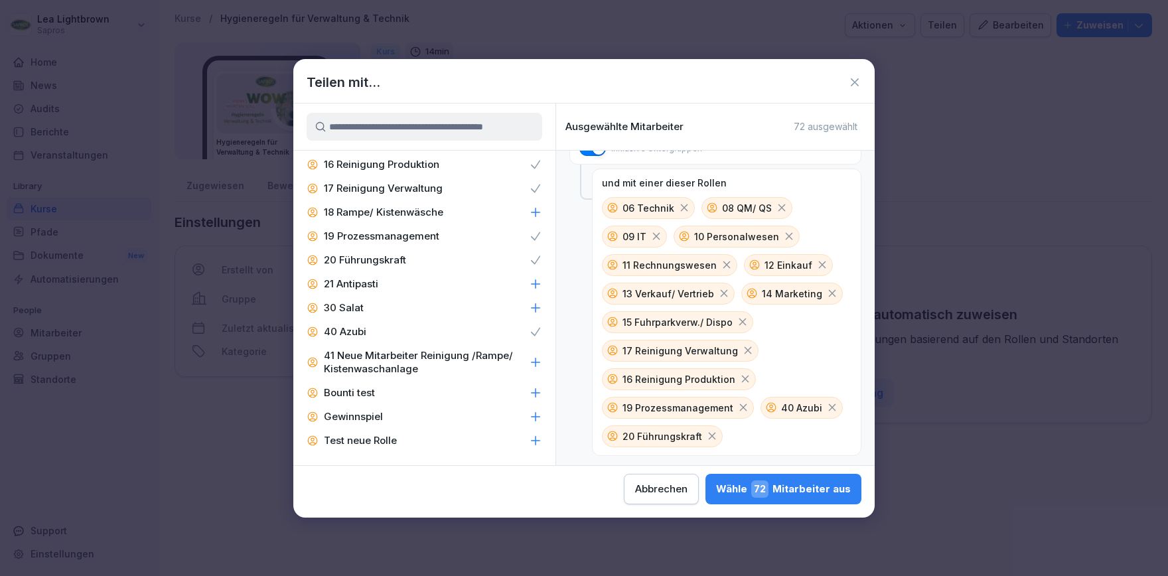
click at [716, 492] on div "Wähle 72 Mitarbeiter aus" at bounding box center [783, 488] width 135 height 17
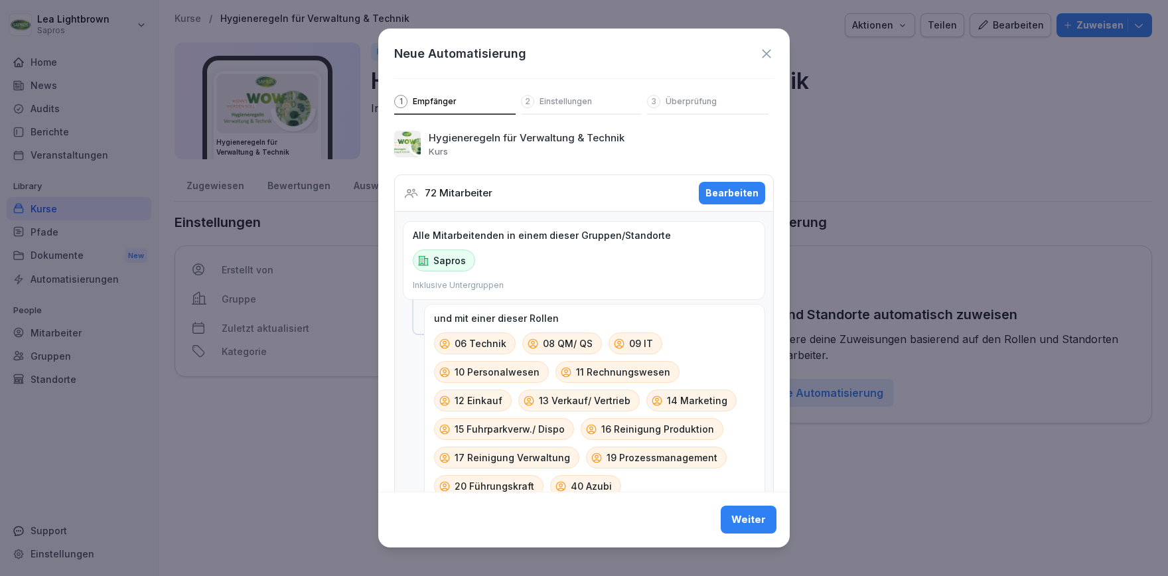
scroll to position [38, 0]
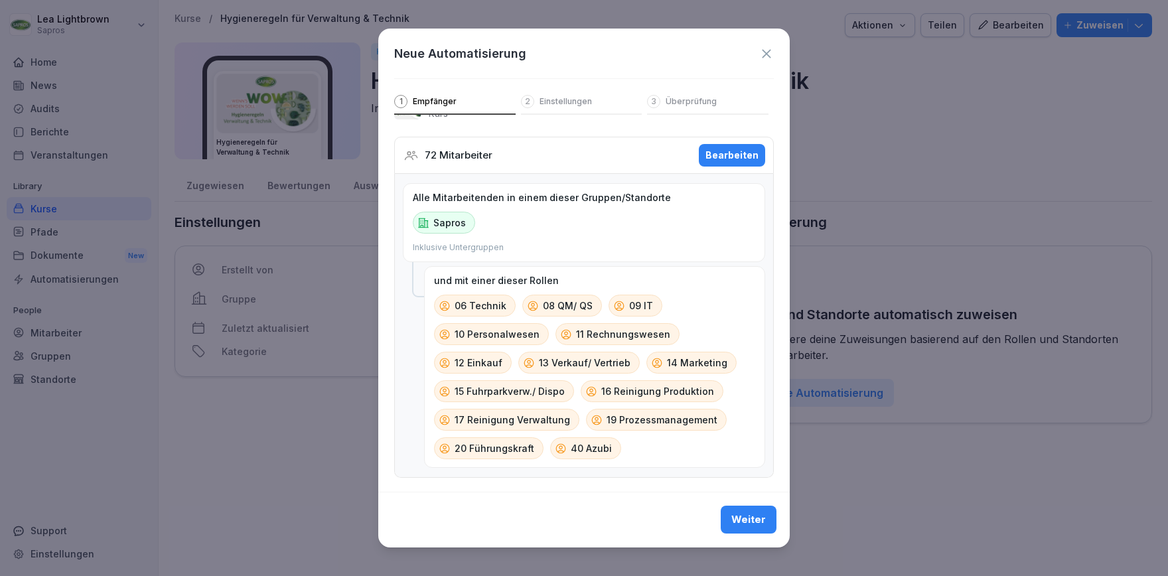
click at [749, 515] on div "Weiter" at bounding box center [748, 520] width 35 height 15
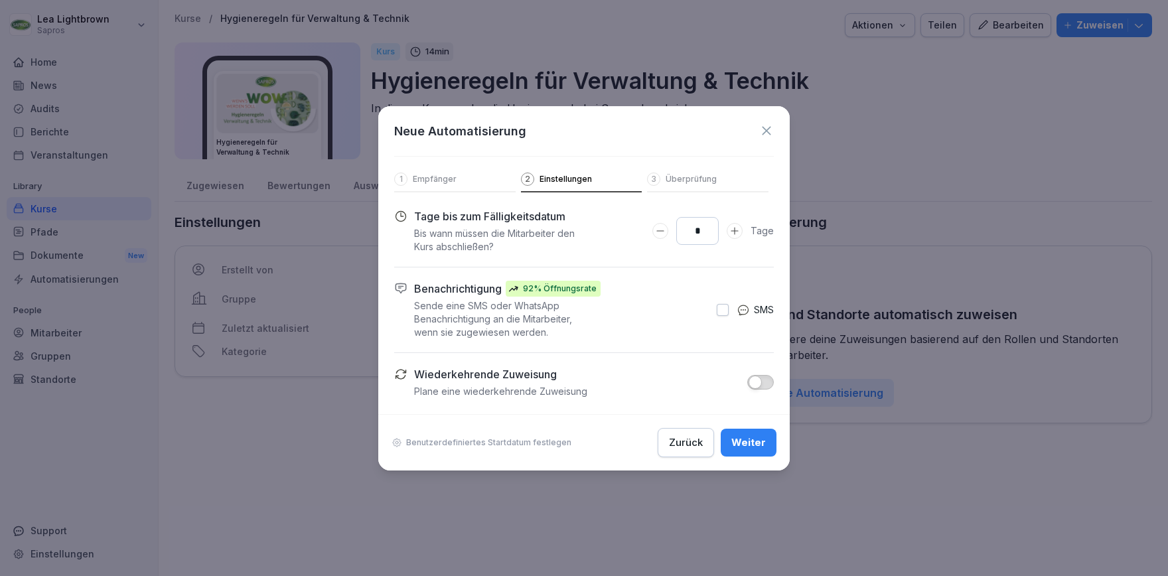
scroll to position [0, 0]
click at [696, 230] on input "*" at bounding box center [697, 231] width 42 height 28
type input "**"
click at [745, 443] on div "Weiter" at bounding box center [748, 442] width 35 height 15
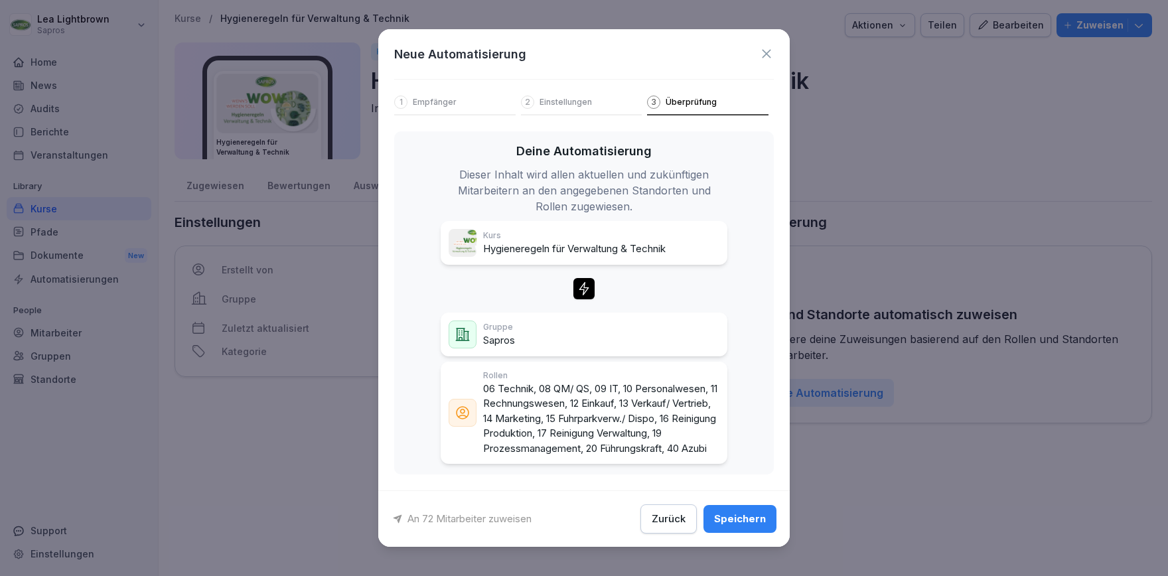
click at [757, 522] on div "Speichern" at bounding box center [740, 519] width 52 height 15
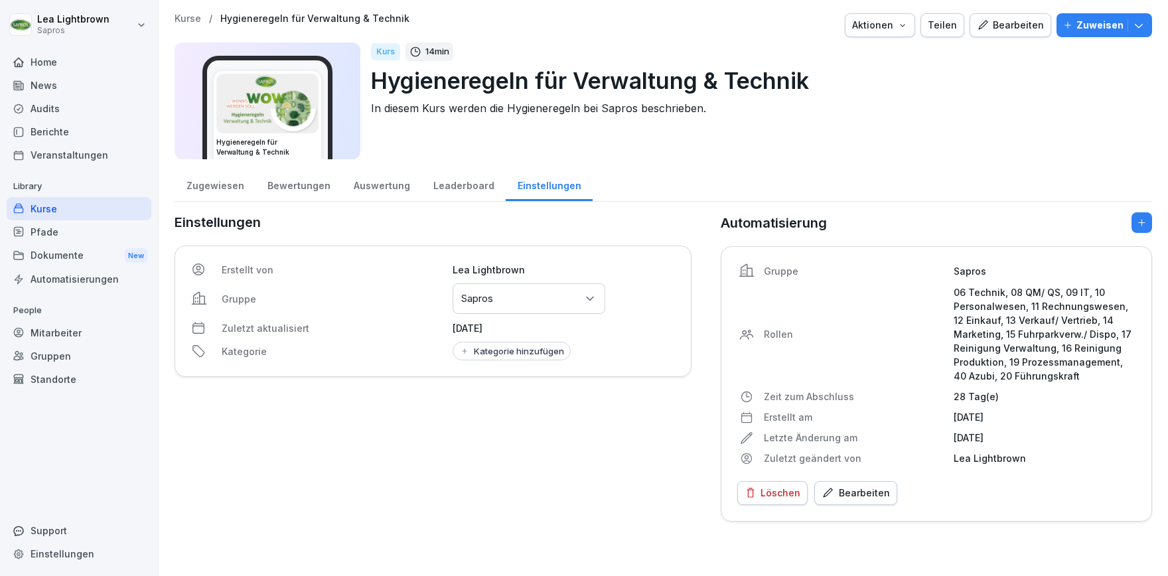
click at [226, 184] on div "Zugewiesen" at bounding box center [215, 184] width 81 height 34
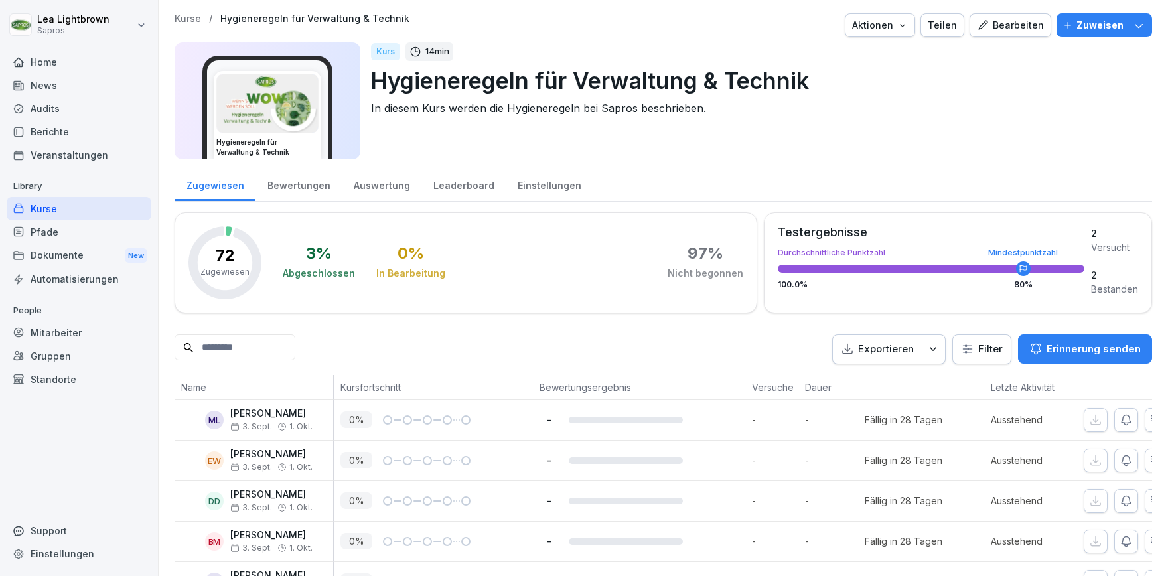
click at [42, 201] on div "Kurse" at bounding box center [79, 208] width 145 height 23
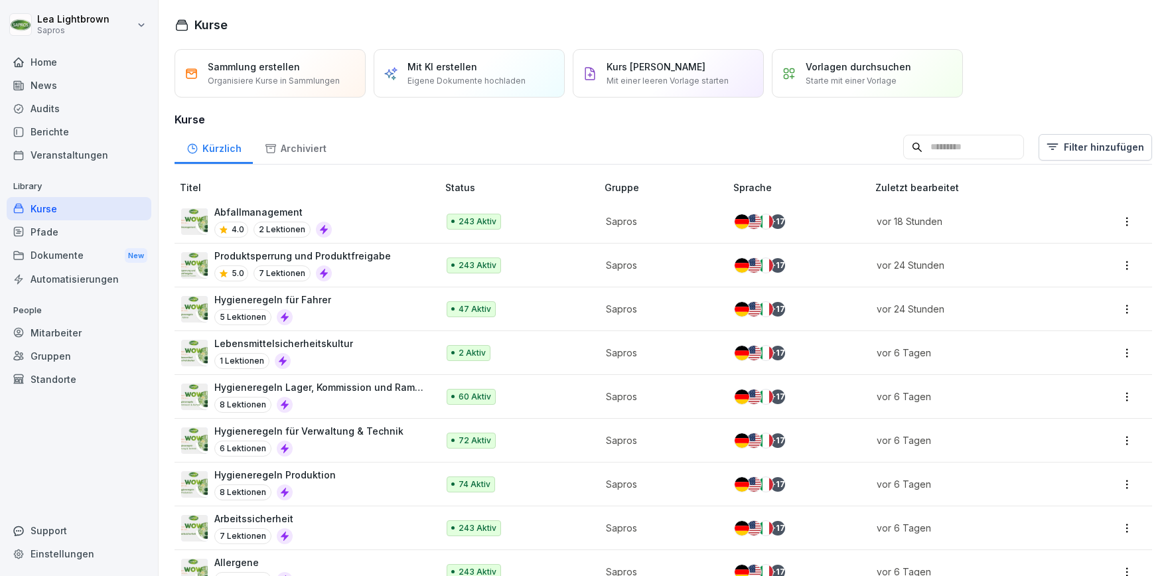
click at [391, 483] on div "Hygieneregeln Produktion 8 Lektionen" at bounding box center [302, 484] width 243 height 33
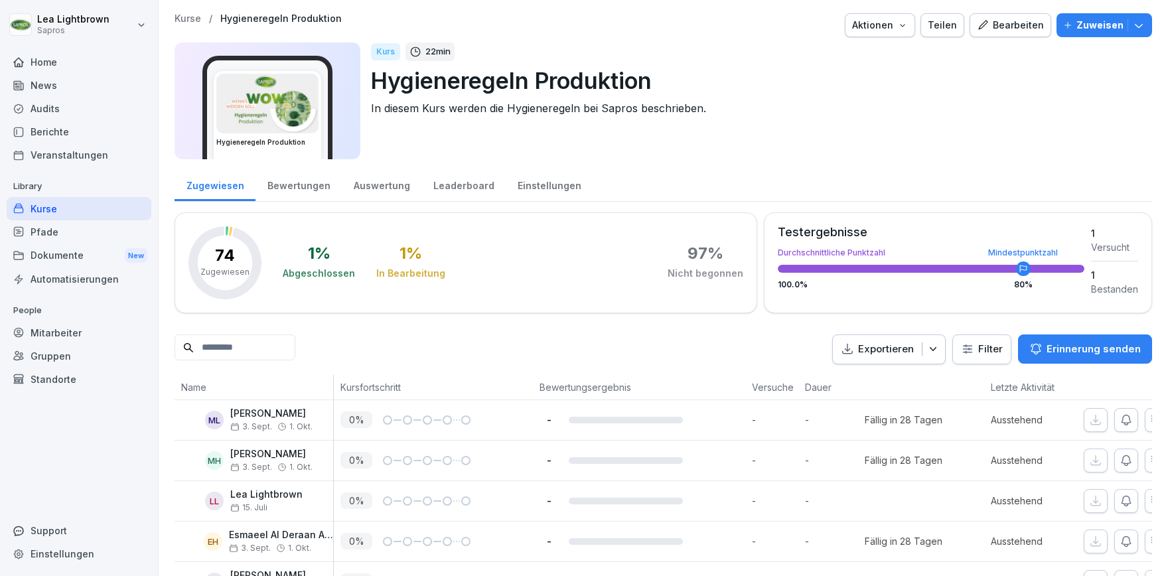
click at [90, 208] on div "Kurse" at bounding box center [79, 208] width 145 height 23
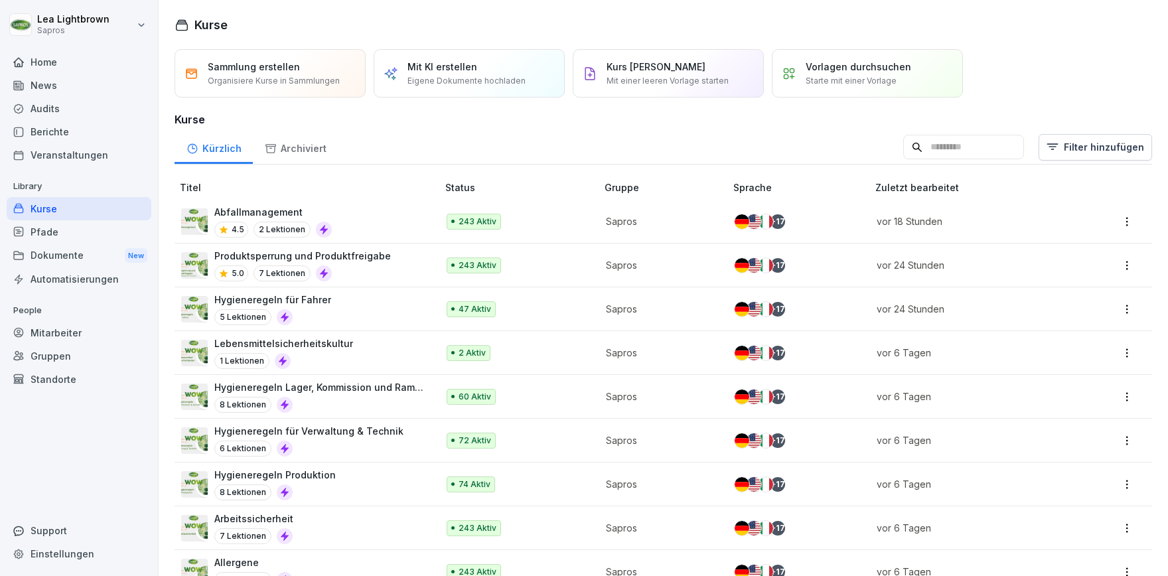
click at [363, 311] on div "Hygieneregeln für Fahrer 5 Lektionen" at bounding box center [302, 309] width 243 height 33
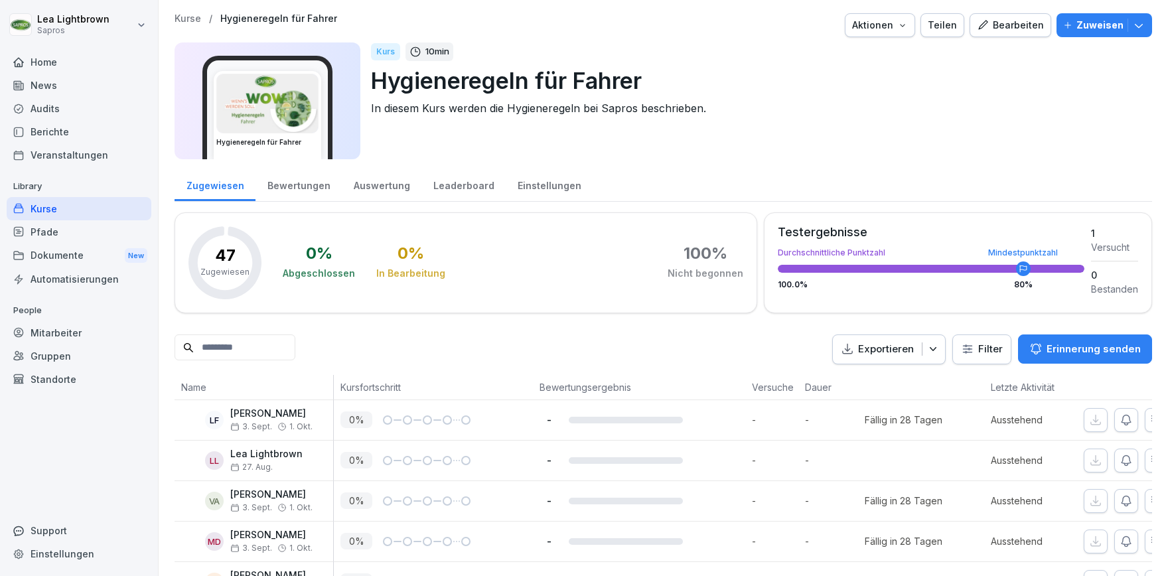
click at [110, 218] on div "Kurse" at bounding box center [79, 208] width 145 height 23
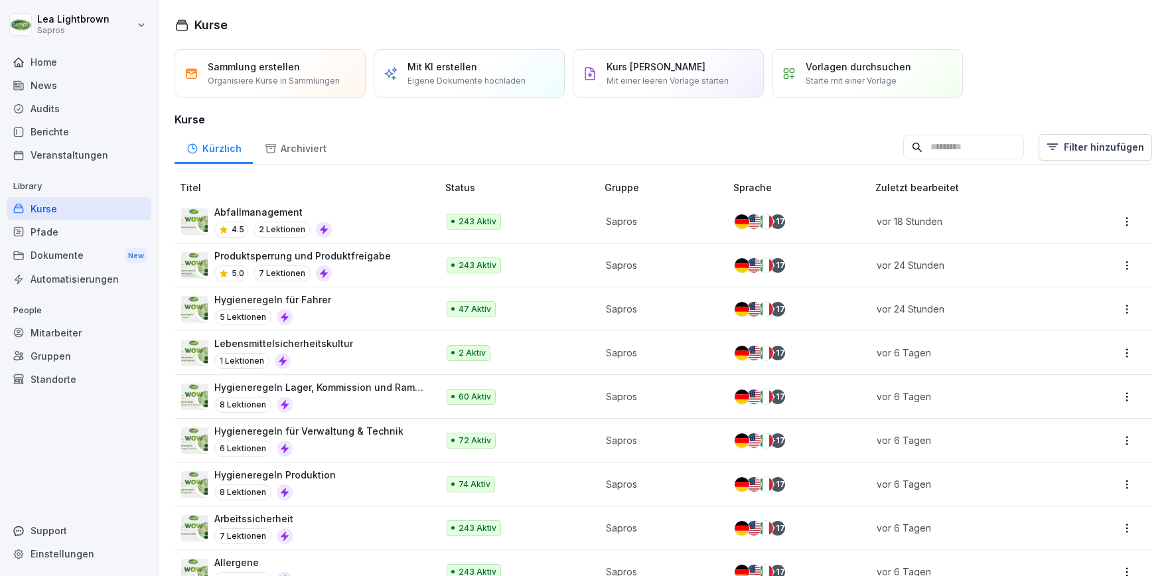
click at [383, 398] on div "8 Lektionen" at bounding box center [319, 405] width 210 height 16
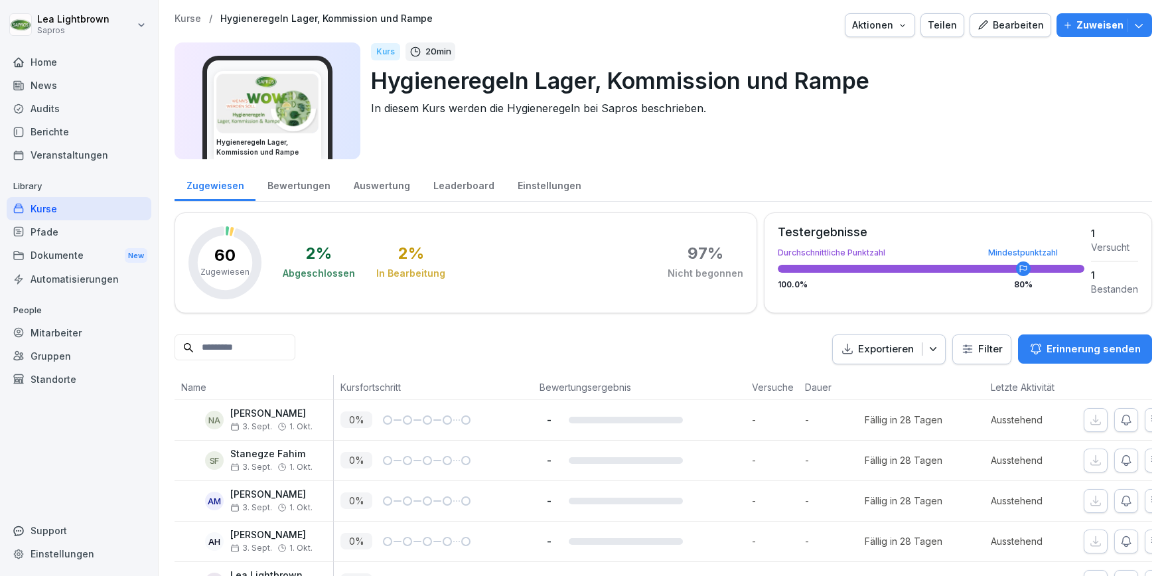
click at [85, 200] on div "Kurse" at bounding box center [79, 208] width 145 height 23
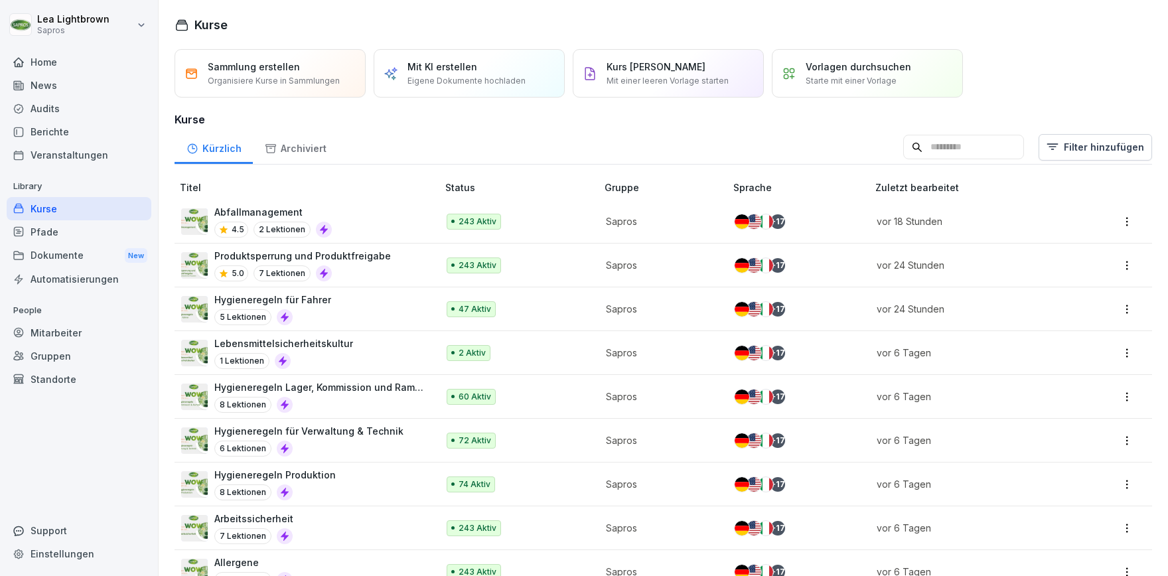
click at [920, 148] on input at bounding box center [963, 147] width 121 height 25
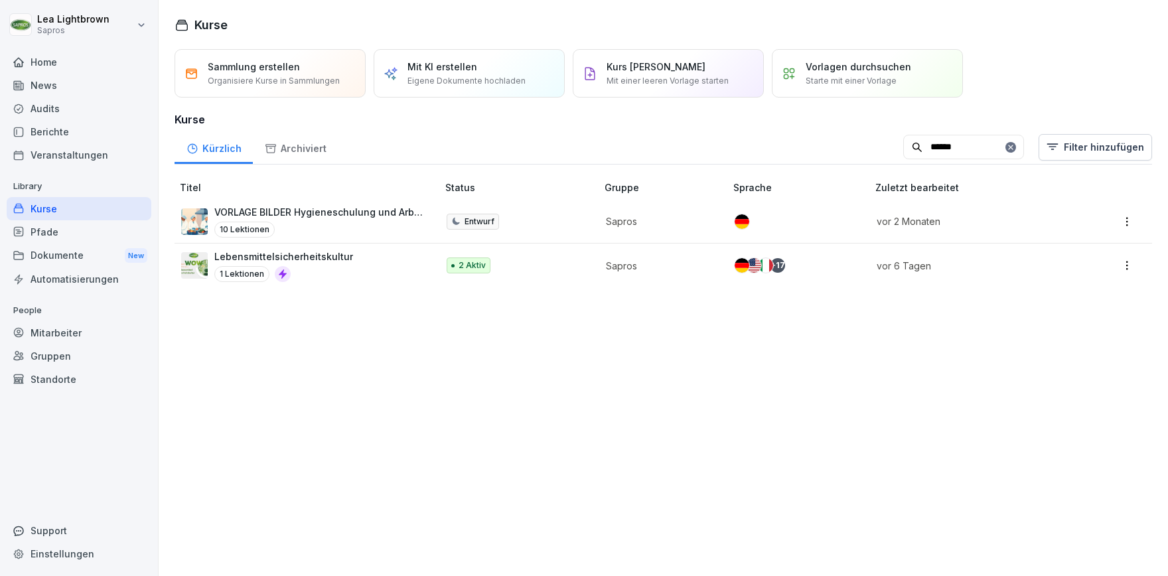
type input "******"
click at [390, 265] on div "Lebensmittelsicherheitskultur 1 Lektionen" at bounding box center [302, 266] width 243 height 33
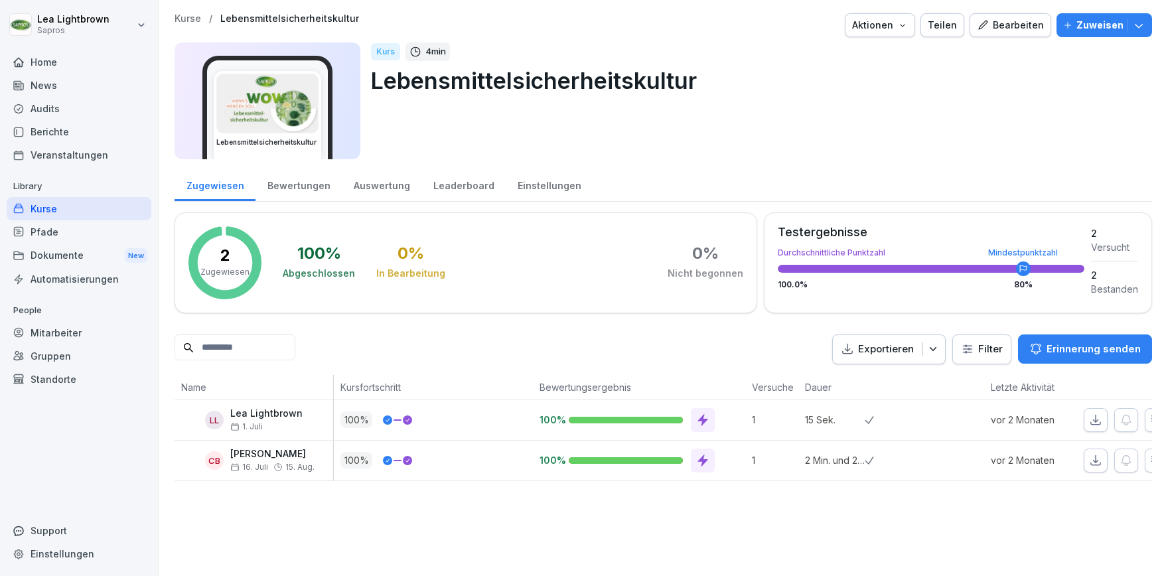
click at [550, 185] on div "Einstellungen" at bounding box center [549, 184] width 87 height 34
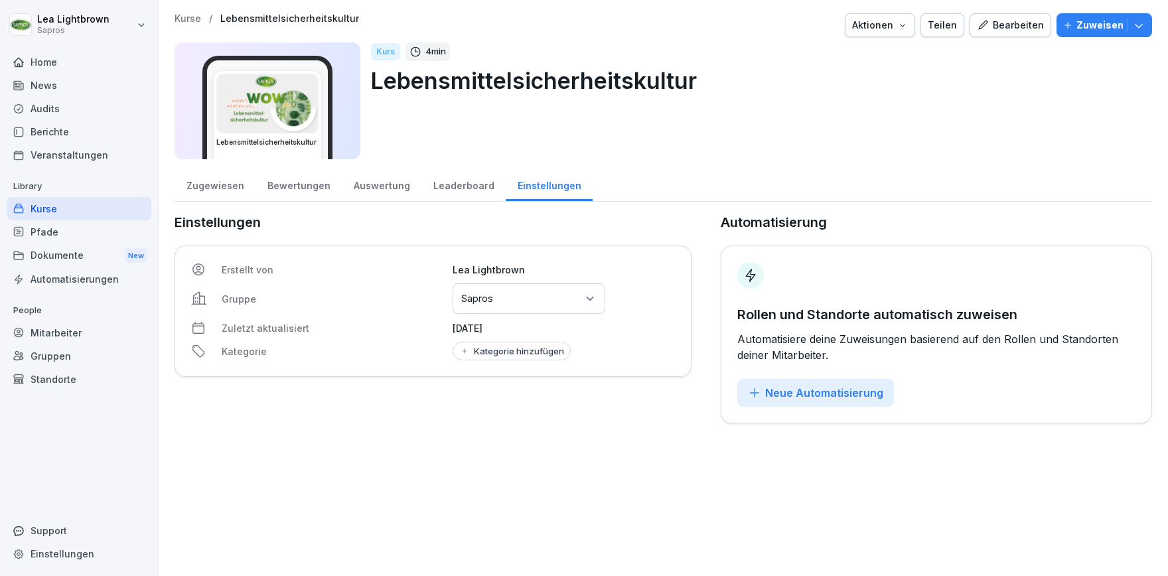
click at [845, 393] on div "Neue Automatisierung" at bounding box center [815, 393] width 135 height 15
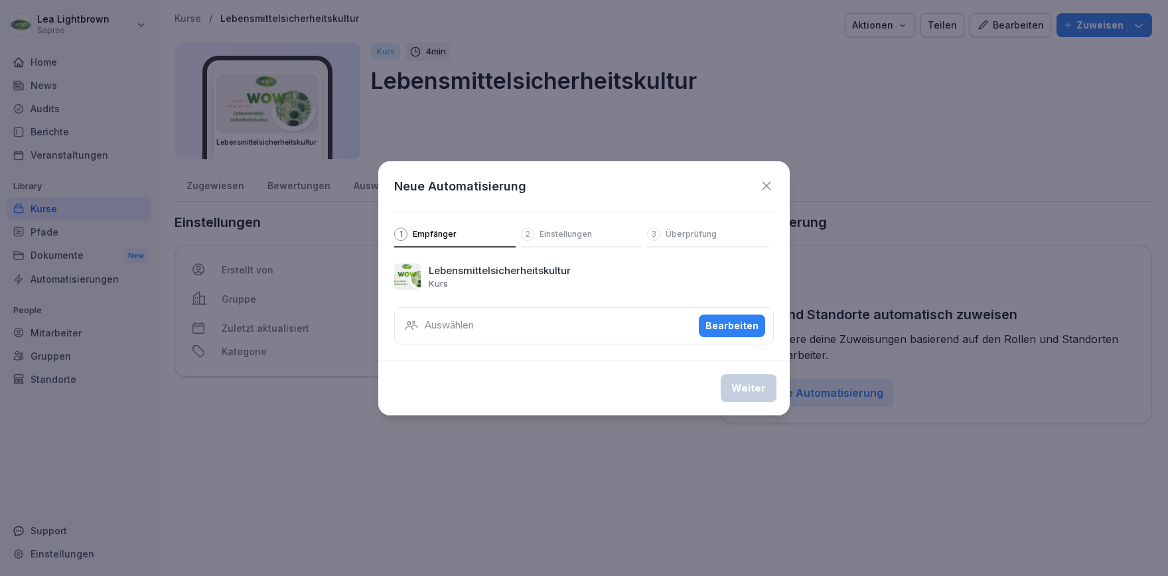
click at [731, 323] on div "Bearbeiten" at bounding box center [731, 326] width 53 height 15
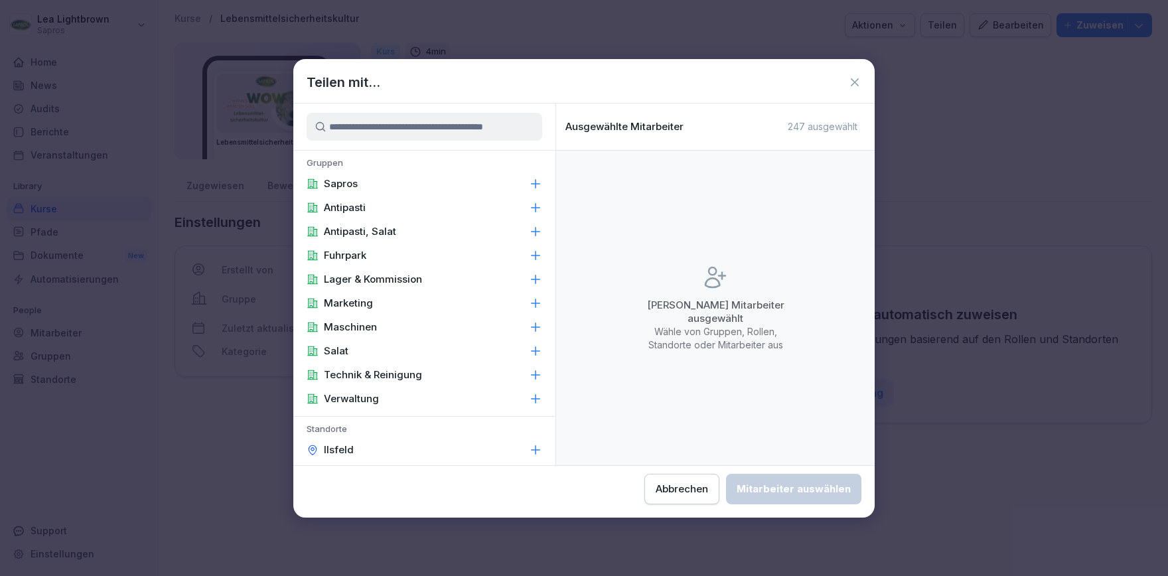
click at [400, 184] on div "Sapros" at bounding box center [424, 184] width 262 height 24
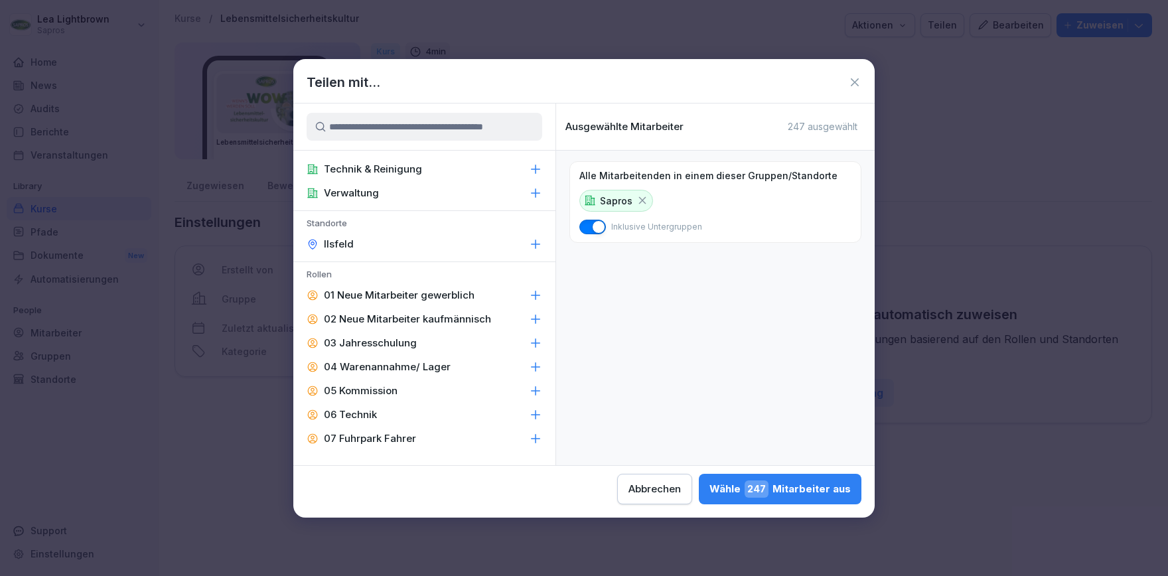
scroll to position [230, 0]
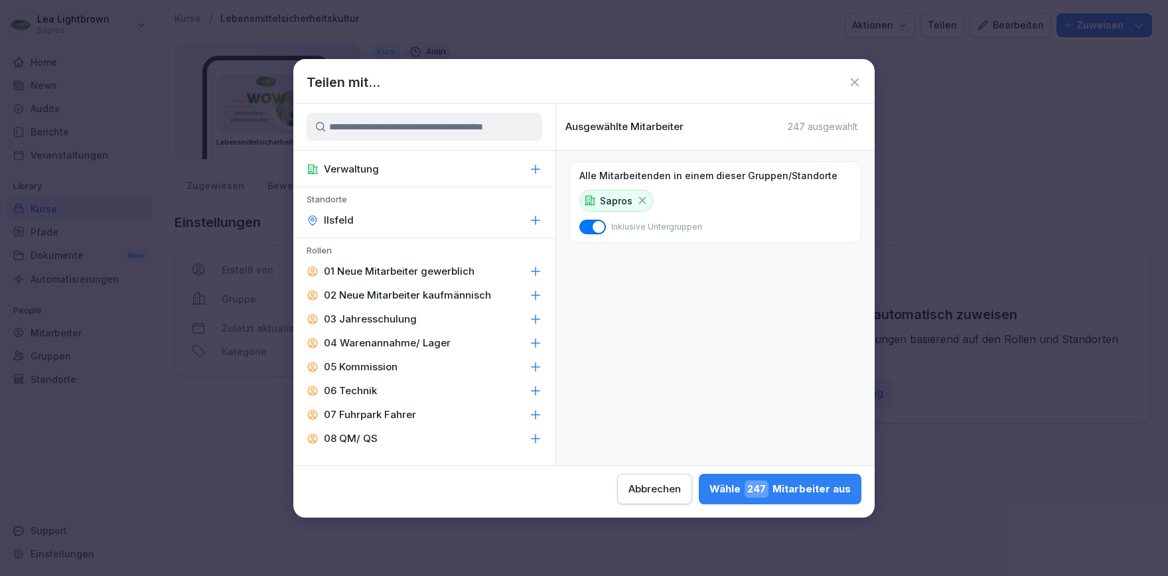
click at [411, 313] on p "03 Jahresschulung" at bounding box center [370, 319] width 93 height 13
click at [709, 486] on div "Wähle 243 Mitarbeiter aus" at bounding box center [779, 488] width 141 height 17
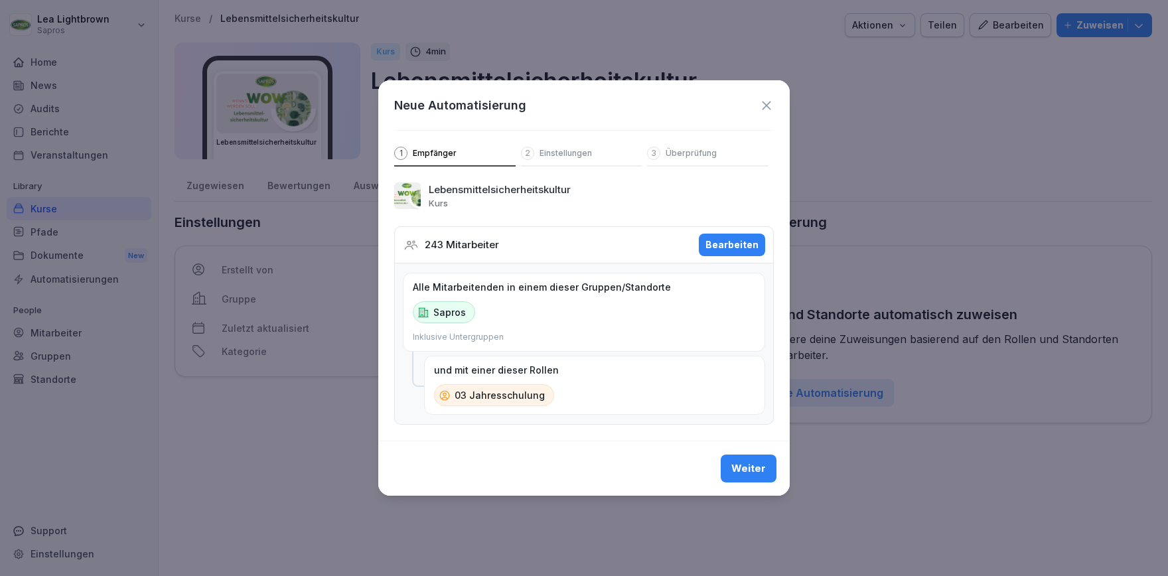
click at [744, 467] on div "Weiter" at bounding box center [748, 468] width 35 height 15
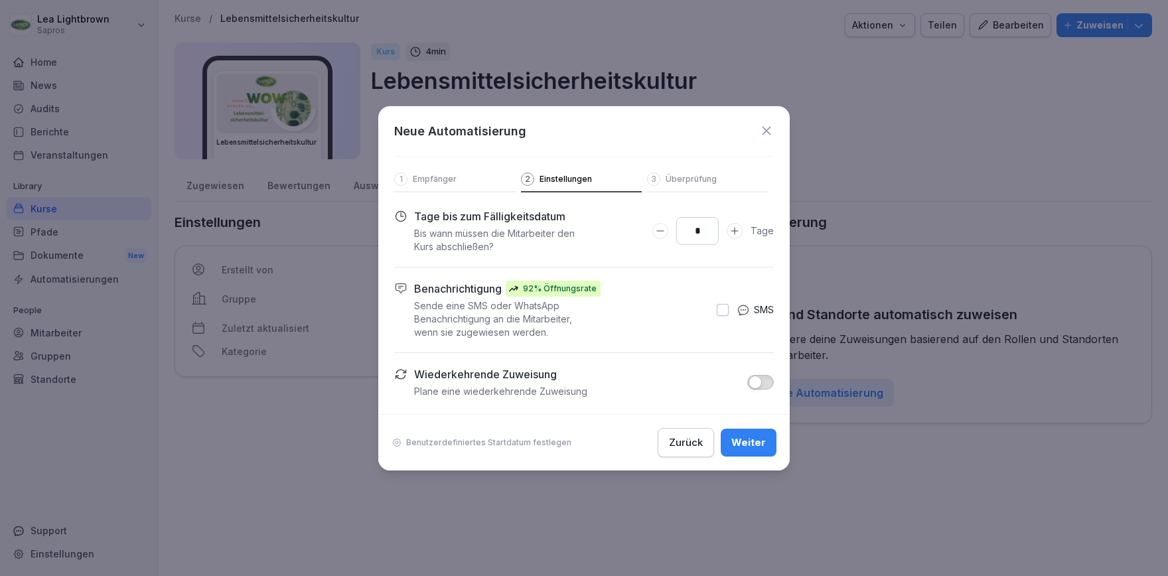
drag, startPoint x: 698, startPoint y: 230, endPoint x: 686, endPoint y: 235, distance: 12.8
click at [686, 235] on input "*" at bounding box center [697, 231] width 42 height 28
type input "**"
click at [746, 435] on div "Weiter" at bounding box center [748, 442] width 35 height 15
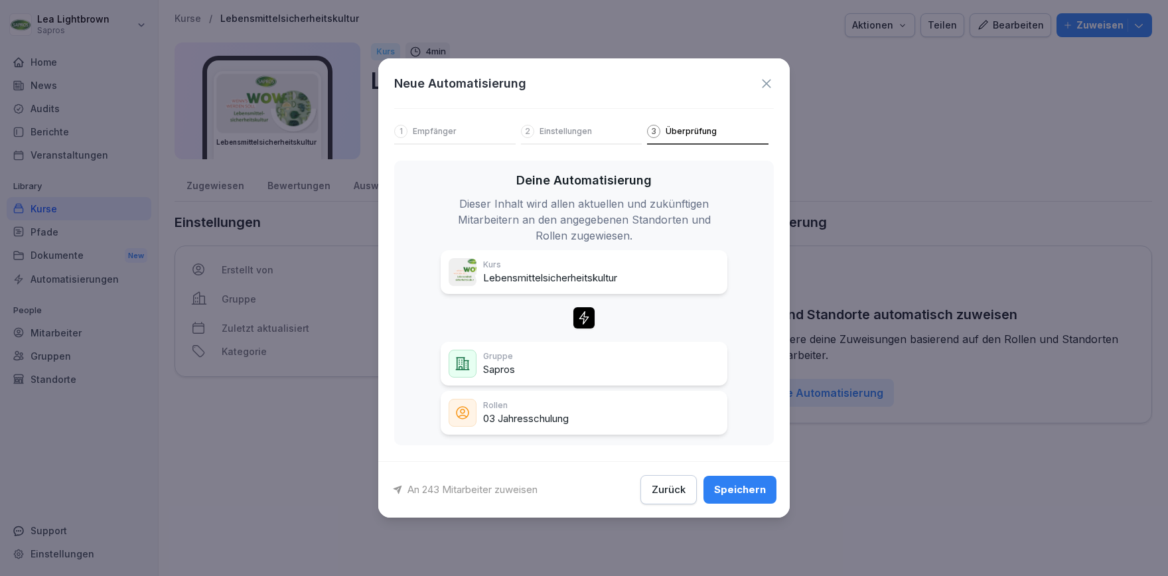
click at [760, 488] on div "Speichern" at bounding box center [740, 489] width 52 height 15
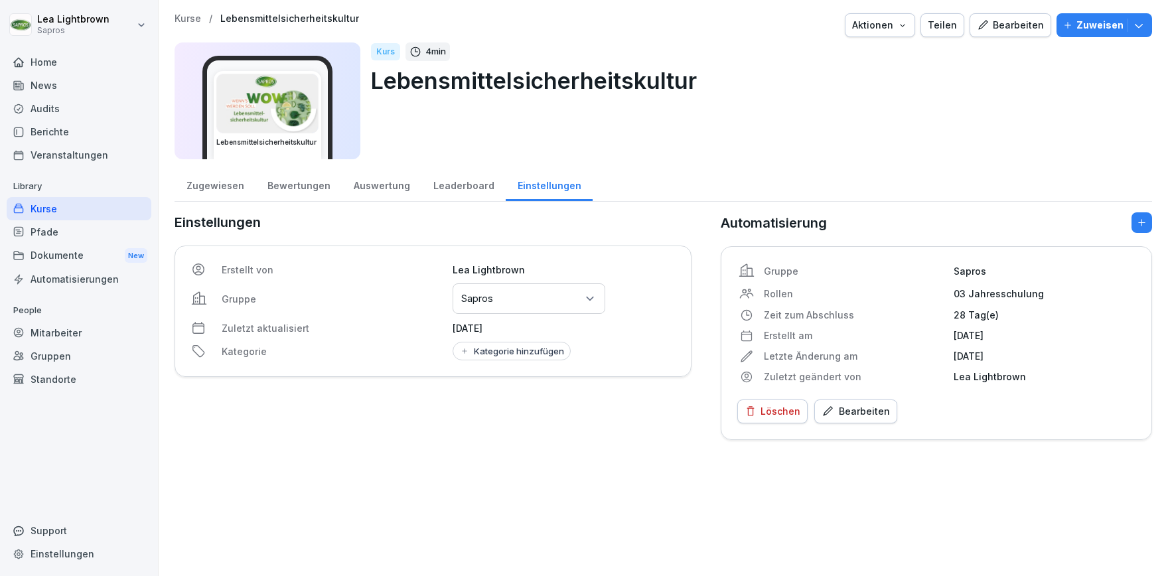
click at [212, 186] on div "Zugewiesen" at bounding box center [215, 184] width 81 height 34
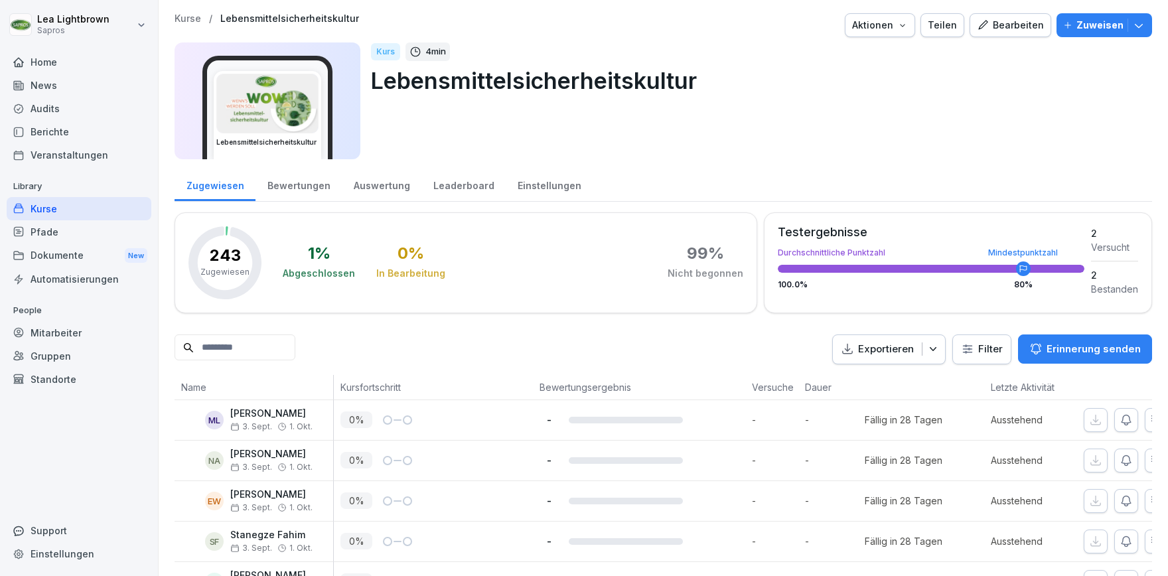
click at [80, 202] on div "Kurse" at bounding box center [79, 208] width 145 height 23
click at [78, 205] on div "Kurse" at bounding box center [79, 208] width 145 height 23
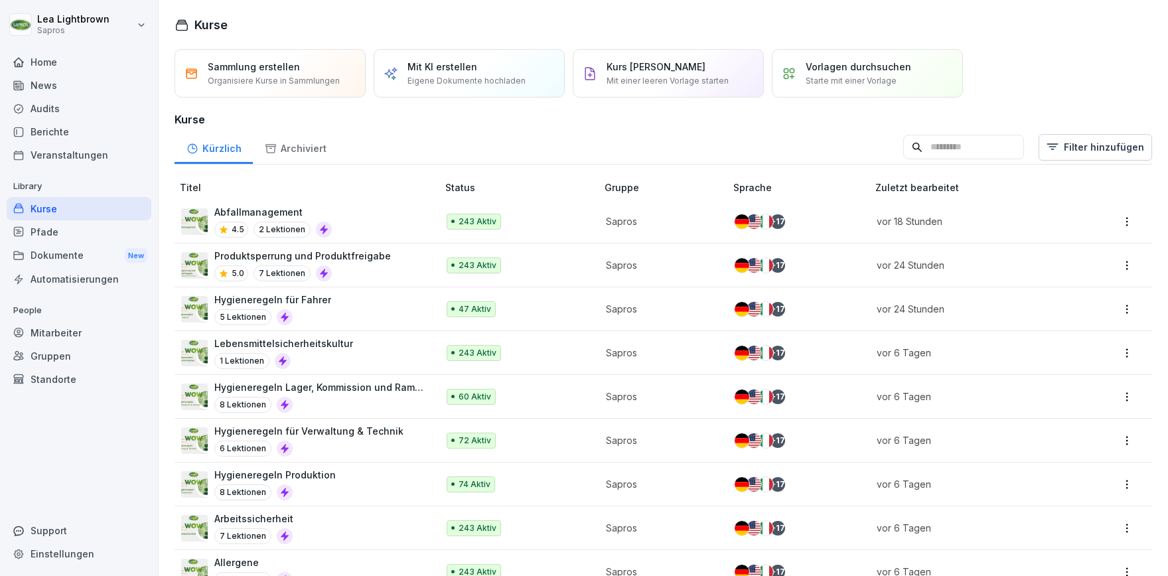
click at [954, 153] on input at bounding box center [963, 147] width 121 height 25
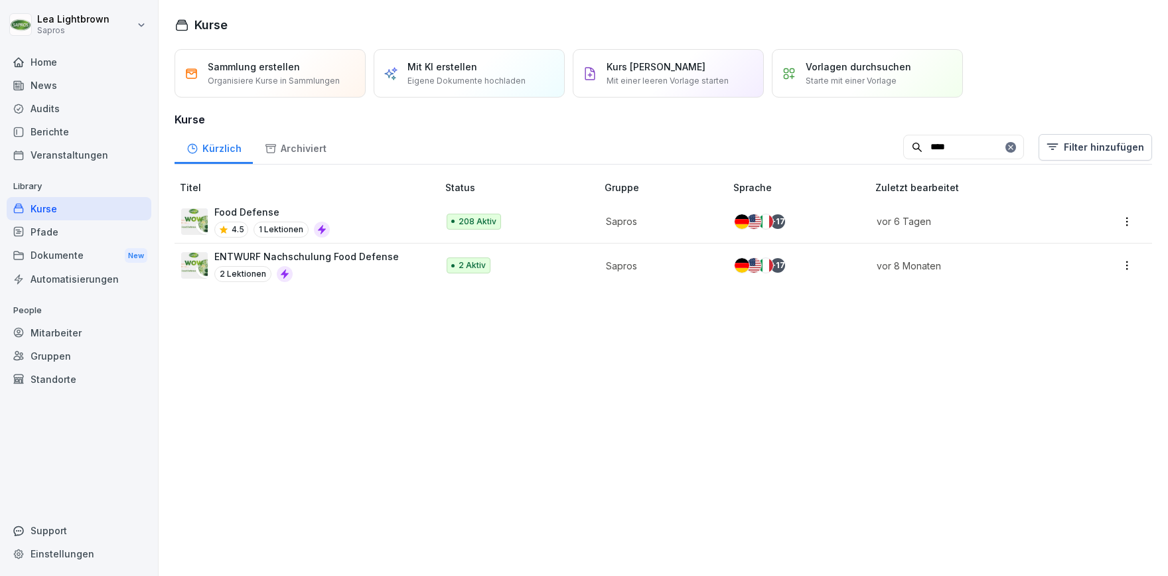
type input "****"
click at [356, 216] on div "Food Defense 4.5 1 Lektionen" at bounding box center [302, 221] width 243 height 33
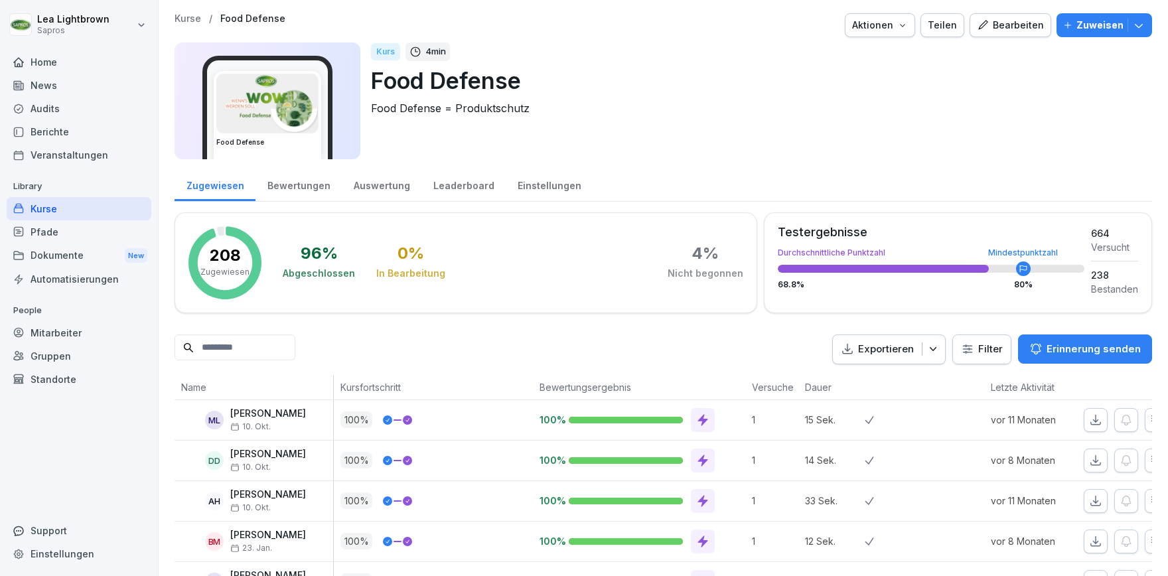
click at [526, 188] on div "Einstellungen" at bounding box center [549, 184] width 87 height 34
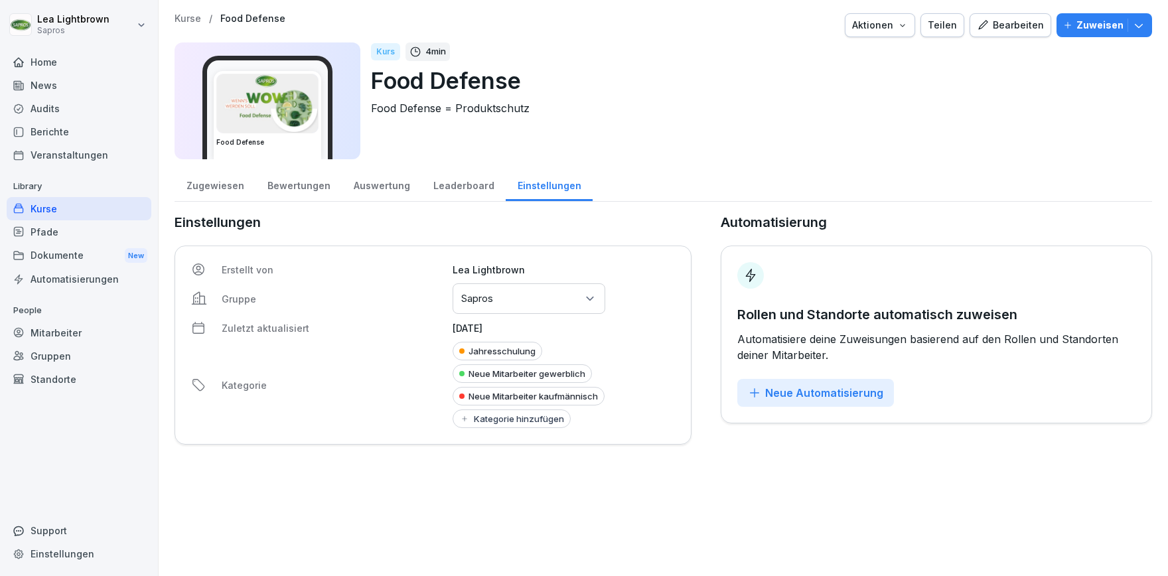
click at [820, 392] on div "Neue Automatisierung" at bounding box center [815, 393] width 135 height 15
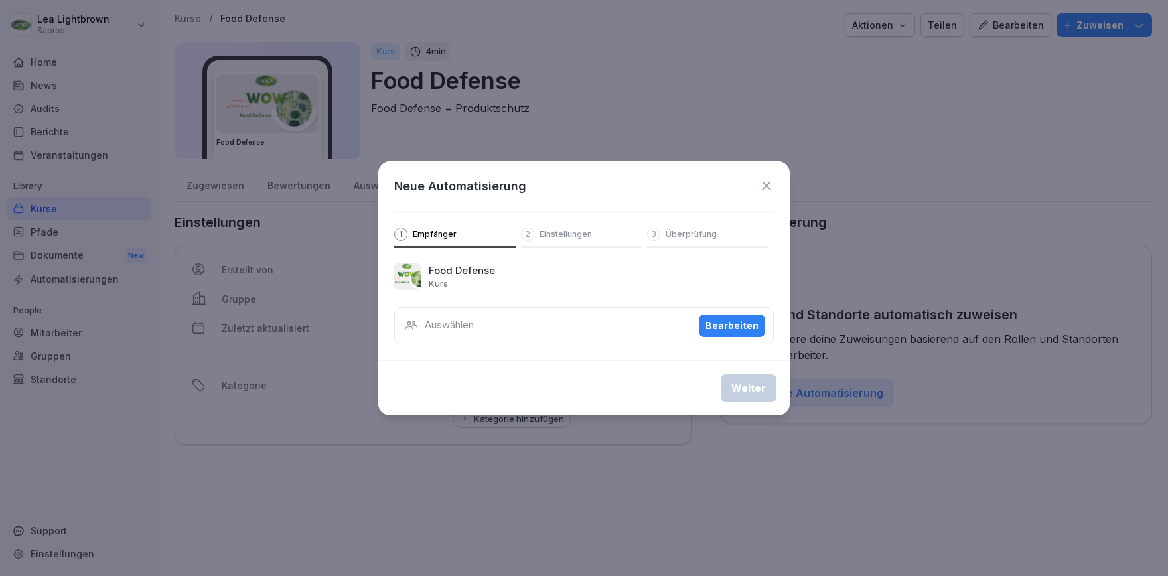
click at [725, 318] on button "Bearbeiten" at bounding box center [732, 326] width 66 height 23
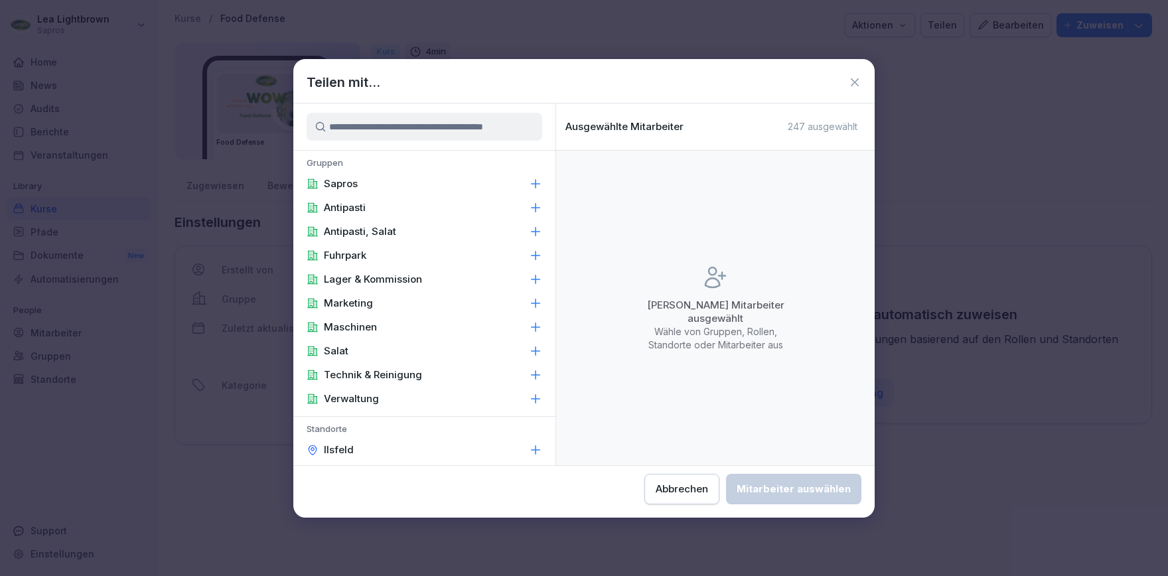
click at [390, 183] on div "Sapros" at bounding box center [424, 184] width 262 height 24
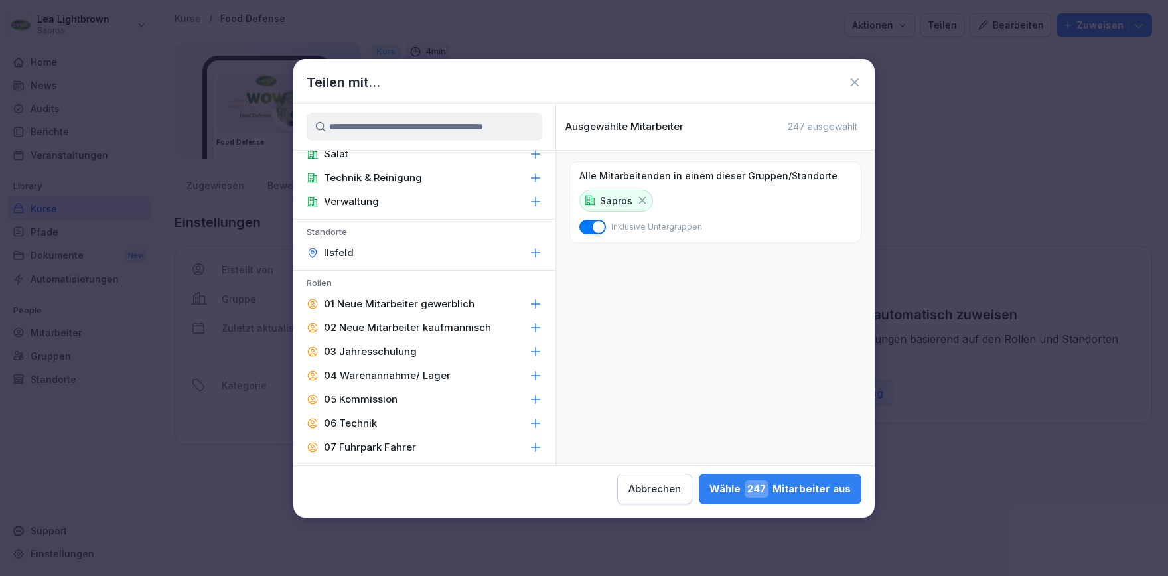
scroll to position [230, 0]
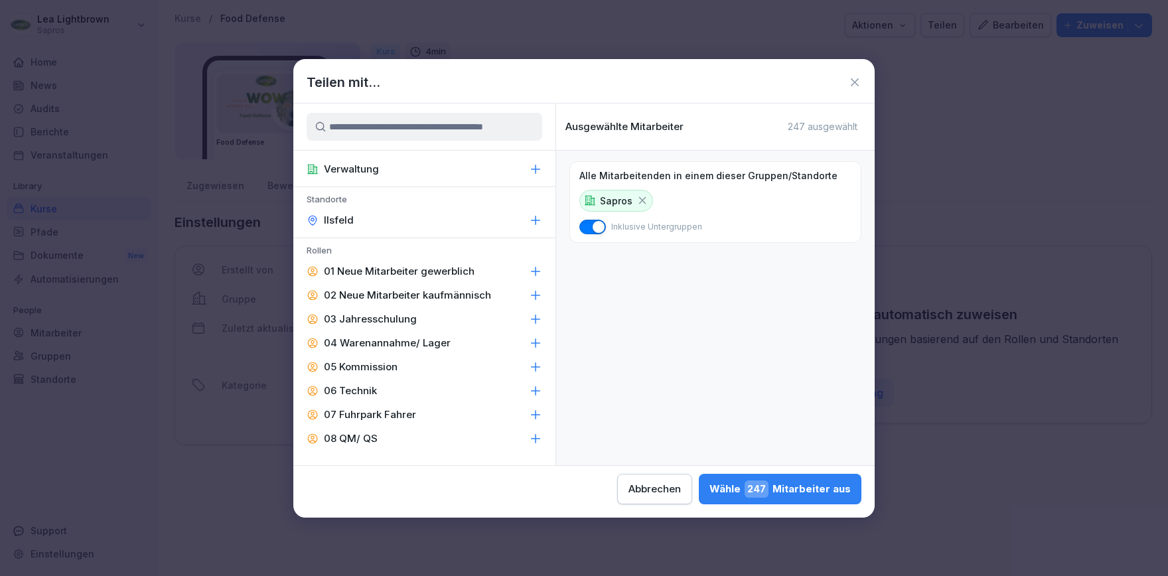
click at [404, 313] on p "03 Jahresschulung" at bounding box center [370, 319] width 93 height 13
click at [745, 480] on span "243" at bounding box center [757, 488] width 24 height 17
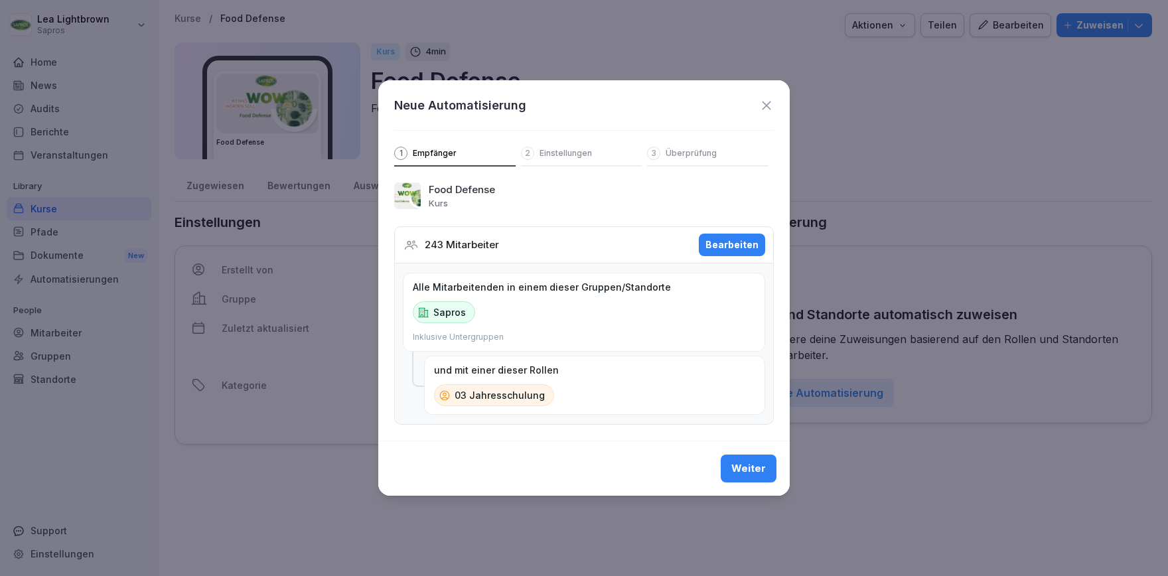
click at [757, 473] on div "Weiter" at bounding box center [748, 468] width 35 height 15
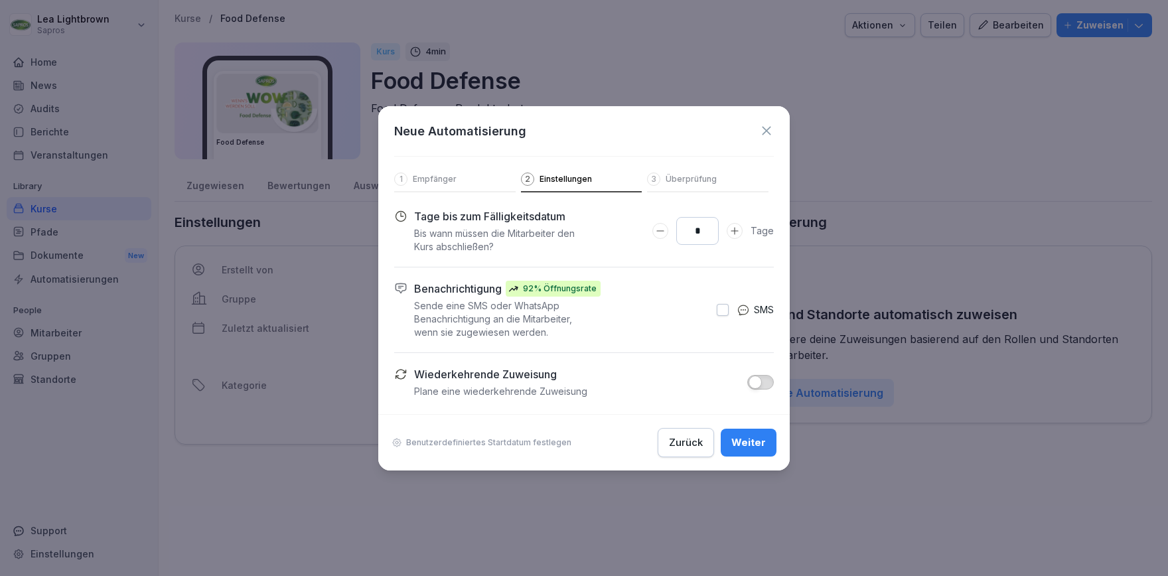
drag, startPoint x: 704, startPoint y: 232, endPoint x: 691, endPoint y: 233, distance: 13.3
click at [691, 233] on input "*" at bounding box center [697, 231] width 42 height 28
type input "**"
click at [755, 433] on button "Weiter" at bounding box center [749, 443] width 56 height 28
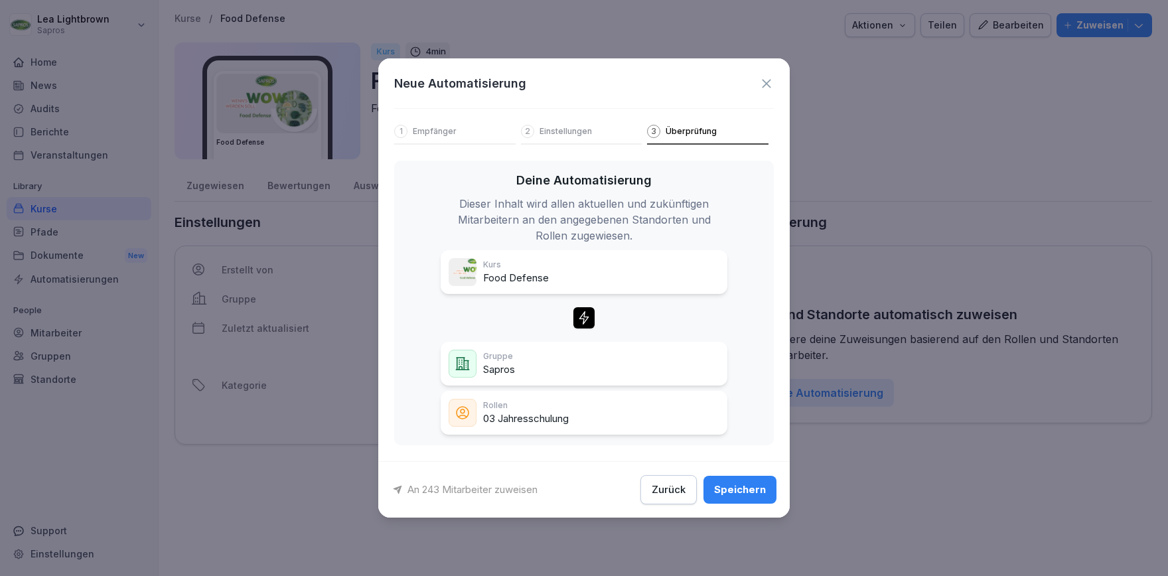
click at [753, 484] on div "Speichern" at bounding box center [740, 489] width 52 height 15
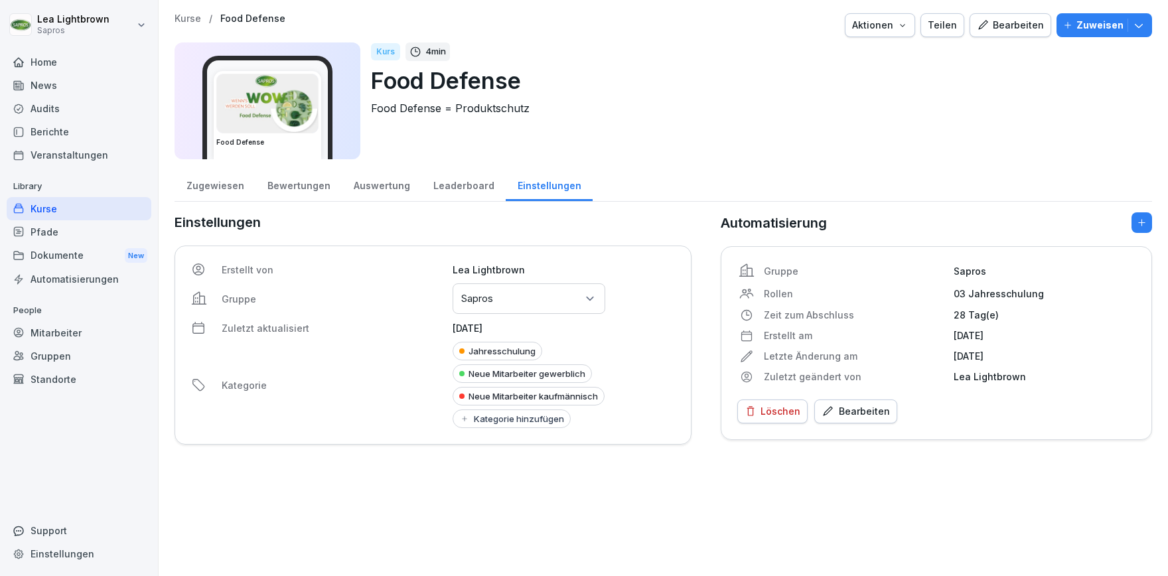
click at [476, 411] on button "Kategorie hinzufügen" at bounding box center [512, 418] width 118 height 19
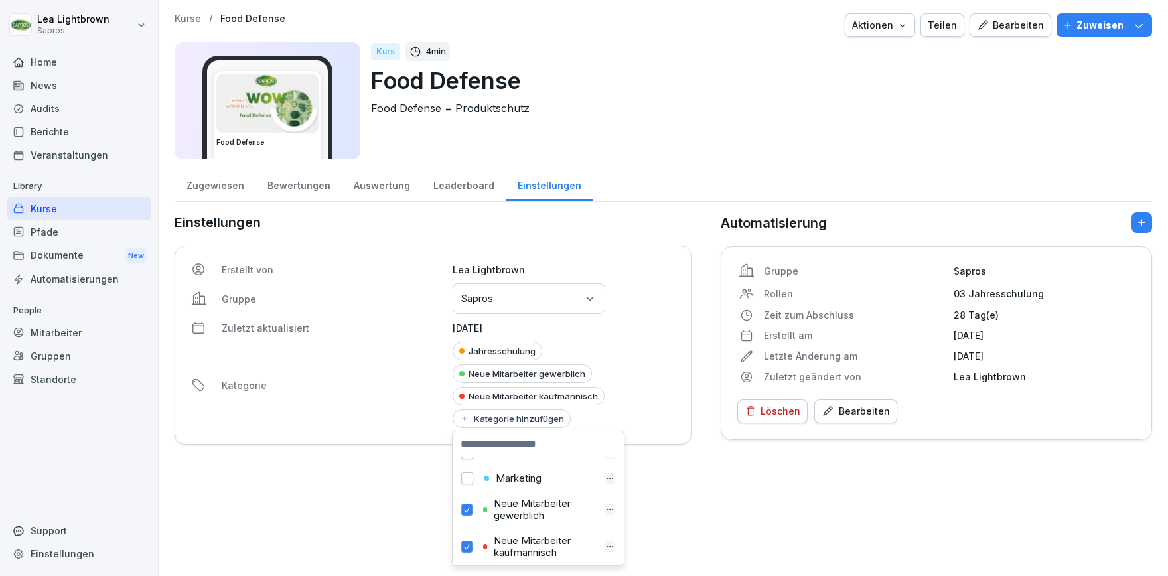
click at [467, 510] on button "button" at bounding box center [466, 510] width 11 height 12
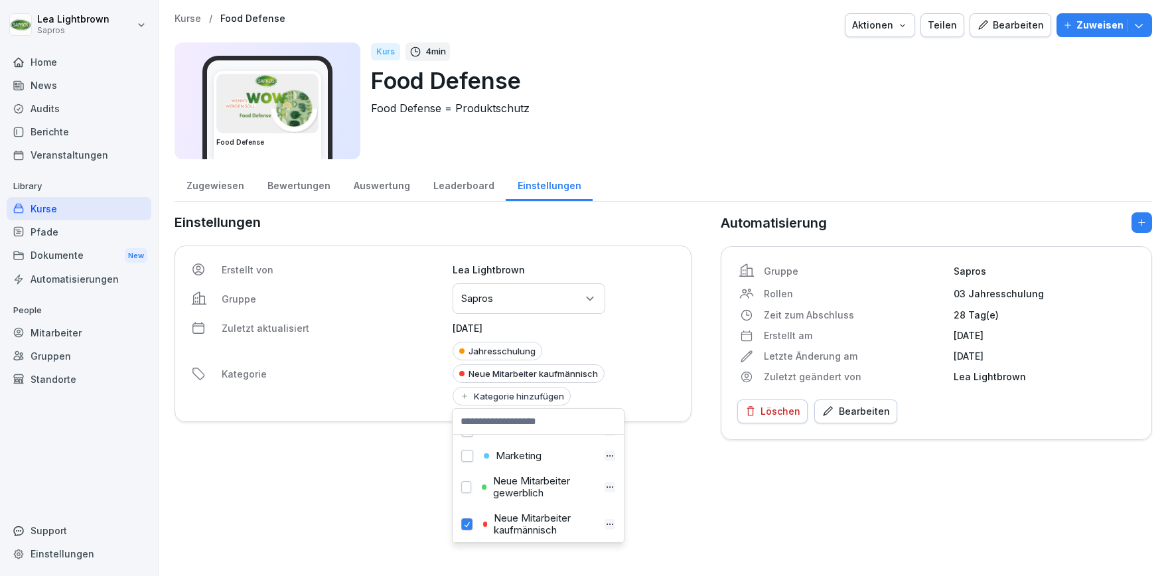
click at [470, 526] on button "button" at bounding box center [466, 524] width 11 height 12
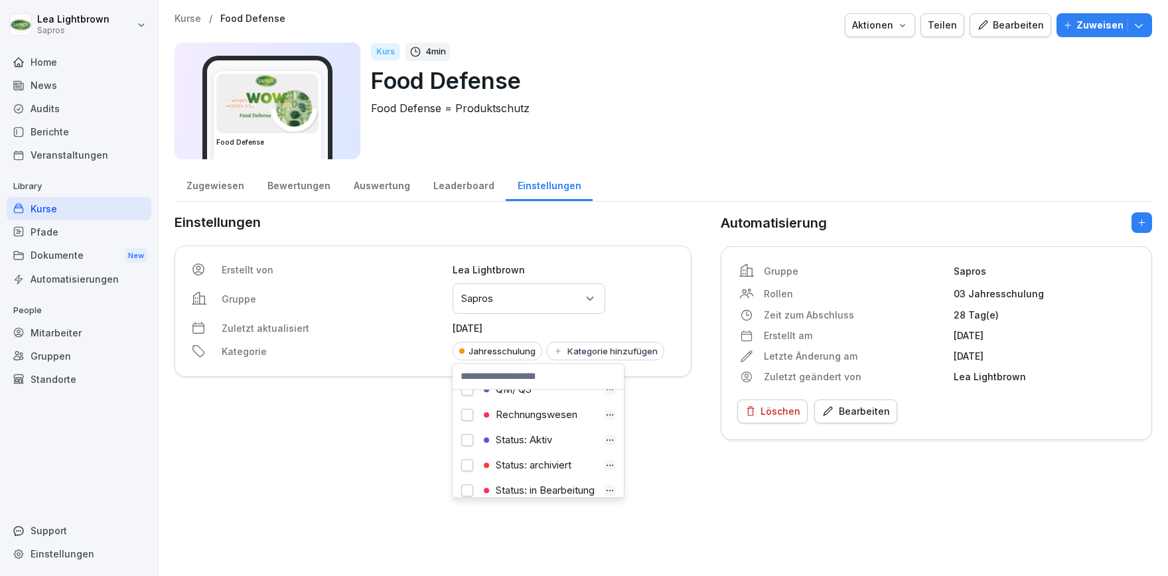
scroll to position [292, 0]
click at [464, 441] on button "button" at bounding box center [467, 440] width 12 height 12
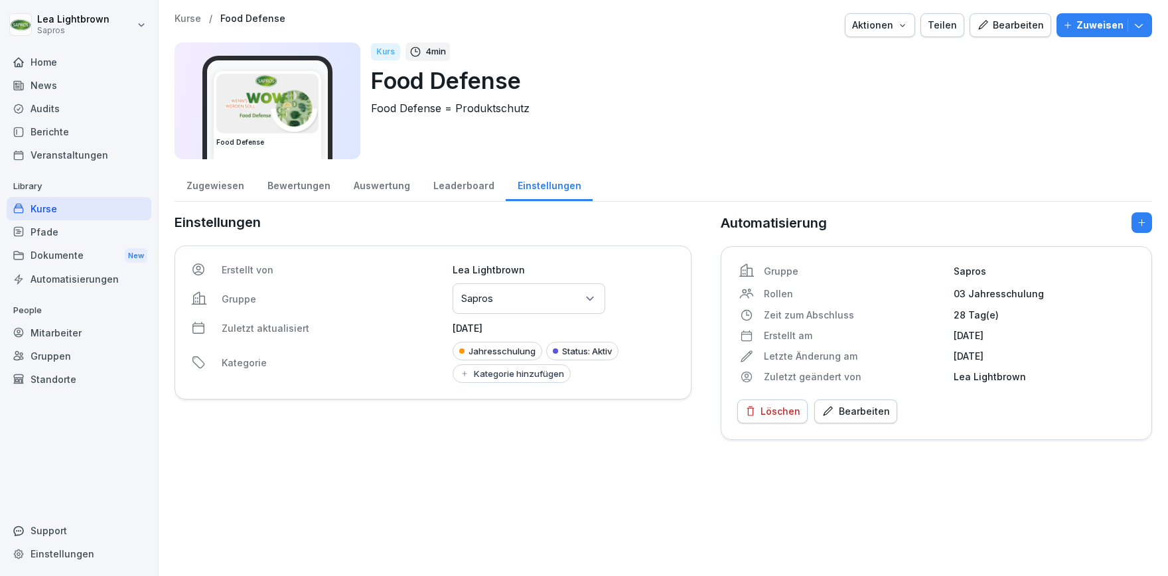
click at [402, 456] on div "Kurse / Food Defense Aktionen Teilen Bearbeiten Zuweisen Food Defense Kurs 4 mi…" at bounding box center [663, 288] width 1009 height 576
click at [67, 205] on div "Kurse" at bounding box center [79, 208] width 145 height 23
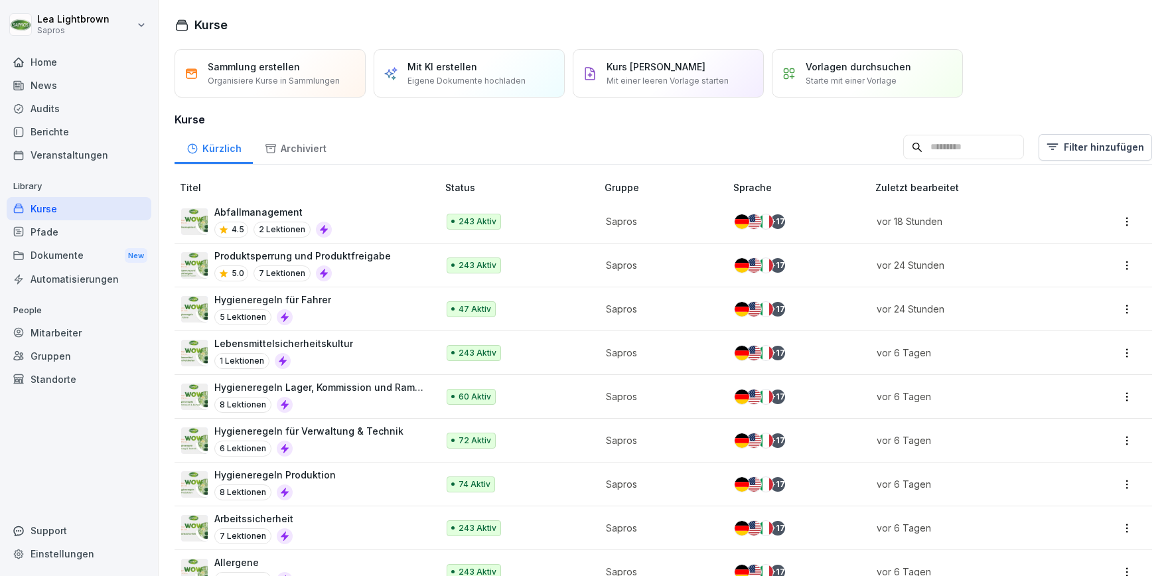
click at [946, 147] on input at bounding box center [963, 147] width 121 height 25
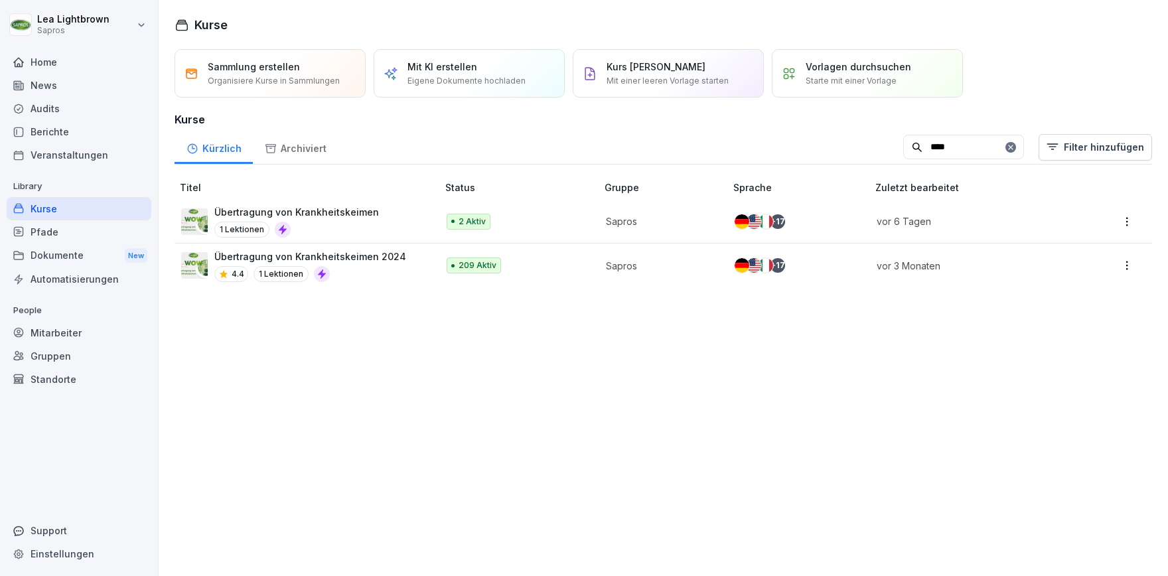
type input "****"
click at [585, 223] on td "2 Aktiv" at bounding box center [520, 222] width 160 height 44
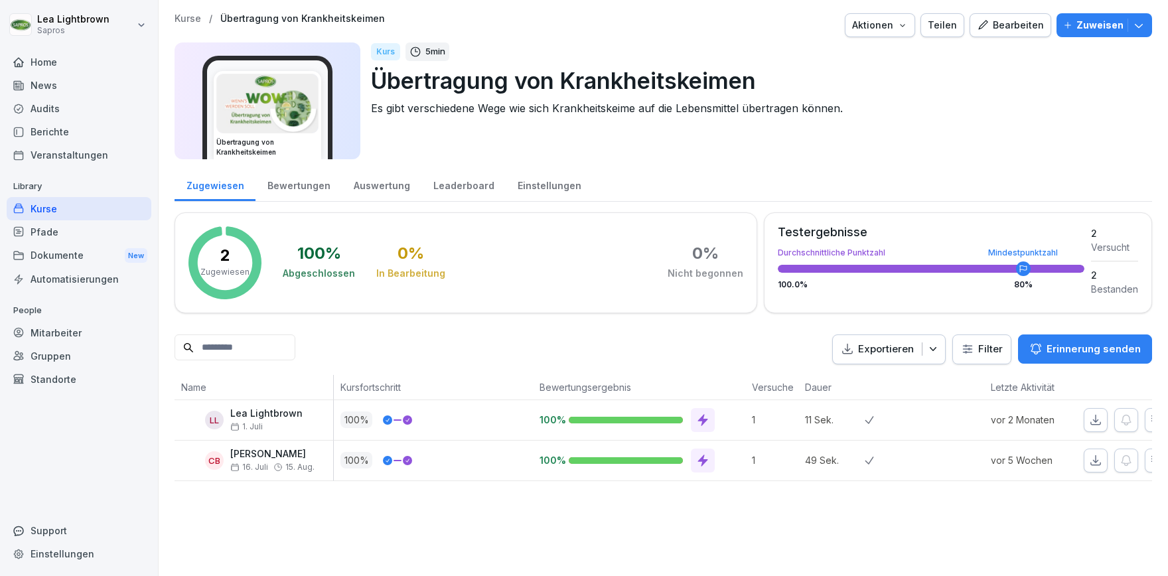
click at [520, 186] on div "Einstellungen" at bounding box center [549, 184] width 87 height 34
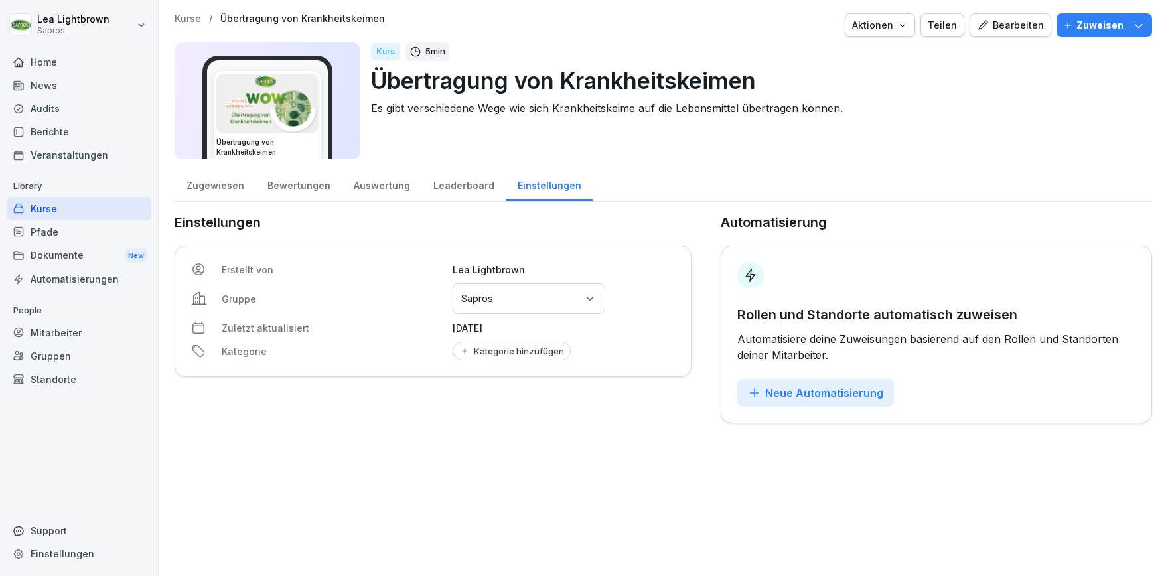
click at [792, 397] on div "Neue Automatisierung" at bounding box center [815, 393] width 135 height 15
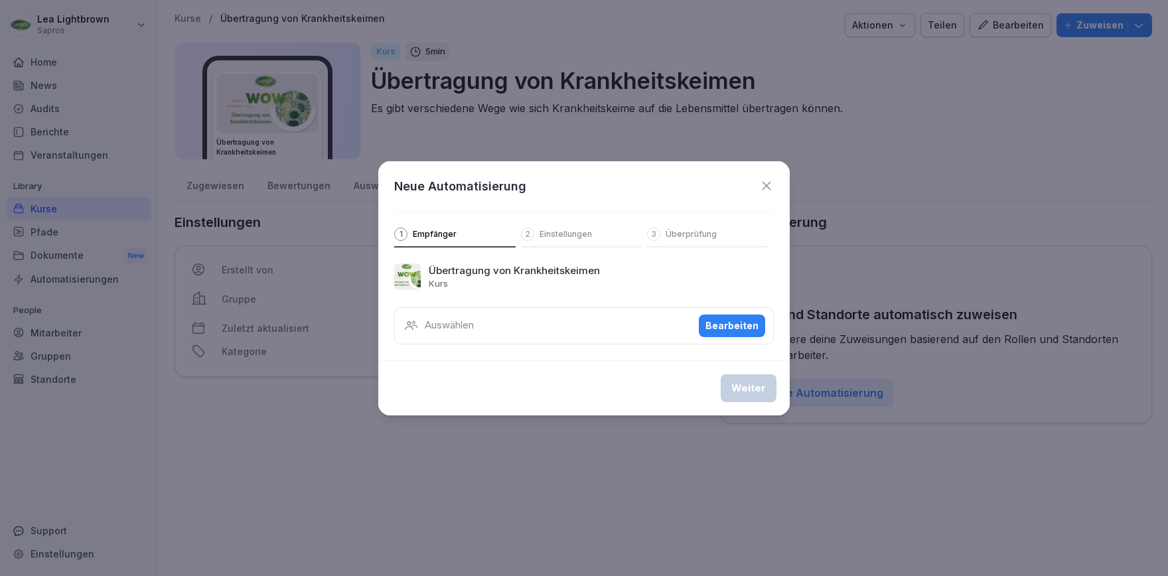
click at [719, 323] on div "Bearbeiten" at bounding box center [731, 326] width 53 height 15
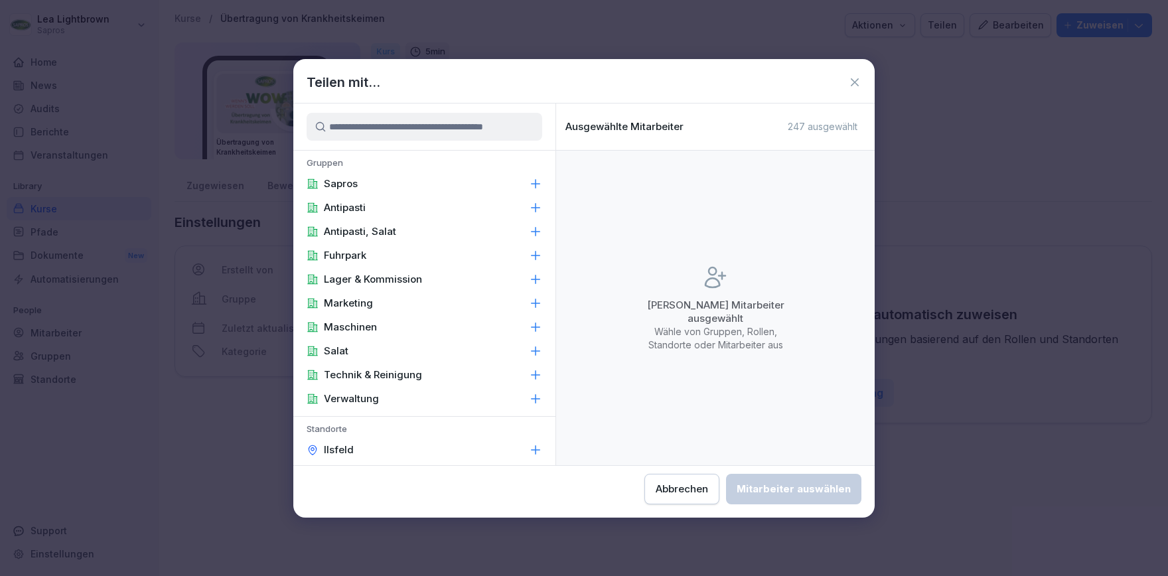
click at [429, 186] on div "Sapros" at bounding box center [424, 184] width 262 height 24
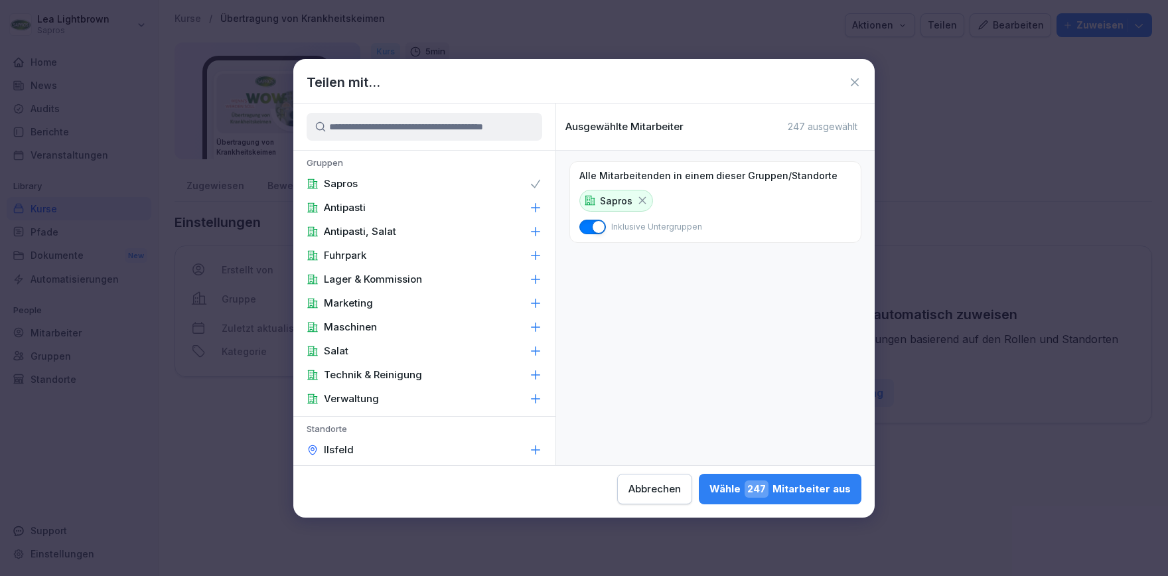
scroll to position [230, 0]
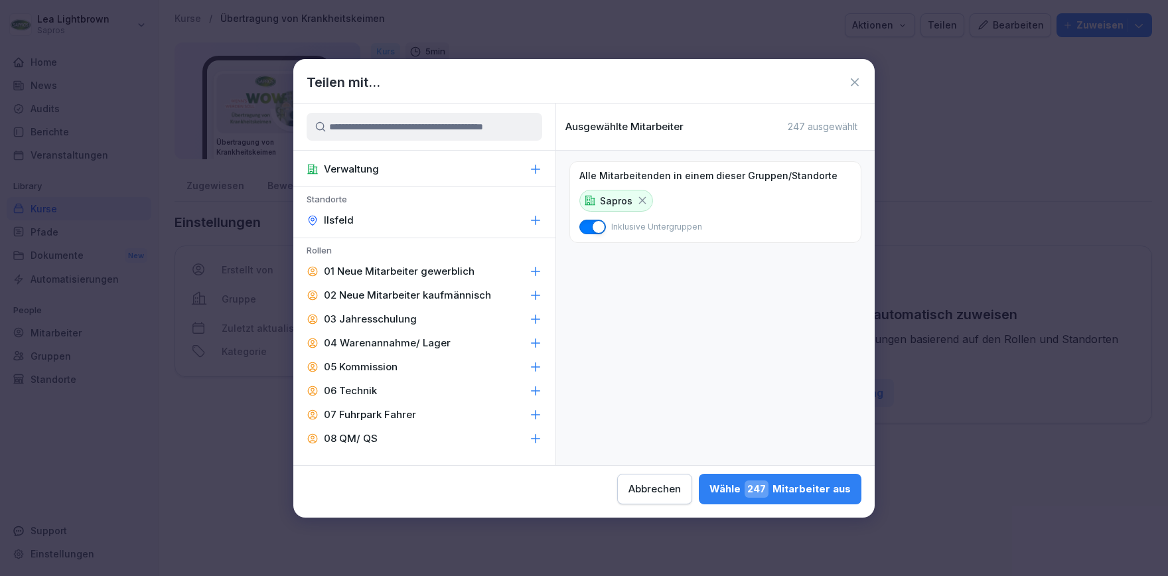
click at [425, 317] on div "03 Jahresschulung" at bounding box center [424, 319] width 262 height 24
click at [709, 484] on div "Wähle 243 Mitarbeiter aus" at bounding box center [779, 488] width 141 height 17
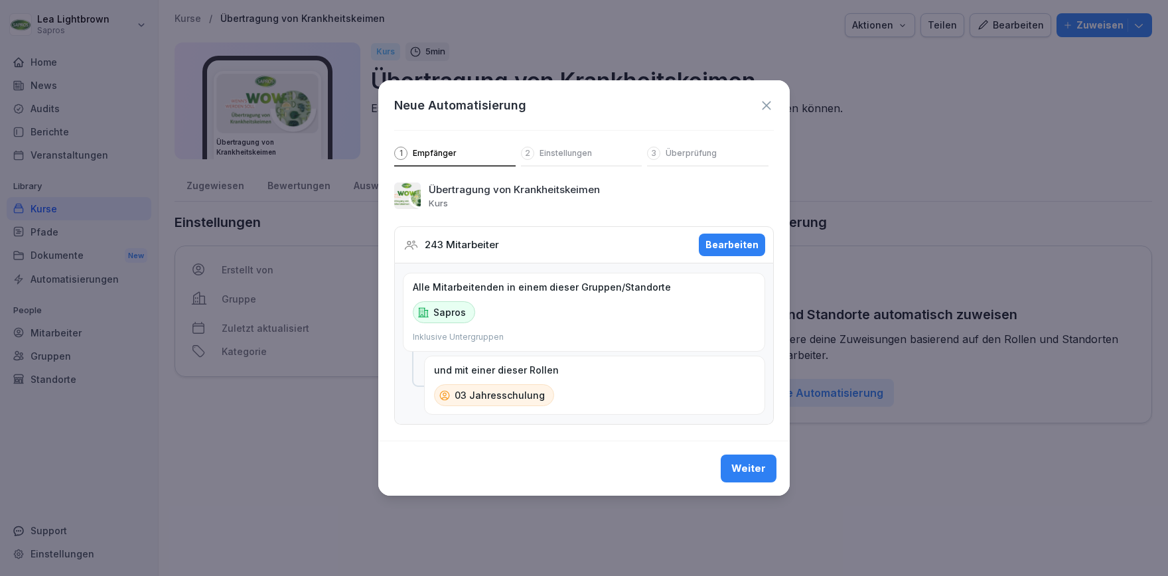
click at [755, 464] on div "Weiter" at bounding box center [748, 468] width 35 height 15
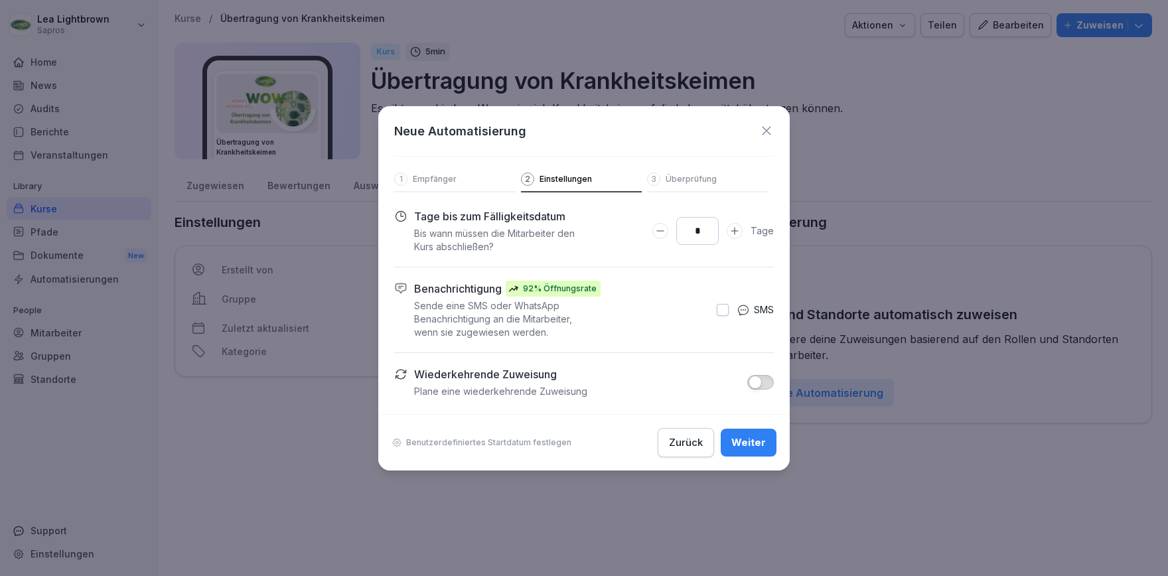
drag, startPoint x: 702, startPoint y: 230, endPoint x: 691, endPoint y: 234, distance: 11.8
click at [691, 234] on input "*" at bounding box center [697, 231] width 42 height 28
type input "**"
click at [762, 441] on div "Weiter" at bounding box center [748, 442] width 35 height 15
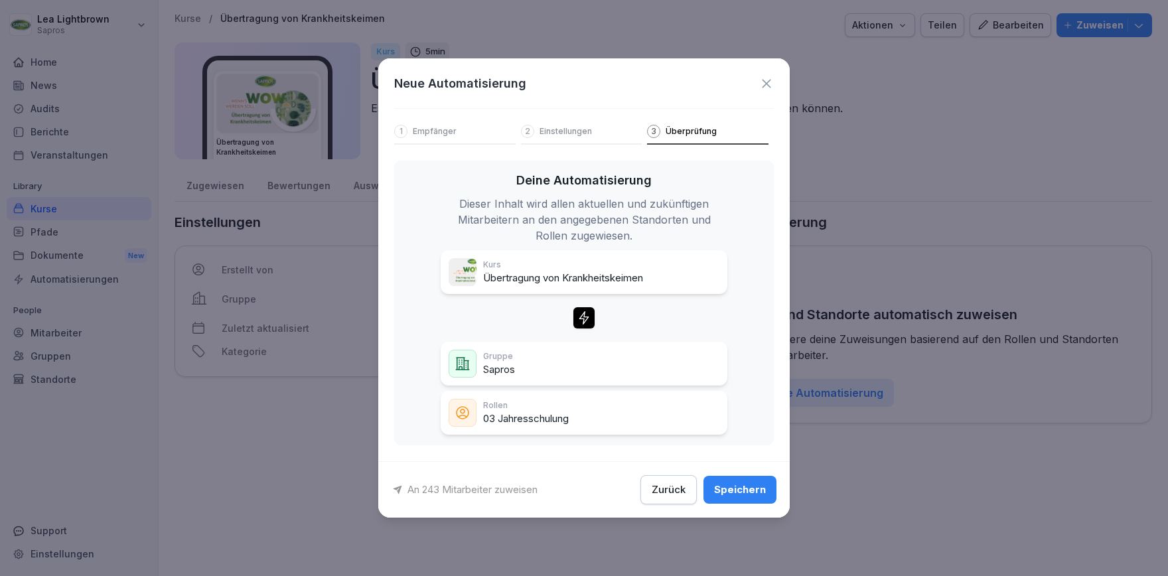
click at [749, 489] on div "Speichern" at bounding box center [740, 489] width 52 height 15
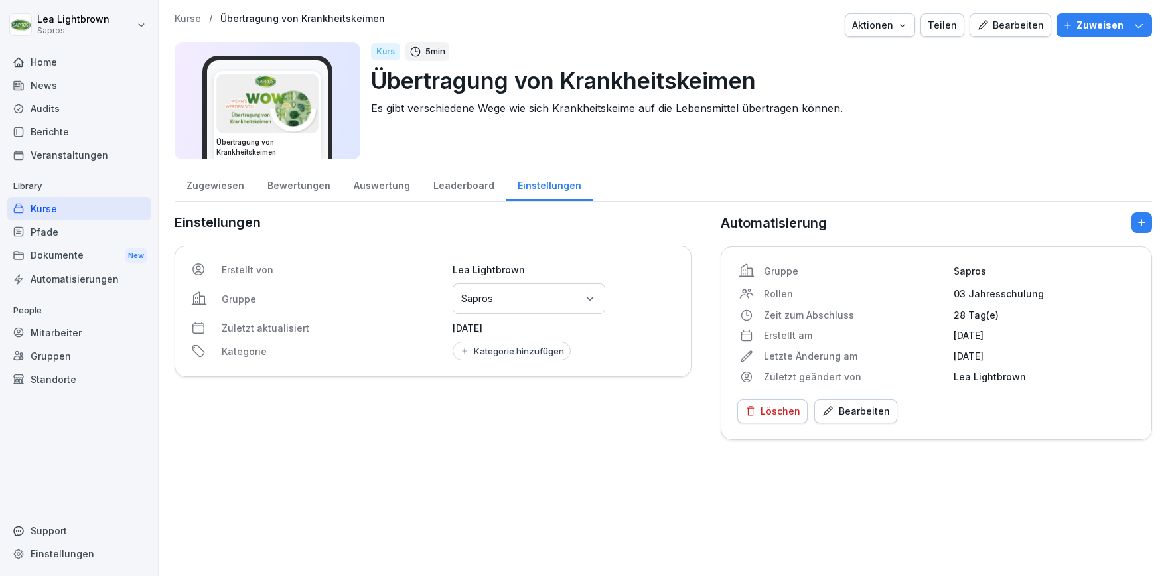
click at [54, 210] on div "Kurse" at bounding box center [79, 208] width 145 height 23
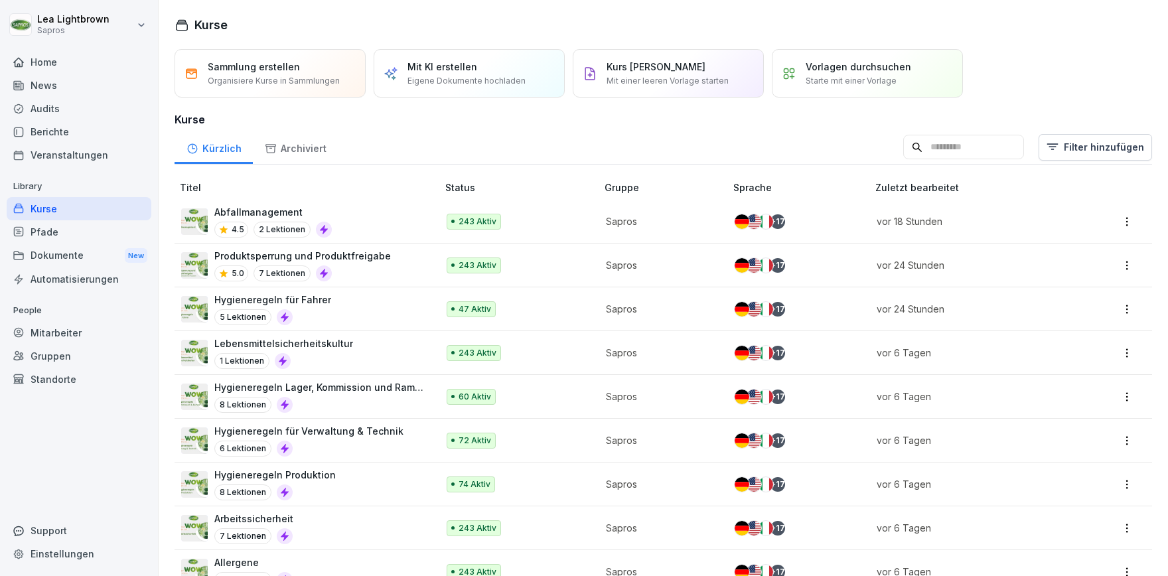
click at [909, 145] on input at bounding box center [963, 147] width 121 height 25
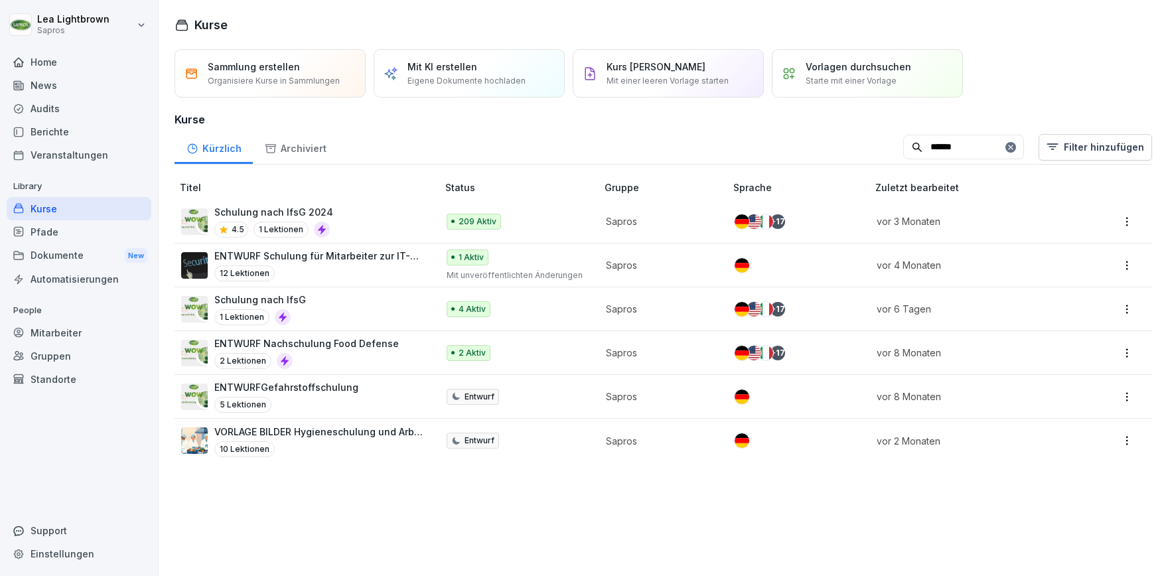
type input "******"
click at [403, 226] on div "Schulung nach IfsG 2024 4.5 1 Lektionen" at bounding box center [302, 221] width 243 height 33
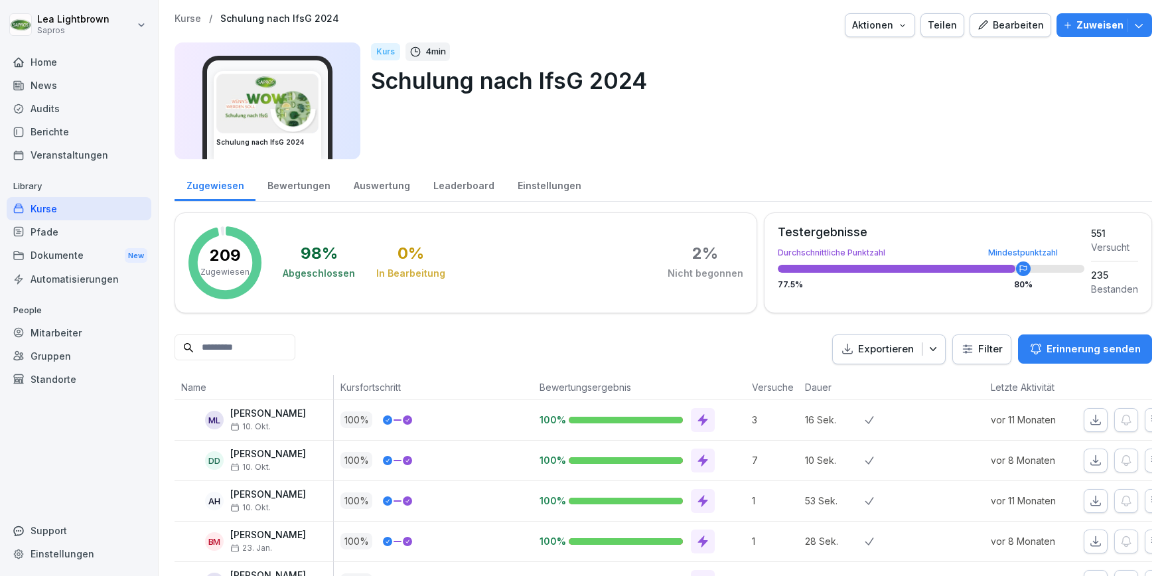
click at [90, 202] on div "Kurse" at bounding box center [79, 208] width 145 height 23
click at [57, 201] on div "Kurse" at bounding box center [79, 208] width 145 height 23
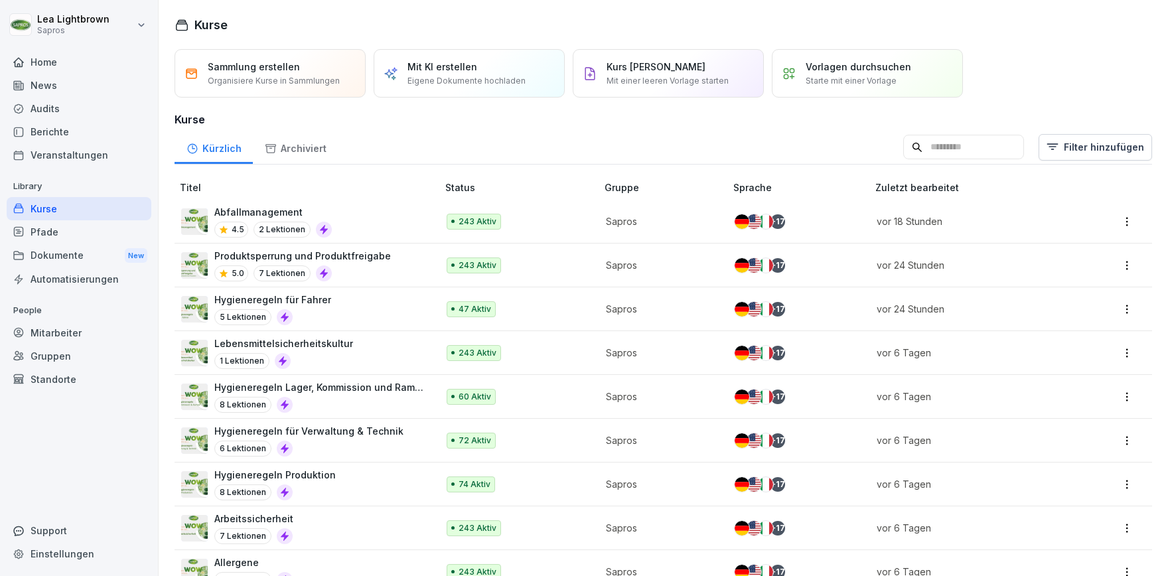
click at [945, 148] on input at bounding box center [963, 147] width 121 height 25
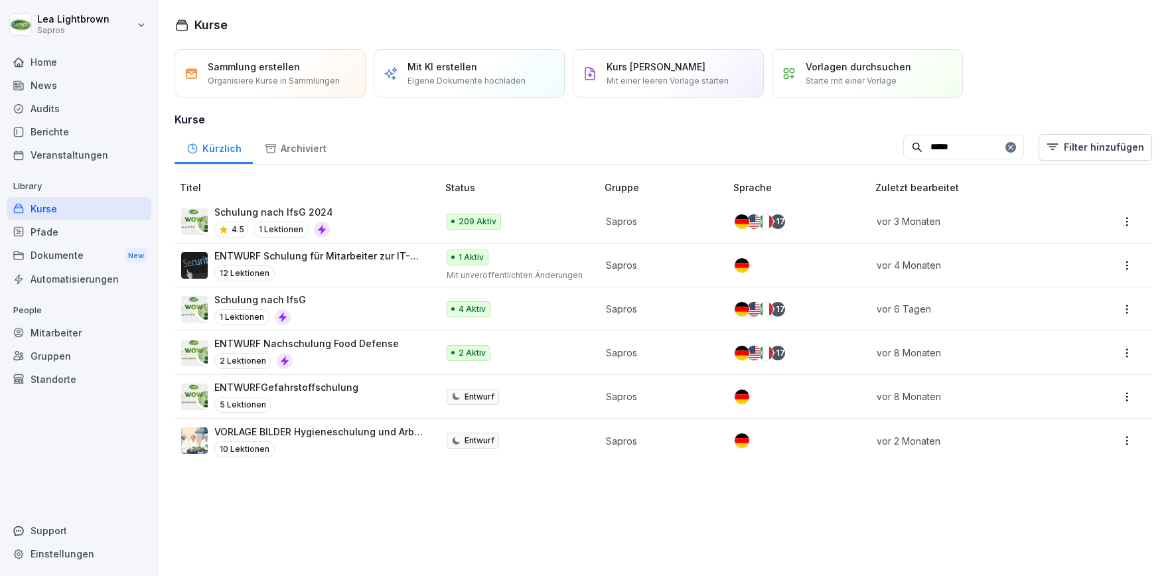
type input "*****"
click at [368, 316] on div "Schulung nach IfsG 1 Lektionen" at bounding box center [302, 309] width 243 height 33
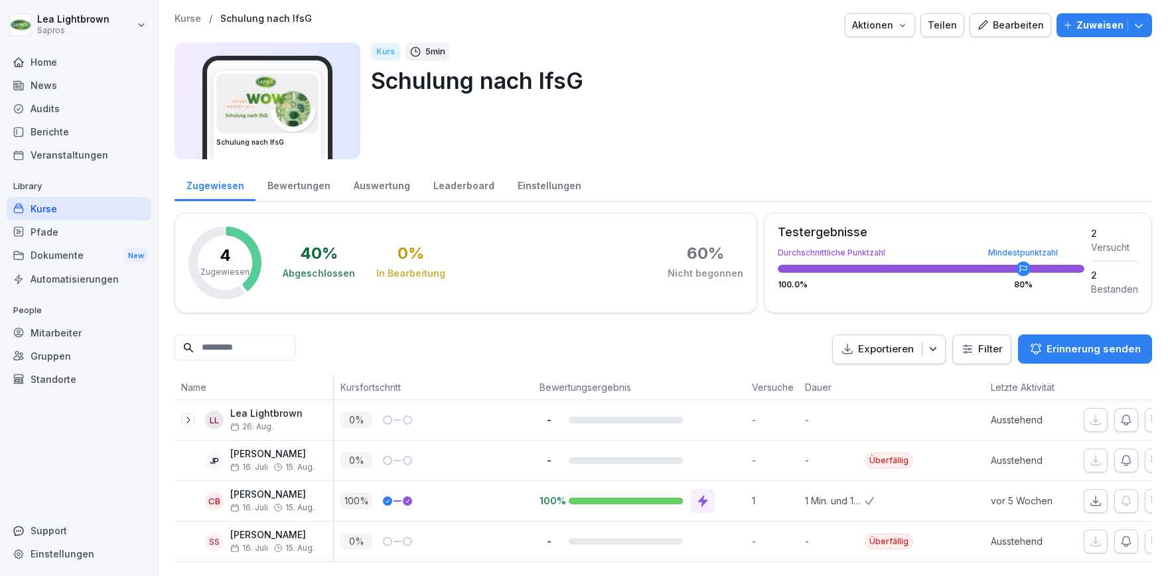
click at [556, 185] on div "Einstellungen" at bounding box center [549, 184] width 87 height 34
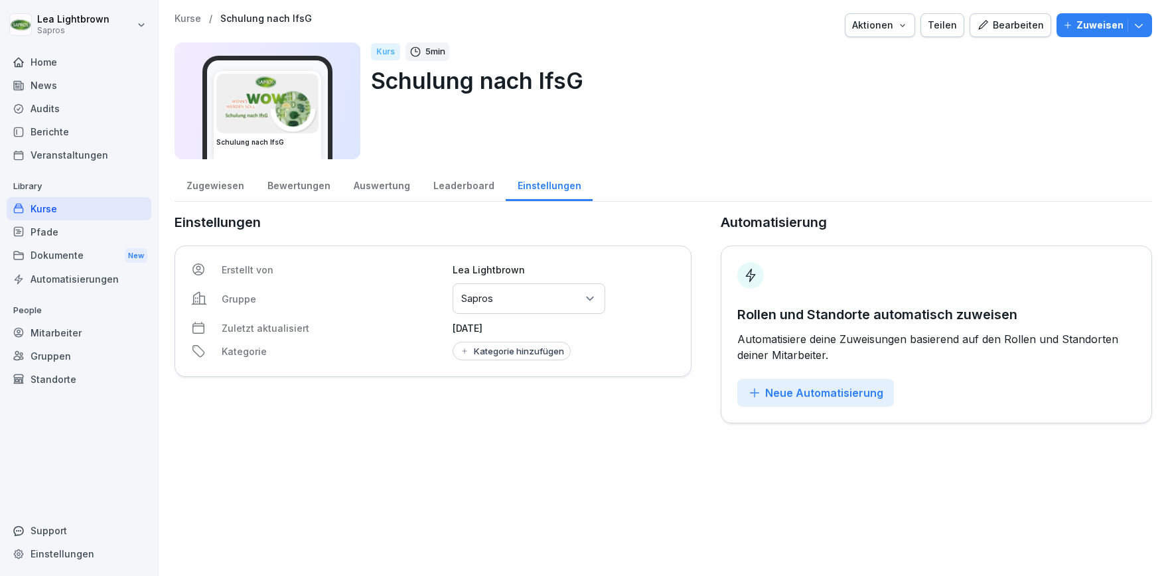
click at [763, 384] on button "Neue Automatisierung" at bounding box center [815, 393] width 157 height 28
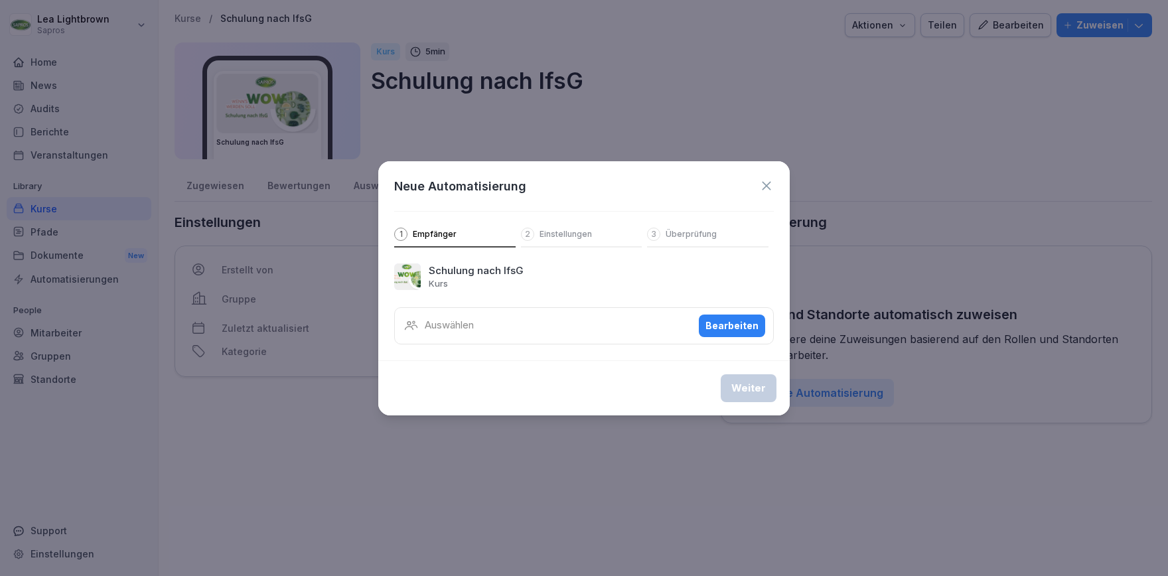
click at [734, 321] on div "Bearbeiten" at bounding box center [731, 326] width 53 height 15
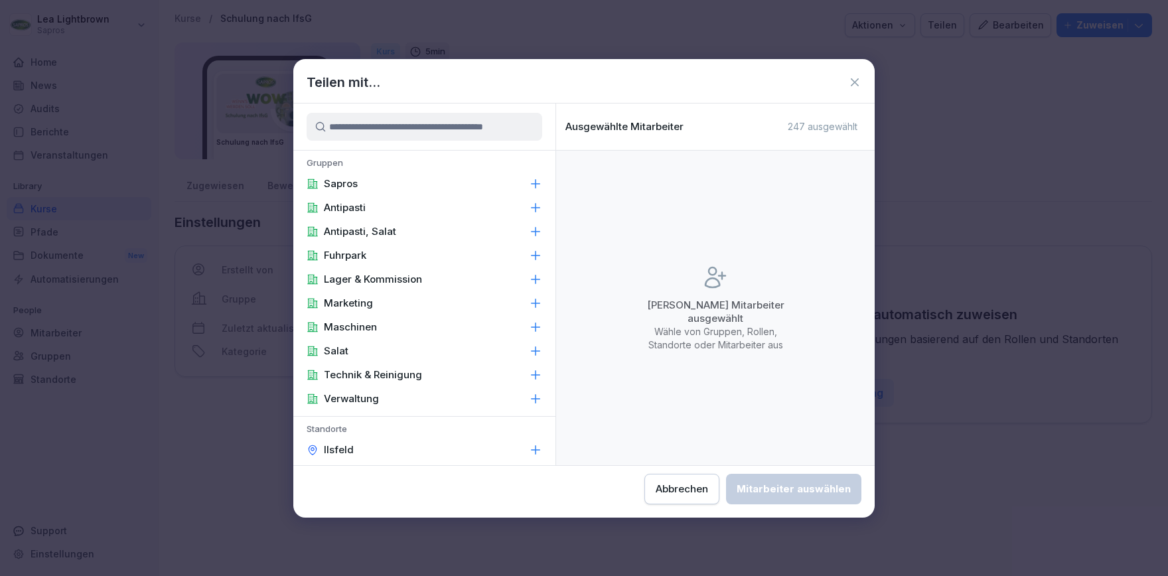
click at [375, 179] on div "Sapros" at bounding box center [424, 184] width 262 height 24
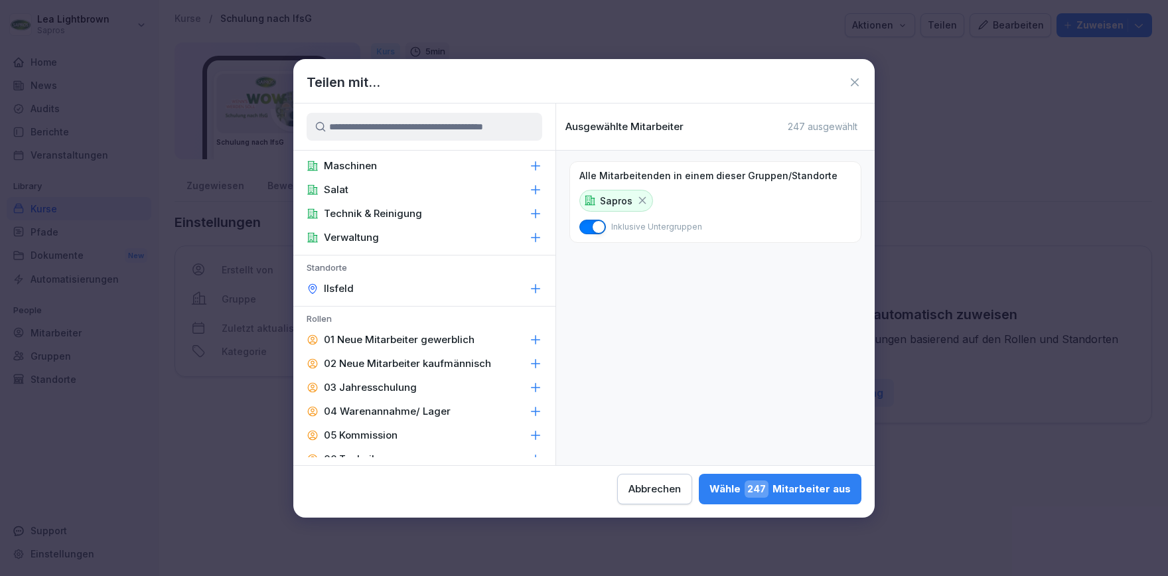
scroll to position [230, 0]
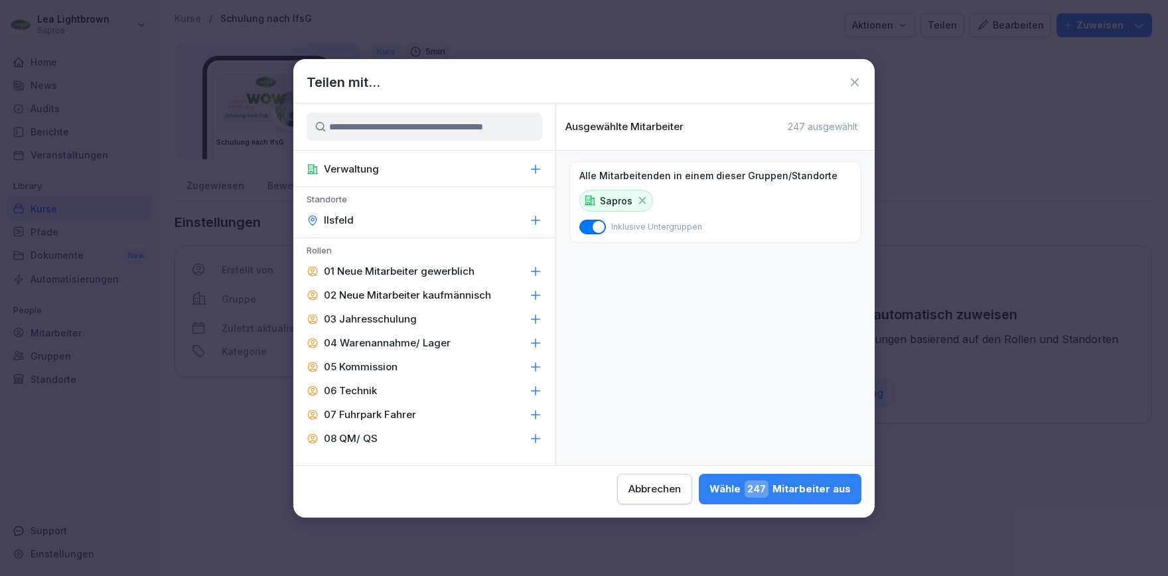
click at [408, 319] on p "03 Jahresschulung" at bounding box center [370, 319] width 93 height 13
click at [699, 478] on button "Wähle 243 Mitarbeiter aus" at bounding box center [780, 489] width 163 height 31
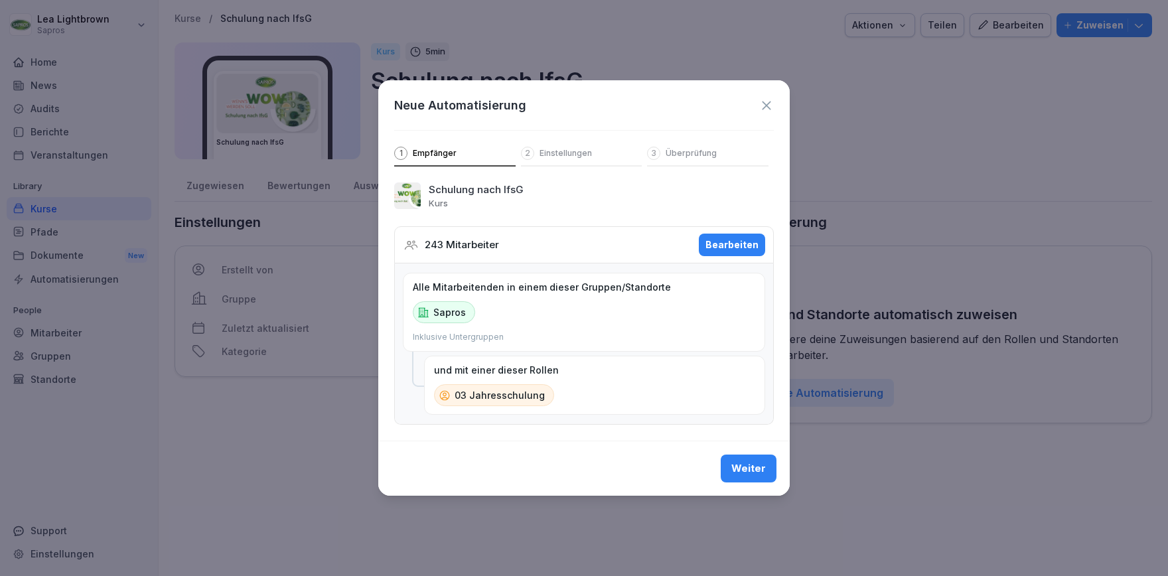
click at [741, 466] on div "Weiter" at bounding box center [748, 468] width 35 height 15
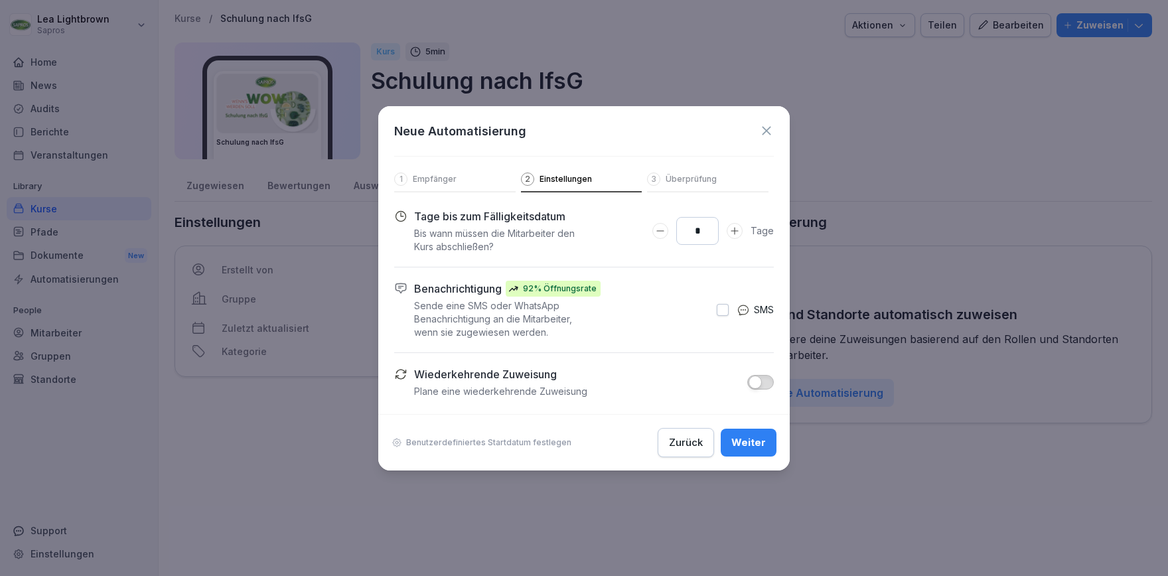
drag, startPoint x: 702, startPoint y: 233, endPoint x: 695, endPoint y: 235, distance: 7.6
click at [695, 235] on input "*" at bounding box center [697, 231] width 42 height 28
type input "**"
click at [741, 433] on button "Weiter" at bounding box center [749, 443] width 56 height 28
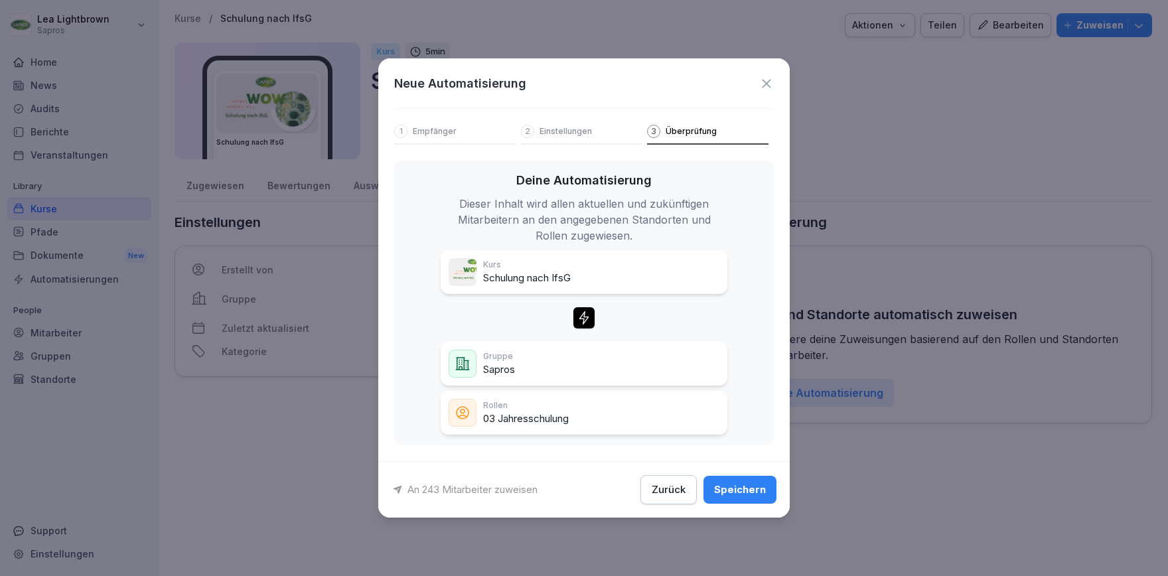
click at [747, 492] on div "Speichern" at bounding box center [740, 489] width 52 height 15
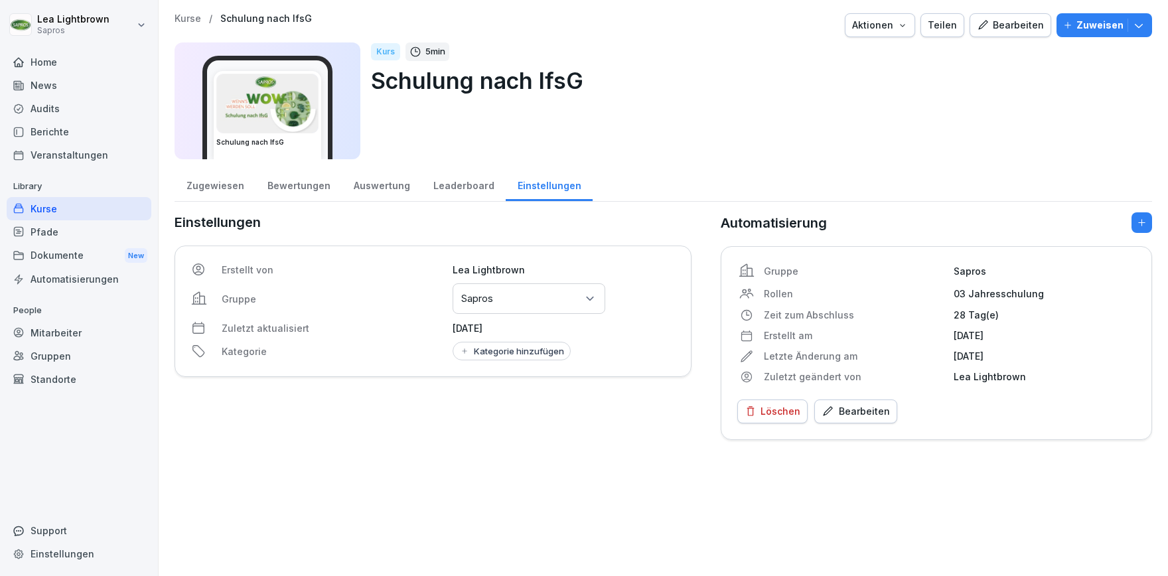
click at [100, 202] on div "Kurse" at bounding box center [79, 208] width 145 height 23
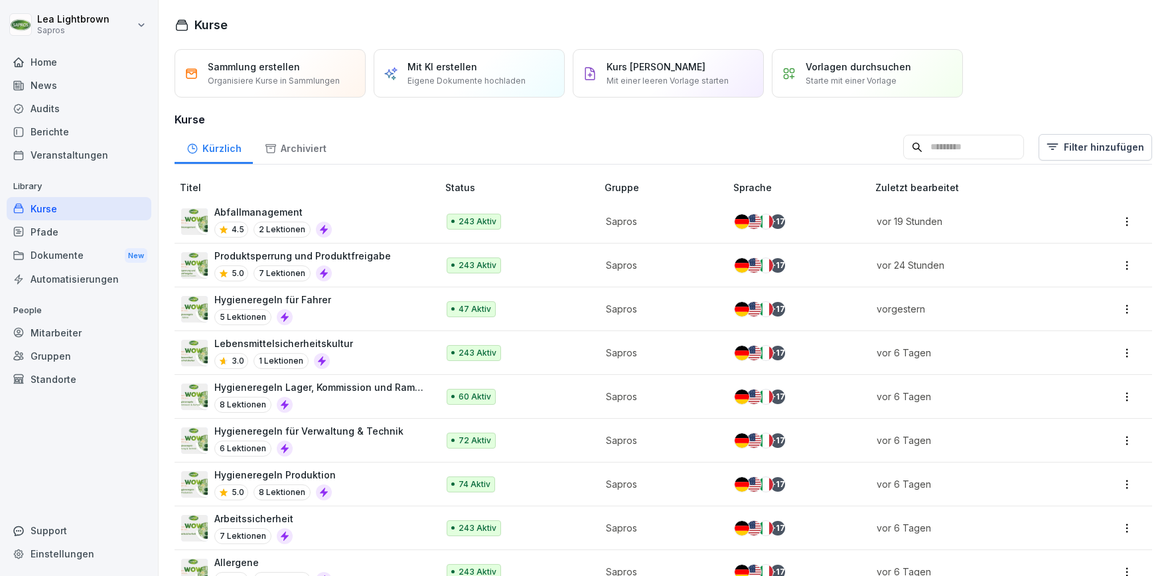
click at [59, 92] on div "News" at bounding box center [79, 85] width 145 height 23
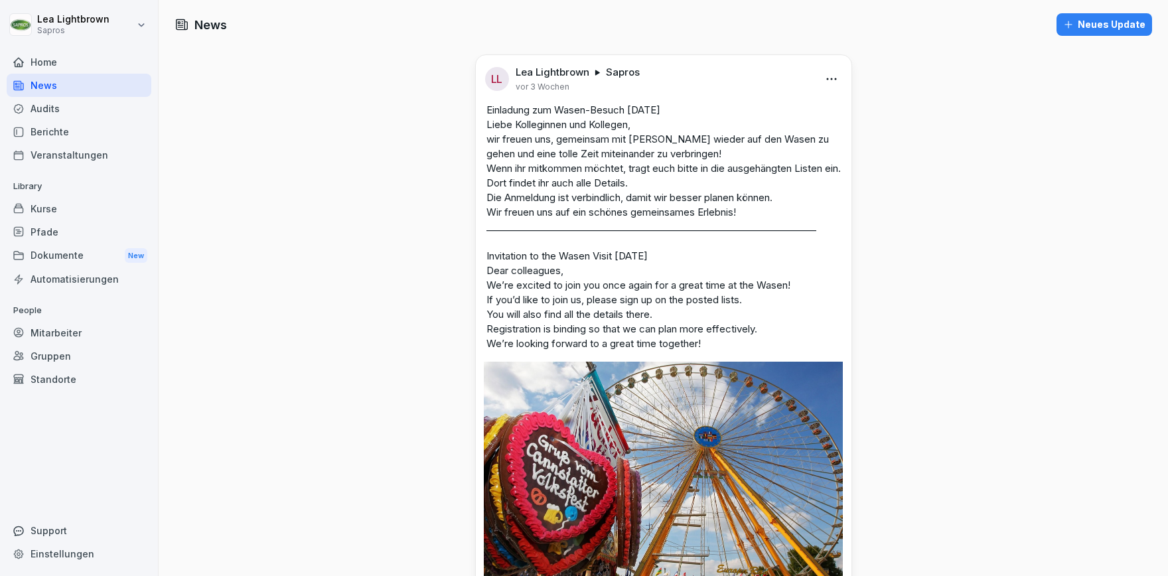
click at [1096, 27] on div "Neues Update" at bounding box center [1104, 24] width 82 height 15
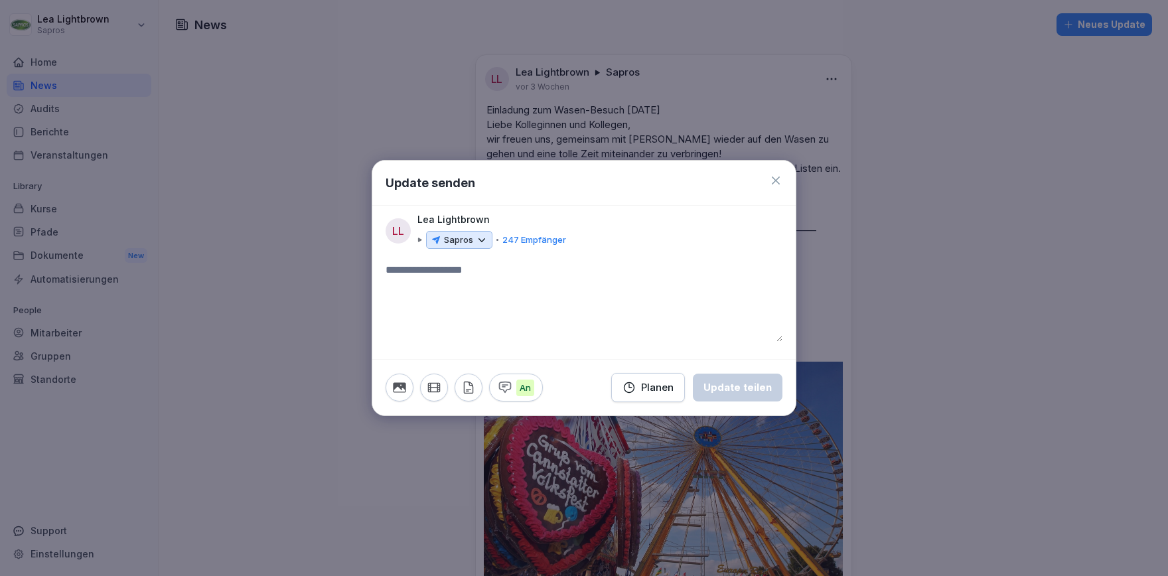
click at [656, 384] on div "Planen" at bounding box center [647, 387] width 51 height 15
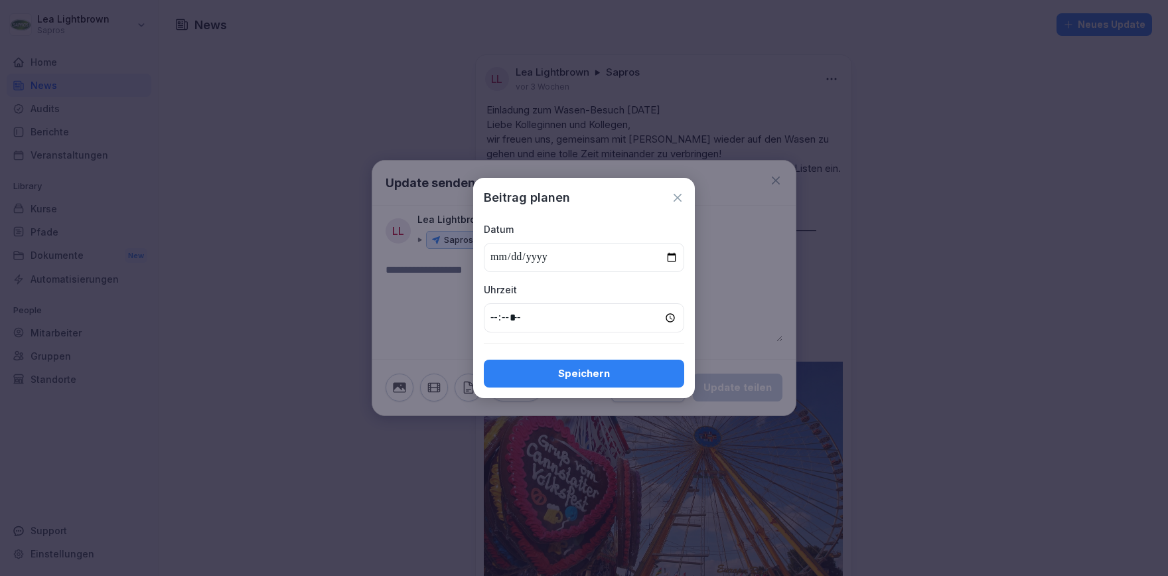
click at [672, 254] on input "date" at bounding box center [584, 257] width 200 height 29
type input "**********"
click at [495, 321] on input "time" at bounding box center [584, 317] width 200 height 29
type input "*****"
click at [575, 374] on div "Speichern" at bounding box center [583, 373] width 179 height 15
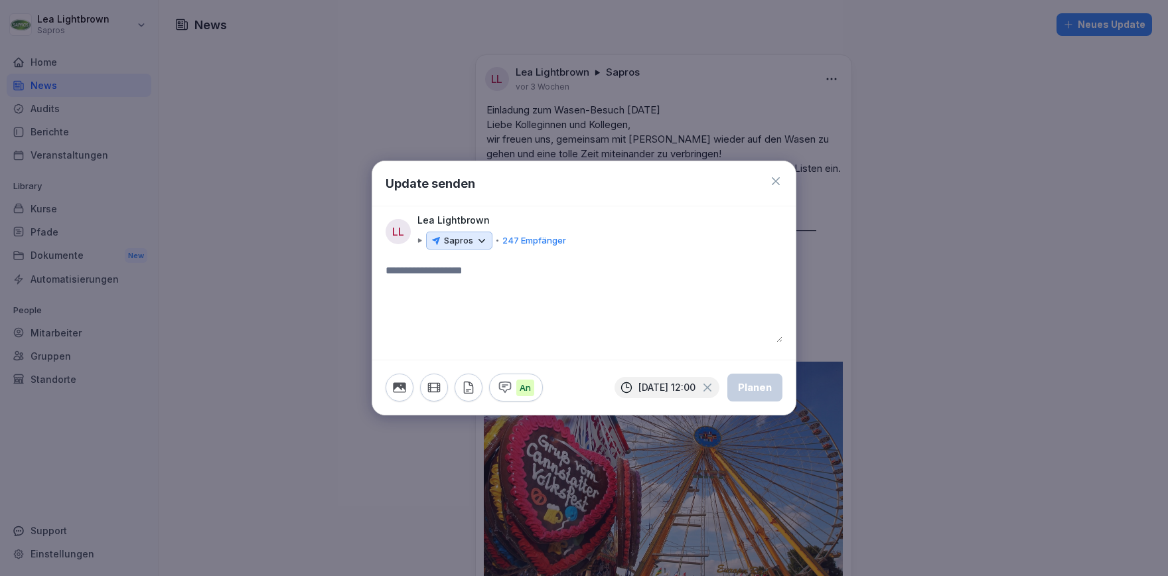
click at [506, 281] on textarea at bounding box center [584, 303] width 397 height 80
click at [480, 280] on textarea at bounding box center [584, 303] width 397 height 80
paste textarea "**********"
click at [512, 317] on textarea "**********" at bounding box center [584, 303] width 397 height 80
click at [644, 276] on textarea "**********" at bounding box center [584, 303] width 397 height 80
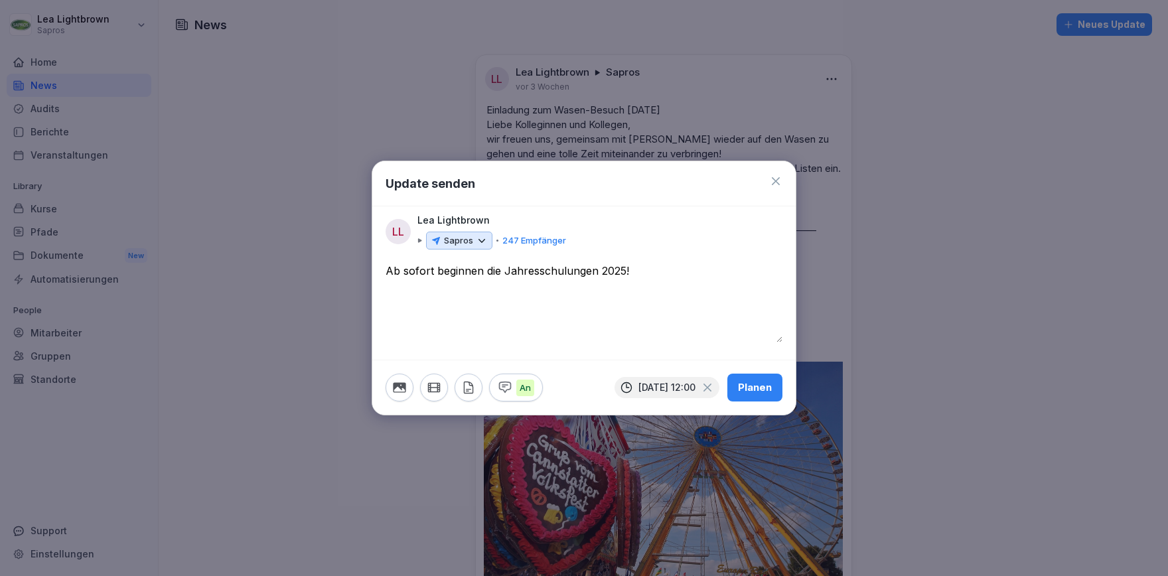
paste textarea "**********"
click at [662, 303] on textarea "**********" at bounding box center [584, 303] width 397 height 80
drag, startPoint x: 624, startPoint y: 271, endPoint x: 503, endPoint y: 274, distance: 121.5
click at [503, 274] on textarea "**********" at bounding box center [584, 303] width 397 height 80
click at [661, 306] on textarea "**********" at bounding box center [584, 303] width 397 height 80
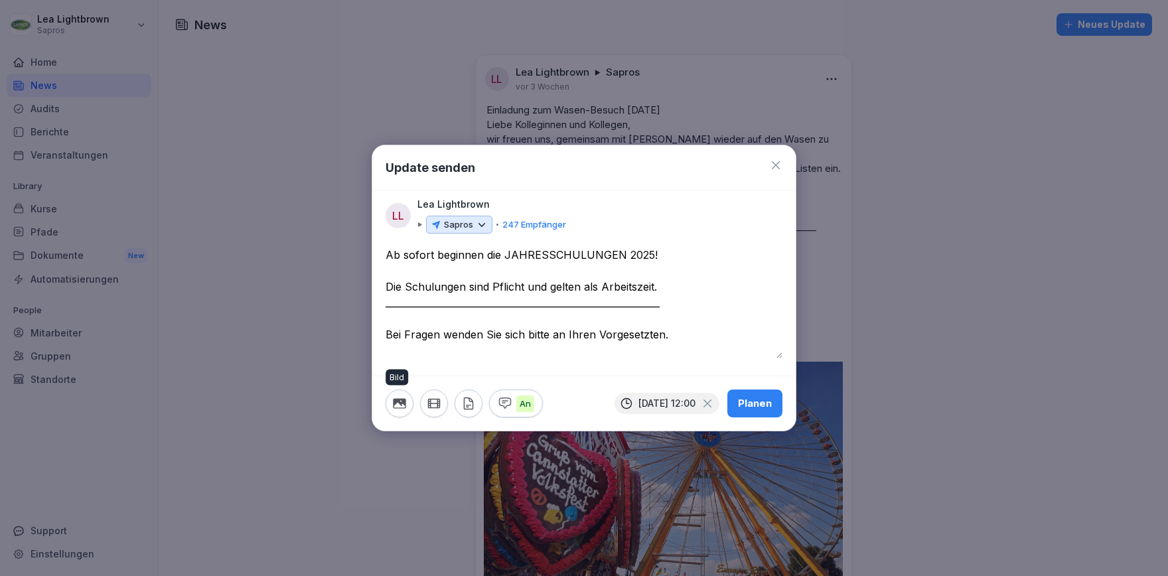
type textarea "**********"
click at [407, 402] on button "button" at bounding box center [400, 404] width 28 height 28
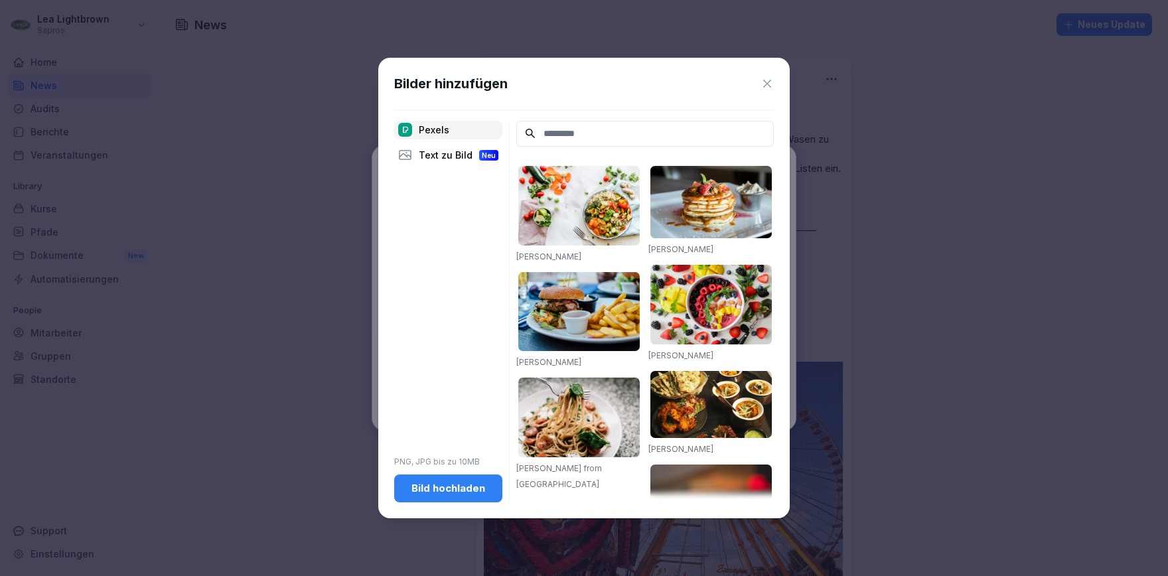
click at [765, 82] on icon at bounding box center [767, 84] width 8 height 8
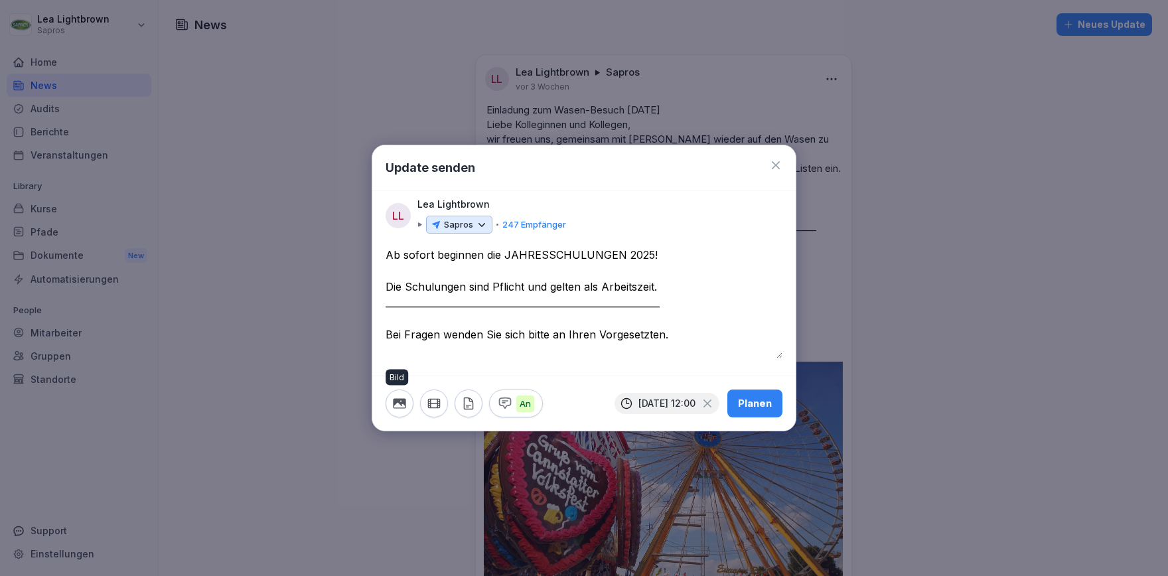
click at [400, 403] on icon "button" at bounding box center [399, 404] width 13 height 10
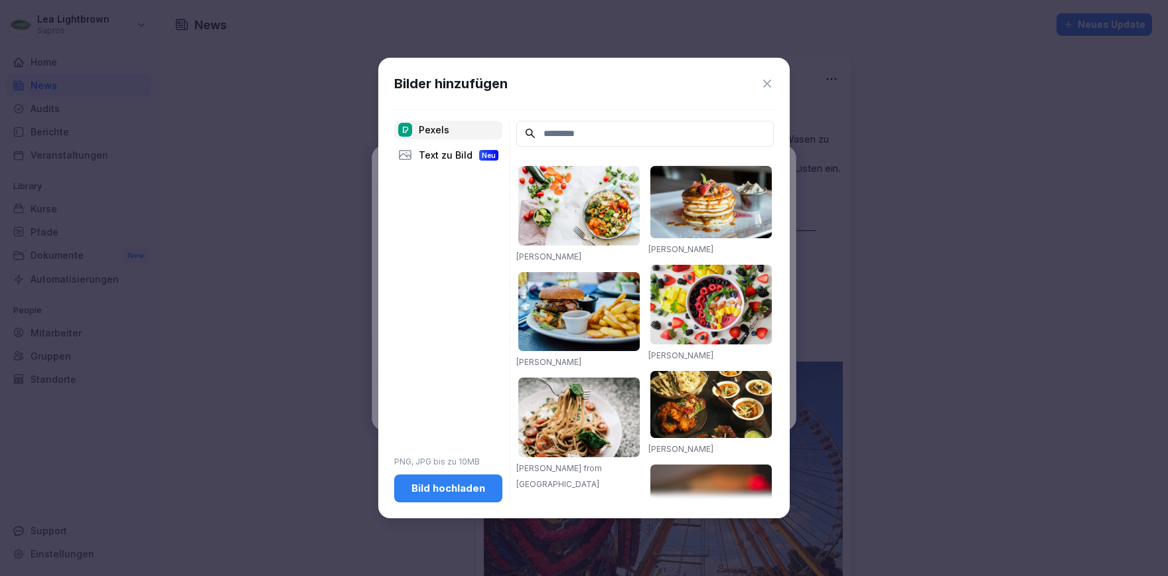
click at [459, 485] on div "Bild hochladen" at bounding box center [448, 488] width 87 height 15
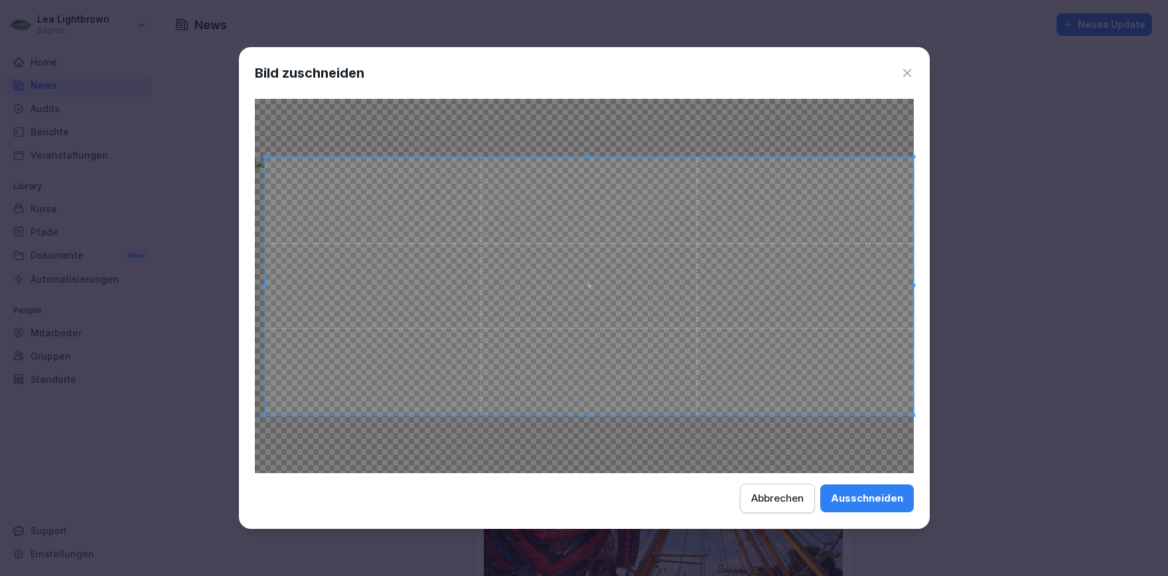
click at [265, 282] on span at bounding box center [264, 286] width 3 height 258
click at [899, 286] on div at bounding box center [582, 286] width 634 height 258
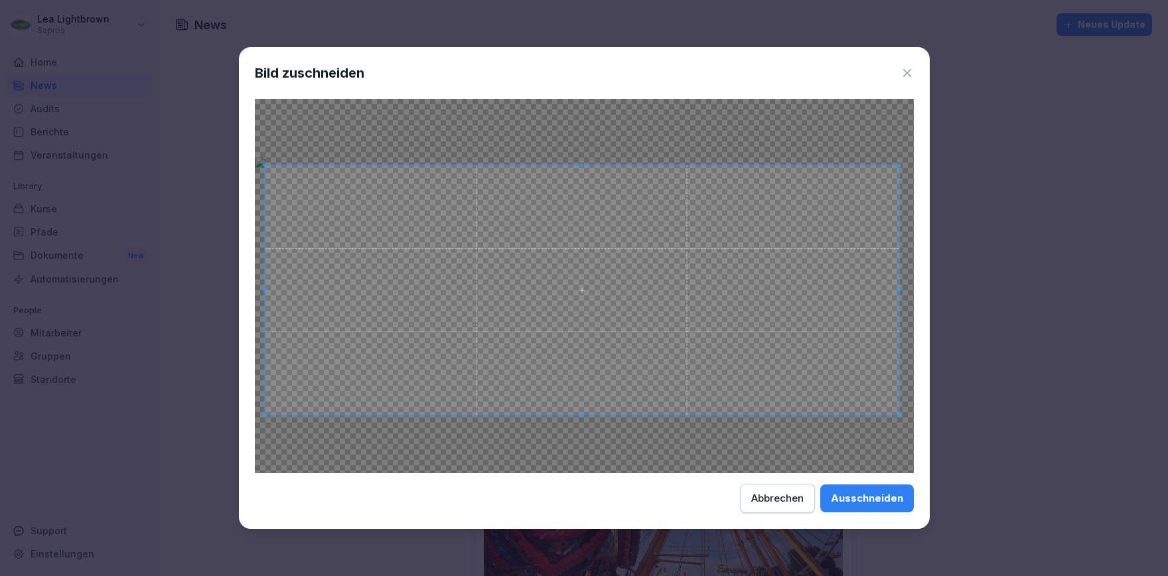
click at [583, 165] on span at bounding box center [581, 164] width 3 height 3
click at [895, 497] on div "Ausschneiden" at bounding box center [867, 498] width 72 height 15
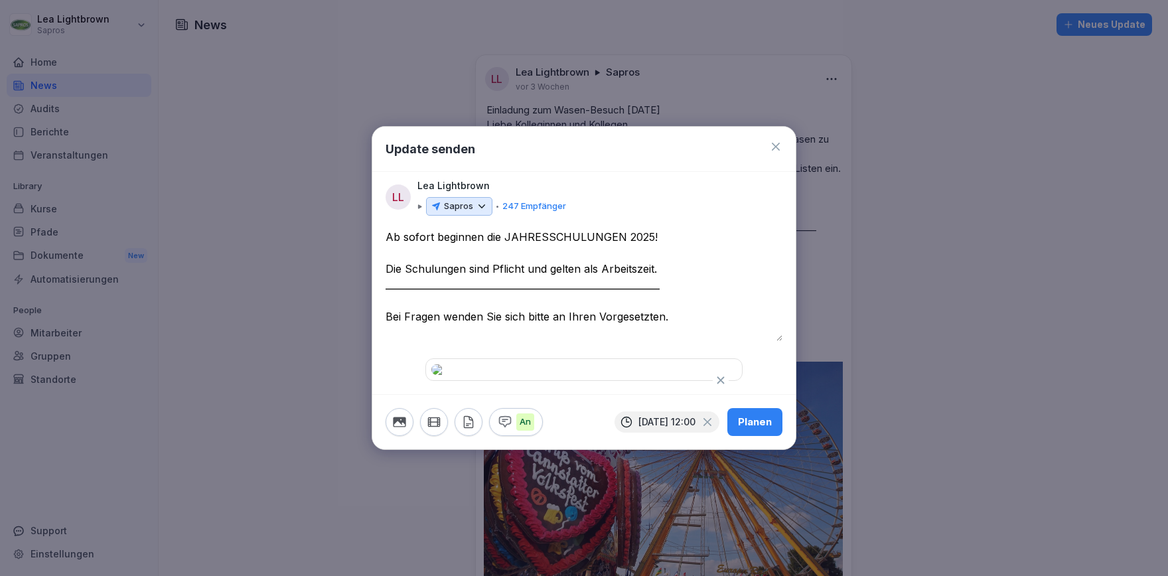
click at [772, 436] on button "Planen" at bounding box center [754, 422] width 55 height 28
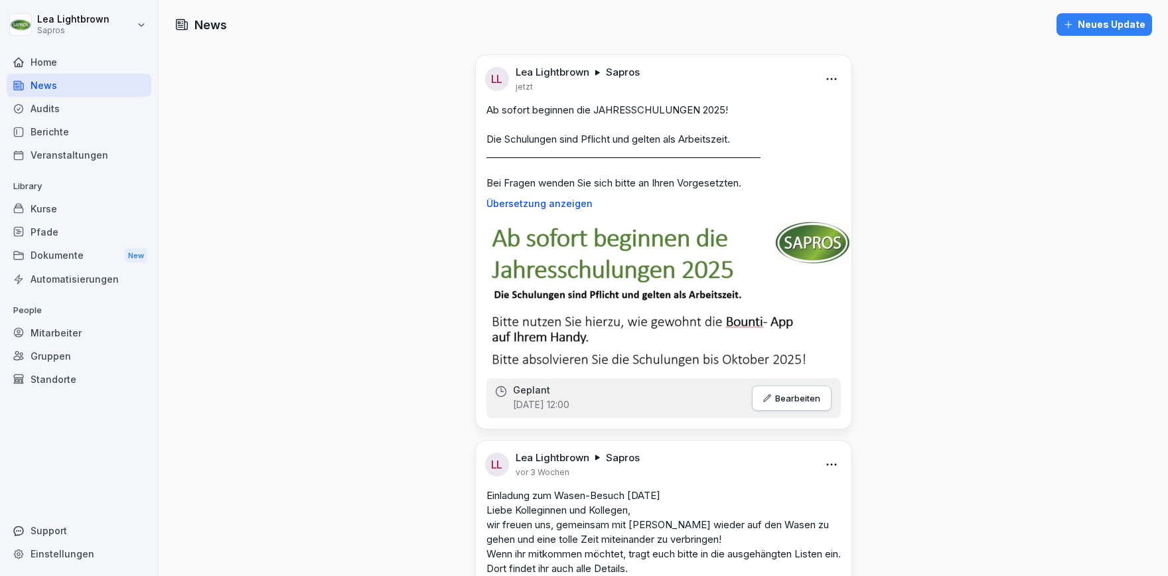
click at [56, 206] on div "Kurse" at bounding box center [79, 208] width 145 height 23
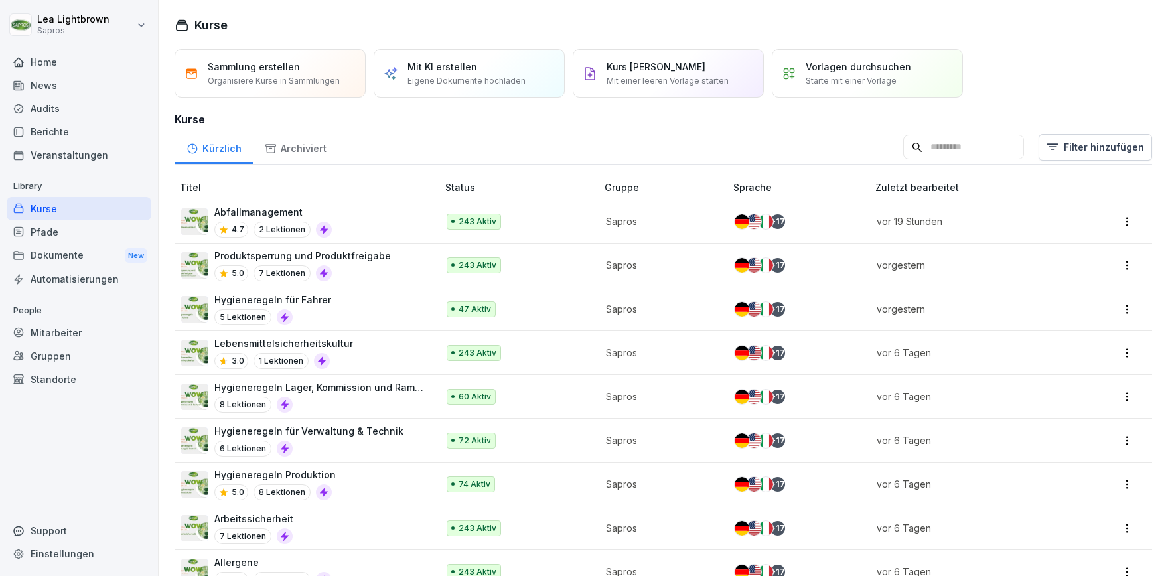
click at [391, 217] on div "Abfallmanagement 4.7 2 Lektionen" at bounding box center [302, 221] width 243 height 33
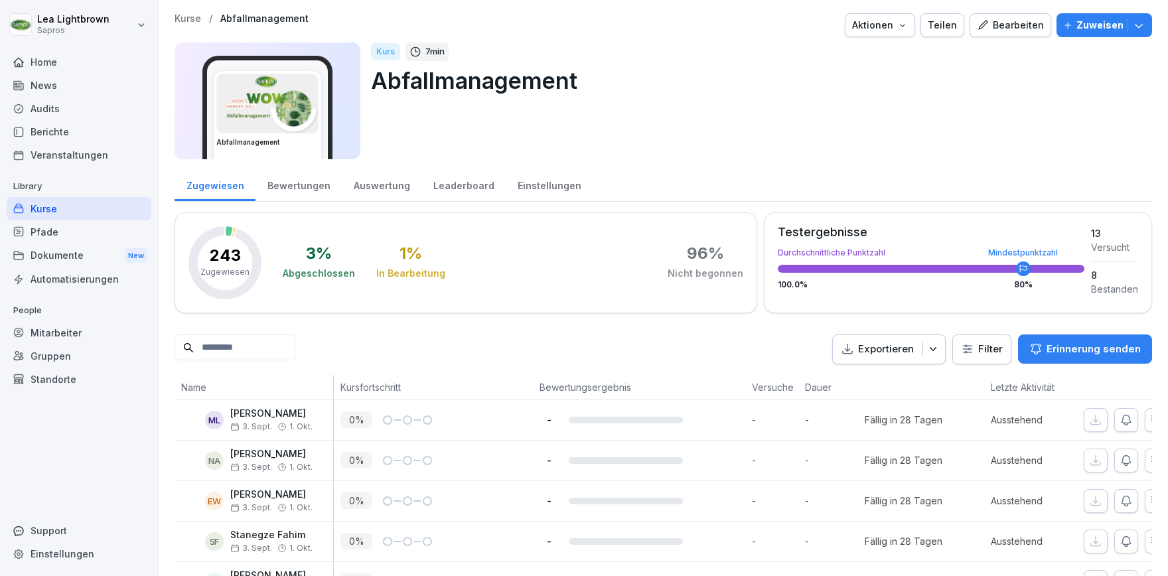
click at [269, 338] on input at bounding box center [235, 347] width 121 height 26
click at [267, 346] on input at bounding box center [235, 347] width 121 height 26
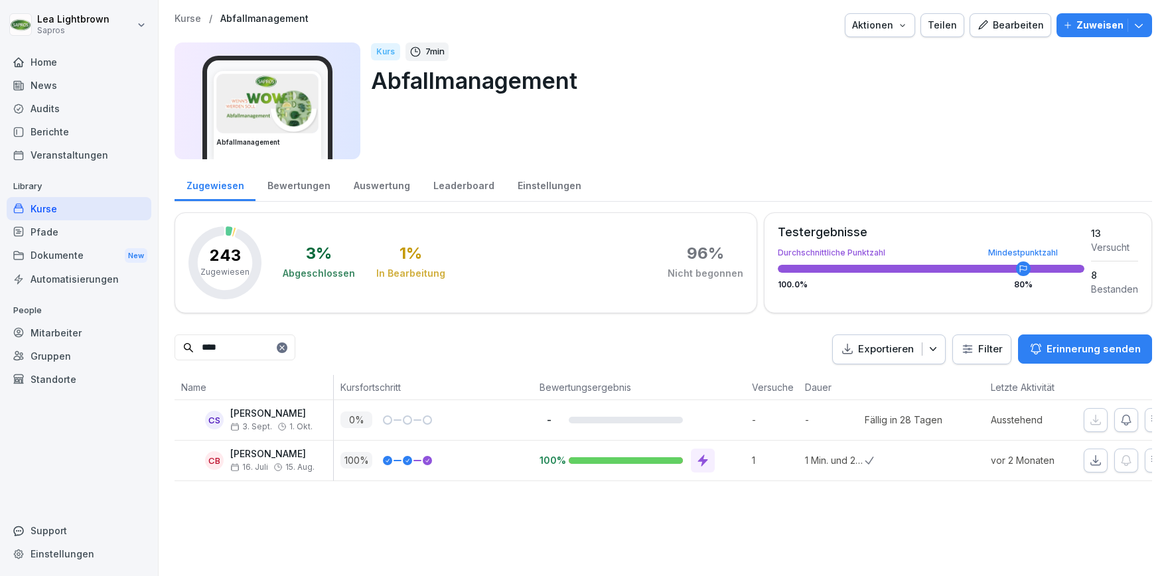
drag, startPoint x: 281, startPoint y: 347, endPoint x: 196, endPoint y: 352, distance: 85.1
click at [196, 352] on input "****" at bounding box center [235, 347] width 121 height 26
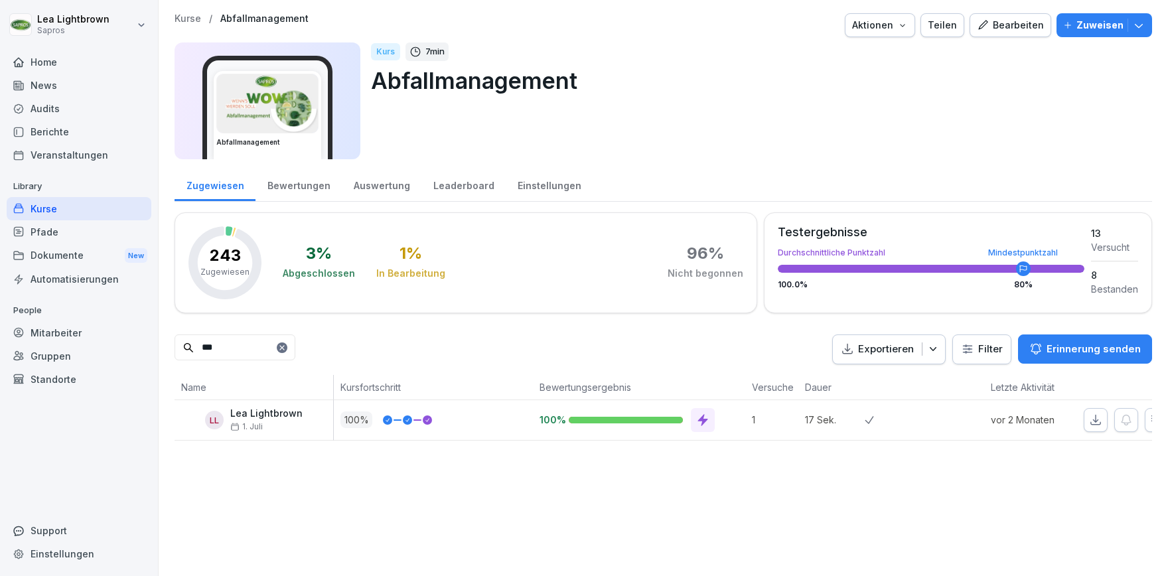
type input "***"
click at [94, 206] on div "Kurse" at bounding box center [79, 208] width 145 height 23
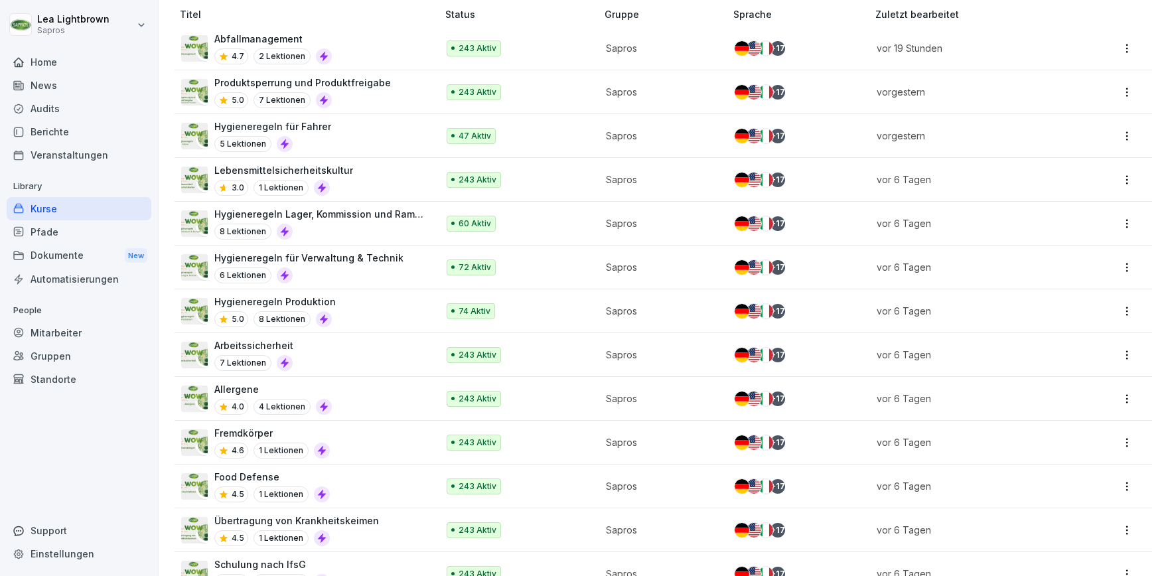
scroll to position [230, 0]
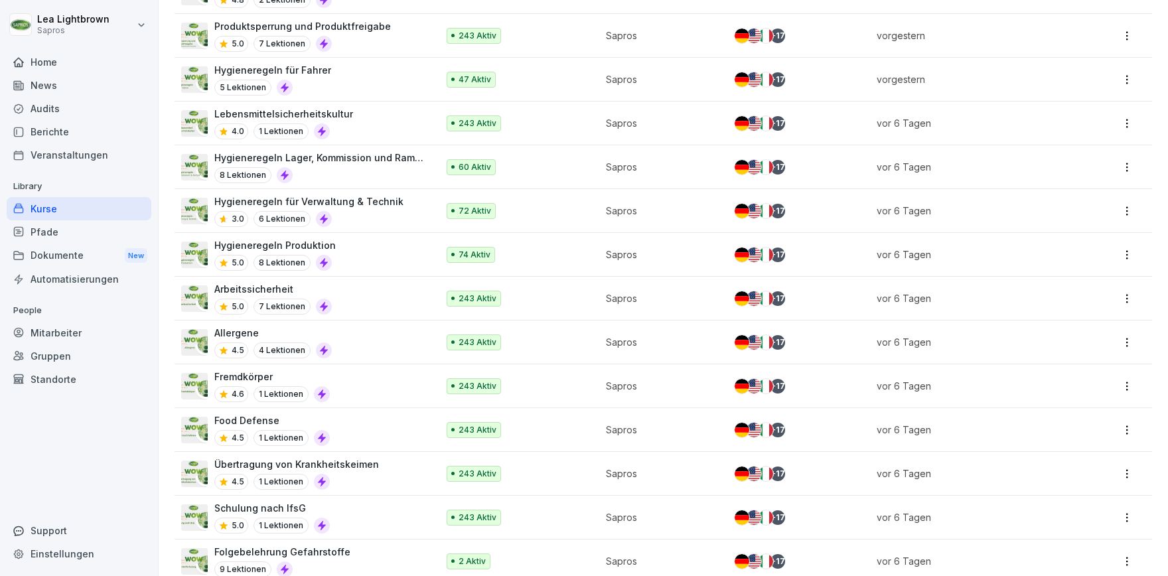
click at [62, 84] on div "News" at bounding box center [79, 85] width 145 height 23
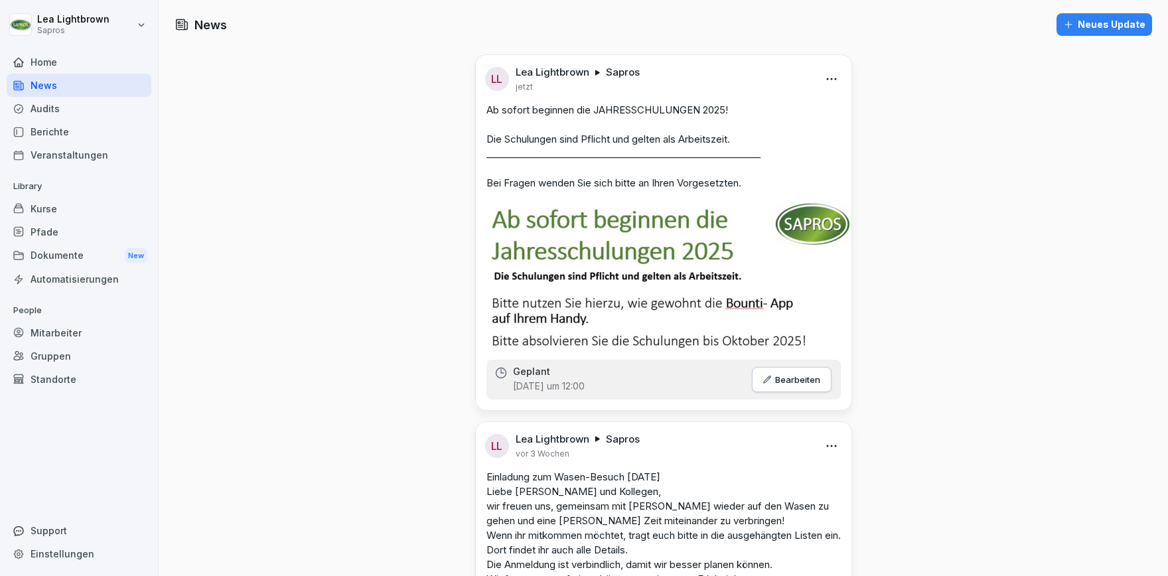
click at [1106, 24] on div "Neues Update" at bounding box center [1104, 24] width 82 height 15
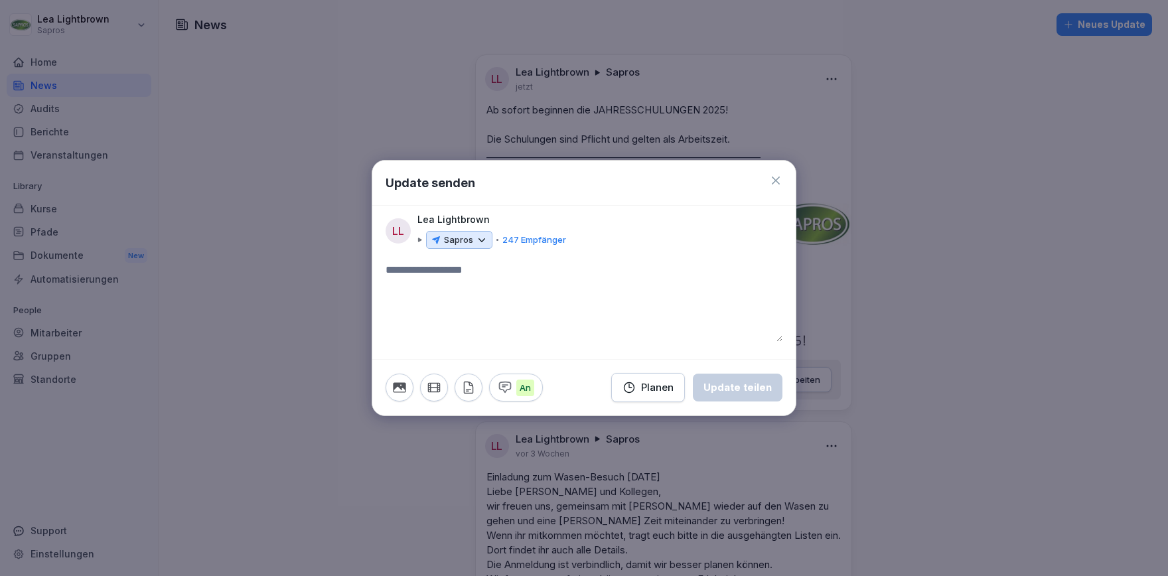
click at [660, 385] on div "Planen" at bounding box center [647, 387] width 51 height 15
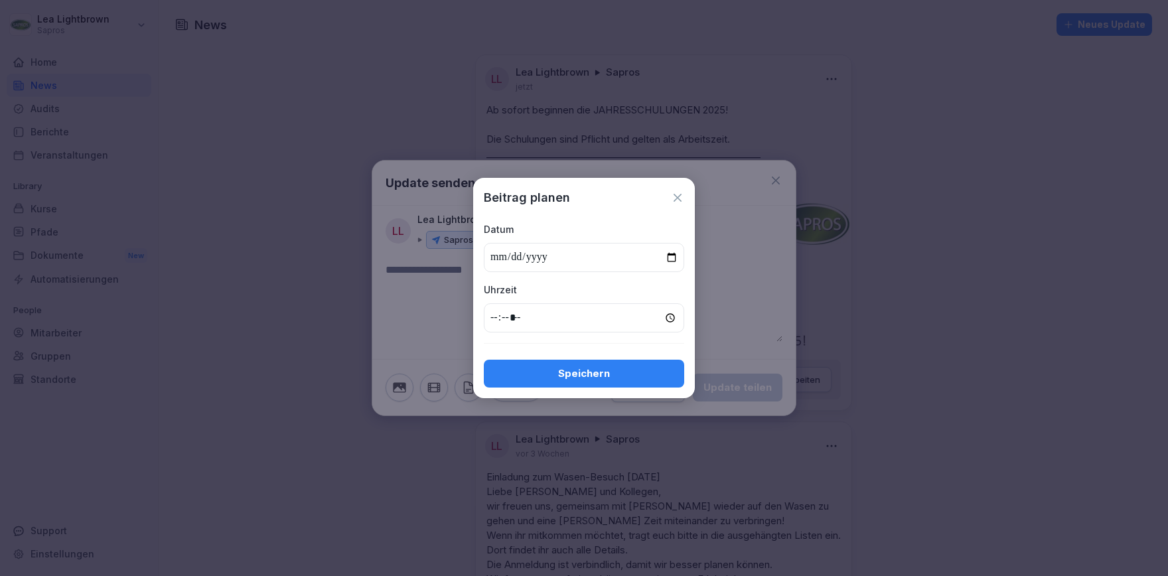
click at [669, 254] on input "date" at bounding box center [584, 257] width 200 height 29
type input "**********"
click at [543, 313] on input "time" at bounding box center [584, 317] width 200 height 29
click at [502, 318] on input "time" at bounding box center [584, 317] width 200 height 29
click at [502, 317] on input "time" at bounding box center [584, 317] width 200 height 29
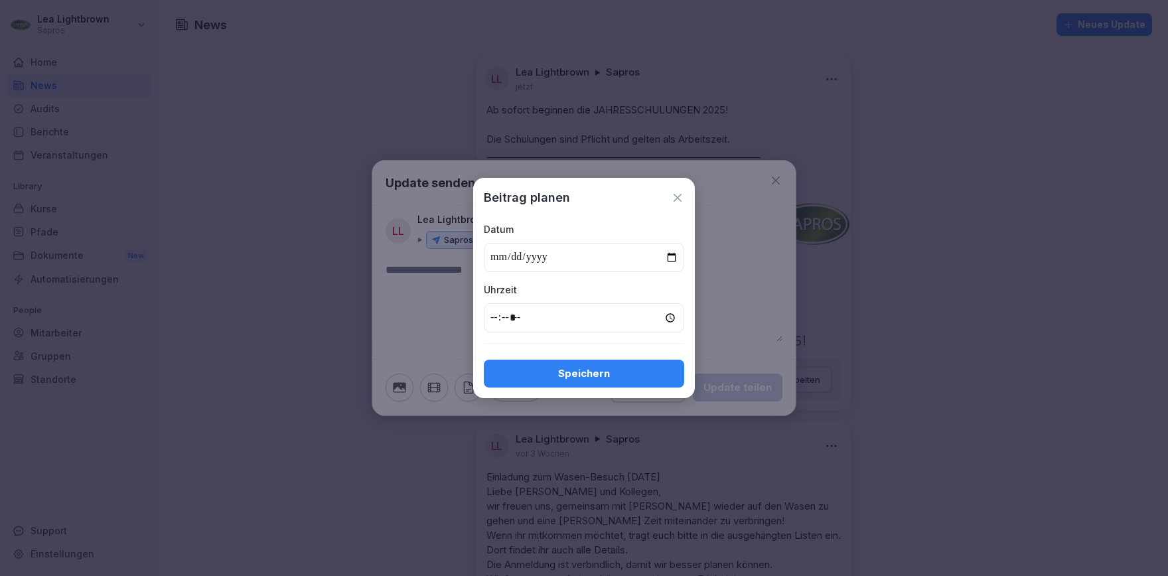
click at [500, 317] on input "*****" at bounding box center [584, 317] width 200 height 29
click at [499, 318] on input "*****" at bounding box center [584, 317] width 200 height 29
type input "*****"
click at [557, 371] on div "Speichern" at bounding box center [583, 373] width 179 height 15
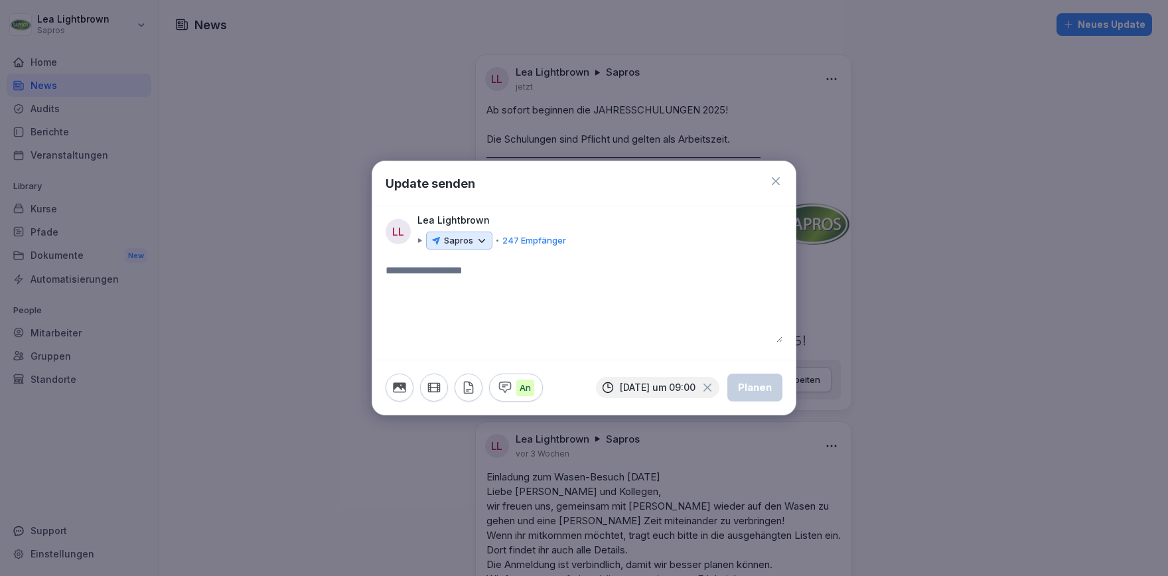
click at [778, 177] on icon at bounding box center [775, 181] width 13 height 13
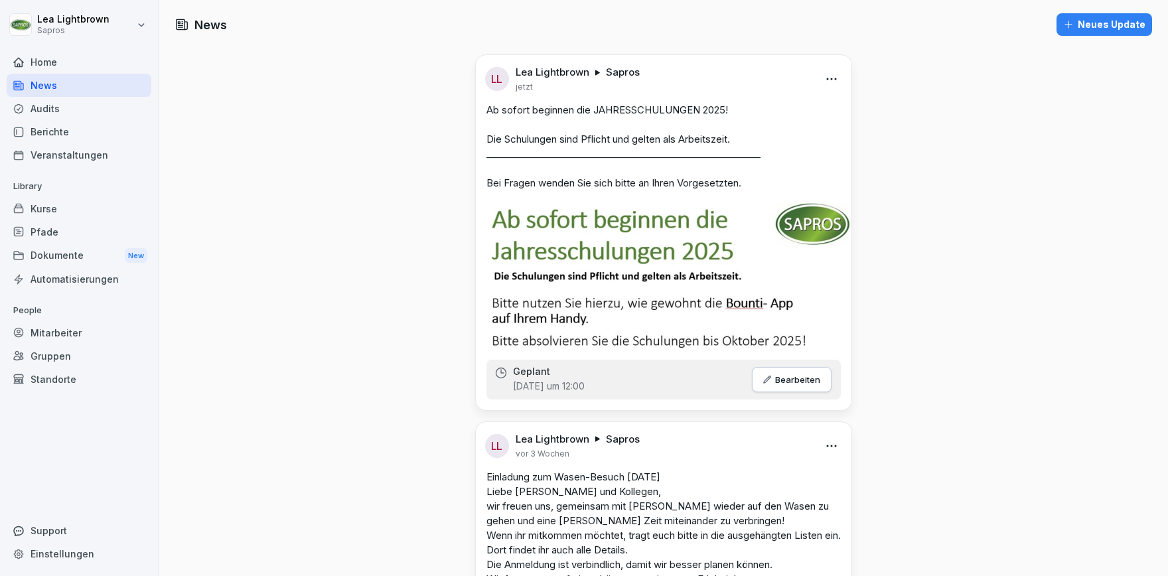
click at [94, 214] on div "Kurse" at bounding box center [79, 208] width 145 height 23
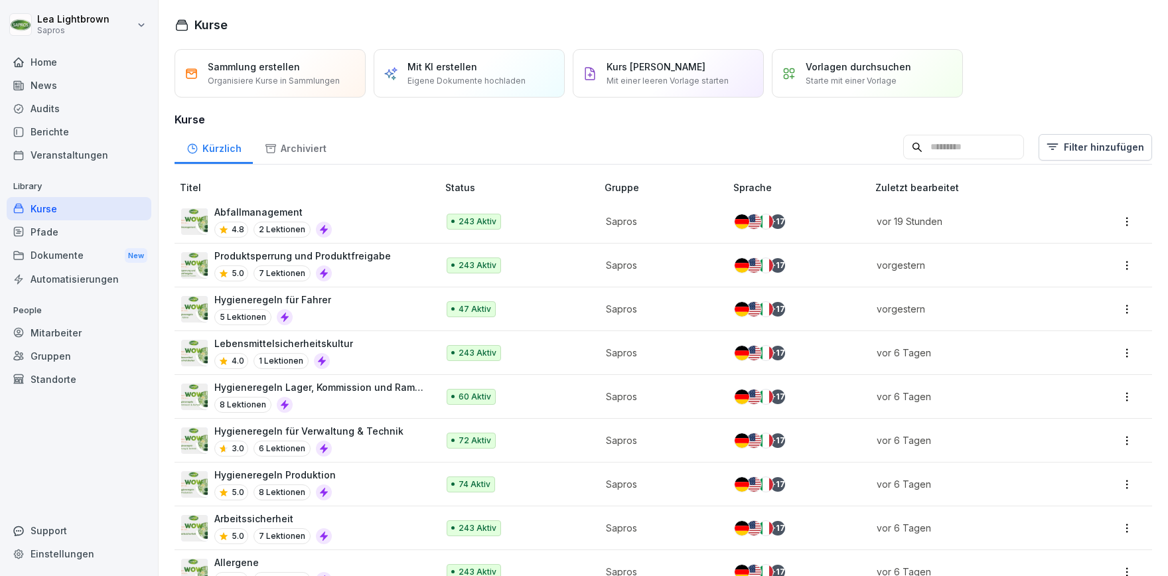
click at [974, 151] on input at bounding box center [963, 147] width 121 height 25
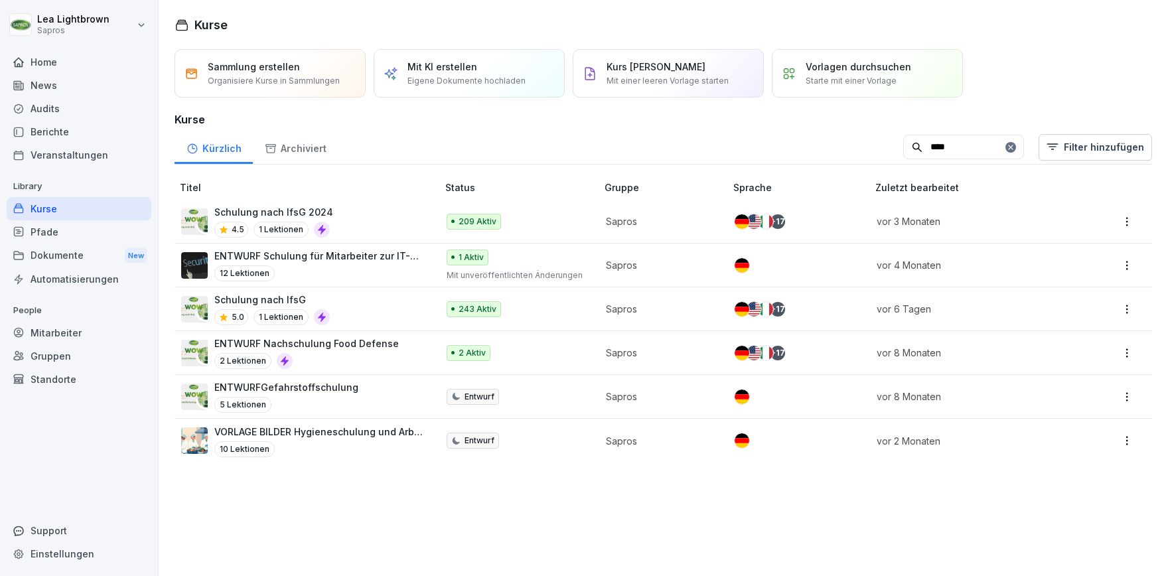
type input "****"
click at [405, 306] on div "Schulung nach IfsG 5.0 1 Lektionen" at bounding box center [302, 309] width 243 height 33
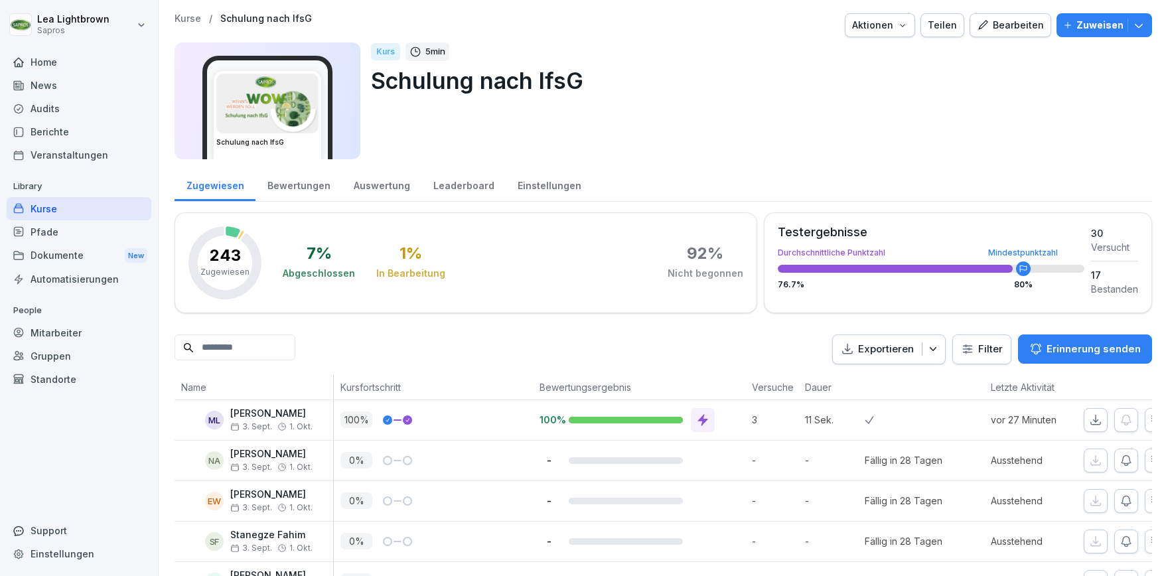
click at [1019, 27] on div "Bearbeiten" at bounding box center [1010, 25] width 67 height 15
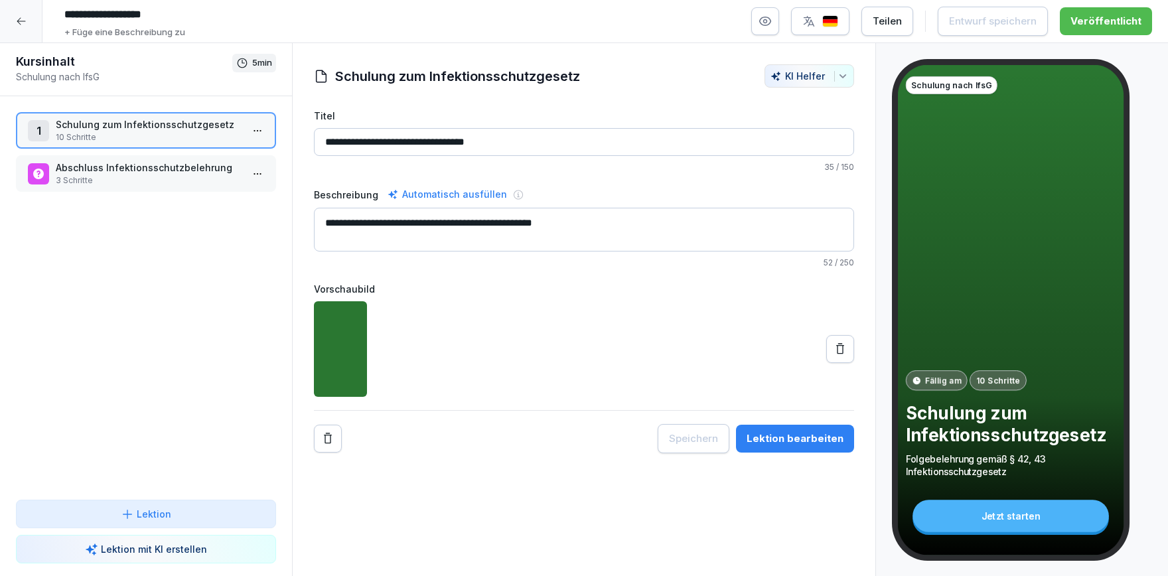
click at [161, 169] on p "Abschluss Infektionsschutzbelehrung" at bounding box center [149, 168] width 186 height 14
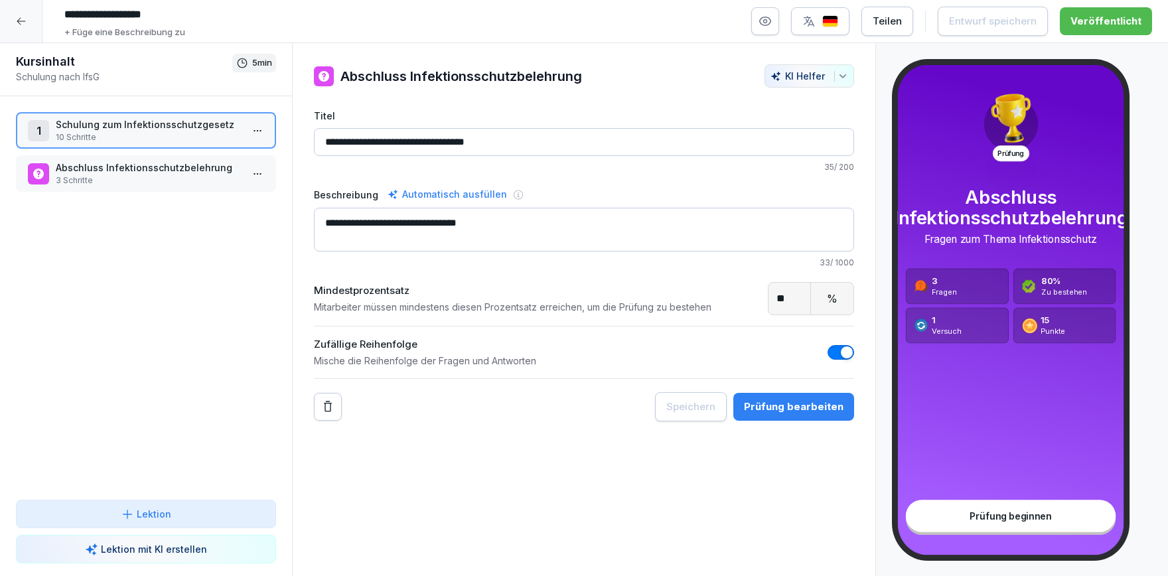
click at [161, 169] on p "Abschluss Infektionsschutzbelehrung" at bounding box center [149, 168] width 186 height 14
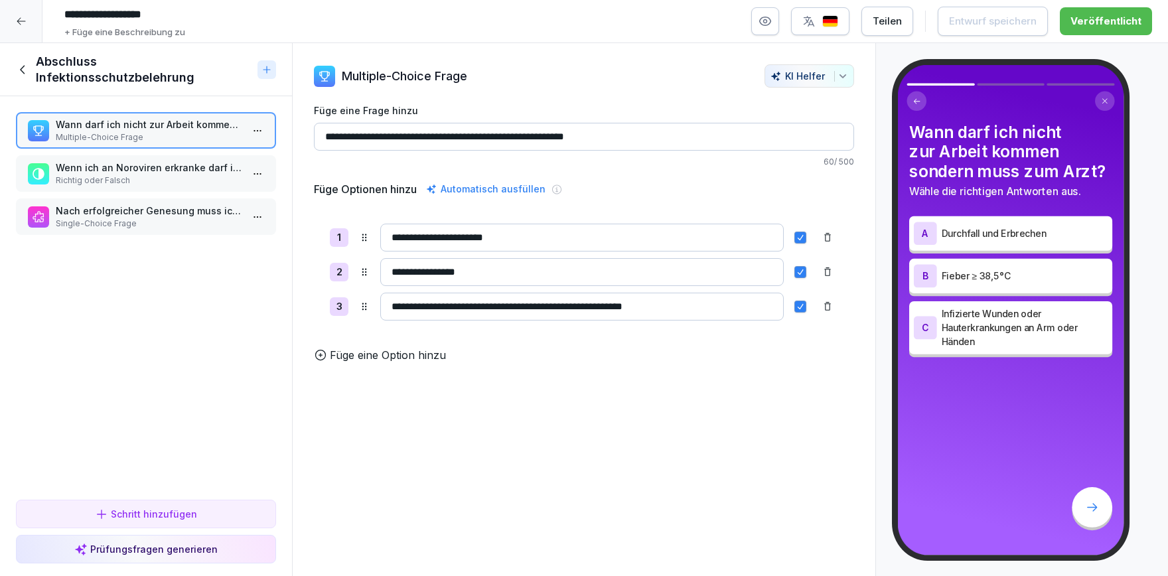
click at [135, 186] on p "Richtig oder Falsch" at bounding box center [149, 181] width 186 height 12
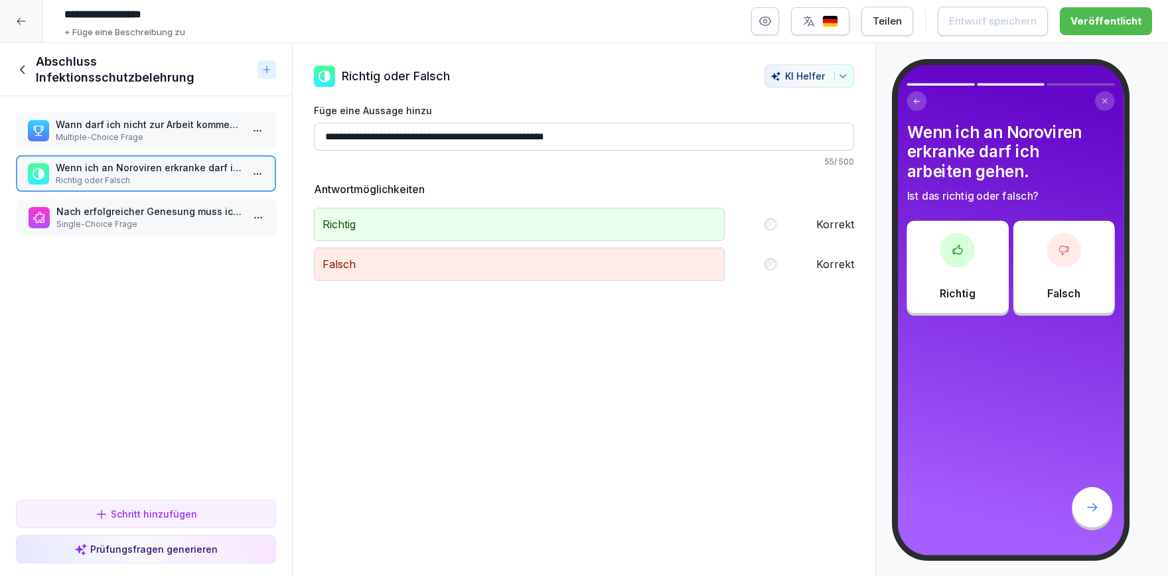
click at [133, 225] on p "Single-Choice Frage" at bounding box center [149, 224] width 186 height 12
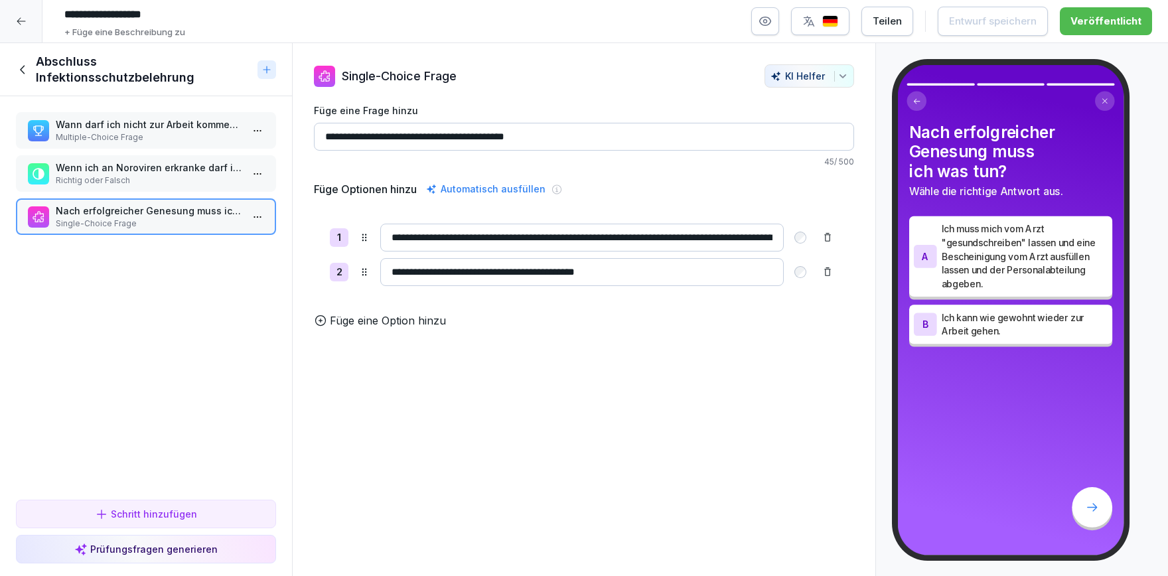
click at [155, 121] on p "Wann darf ich nicht zur Arbeit kommen sondern muss zum Arzt?" at bounding box center [149, 124] width 186 height 14
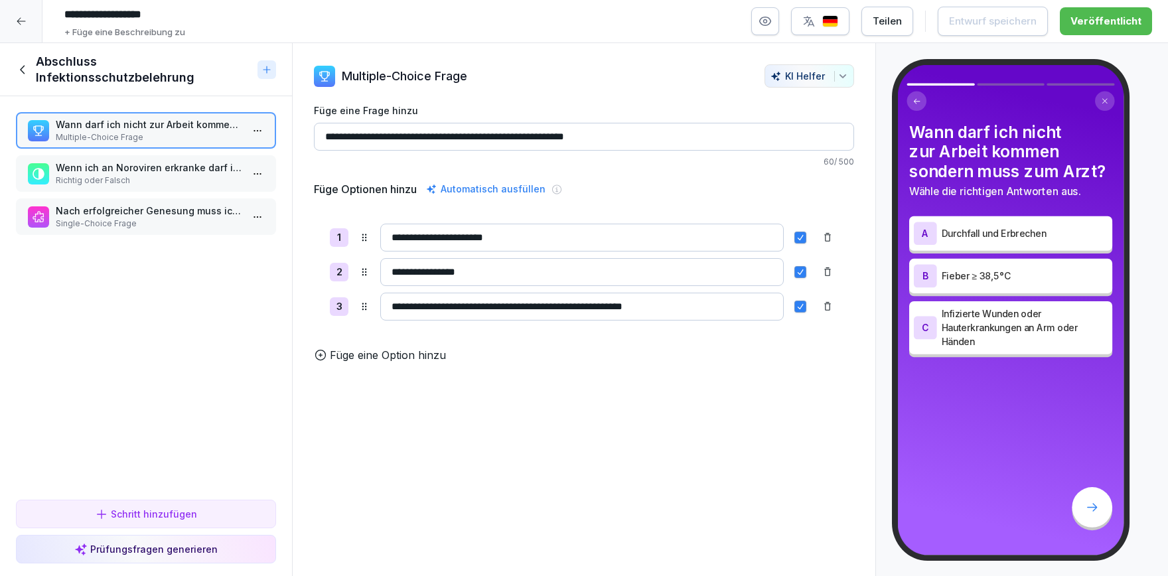
click at [153, 225] on p "Single-Choice Frage" at bounding box center [149, 224] width 186 height 12
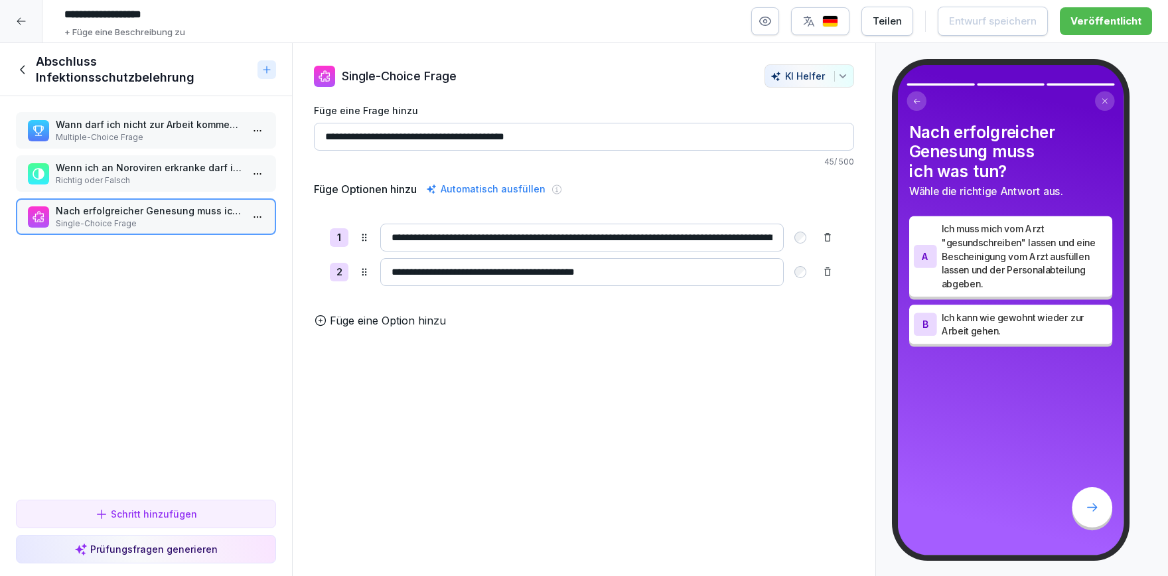
click at [153, 173] on p "Wenn ich an Noroviren erkranke darf ich arbeiten gehen." at bounding box center [149, 168] width 186 height 14
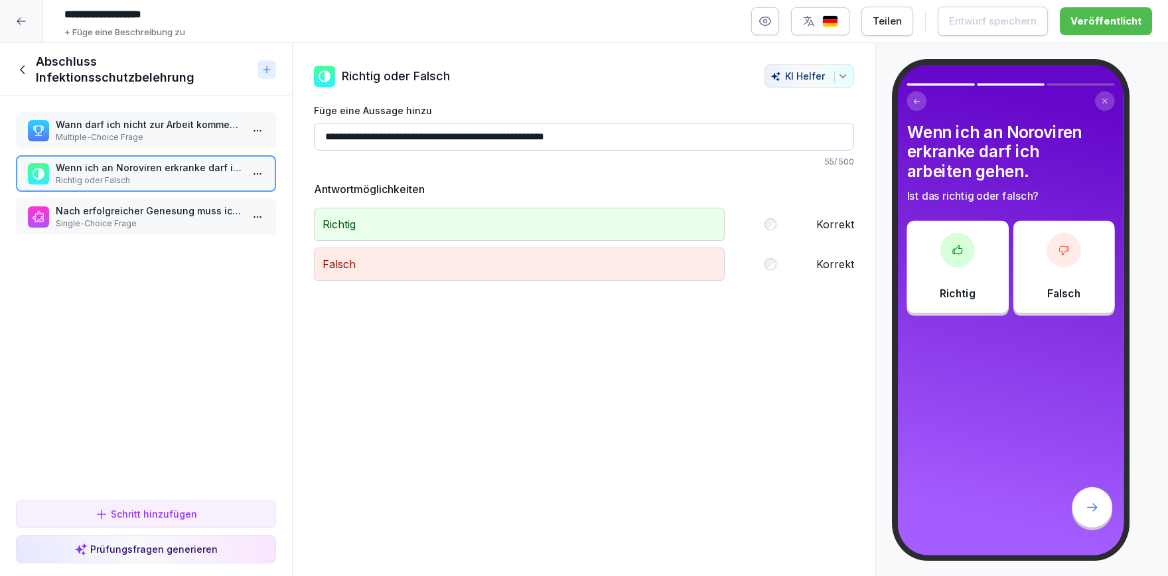
click at [151, 124] on p "Wann darf ich nicht zur Arbeit kommen sondern muss zum Arzt?" at bounding box center [149, 124] width 186 height 14
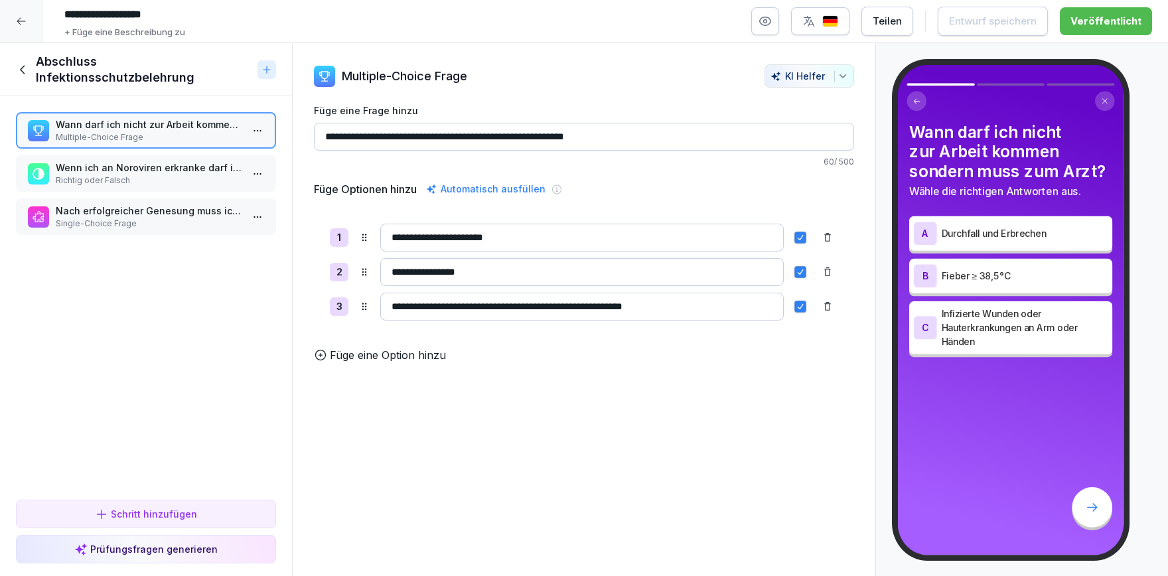
click at [156, 167] on p "Wenn ich an Noroviren erkranke darf ich arbeiten gehen." at bounding box center [149, 168] width 186 height 14
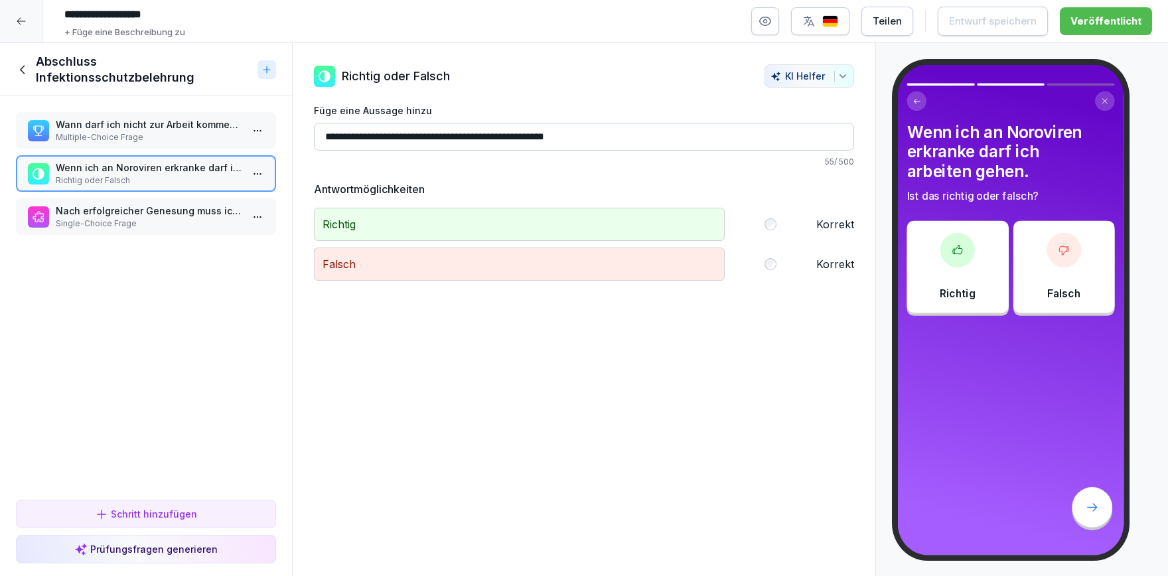
click at [19, 75] on icon at bounding box center [23, 69] width 15 height 15
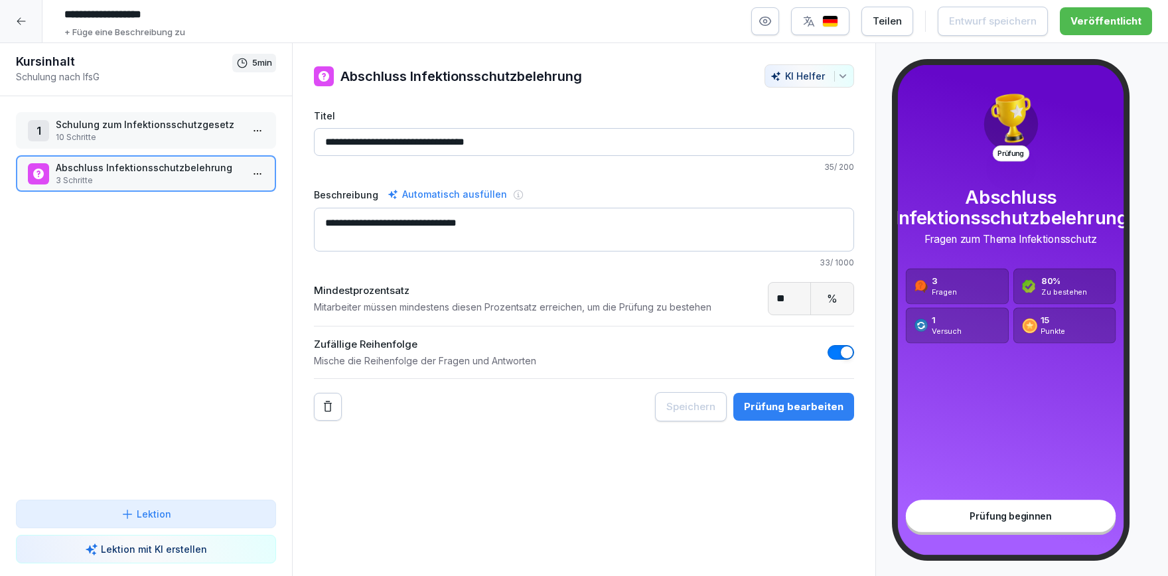
click at [141, 133] on p "10 Schritte" at bounding box center [149, 137] width 186 height 12
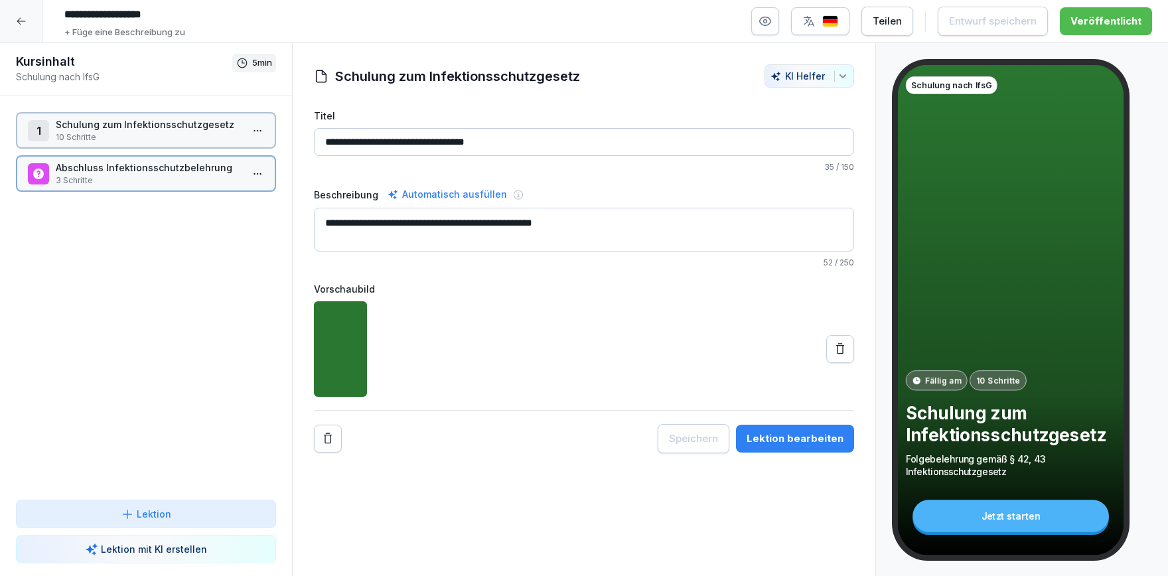
click at [141, 133] on p "10 Schritte" at bounding box center [149, 137] width 186 height 12
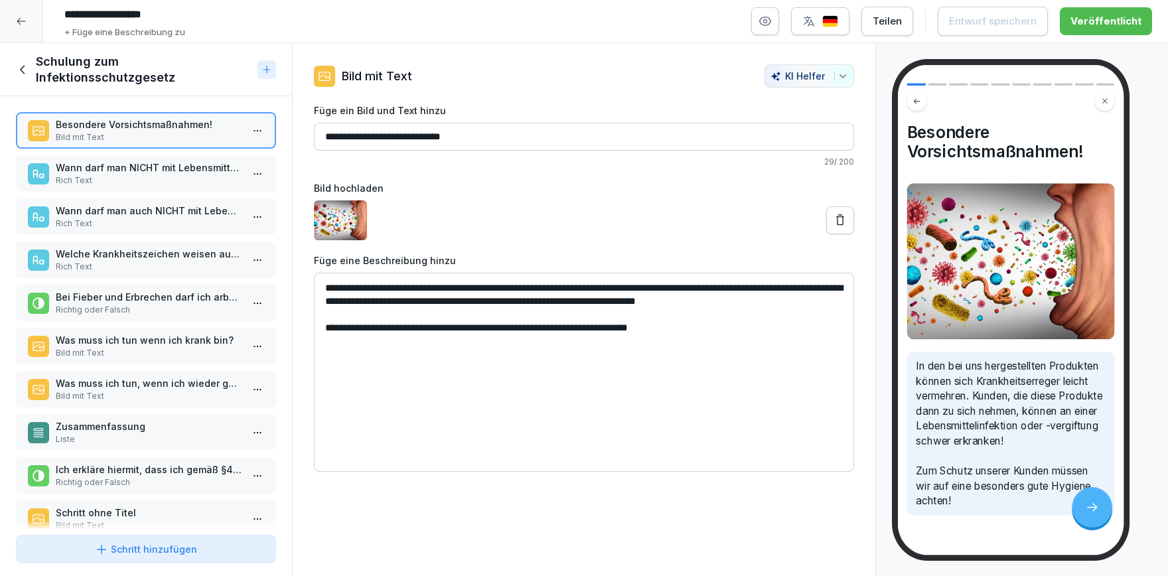
scroll to position [21, 0]
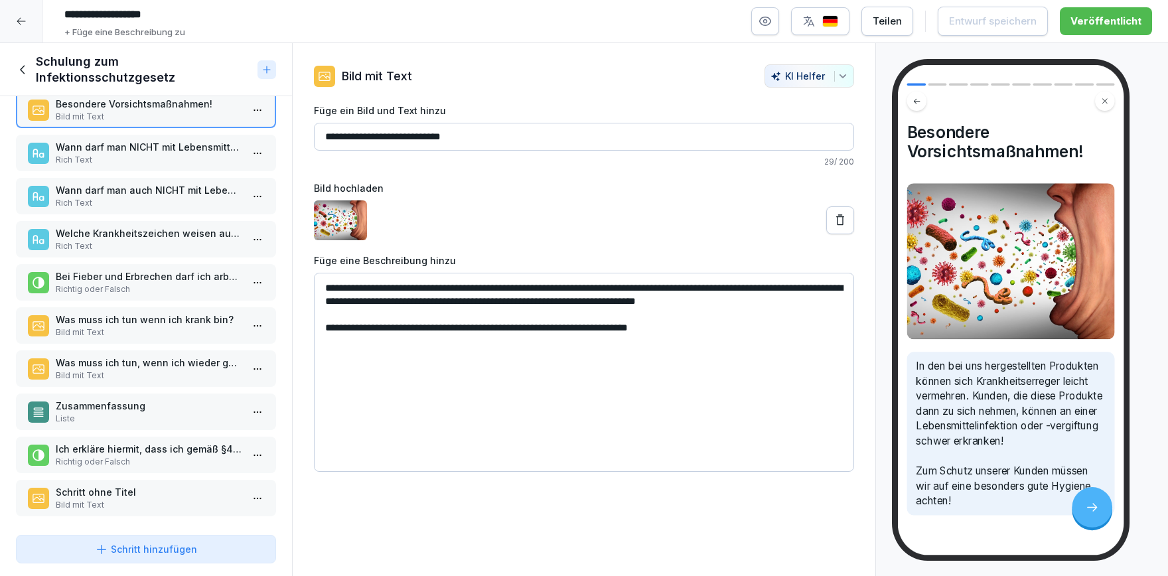
click at [152, 454] on p "Ich erkläre hiermit, dass ich gemäß §43 Abs.1 Nr.2 Infektionsschutzgesetz mündl…" at bounding box center [149, 449] width 186 height 14
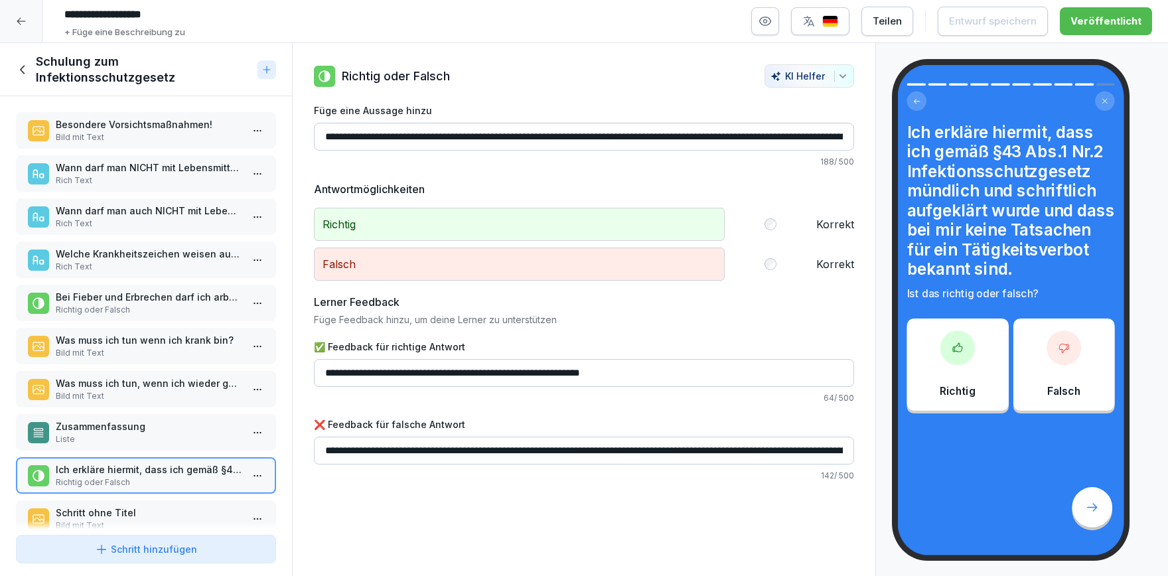
click at [172, 130] on p "Besondere Vorsichtsmaßnahmen!" at bounding box center [149, 124] width 186 height 14
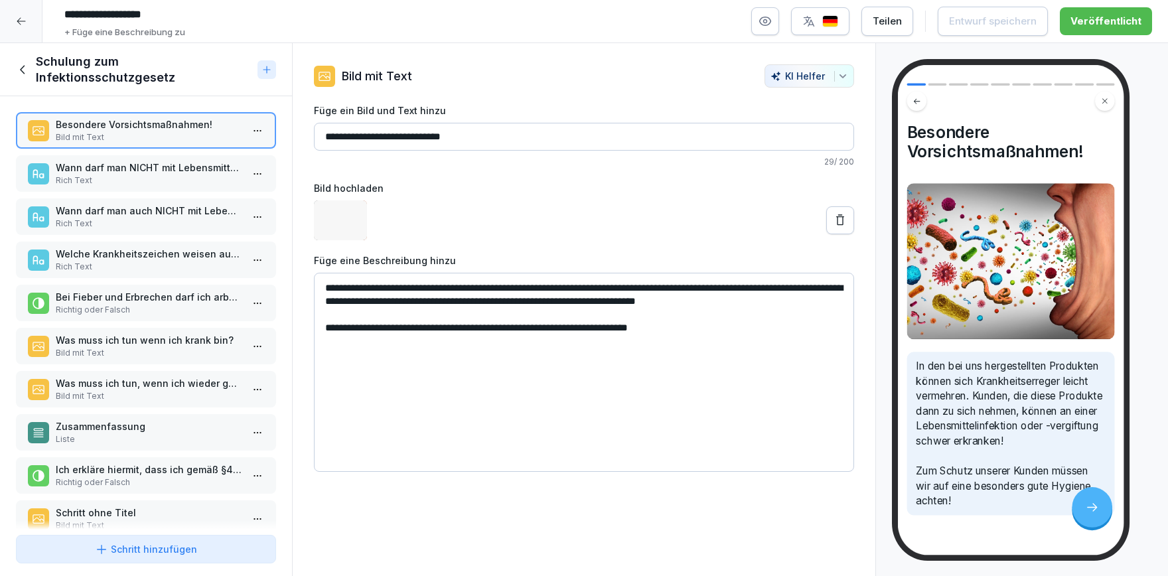
click at [147, 173] on p "Wann darf man NICHT mit Lebensmitteln arbeiten?" at bounding box center [149, 168] width 186 height 14
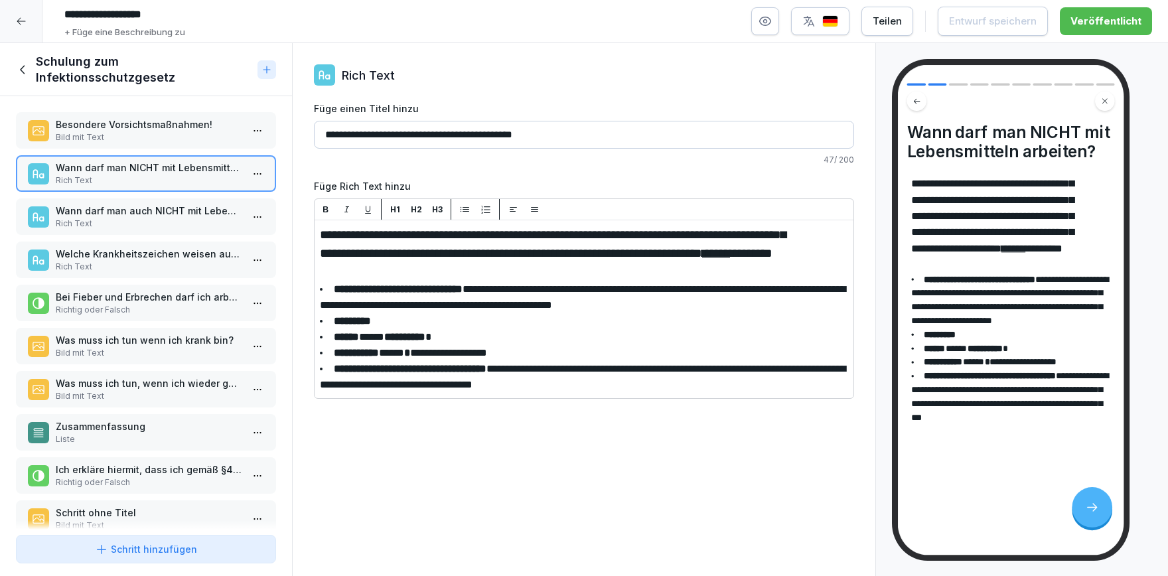
click at [155, 206] on p "Wann darf man auch NICHT mit Lebensmitteln arbeiten?" at bounding box center [149, 211] width 186 height 14
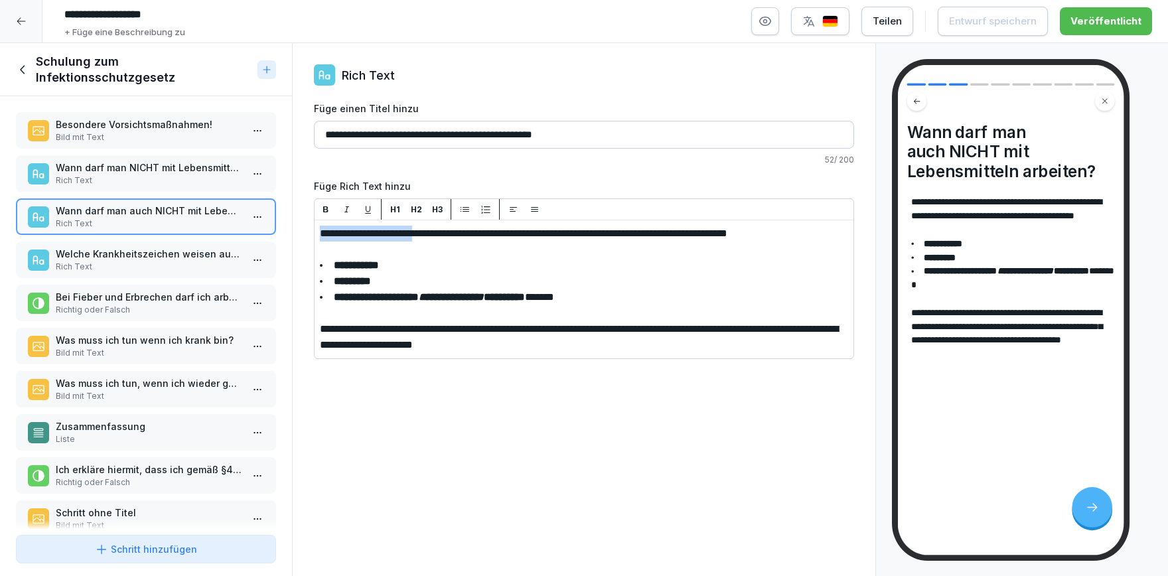
click at [157, 237] on div "Besondere Vorsichtsmaßnahmen! Bild mit Text Wann darf man NICHT mit Lebensmitte…" at bounding box center [146, 312] width 292 height 433
click at [145, 264] on p "Rich Text" at bounding box center [149, 267] width 186 height 12
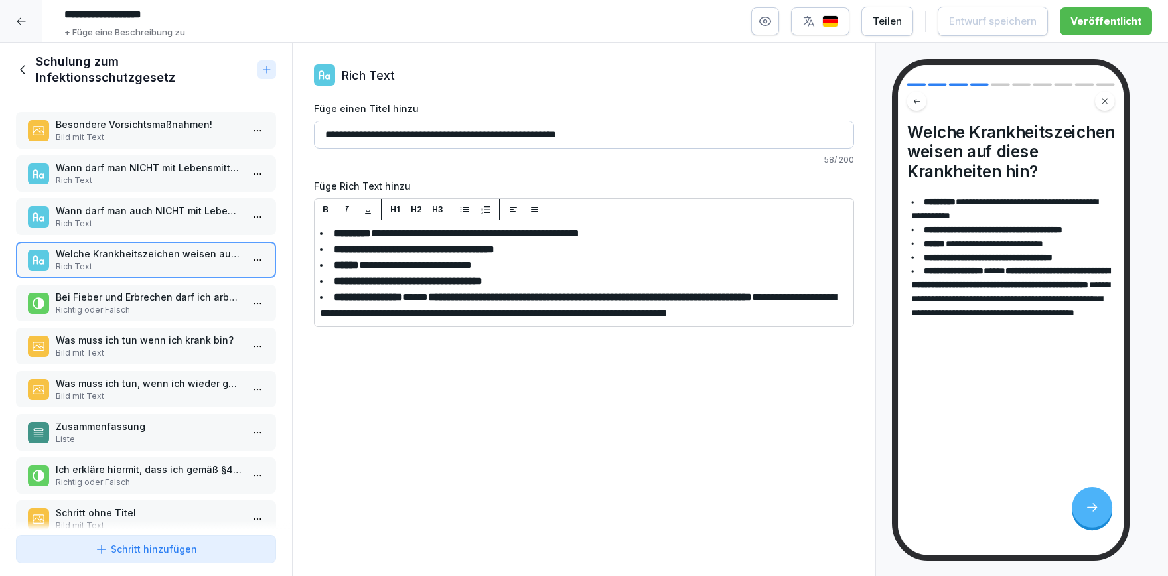
click at [143, 297] on p "Bei Fieber und Erbrechen darf ich arbeiten gehen." at bounding box center [149, 297] width 186 height 14
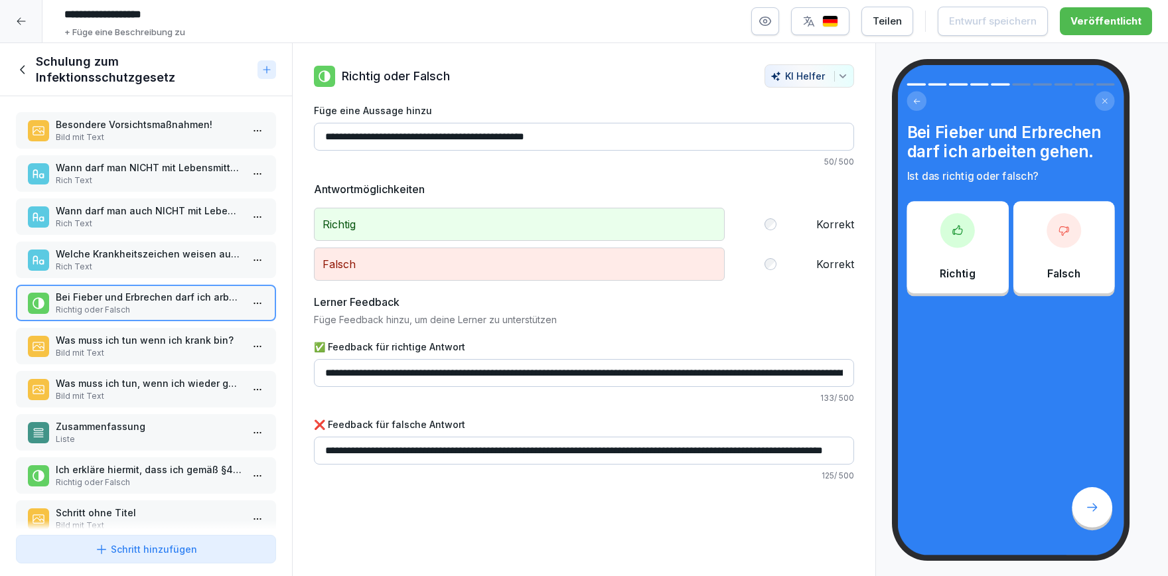
click at [144, 334] on p "Was muss ich tun wenn ich krank bin?" at bounding box center [149, 340] width 186 height 14
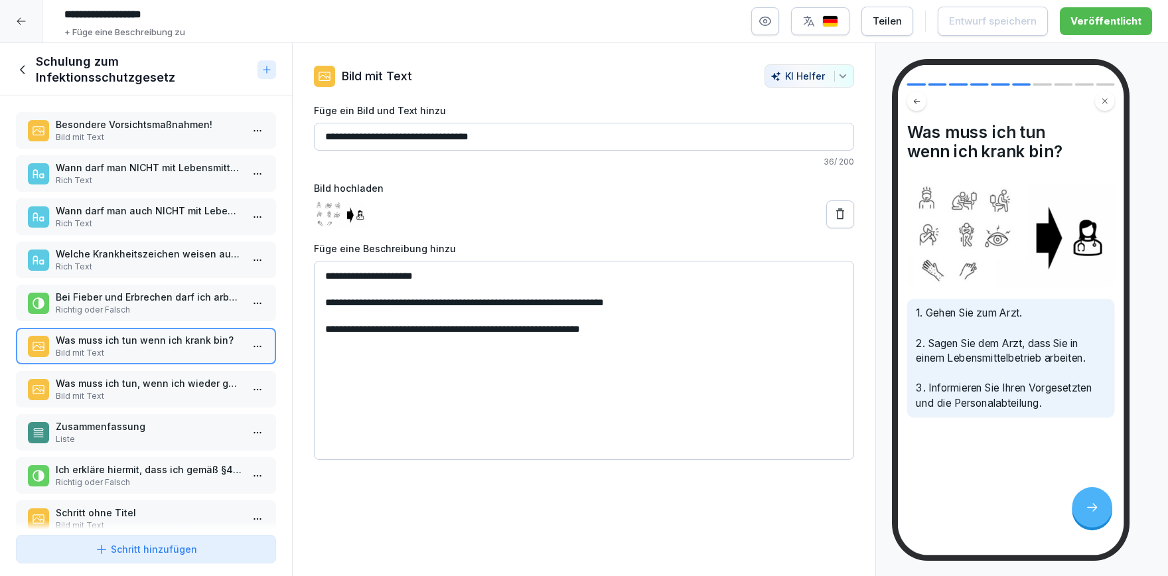
click at [129, 381] on p "Was muss ich tun, wenn ich wieder gesund bin?" at bounding box center [149, 383] width 186 height 14
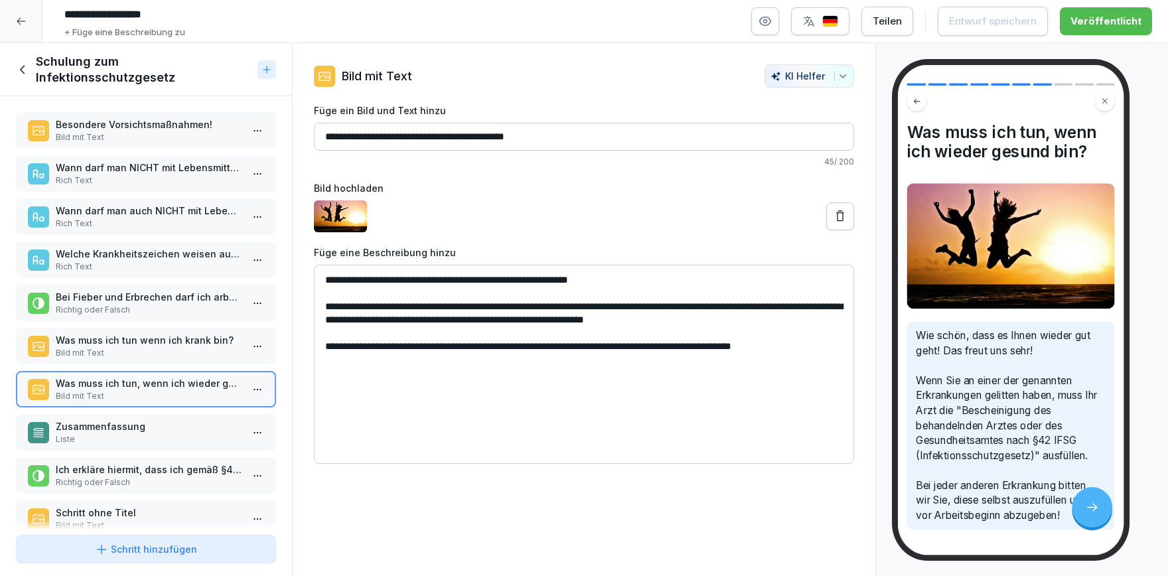
click at [156, 476] on p "Richtig oder Falsch" at bounding box center [149, 482] width 186 height 12
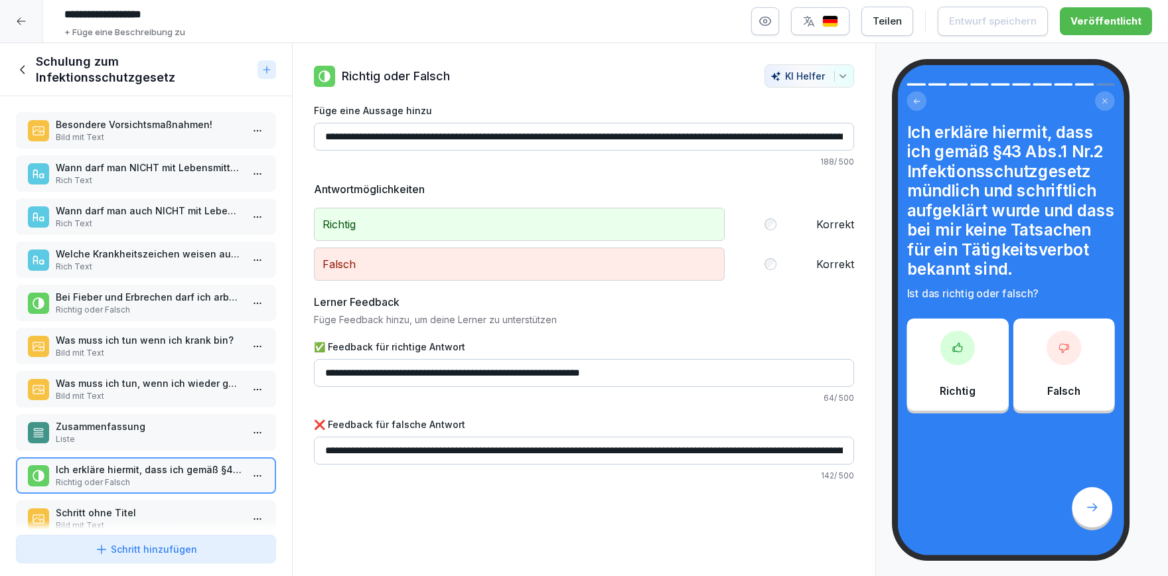
click at [179, 387] on p "Was muss ich tun, wenn ich wieder gesund bin?" at bounding box center [149, 383] width 186 height 14
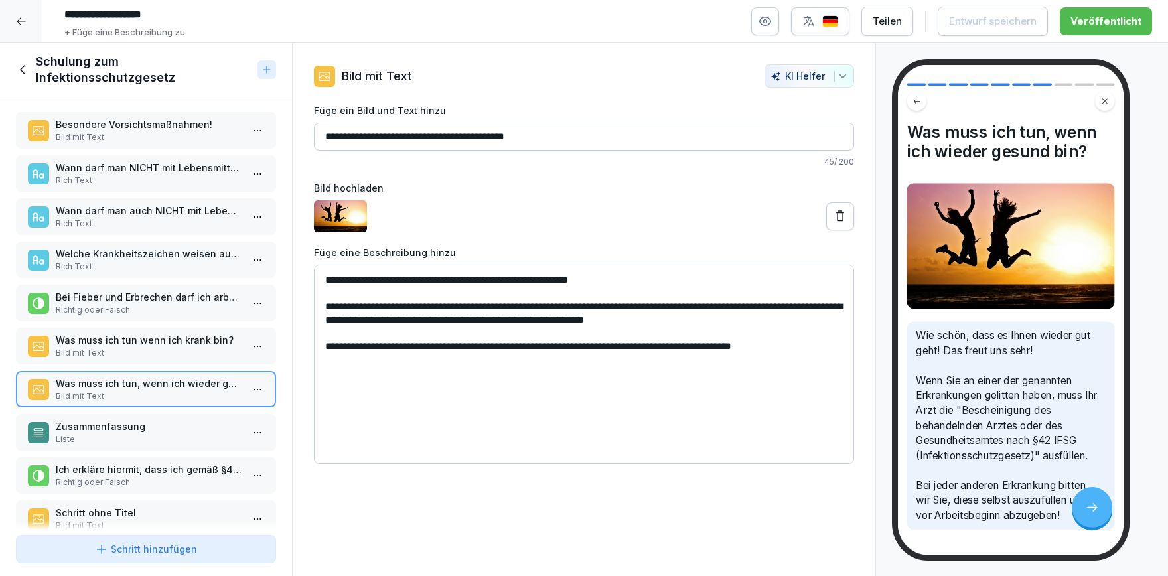
click at [186, 479] on p "Richtig oder Falsch" at bounding box center [149, 482] width 186 height 12
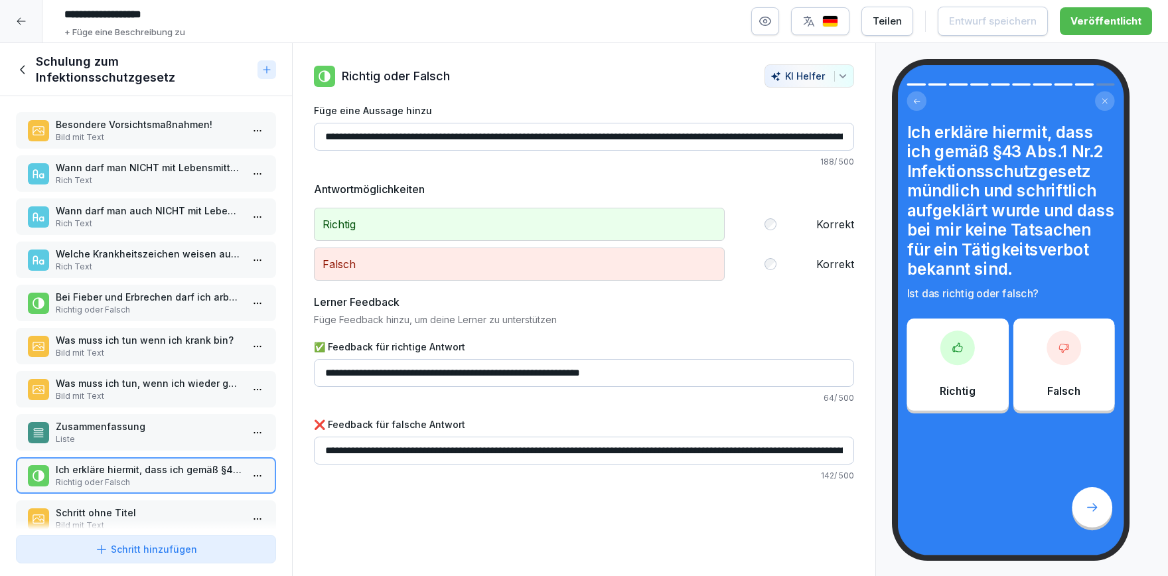
click at [495, 134] on input "**********" at bounding box center [584, 137] width 540 height 28
drag, startPoint x: 493, startPoint y: 139, endPoint x: 674, endPoint y: 133, distance: 181.3
click at [674, 133] on input "**********" at bounding box center [584, 137] width 540 height 28
click at [167, 252] on p "Welche Krankheitszeichen weisen auf diese Krankheiten hin?" at bounding box center [149, 254] width 186 height 14
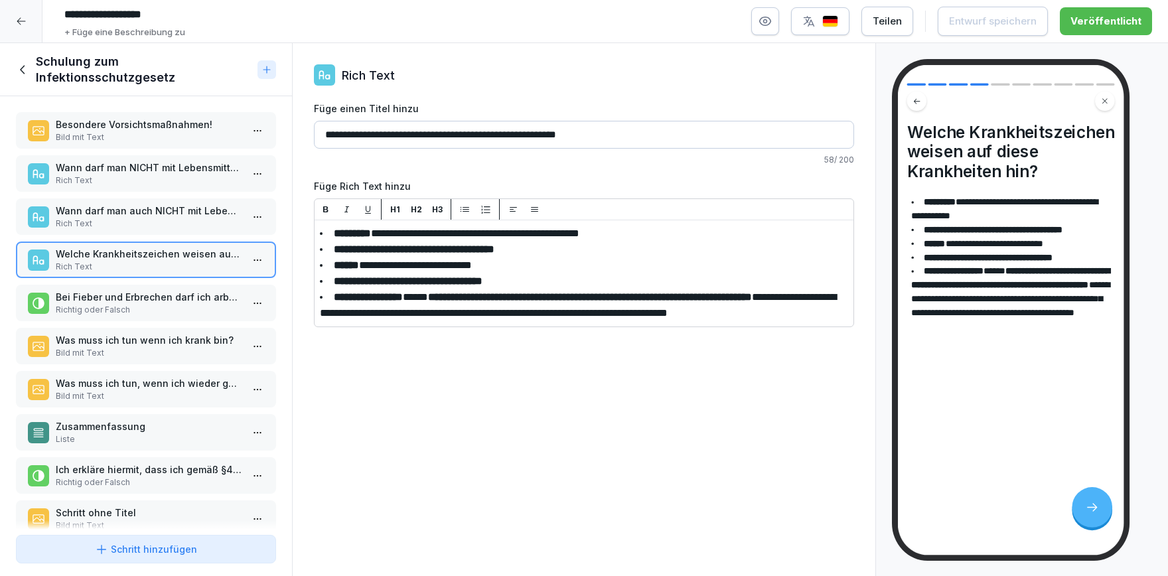
click at [170, 307] on p "Richtig oder Falsch" at bounding box center [149, 310] width 186 height 12
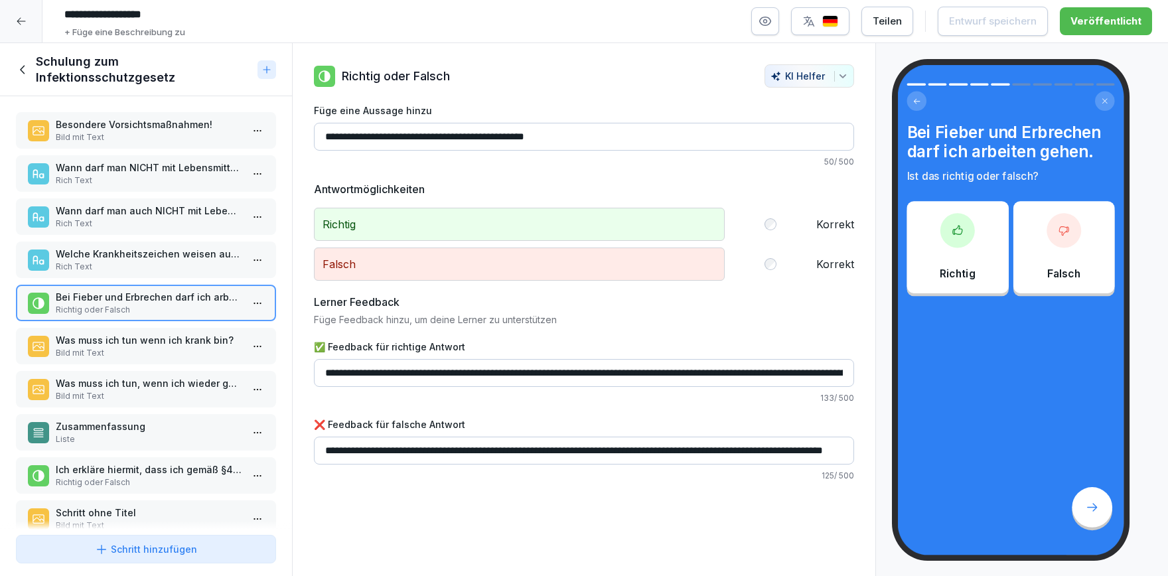
click at [165, 341] on p "Was muss ich tun wenn ich krank bin?" at bounding box center [149, 340] width 186 height 14
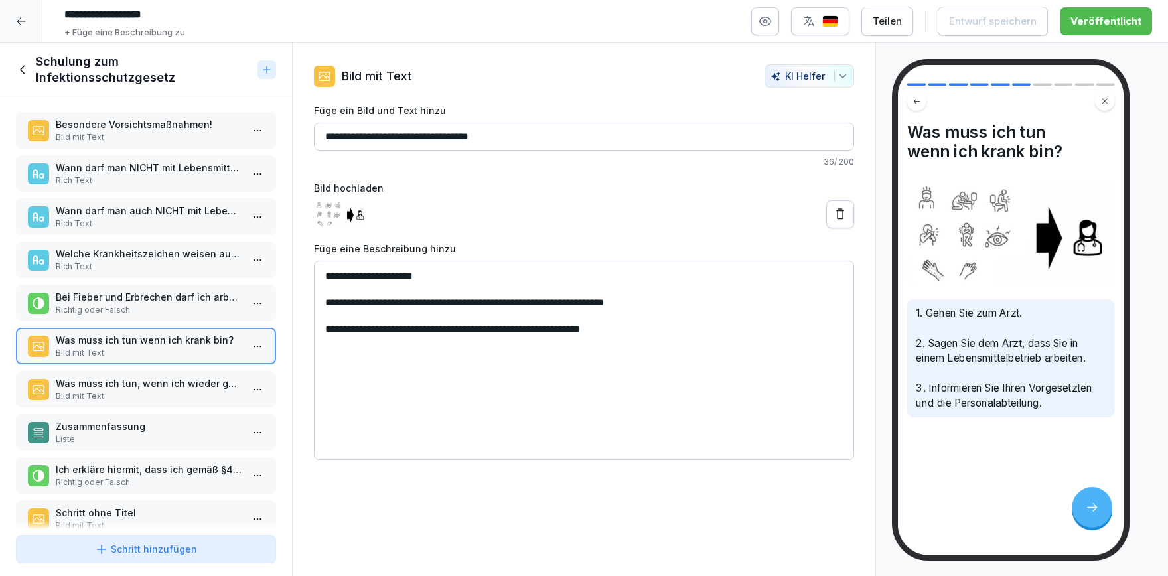
click at [149, 394] on p "Bild mit Text" at bounding box center [149, 396] width 186 height 12
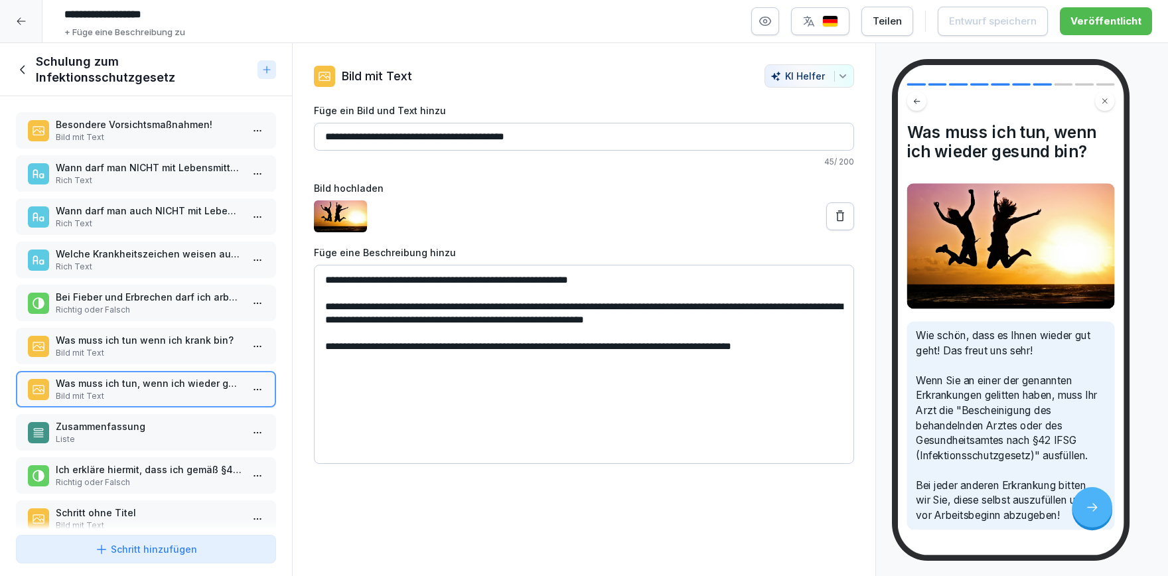
drag, startPoint x: 452, startPoint y: 321, endPoint x: 750, endPoint y: 319, distance: 298.0
click at [750, 319] on textarea "**********" at bounding box center [584, 364] width 540 height 199
click at [180, 131] on p "Bild mit Text" at bounding box center [149, 137] width 186 height 12
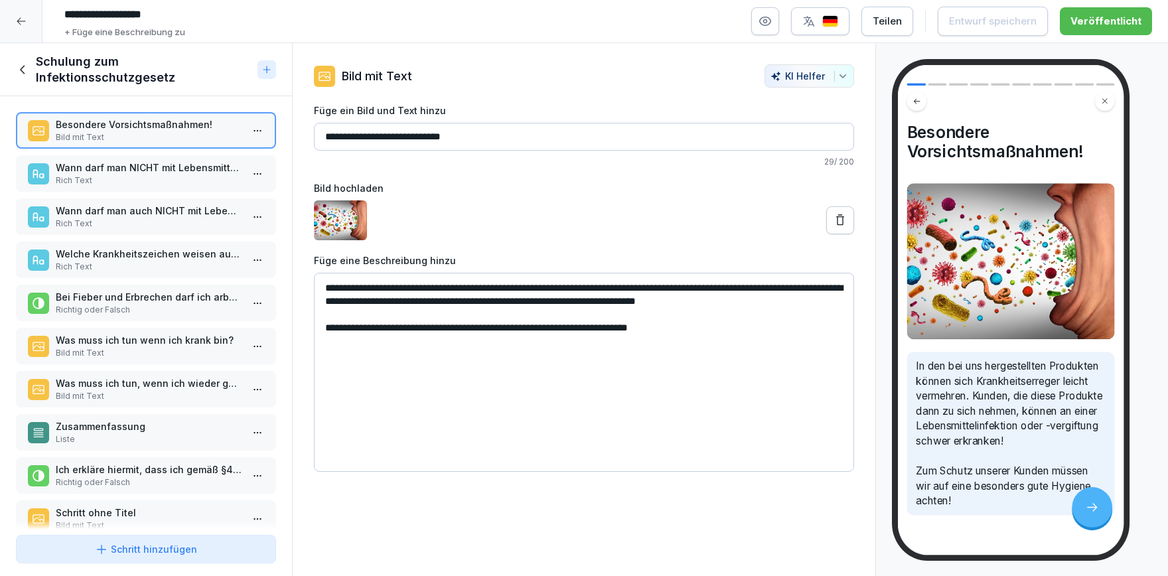
click at [157, 163] on p "Wann darf man NICHT mit Lebensmitteln arbeiten?" at bounding box center [149, 168] width 186 height 14
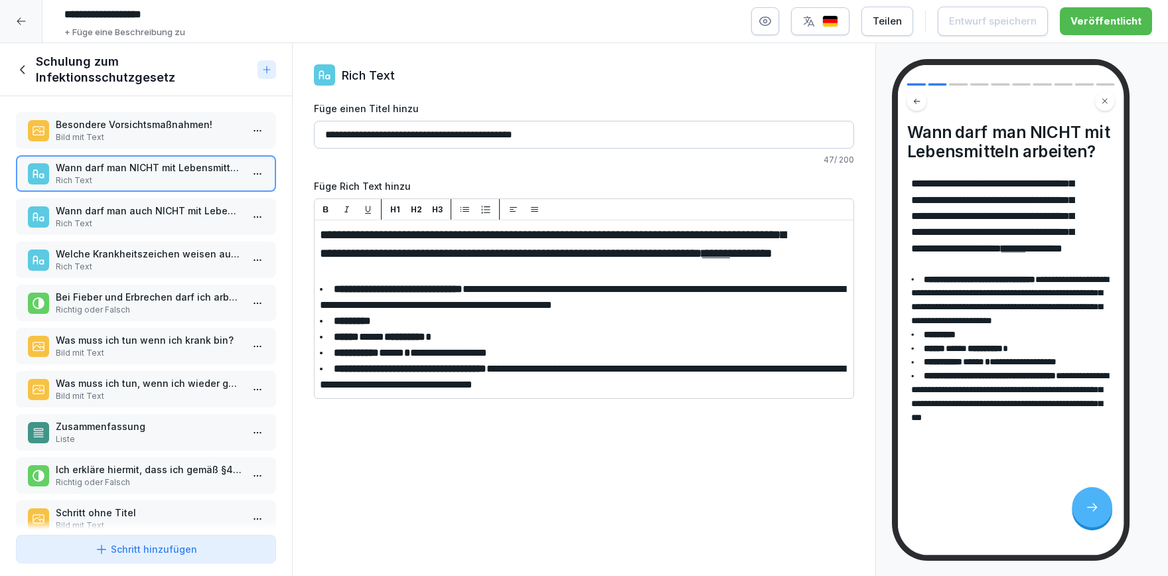
click at [165, 212] on p "Wann darf man auch NICHT mit Lebensmitteln arbeiten?" at bounding box center [149, 211] width 186 height 14
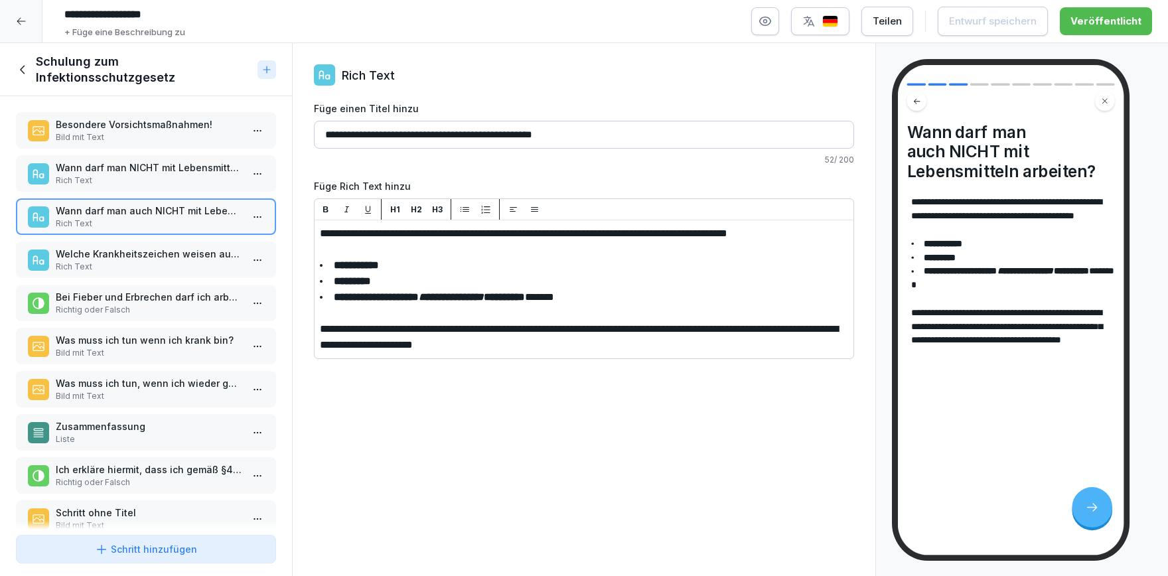
click at [142, 267] on p "Rich Text" at bounding box center [149, 267] width 186 height 12
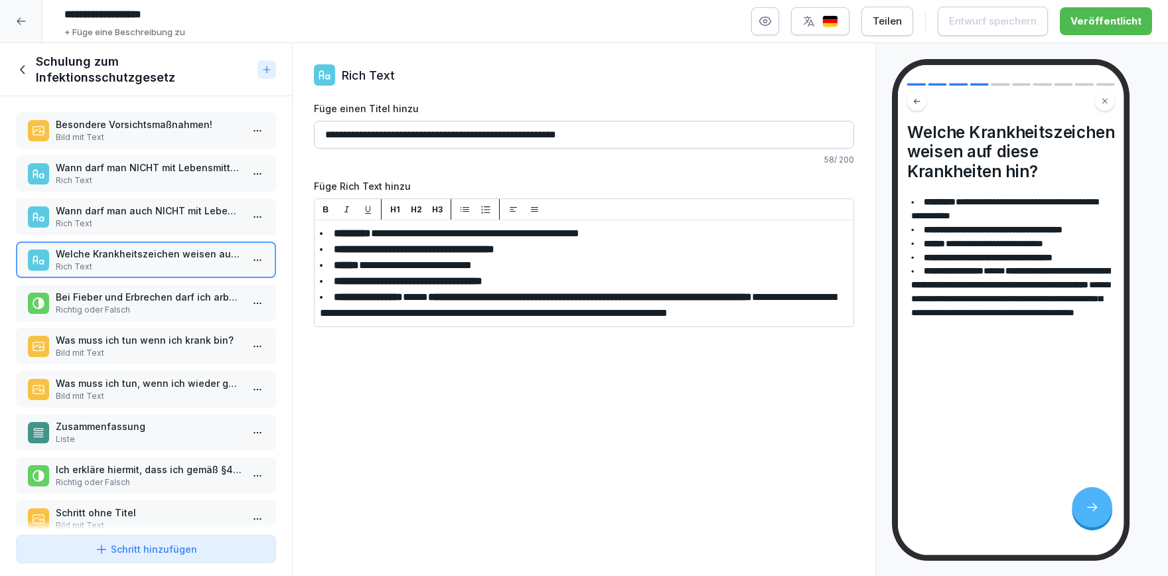
click at [142, 296] on p "Bei Fieber und Erbrechen darf ich arbeiten gehen." at bounding box center [149, 297] width 186 height 14
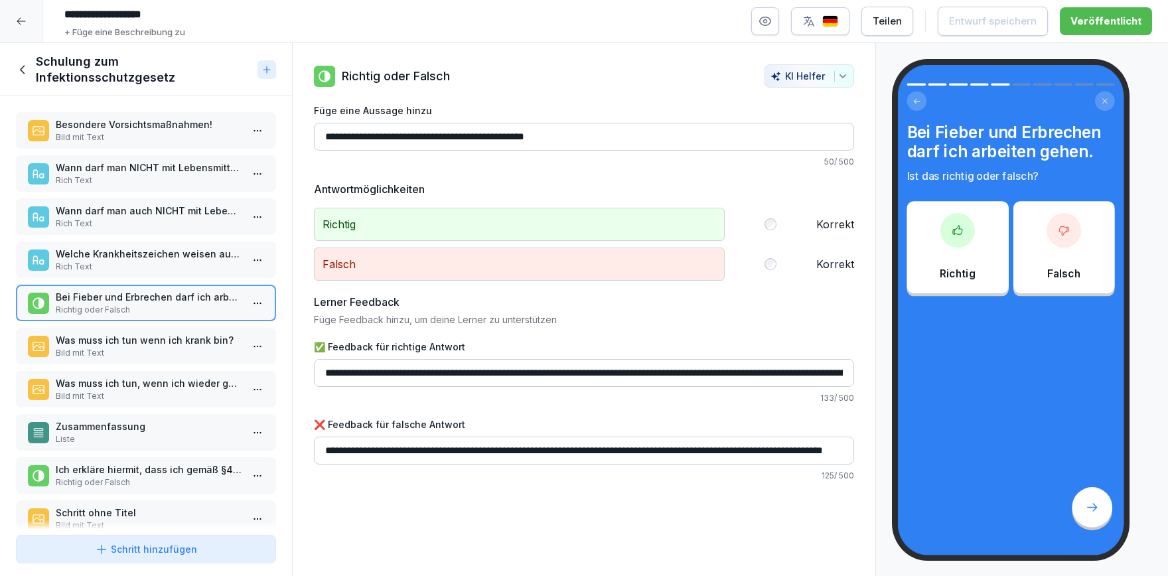
click at [161, 347] on p "Bild mit Text" at bounding box center [149, 353] width 186 height 12
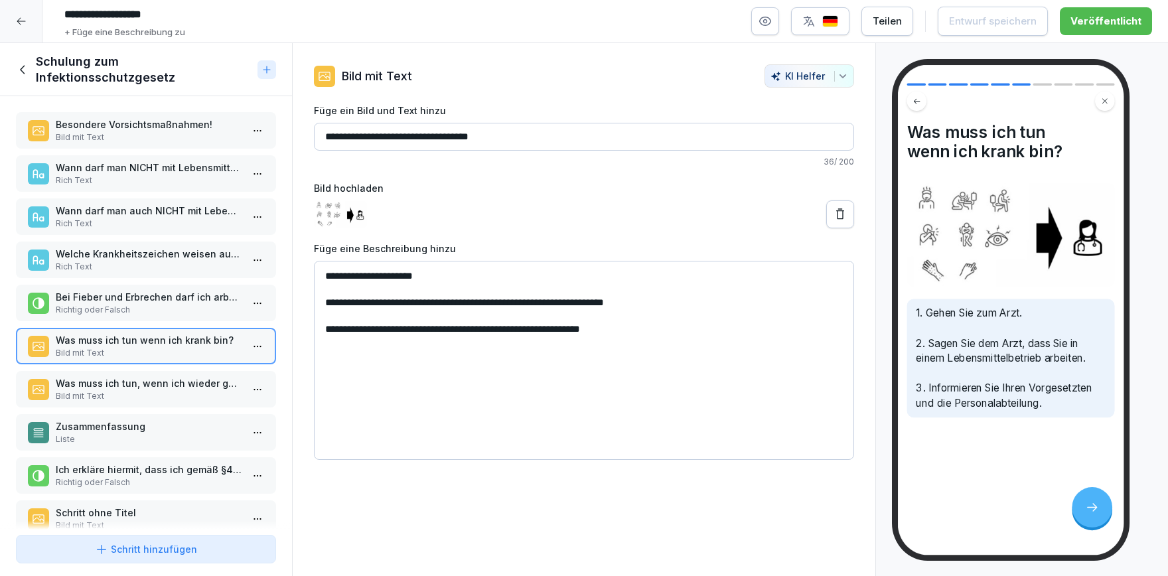
click at [168, 401] on div "Was muss ich tun, wenn ich wieder gesund bin? Bild mit Text" at bounding box center [146, 389] width 260 height 37
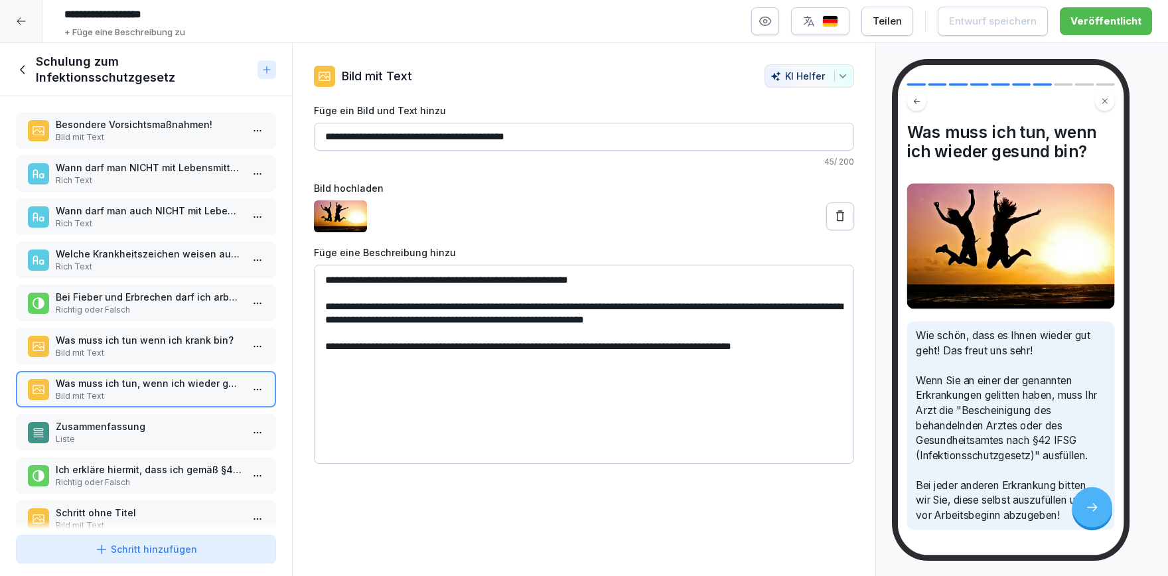
click at [173, 416] on div "Zusammenfassung Liste" at bounding box center [146, 432] width 260 height 37
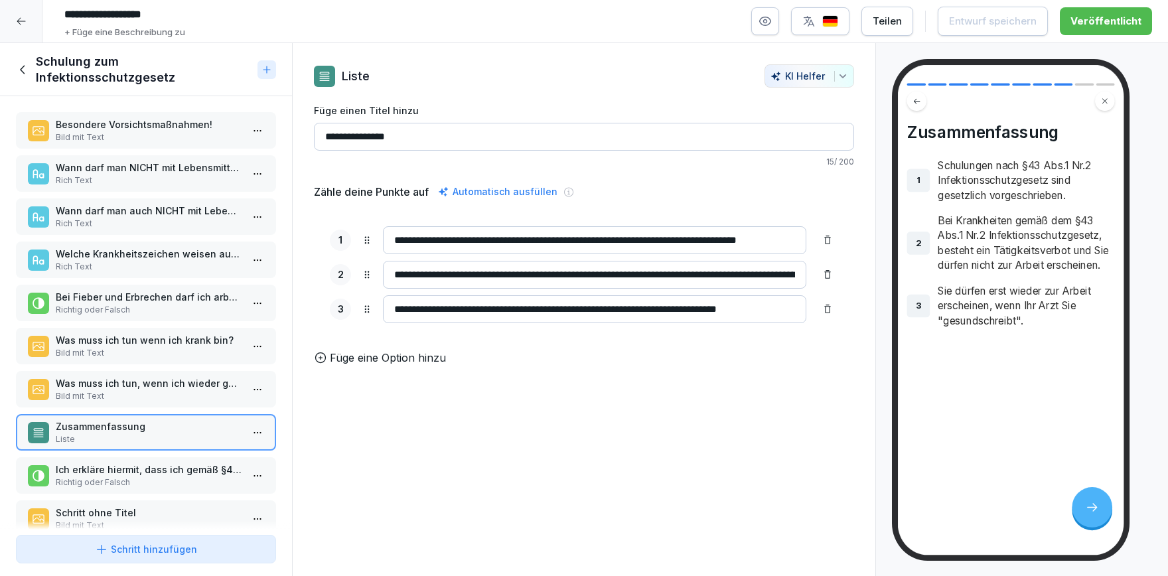
click at [153, 473] on p "Ich erkläre hiermit, dass ich gemäß §43 Abs.1 Nr.2 Infektionsschutzgesetz mündl…" at bounding box center [149, 470] width 186 height 14
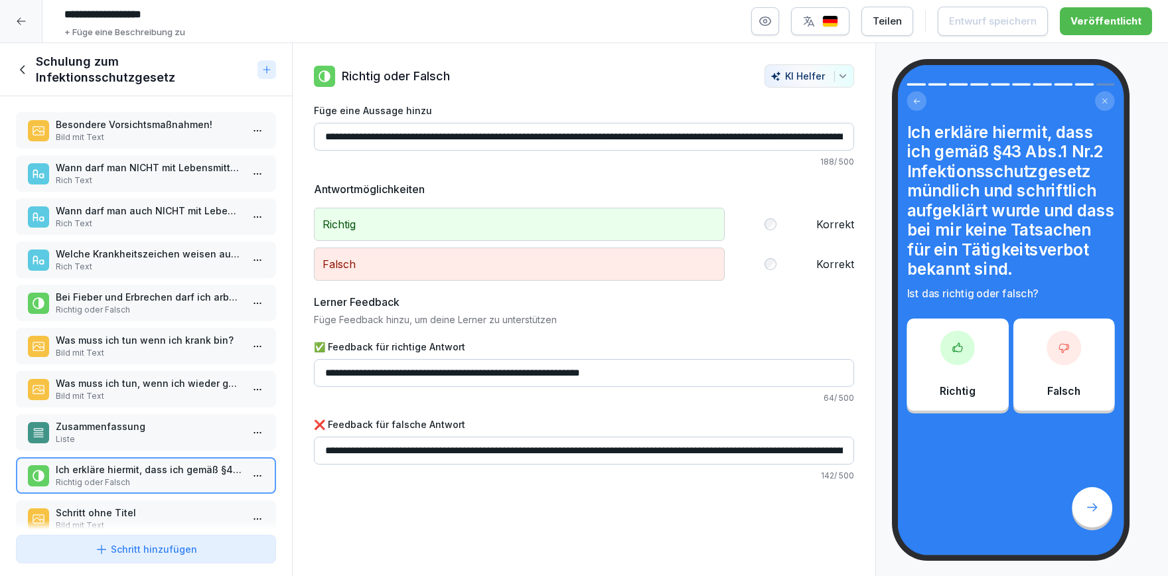
click at [31, 73] on icon at bounding box center [23, 69] width 15 height 15
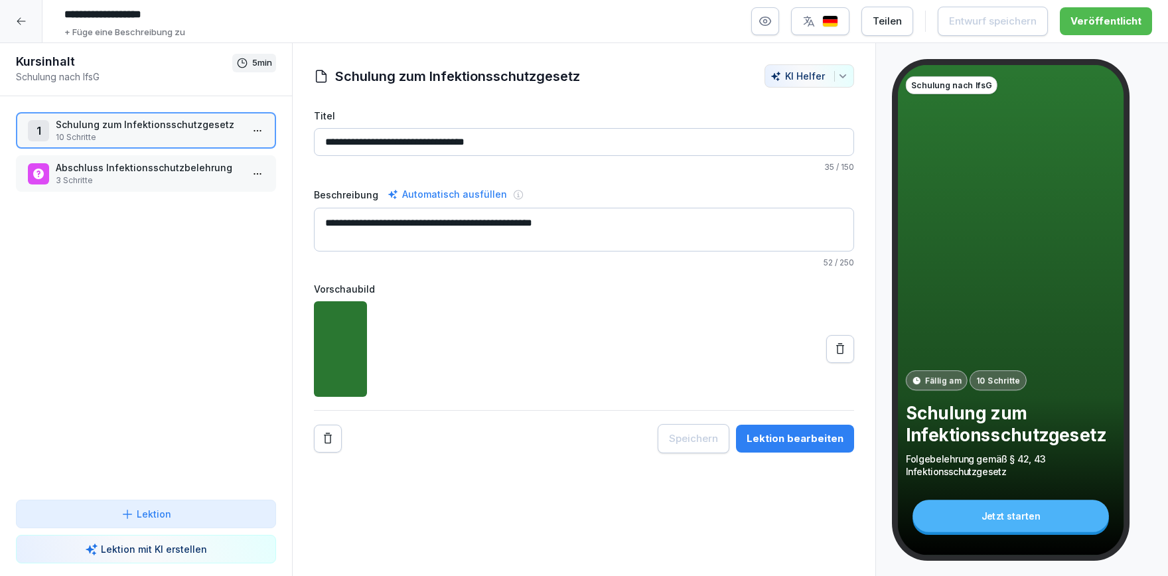
click at [143, 128] on p "Schulung zum Infektionsschutzgesetz" at bounding box center [149, 124] width 186 height 14
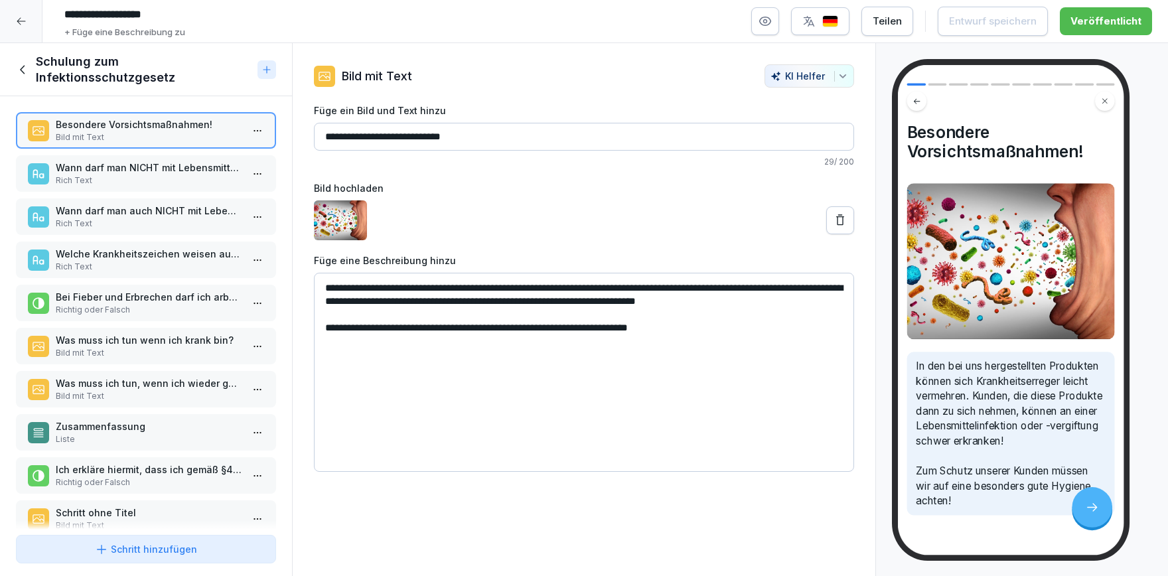
click at [155, 347] on p "Bild mit Text" at bounding box center [149, 353] width 186 height 12
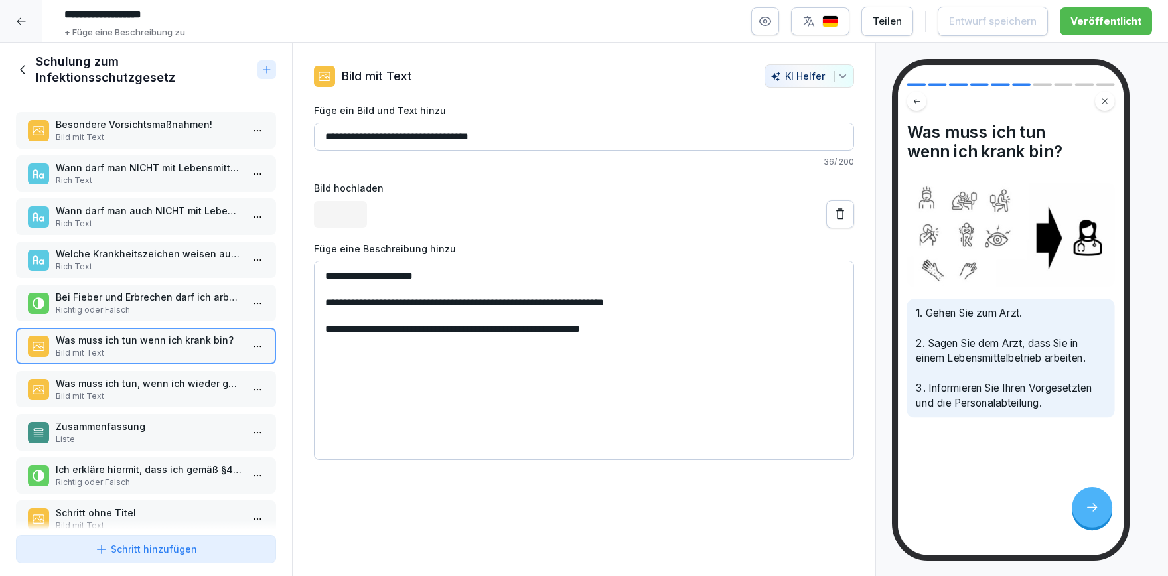
click at [157, 380] on p "Was muss ich tun, wenn ich wieder gesund bin?" at bounding box center [149, 383] width 186 height 14
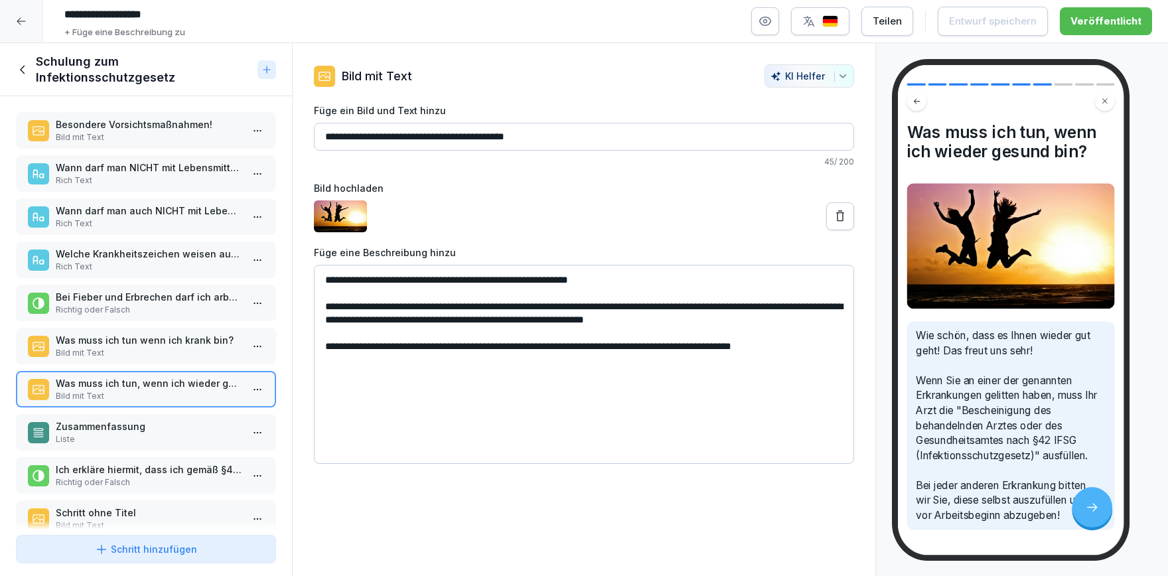
click at [131, 470] on p "Ich erkläre hiermit, dass ich gemäß §43 Abs.1 Nr.2 Infektionsschutzgesetz mündl…" at bounding box center [149, 470] width 186 height 14
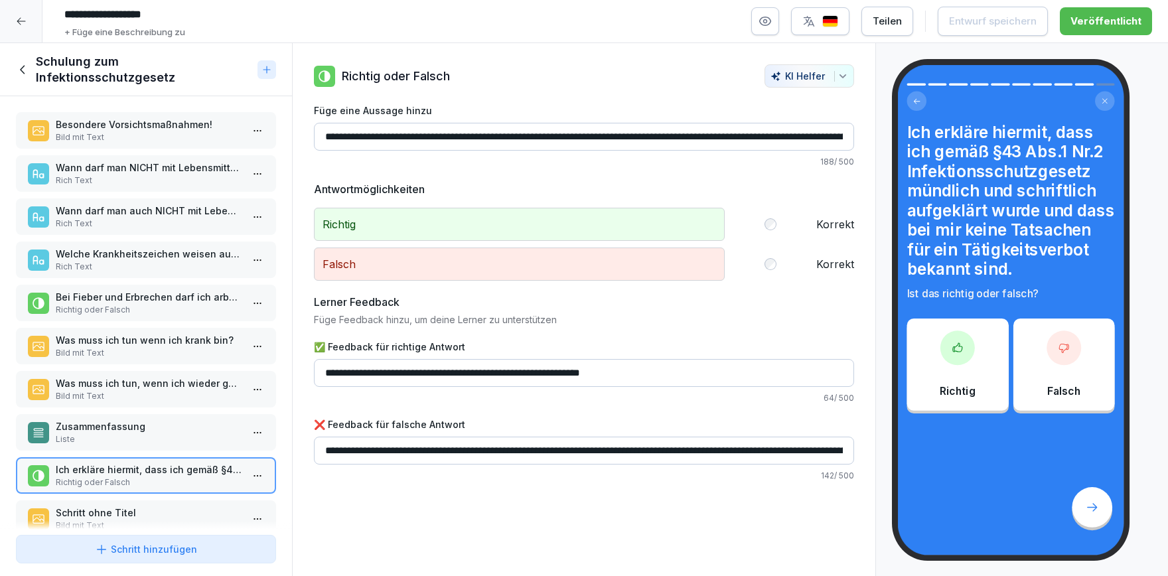
click at [171, 423] on p "Zusammenfassung" at bounding box center [149, 426] width 186 height 14
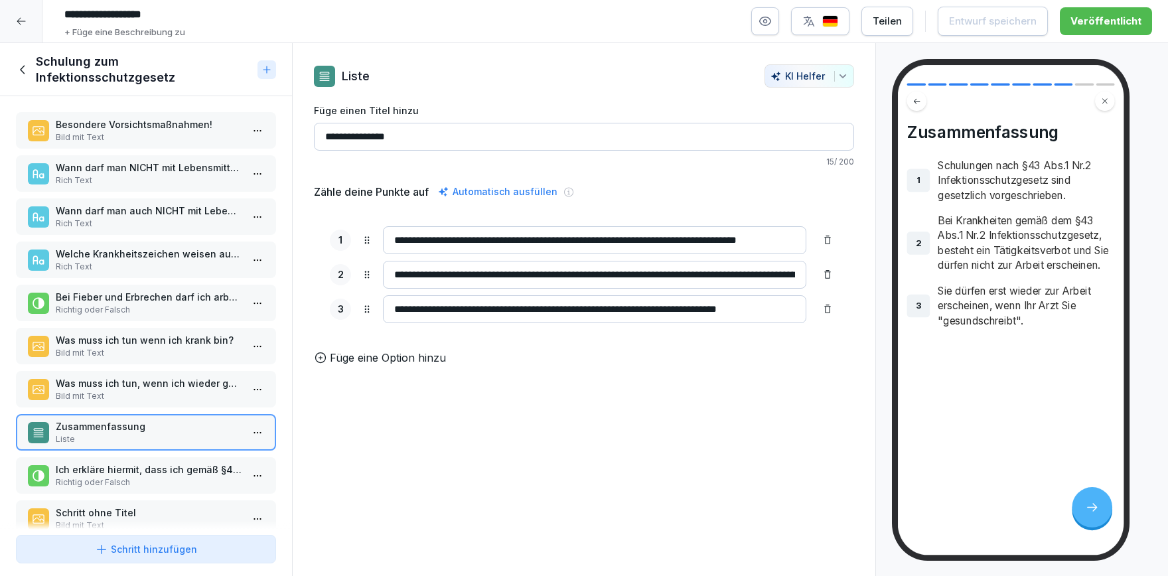
click at [169, 379] on p "Was muss ich tun, wenn ich wieder gesund bin?" at bounding box center [149, 383] width 186 height 14
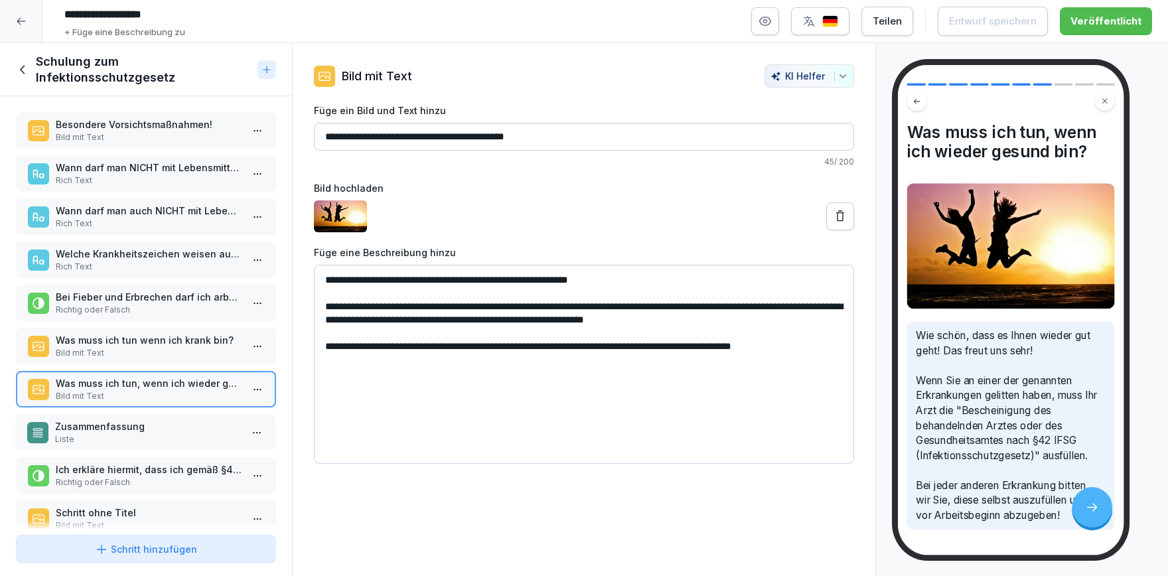
click at [150, 429] on p "Zusammenfassung" at bounding box center [148, 426] width 186 height 14
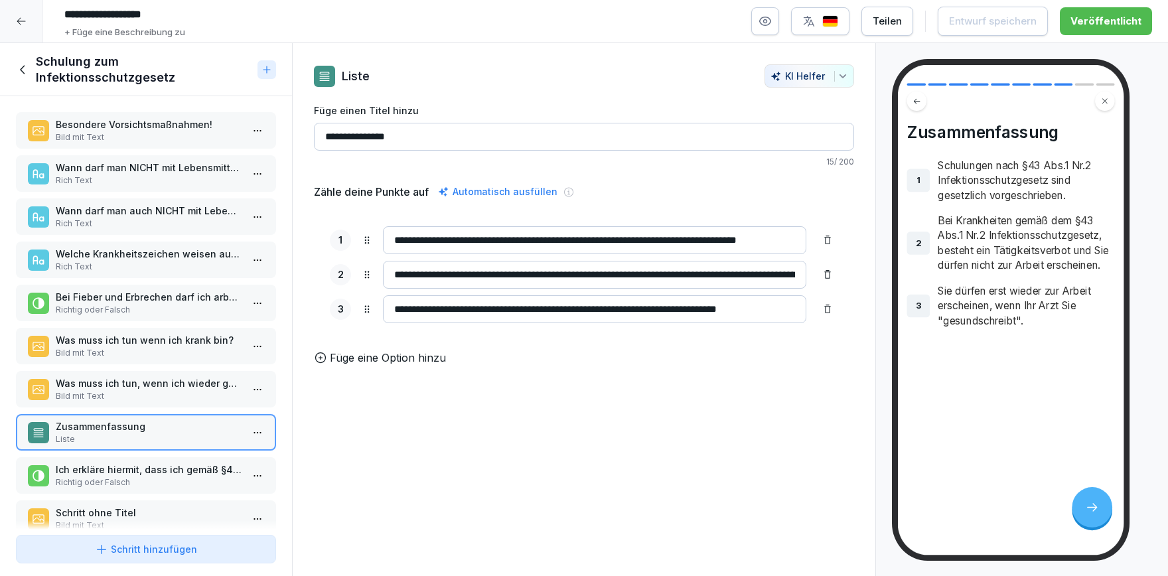
click at [544, 274] on input "**********" at bounding box center [594, 275] width 423 height 28
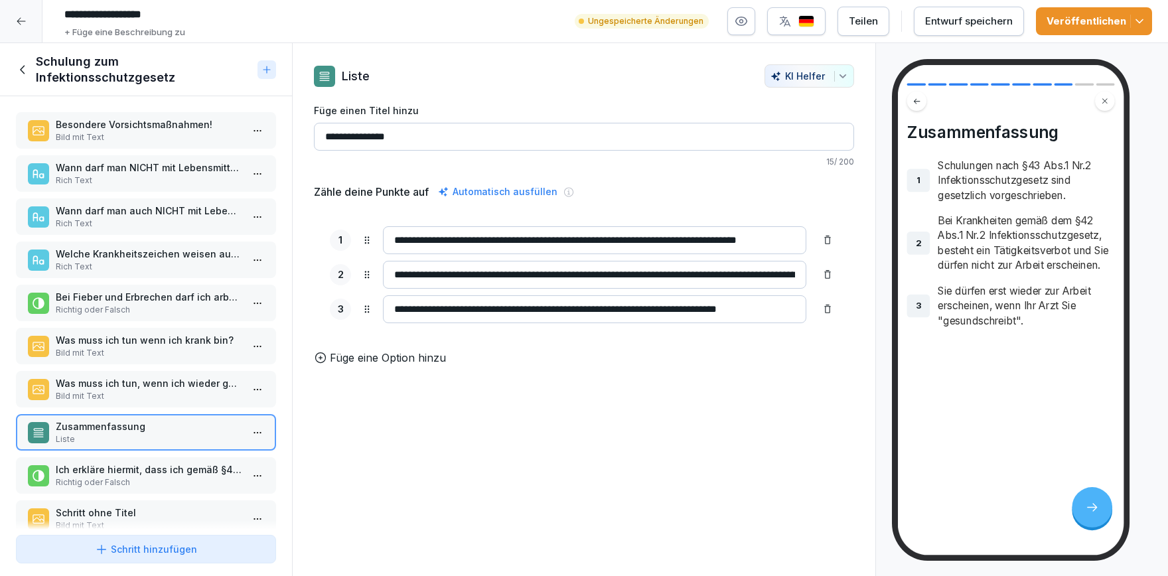
drag, startPoint x: 597, startPoint y: 276, endPoint x: 579, endPoint y: 272, distance: 19.0
click at [579, 272] on input "**********" at bounding box center [594, 275] width 423 height 28
click at [581, 273] on input "**********" at bounding box center [594, 275] width 423 height 28
type input "**********"
click at [171, 473] on p "Ich erkläre hiermit, dass ich gemäß §43 Abs.1 Nr.2 Infektionsschutzgesetz mündl…" at bounding box center [149, 470] width 186 height 14
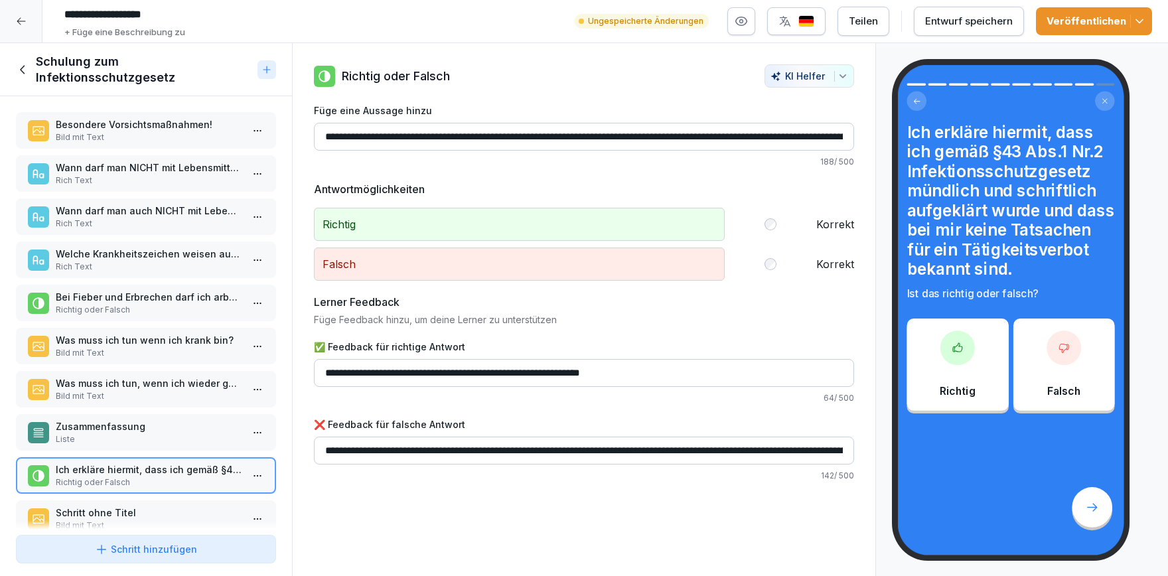
click at [181, 425] on p "Zusammenfassung" at bounding box center [149, 426] width 186 height 14
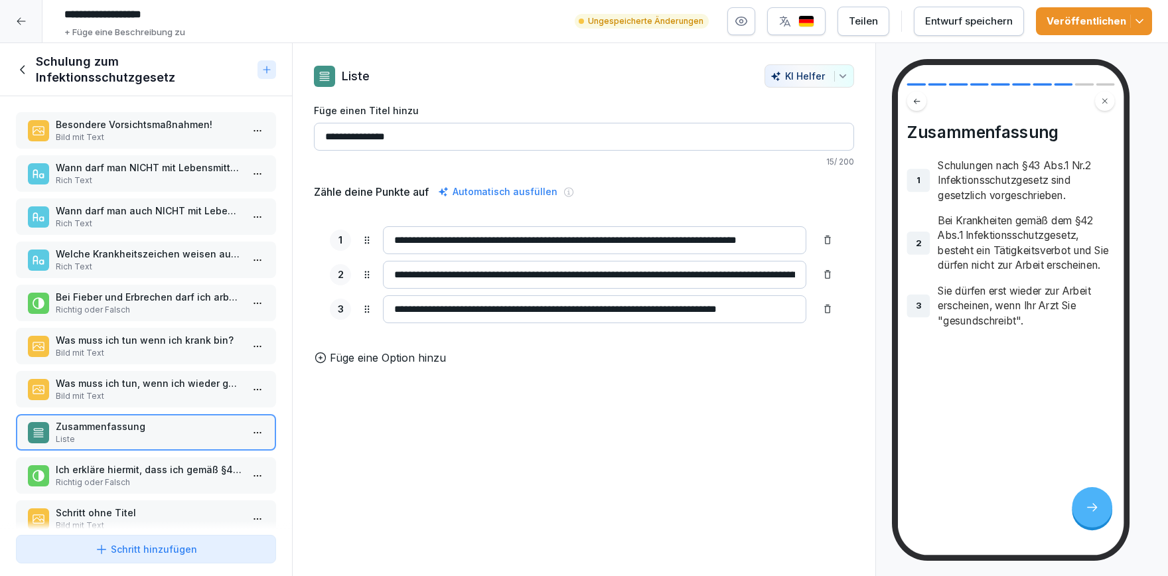
click at [183, 386] on p "Was muss ich tun, wenn ich wieder gesund bin?" at bounding box center [149, 383] width 186 height 14
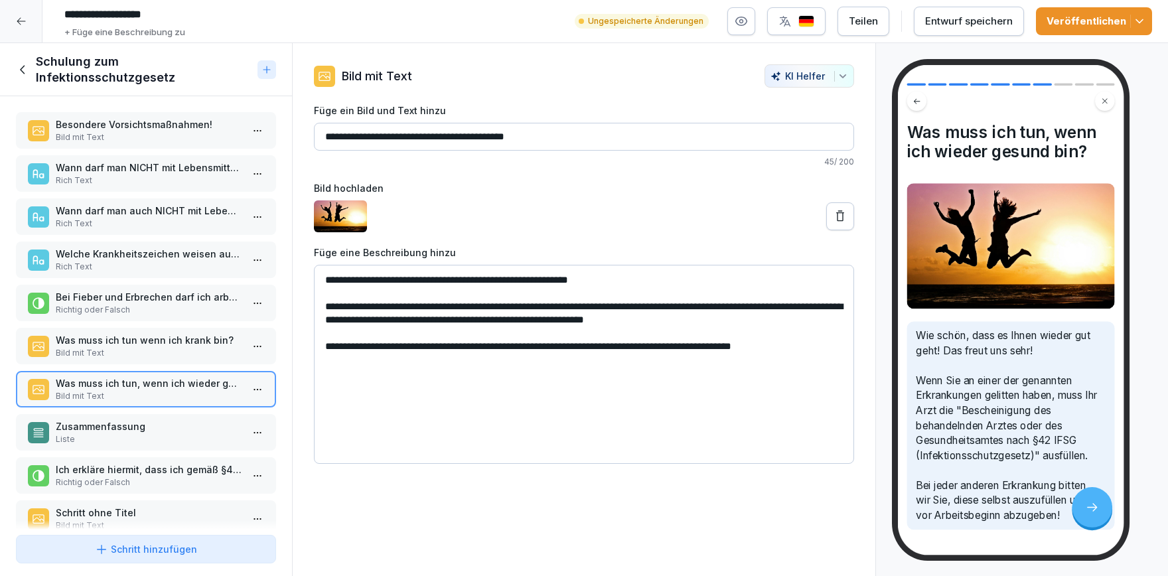
click at [605, 321] on textarea "**********" at bounding box center [584, 364] width 540 height 199
type textarea "**********"
click at [165, 261] on p "Rich Text" at bounding box center [149, 267] width 186 height 12
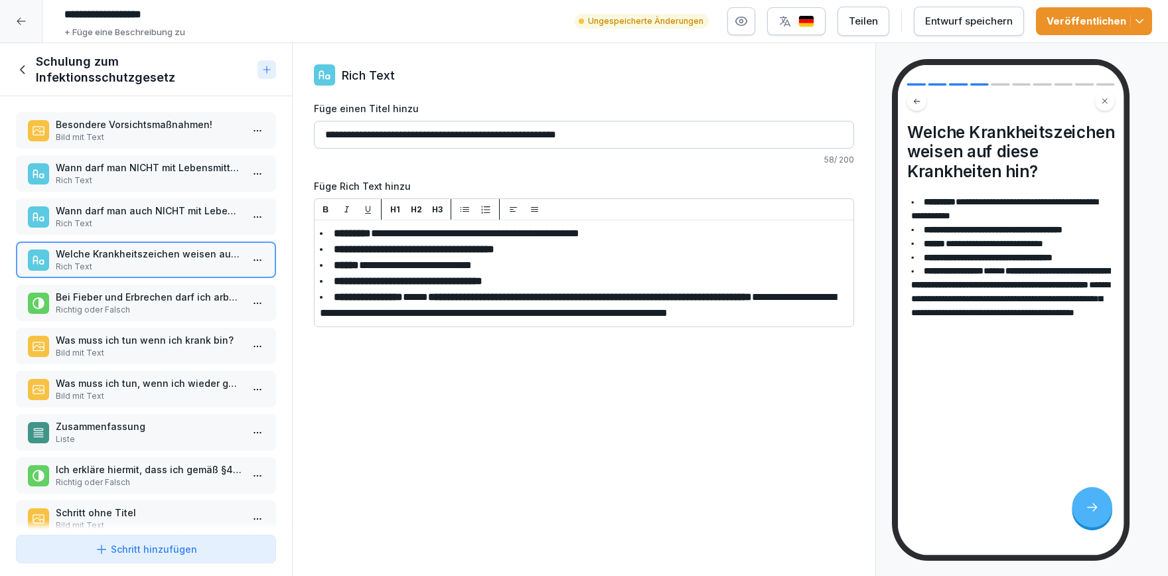
click at [166, 288] on div "Bei Fieber und Erbrechen darf ich arbeiten gehen. Richtig oder Falsch" at bounding box center [146, 303] width 260 height 37
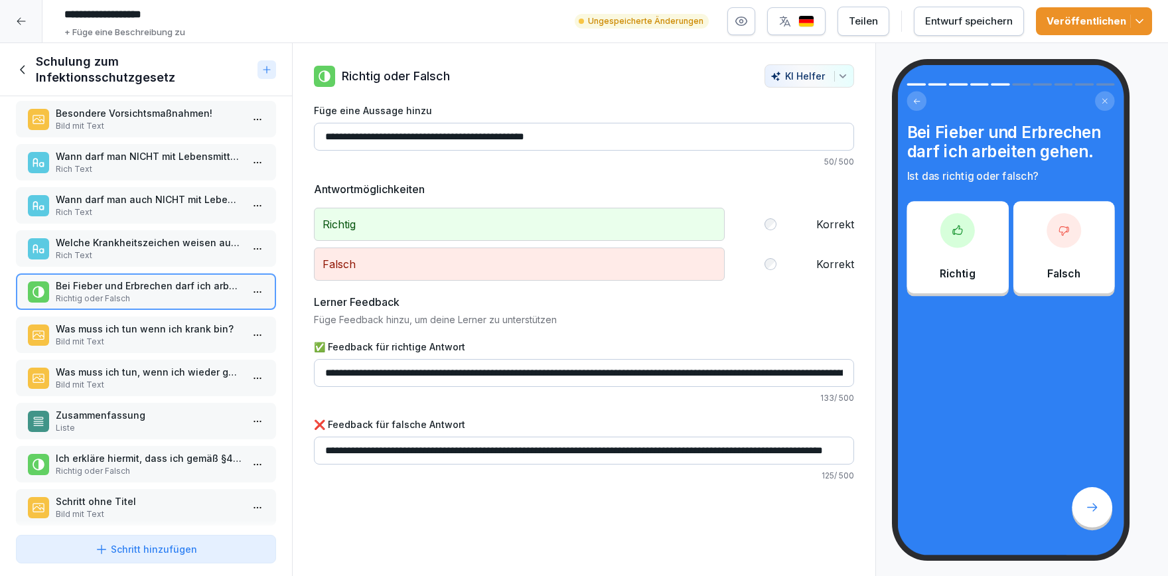
scroll to position [21, 0]
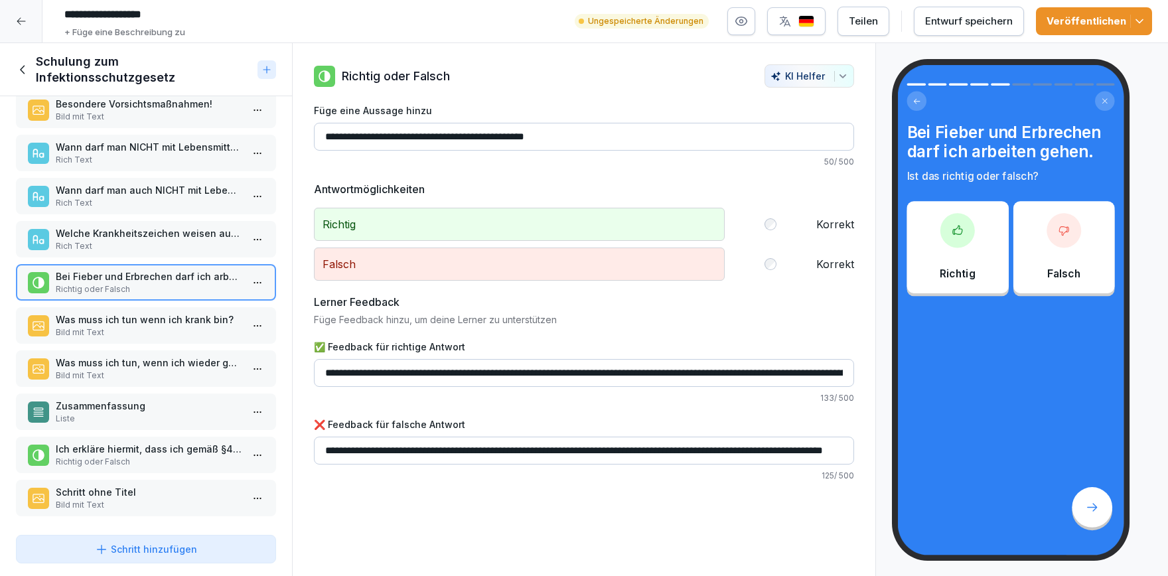
click at [149, 410] on p "Zusammenfassung" at bounding box center [149, 406] width 186 height 14
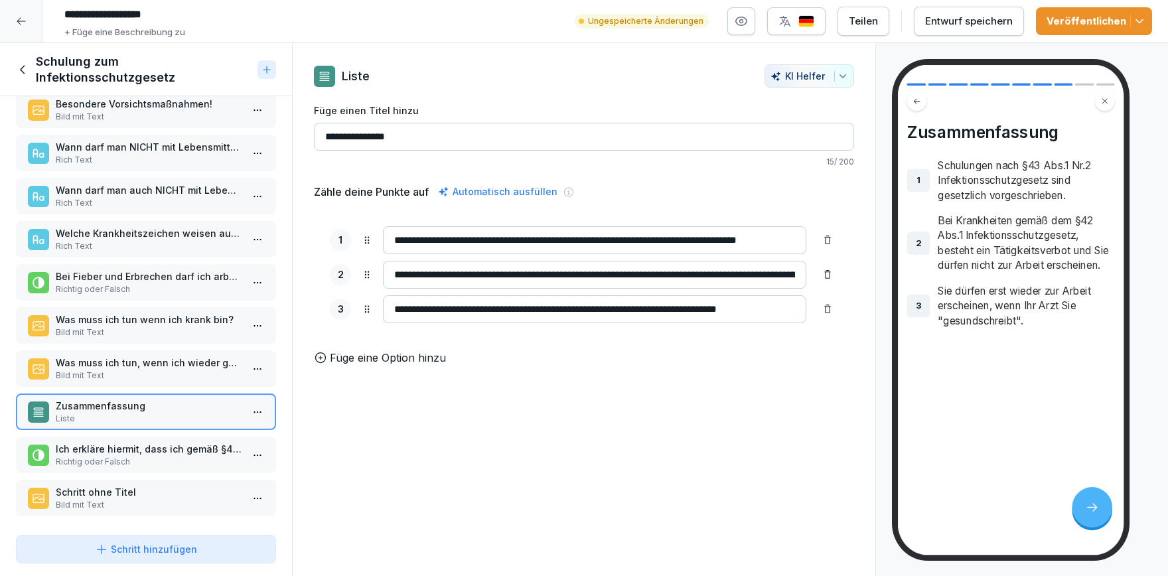
click at [1137, 22] on polyline "button" at bounding box center [1139, 21] width 7 height 3
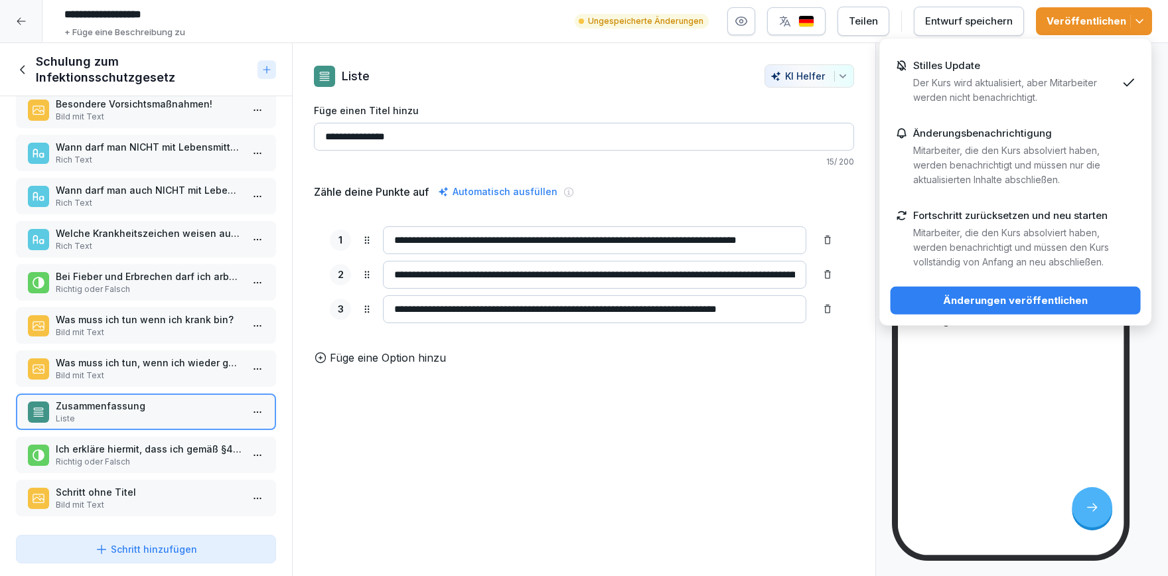
click at [980, 91] on p "Der Kurs wird aktualisiert, aber Mitarbeiter werden nicht benachrichtigt." at bounding box center [1015, 90] width 204 height 29
click at [992, 295] on div "Änderungen veröffentlichen" at bounding box center [1015, 300] width 229 height 15
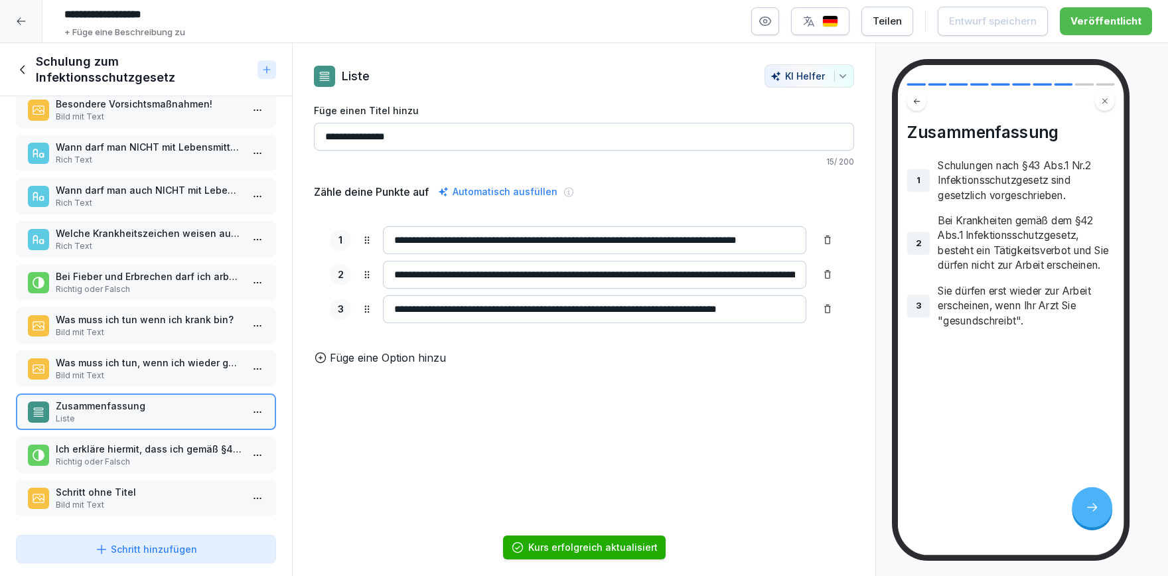
click at [22, 22] on icon at bounding box center [21, 21] width 11 height 11
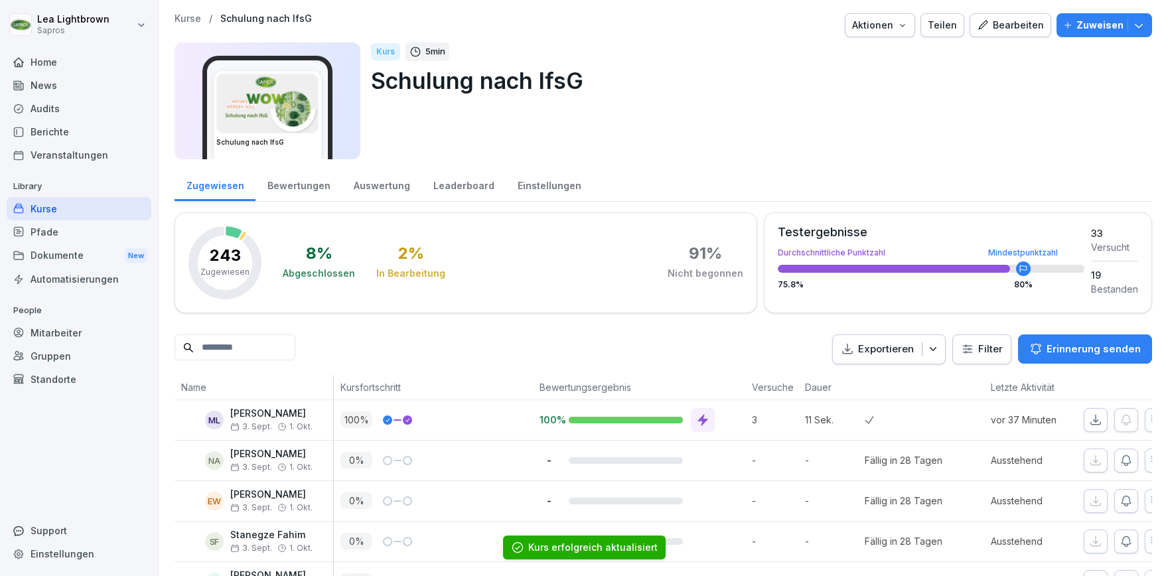
click at [55, 62] on div "Home" at bounding box center [79, 61] width 145 height 23
